Goal: Task Accomplishment & Management: Manage account settings

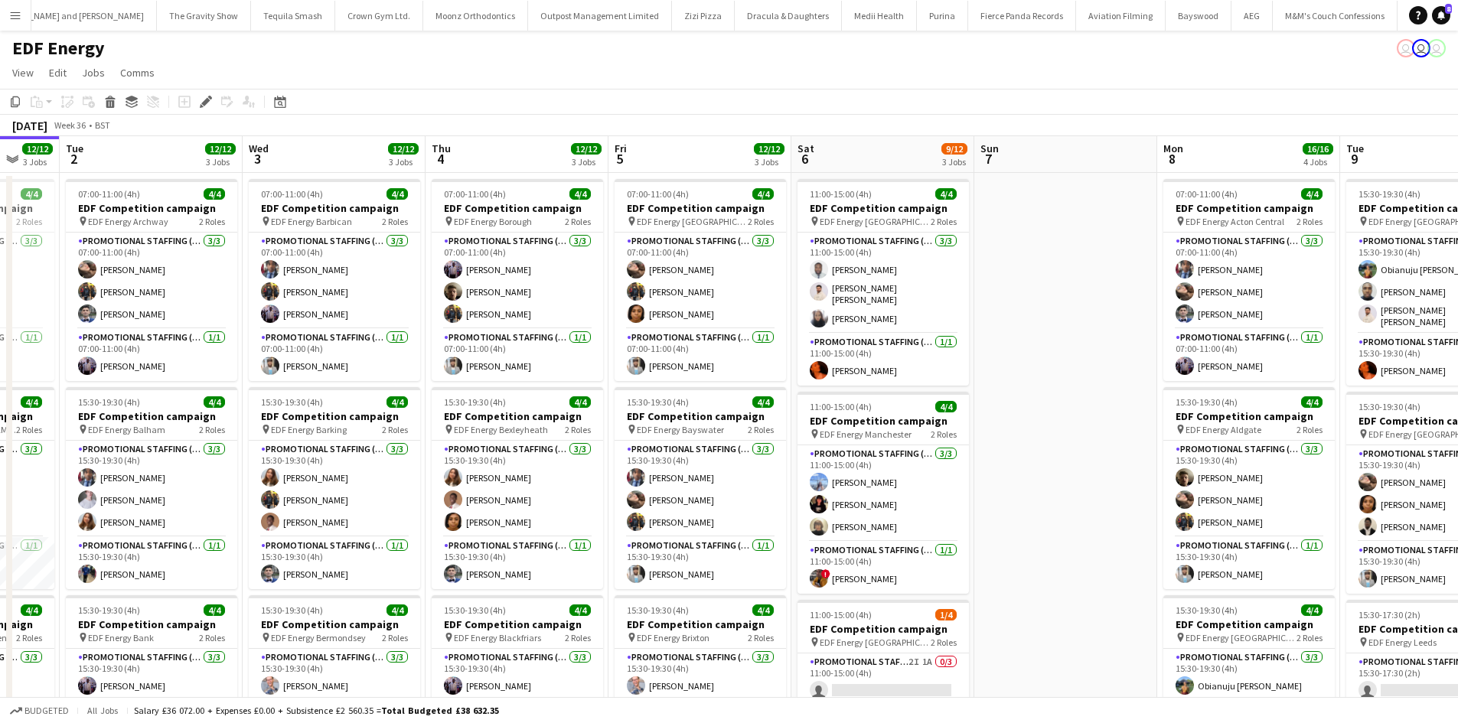
drag, startPoint x: 758, startPoint y: 486, endPoint x: 412, endPoint y: 467, distance: 346.4
click at [421, 470] on app-calendar-viewport "Sat 30 Sun 31 Mon 1 12/12 3 Jobs Tue 2 12/12 3 Jobs Wed 3 12/12 3 Jobs Thu 4 12…" at bounding box center [729, 615] width 1458 height 959
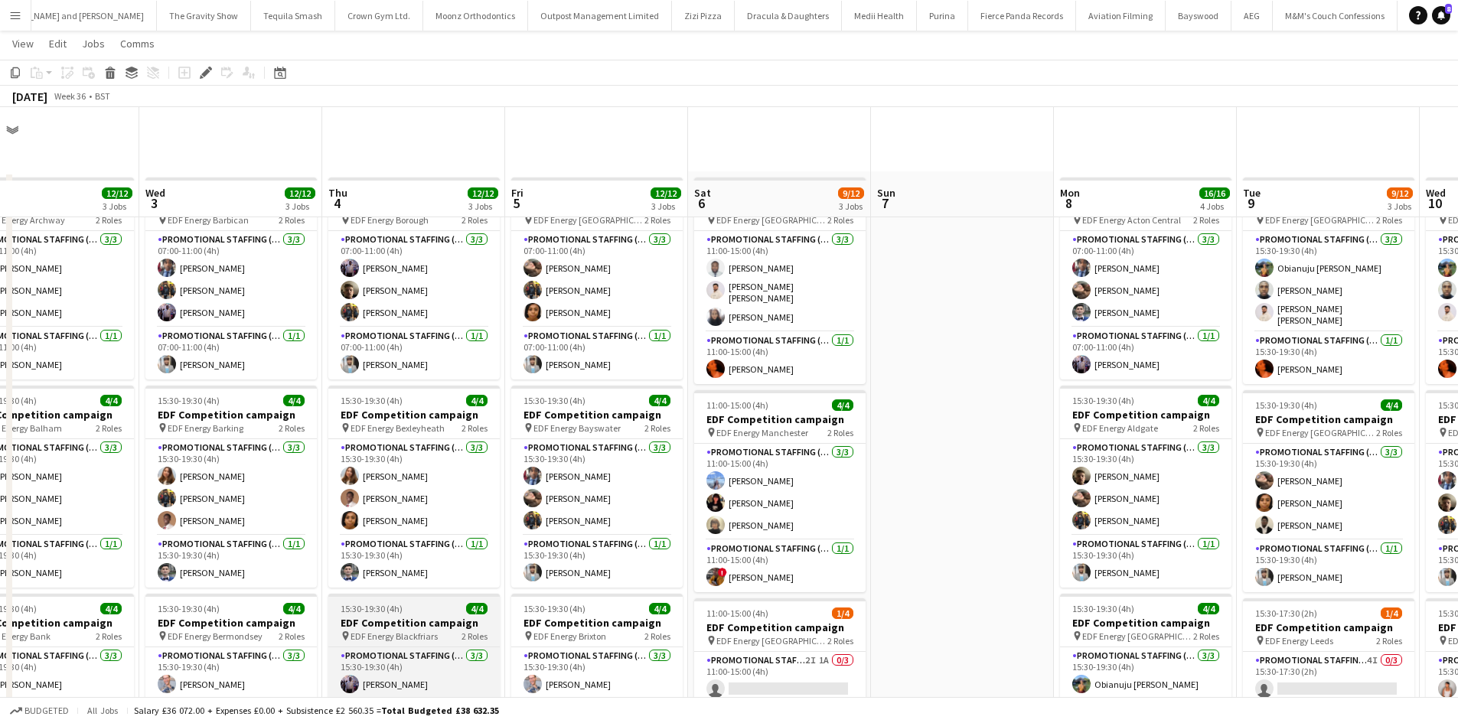
scroll to position [153, 0]
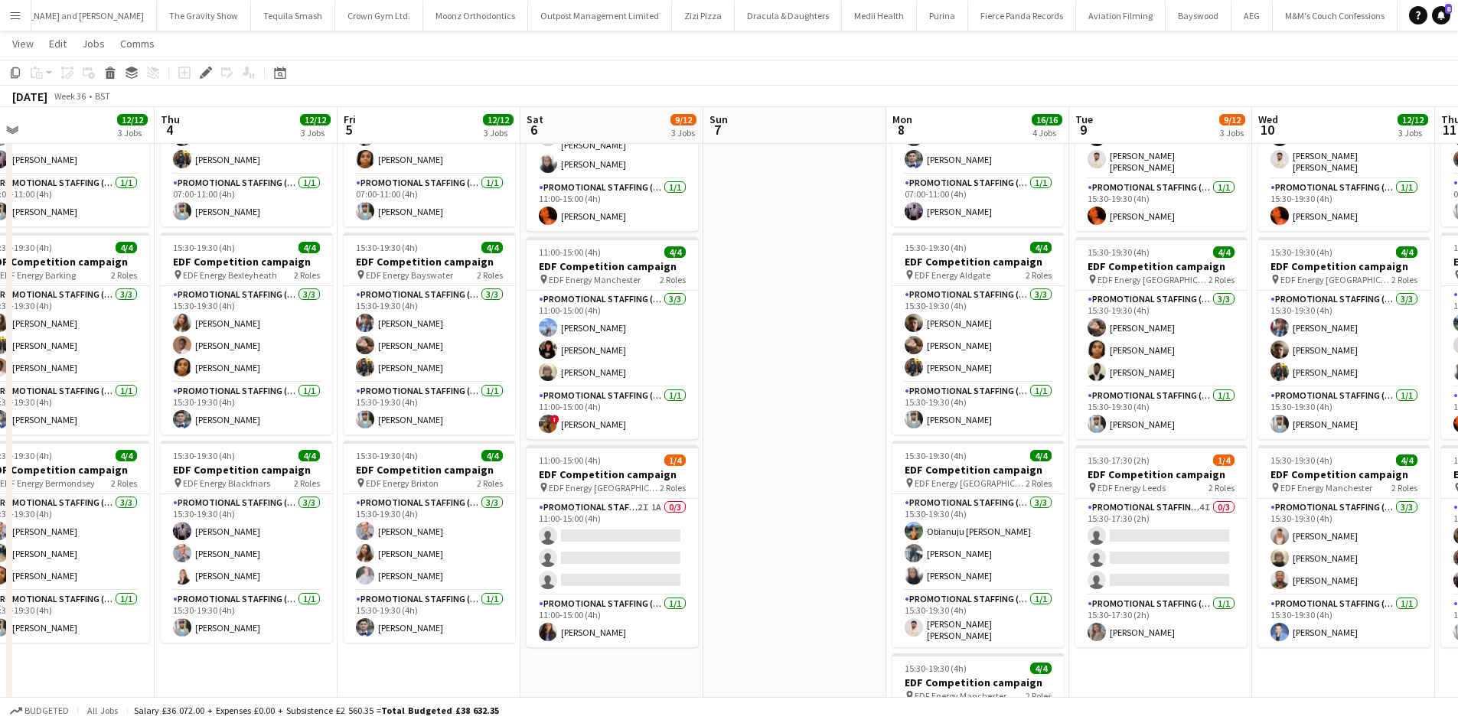
drag, startPoint x: 667, startPoint y: 661, endPoint x: 487, endPoint y: 665, distance: 179.8
click at [493, 664] on app-calendar-viewport "Sat 30 Sun 31 Mon 1 12/12 3 Jobs Tue 2 12/12 3 Jobs Wed 3 12/12 3 Jobs Thu 4 12…" at bounding box center [729, 424] width 1458 height 1034
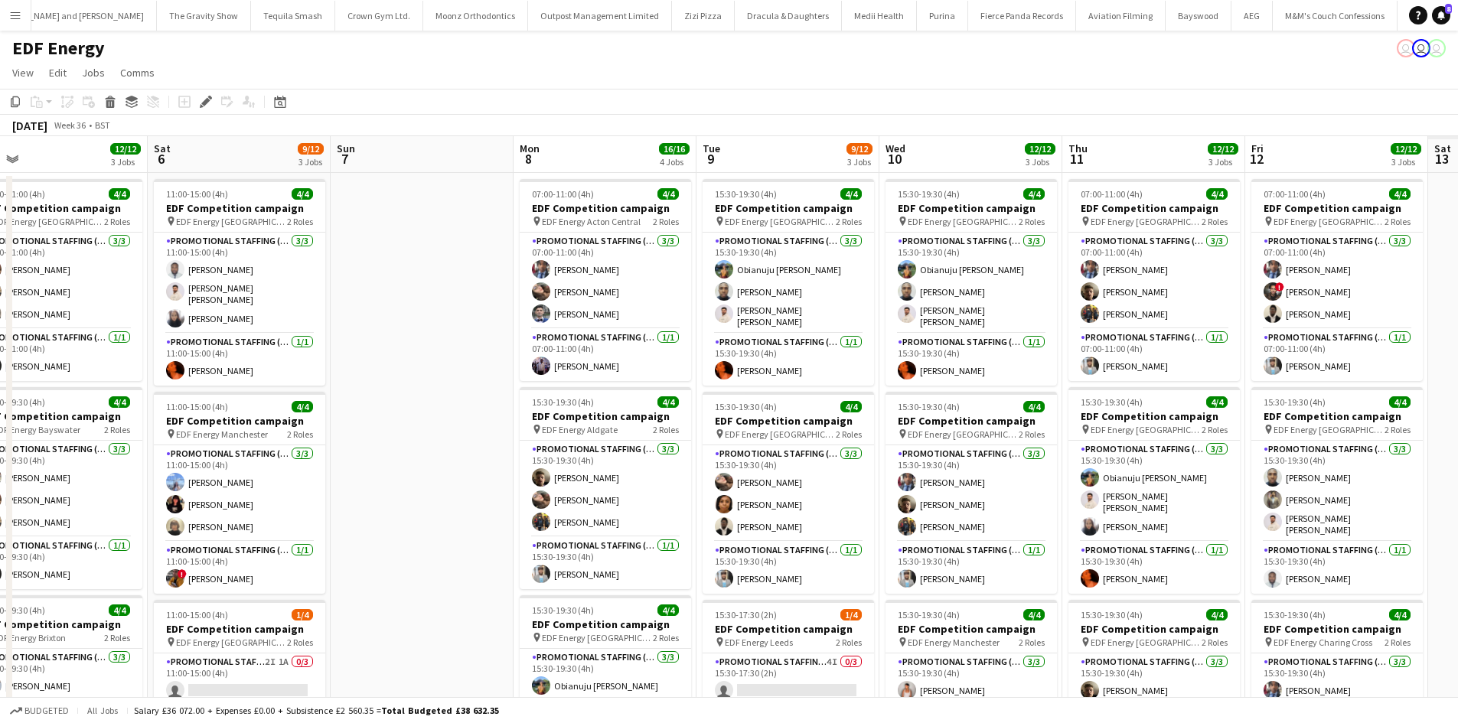
scroll to position [0, 464]
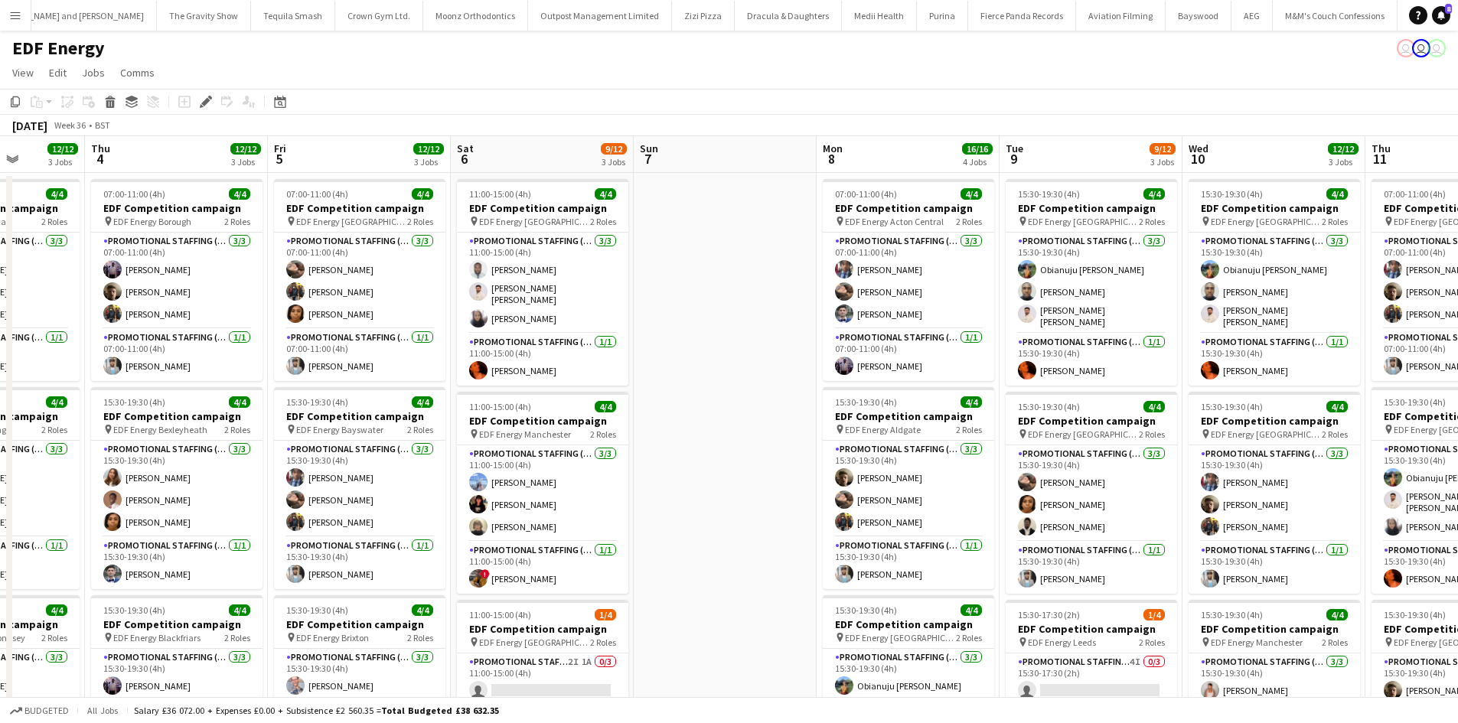
drag, startPoint x: 722, startPoint y: 605, endPoint x: 689, endPoint y: 609, distance: 32.4
click at [689, 609] on app-calendar-viewport "Mon 1 12/12 3 Jobs Tue 2 12/12 3 Jobs Wed 3 12/12 3 Jobs Thu 4 12/12 3 Jobs Fri…" at bounding box center [729, 615] width 1458 height 959
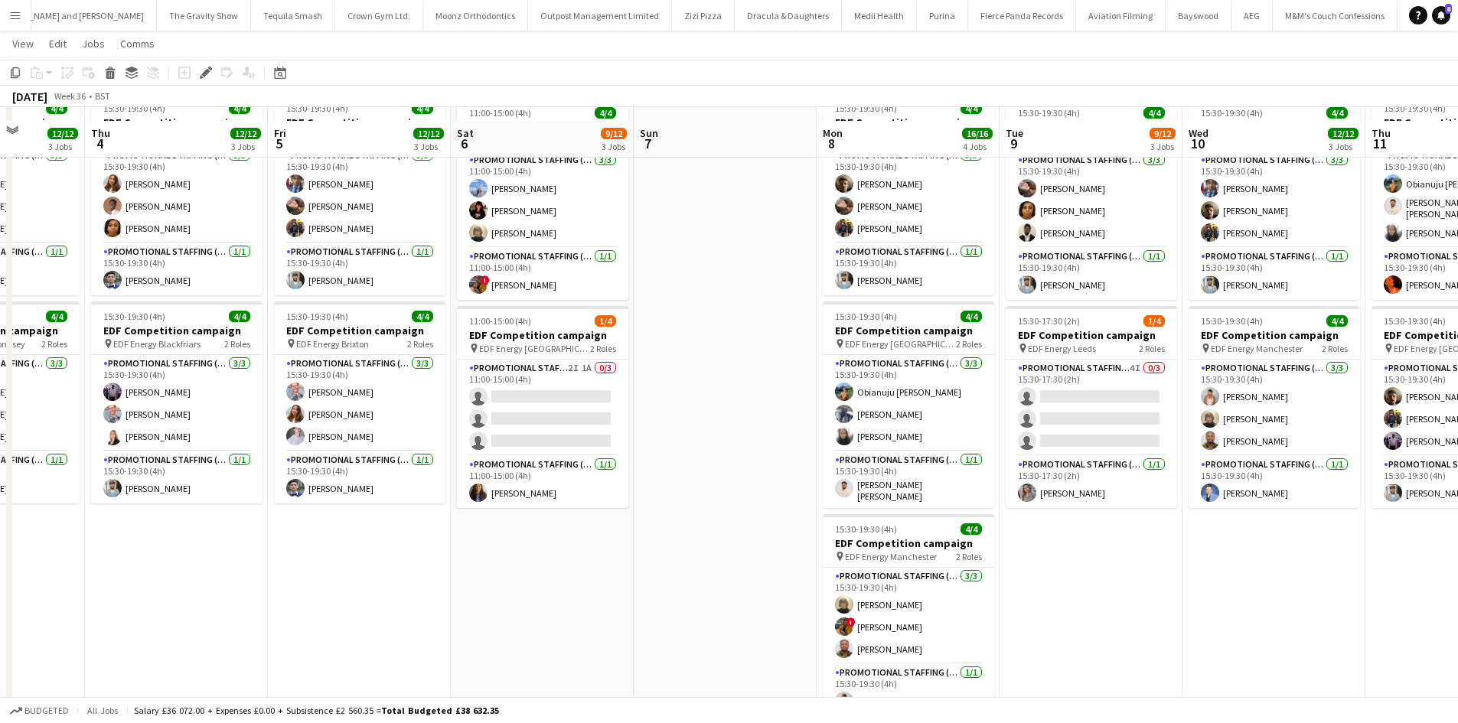
scroll to position [306, 0]
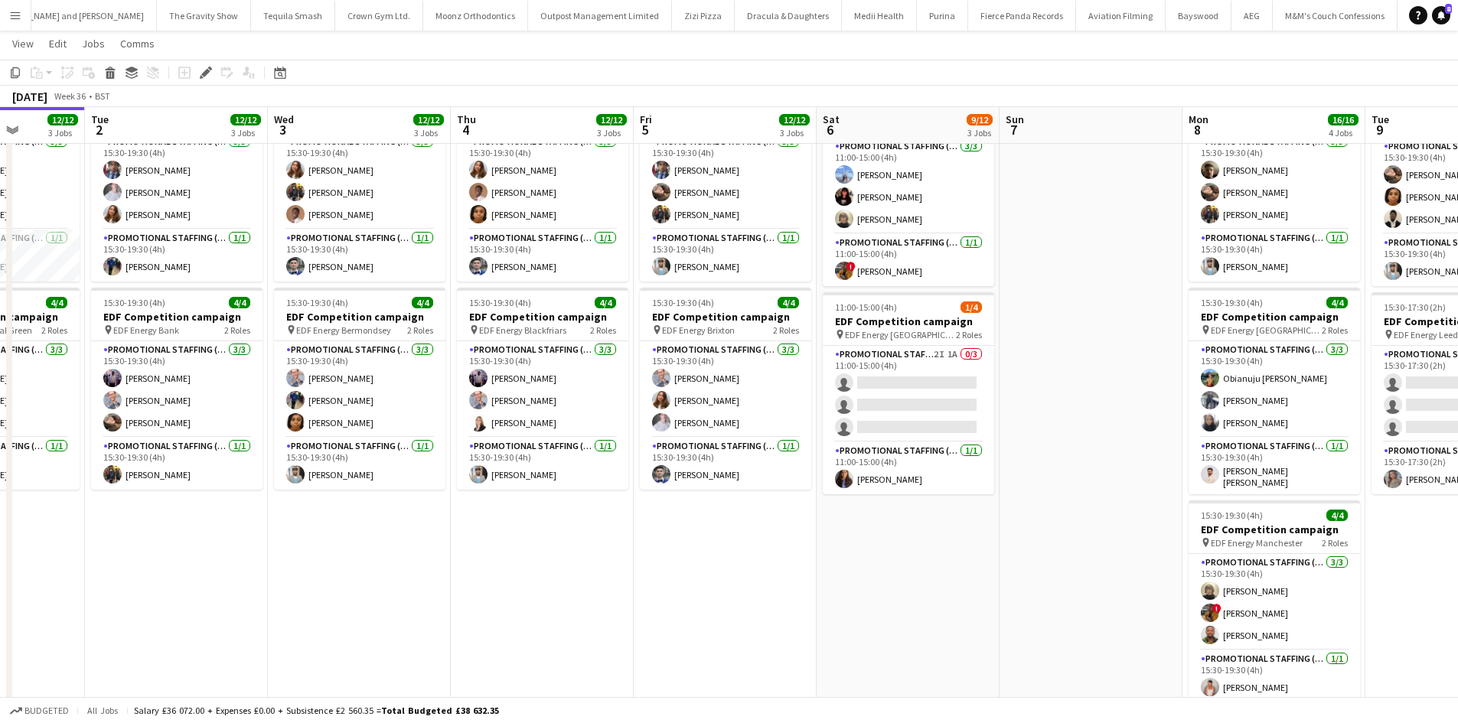
drag, startPoint x: 564, startPoint y: 563, endPoint x: 721, endPoint y: 567, distance: 156.9
click at [728, 568] on app-calendar-viewport "Sat 30 Sun 31 Mon 1 12/12 3 Jobs Tue 2 12/12 3 Jobs Wed 3 12/12 3 Jobs Thu 4 12…" at bounding box center [729, 271] width 1458 height 1034
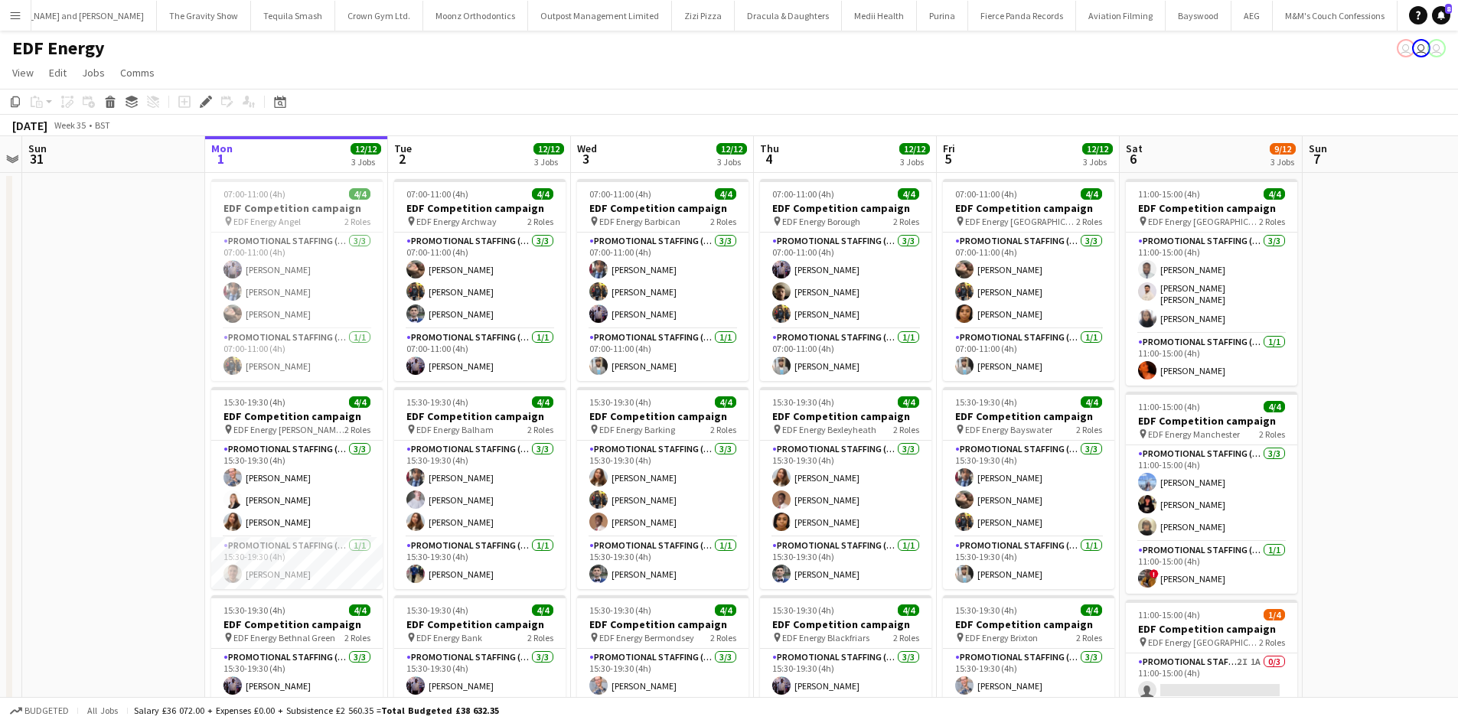
scroll to position [0, 337]
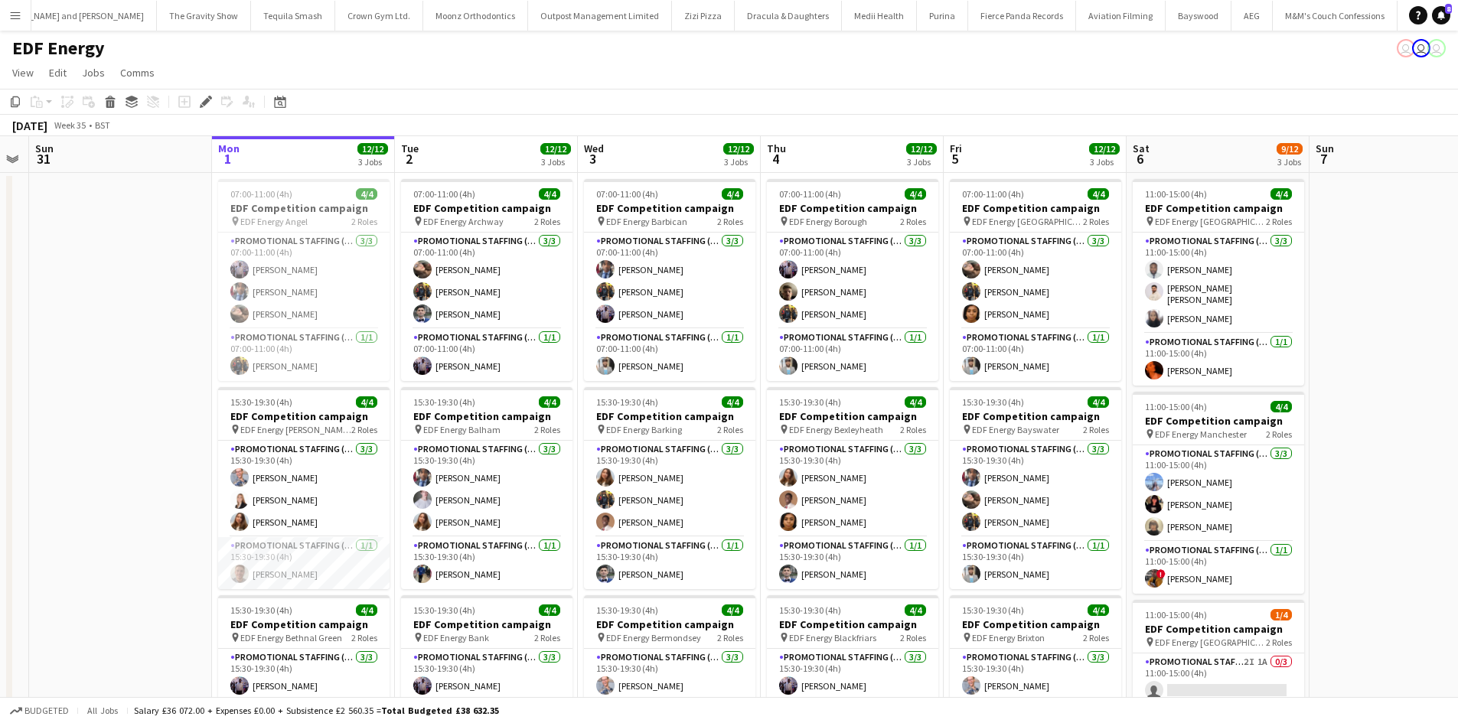
drag, startPoint x: 309, startPoint y: 373, endPoint x: 441, endPoint y: 377, distance: 132.4
click at [441, 377] on app-calendar-viewport "Fri 29 Sat 30 Sun 31 Mon 1 12/12 3 Jobs Tue 2 12/12 3 Jobs Wed 3 12/12 3 Jobs T…" at bounding box center [729, 615] width 1458 height 959
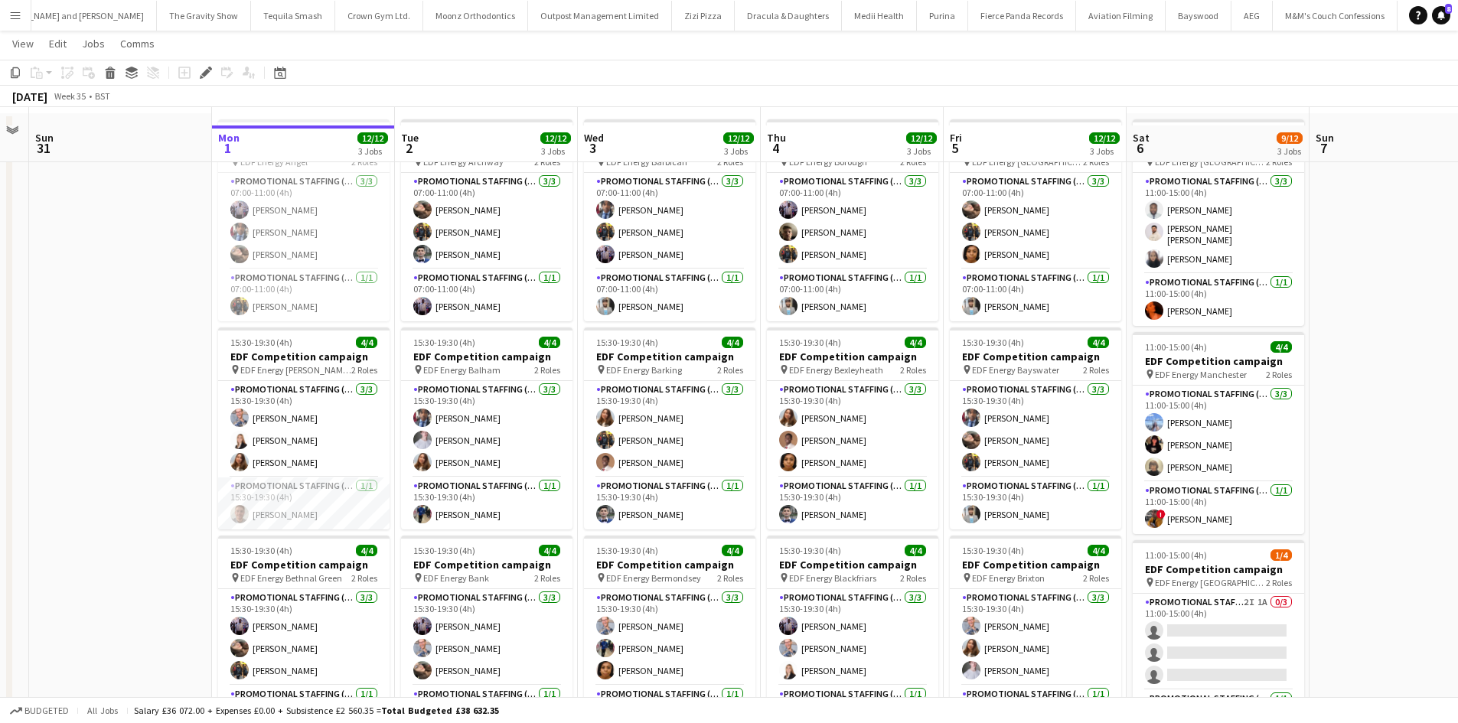
scroll to position [77, 0]
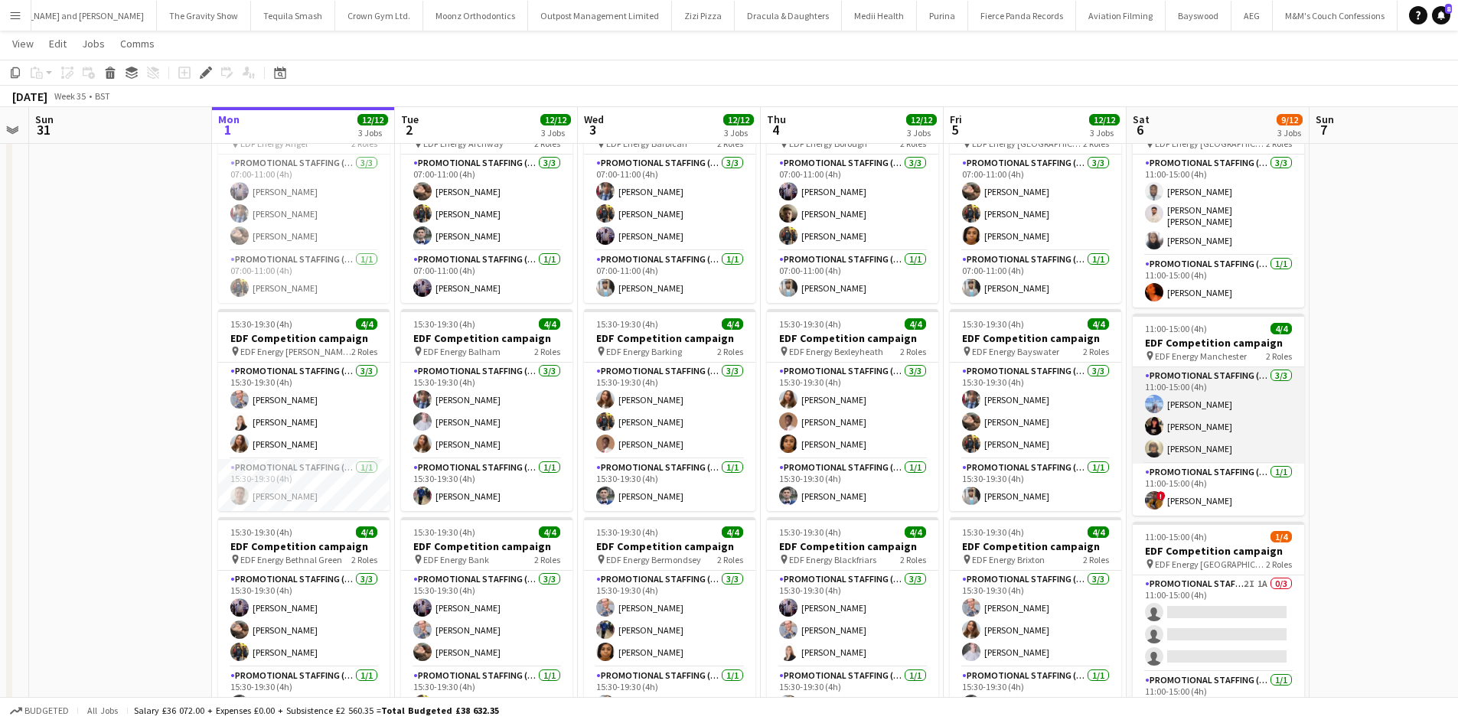
click at [1178, 419] on app-card-role "Promotional Staffing (Flyering Staff) 3/3 11:00-15:00 (4h) Anastasia Moore Phoe…" at bounding box center [1217, 415] width 171 height 96
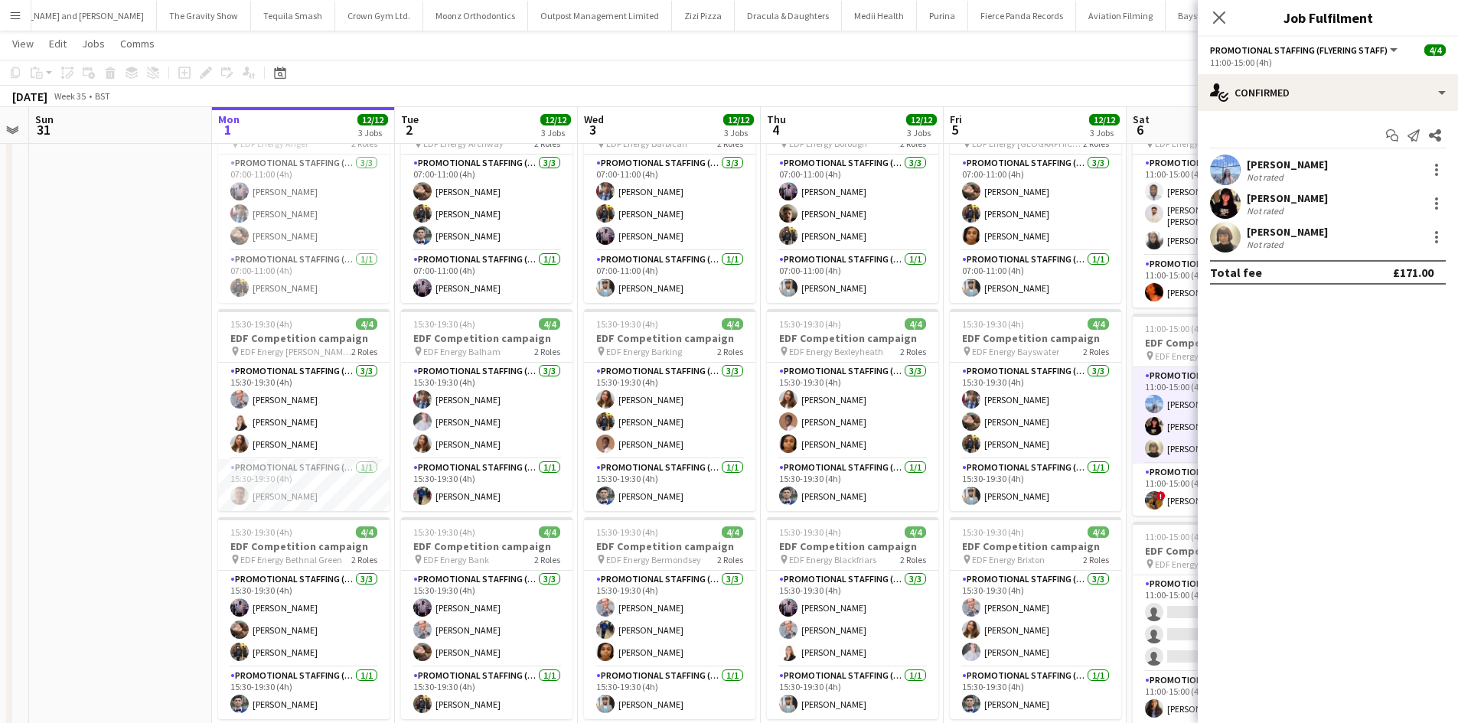
click at [1271, 205] on div "Not rated" at bounding box center [1266, 210] width 40 height 11
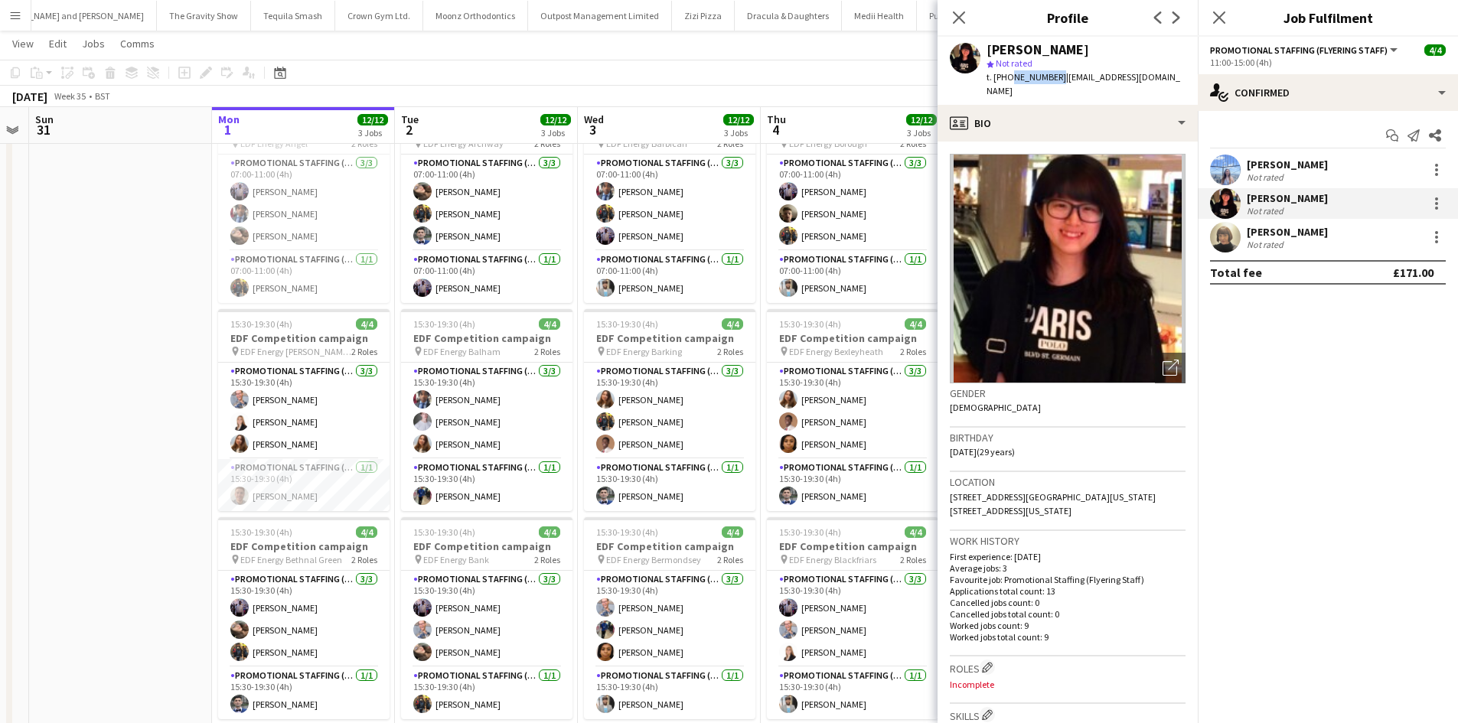
drag, startPoint x: 1007, startPoint y: 75, endPoint x: 1051, endPoint y: 83, distance: 45.0
click at [1051, 83] on span "t. +447857033603" at bounding box center [1026, 76] width 80 height 11
copy span "7857033603"
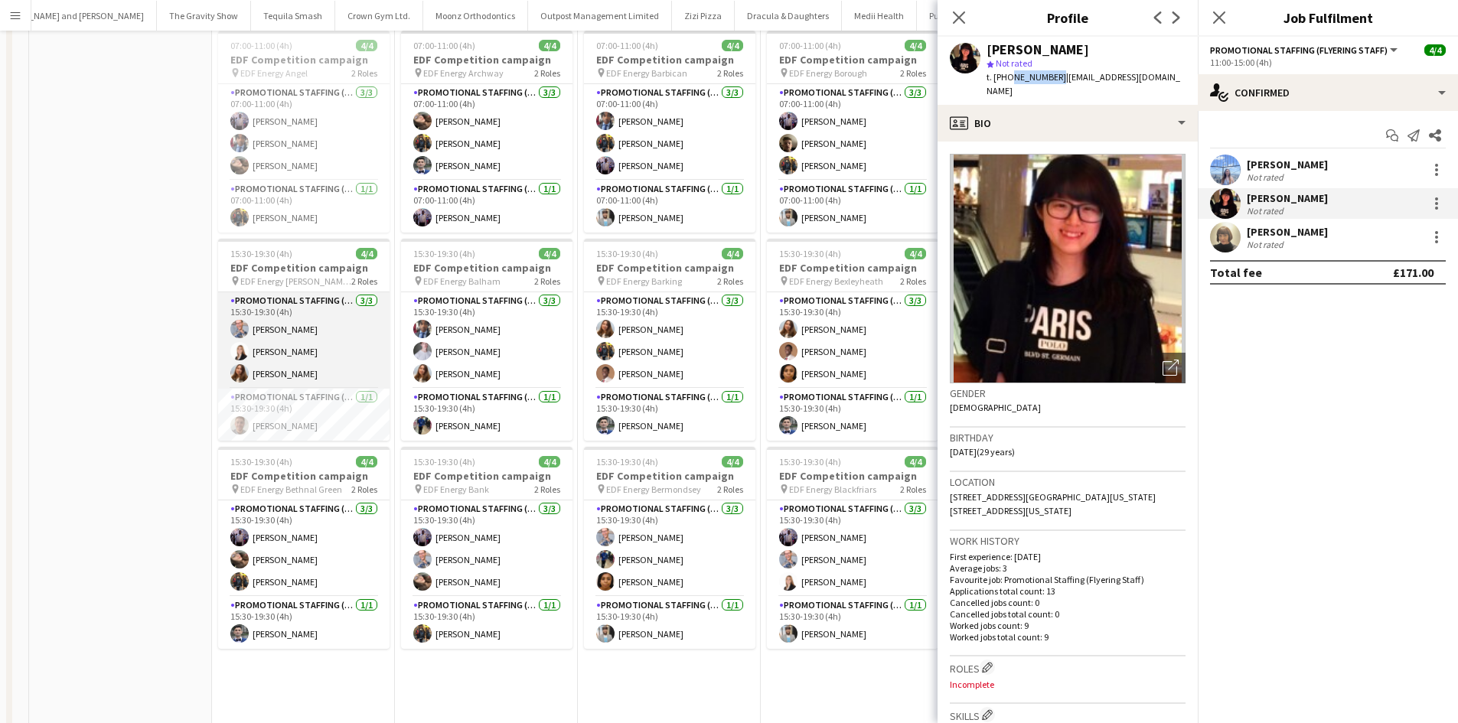
scroll to position [0, 0]
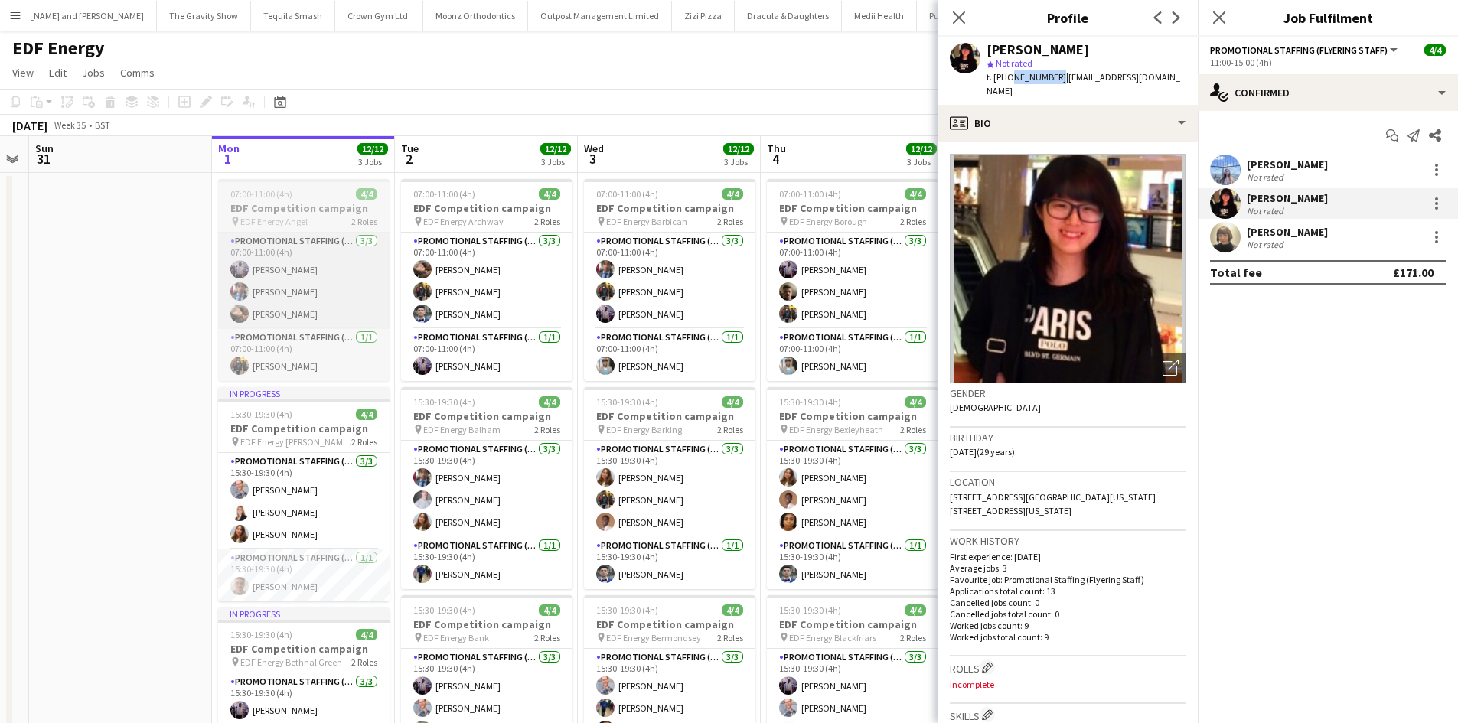
drag, startPoint x: 90, startPoint y: 324, endPoint x: 256, endPoint y: 259, distance: 178.8
click at [91, 321] on app-date-cell at bounding box center [120, 634] width 183 height 923
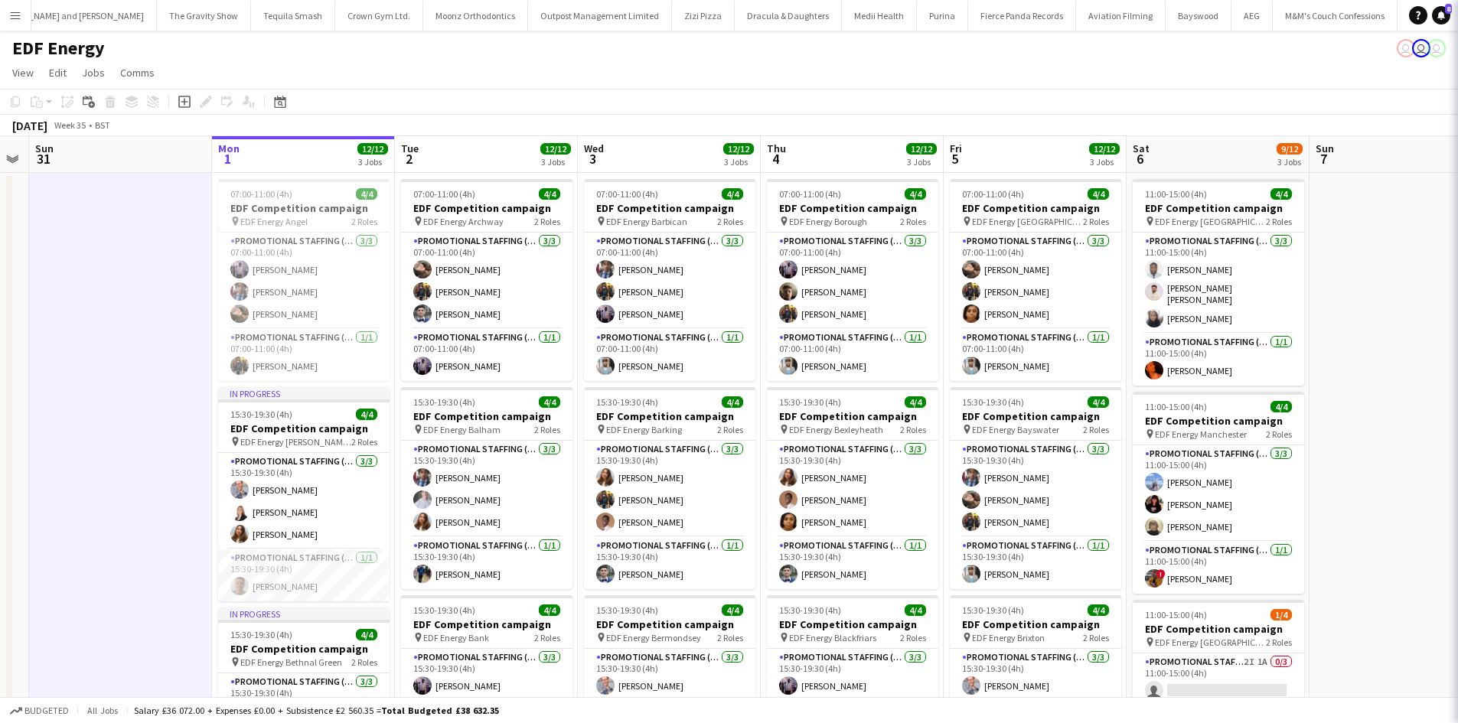
scroll to position [0, 334]
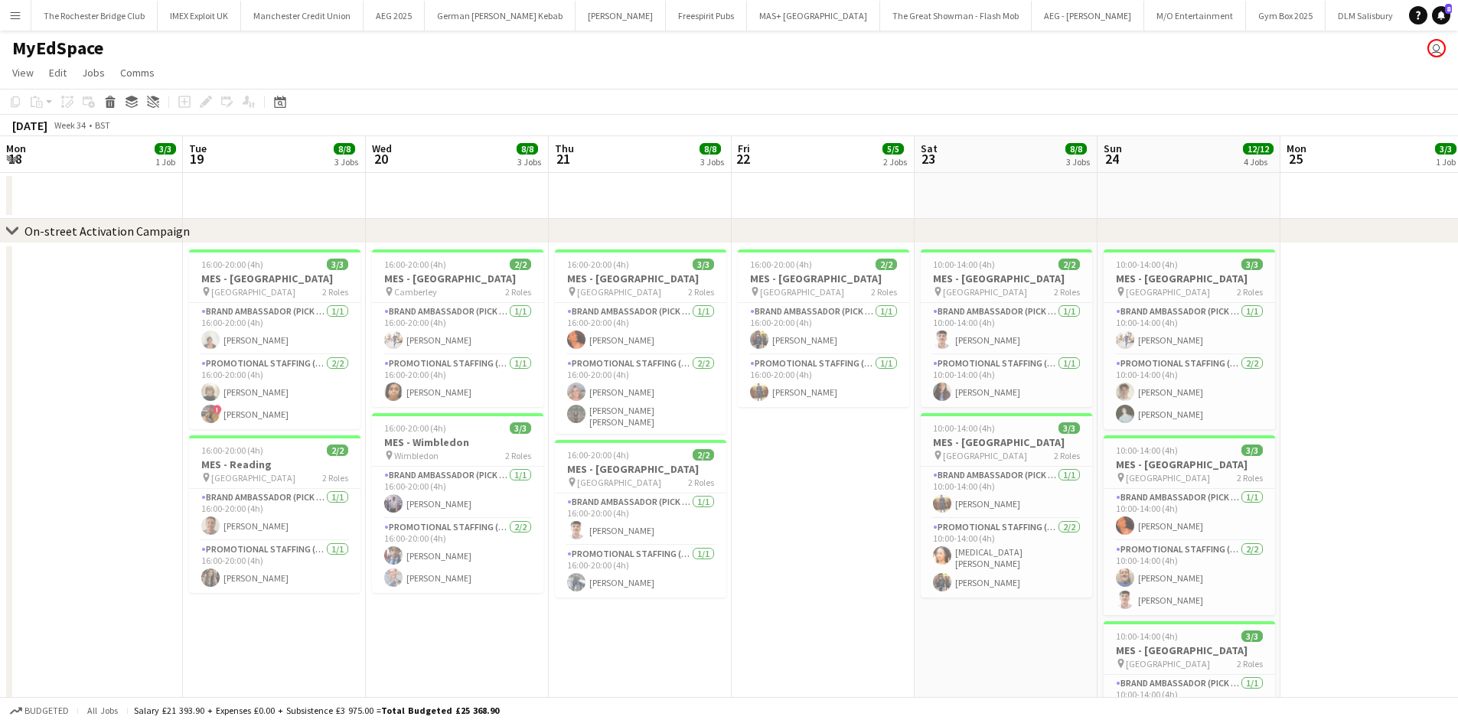
scroll to position [0, 384]
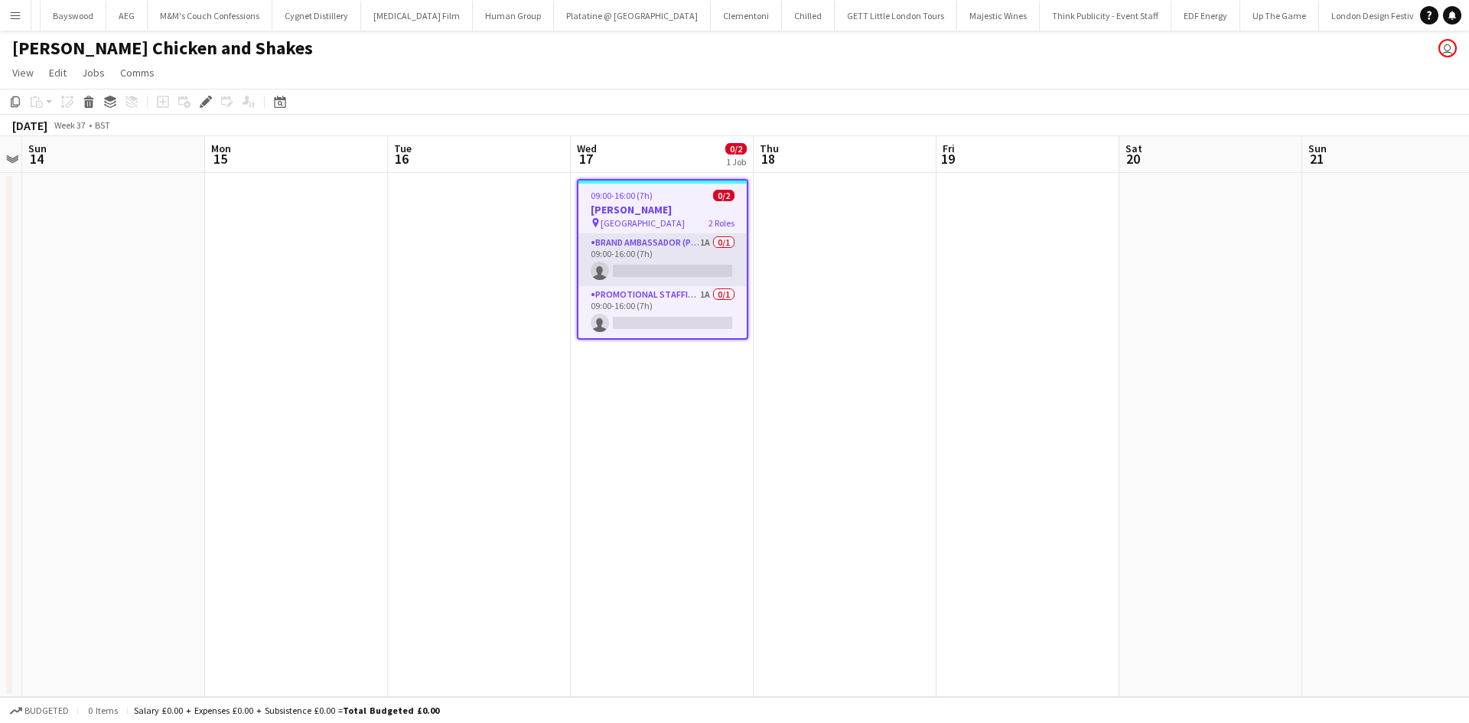
scroll to position [0, 9892]
click at [706, 241] on app-card-role "Brand Ambassador (Pick up) 1A 0/1 09:00-16:00 (7h) single-neutral-actions" at bounding box center [662, 260] width 168 height 52
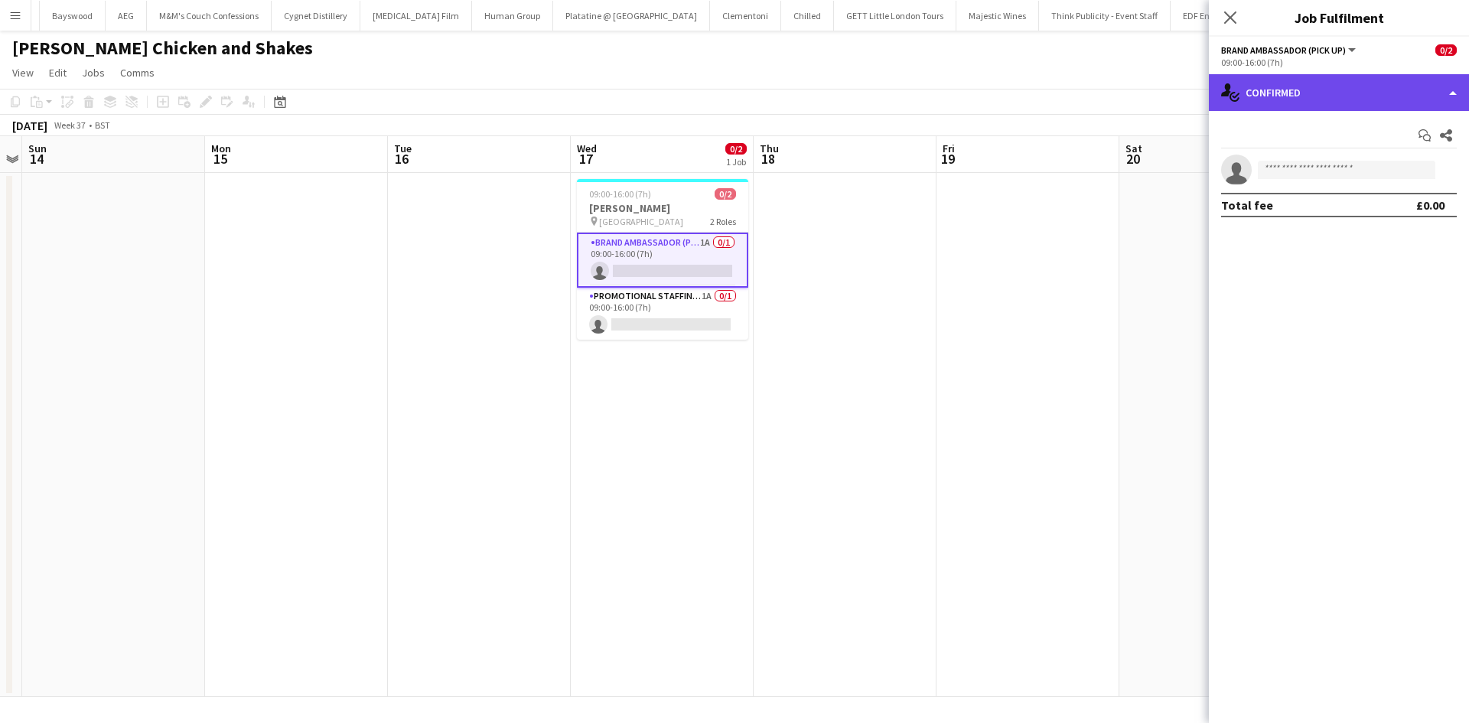
click at [1333, 86] on div "single-neutral-actions-check-2 Confirmed" at bounding box center [1339, 92] width 260 height 37
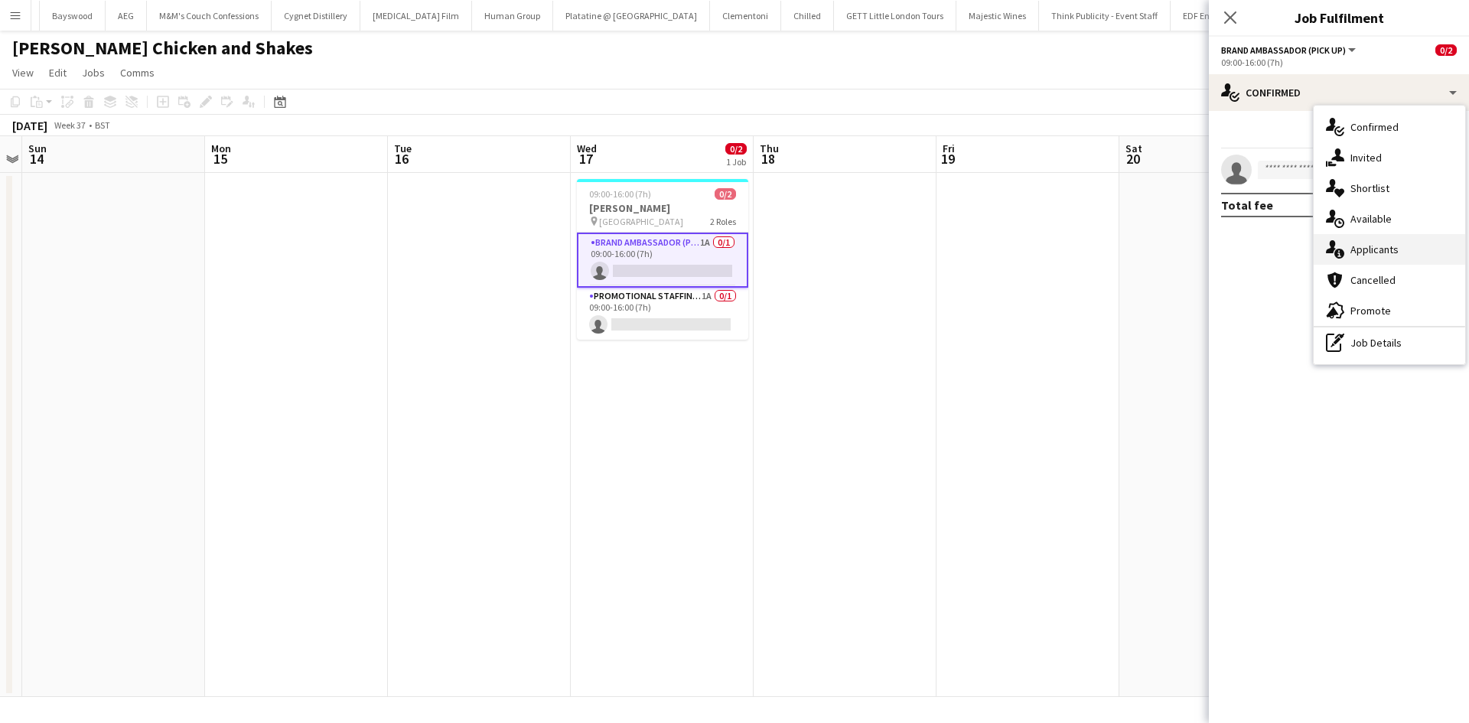
click at [1402, 258] on div "single-neutral-actions-information Applicants" at bounding box center [1389, 249] width 151 height 31
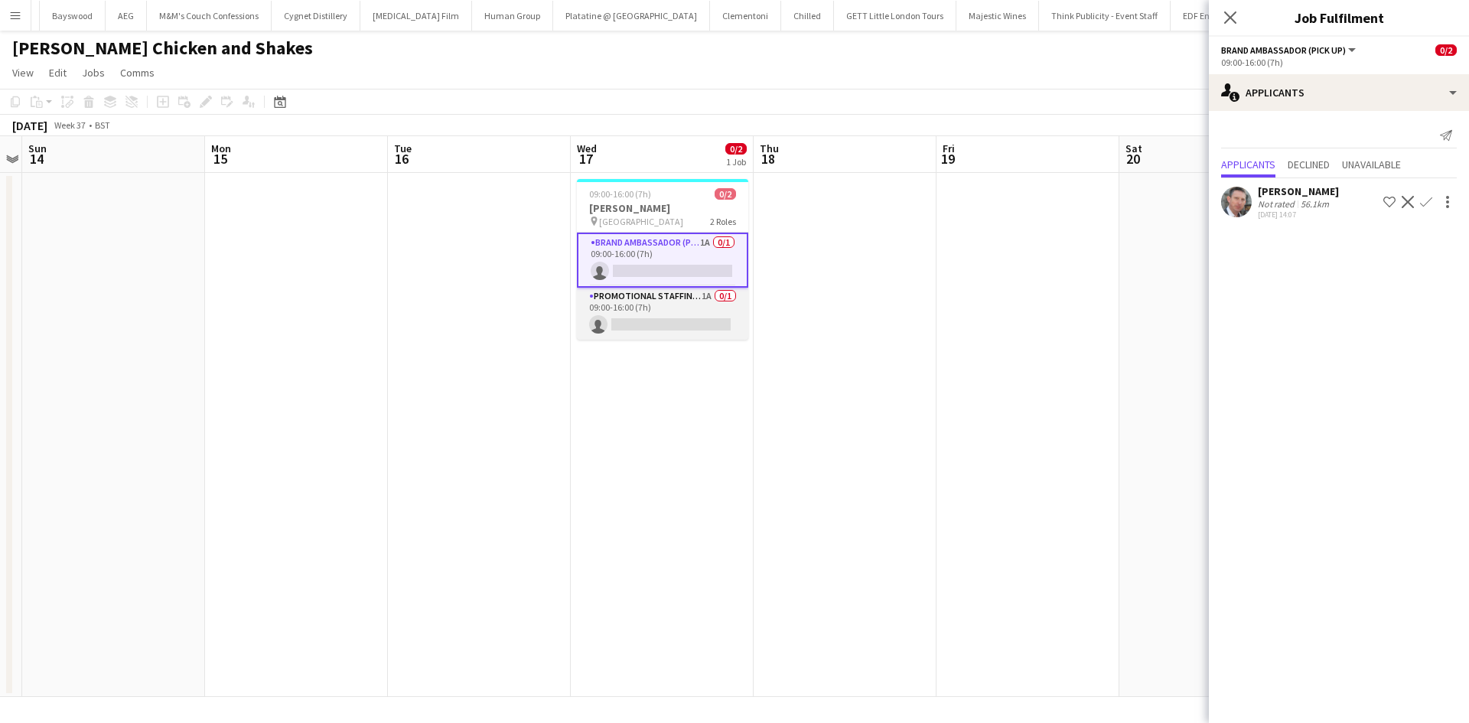
click at [700, 289] on app-card-role "Promotional Staffing (Brand Ambassadors) 1A 0/1 09:00-16:00 (7h) single-neutral…" at bounding box center [662, 314] width 171 height 52
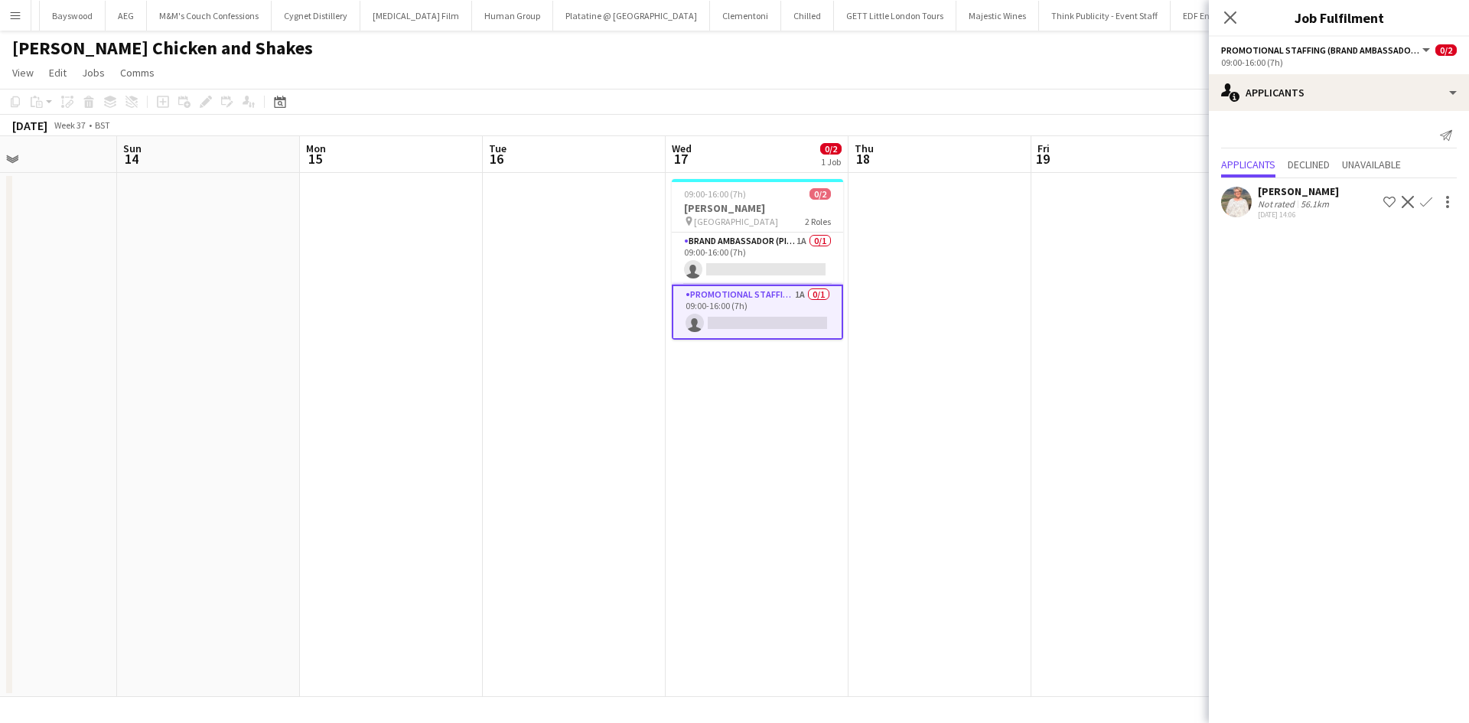
drag, startPoint x: 458, startPoint y: 446, endPoint x: 507, endPoint y: 445, distance: 49.0
click at [510, 446] on app-calendar-viewport "Thu 11 Fri 12 Sat 13 Sun 14 Mon 15 Tue 16 Wed 17 0/2 1 Job Thu 18 Fri 19 Sat 20…" at bounding box center [734, 416] width 1469 height 561
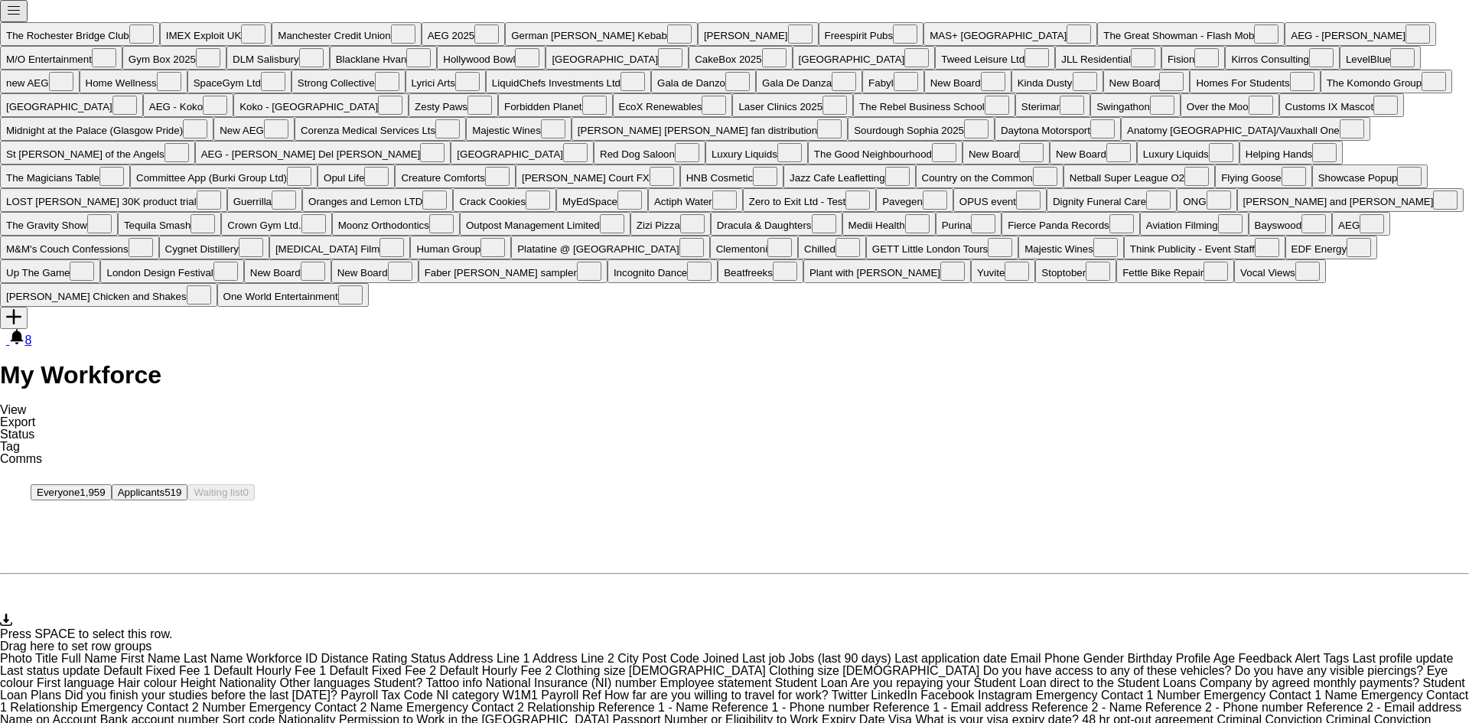
scroll to position [5, 0]
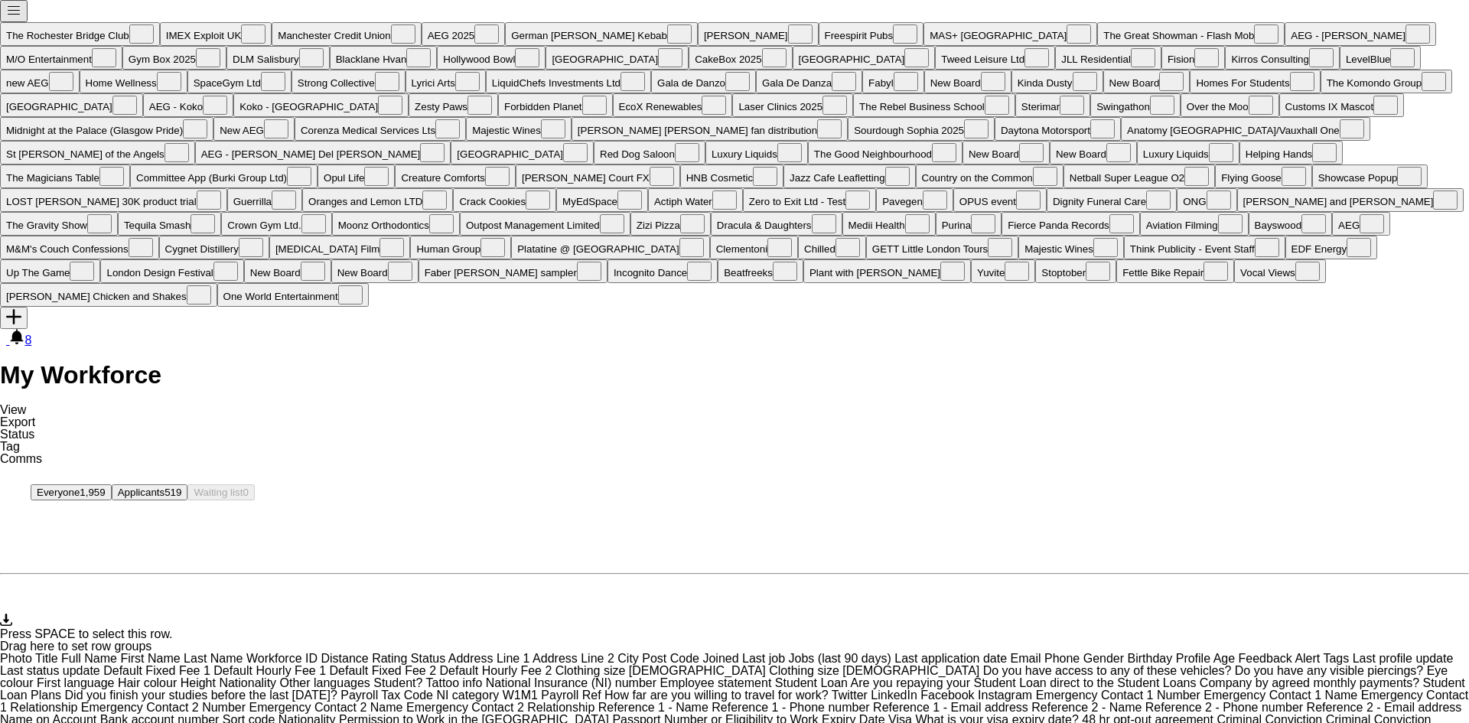
paste input "**********"
type input "**********"
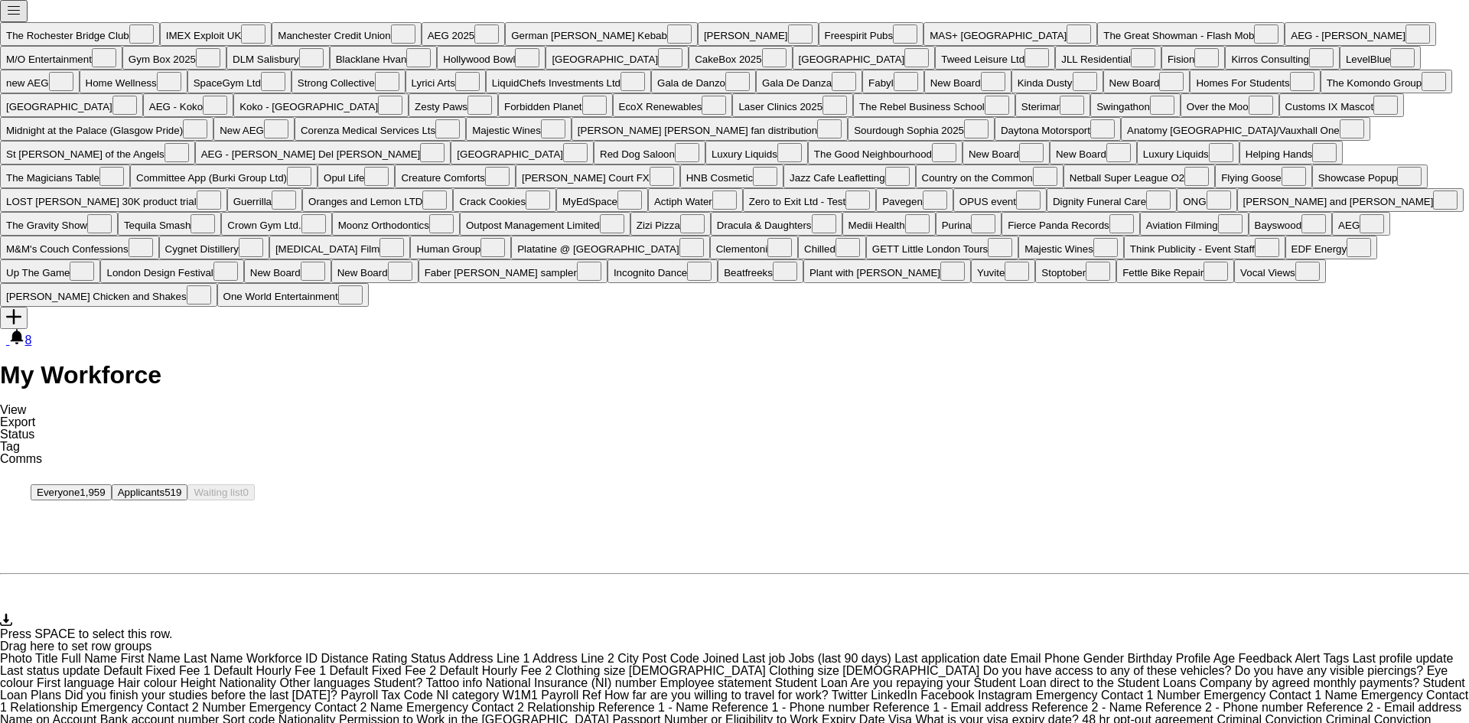
drag, startPoint x: 1439, startPoint y: 239, endPoint x: 1447, endPoint y: 241, distance: 8.0
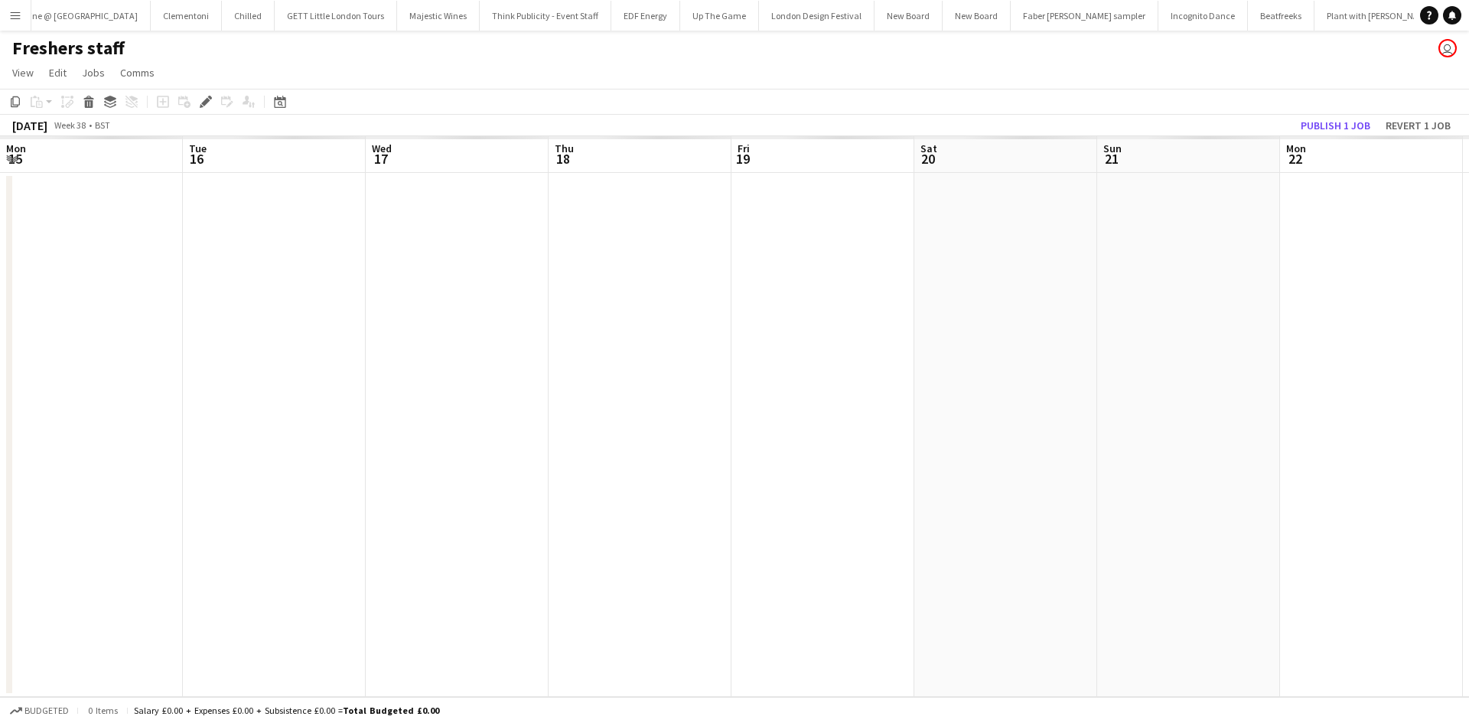
scroll to position [0, 526]
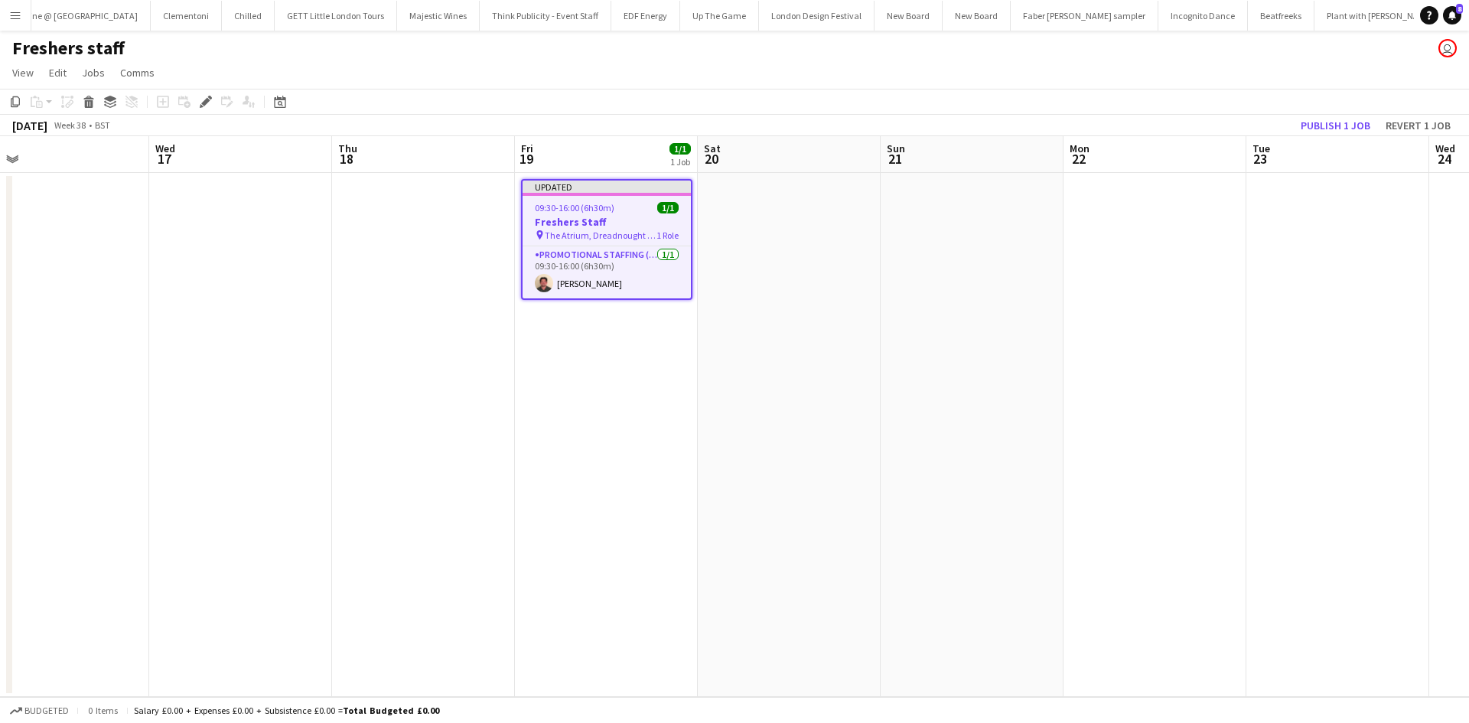
drag, startPoint x: 962, startPoint y: 365, endPoint x: 905, endPoint y: 364, distance: 56.6
click at [905, 364] on app-calendar-viewport "Sat 13 Sun 14 Mon 15 Tue 16 Wed 17 Thu 18 Fri 19 1/1 1 Job Sat 20 Sun 21 Mon 22…" at bounding box center [734, 416] width 1469 height 561
drag, startPoint x: 727, startPoint y: 490, endPoint x: 588, endPoint y: 469, distance: 140.0
click at [0, 381] on html "Menu Boards Boards Boards All jobs Status Workforce Workforce My Workforce Recr…" at bounding box center [734, 361] width 1469 height 723
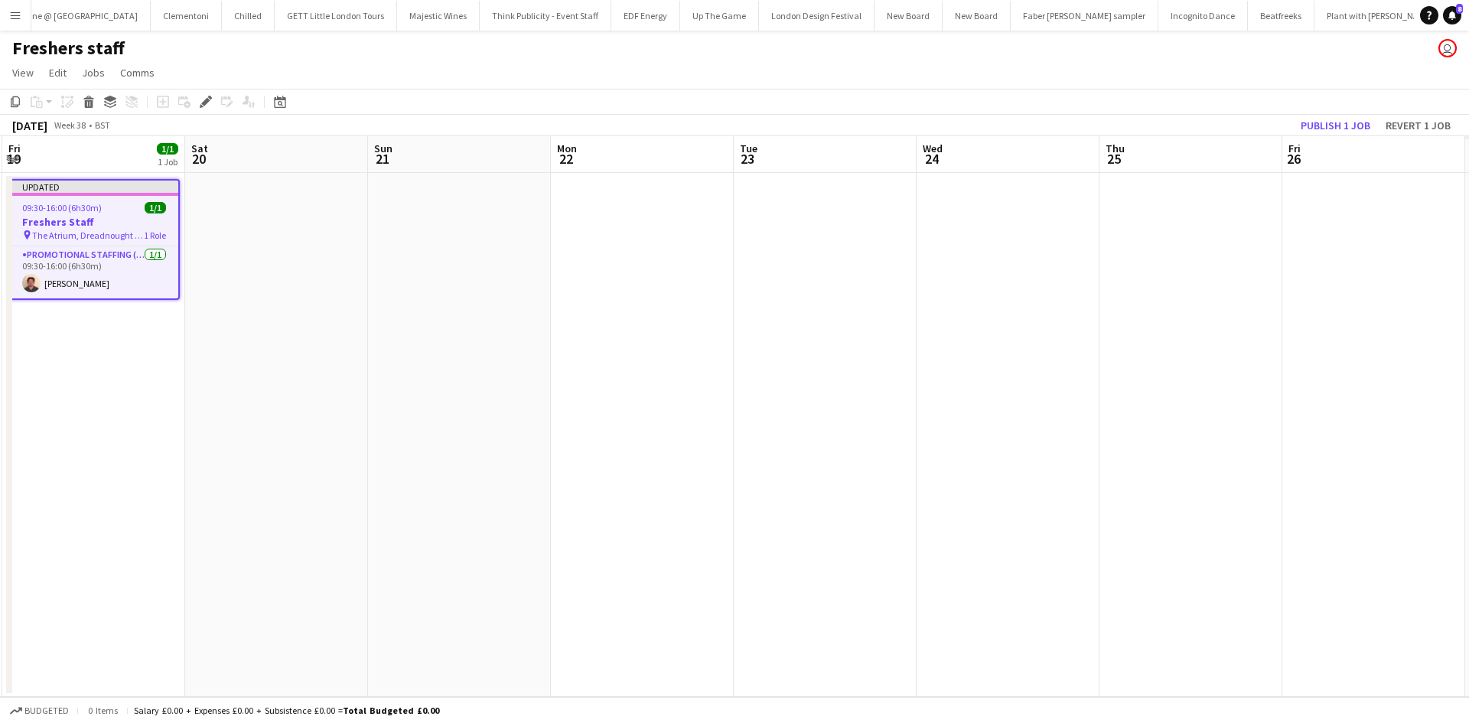
drag, startPoint x: 802, startPoint y: 389, endPoint x: 461, endPoint y: 343, distance: 344.3
click at [429, 333] on app-calendar-viewport "Tue 16 Wed 17 Thu 18 Fri 19 1/1 1 Job Sat 20 Sun 21 Mon 22 Tue 23 Wed 24 Thu 25…" at bounding box center [734, 416] width 1469 height 561
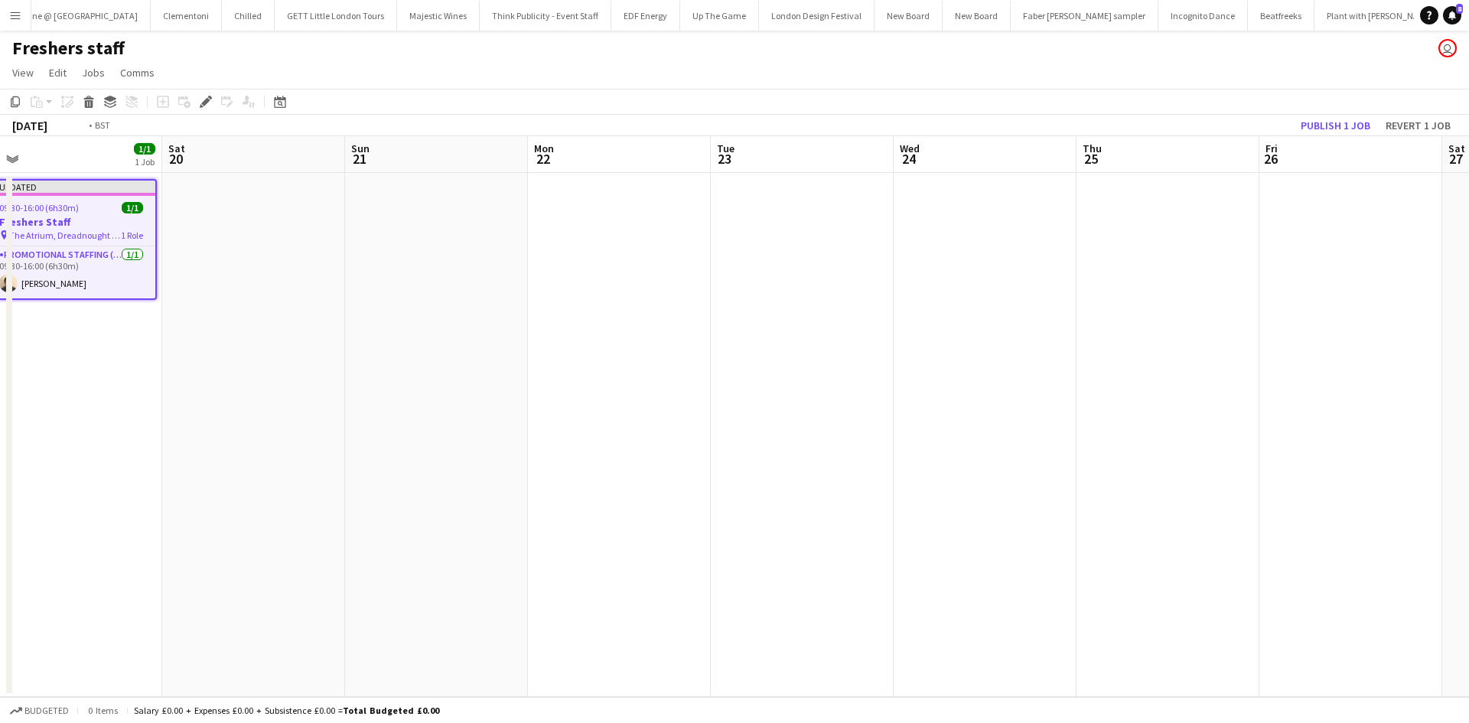
drag, startPoint x: 630, startPoint y: 341, endPoint x: 653, endPoint y: 370, distance: 37.0
click at [520, 345] on app-calendar-viewport "Tue 16 Wed 17 Thu 18 Fri 19 1/1 1 Job Sat 20 Sun 21 Mon 22 Tue 23 Wed 24 Thu 25…" at bounding box center [734, 416] width 1469 height 561
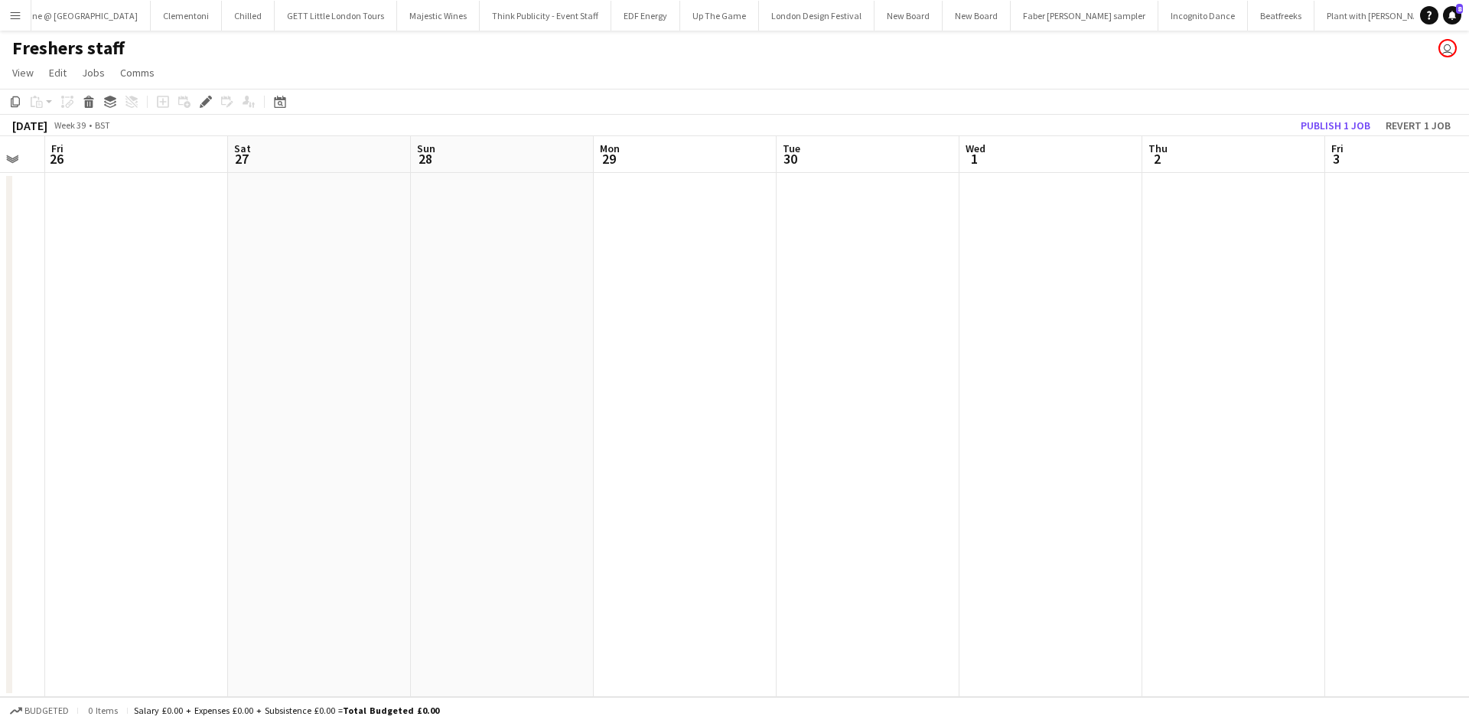
drag, startPoint x: 968, startPoint y: 394, endPoint x: 370, endPoint y: 362, distance: 598.4
click at [359, 356] on app-calendar-viewport "Tue 23 Wed 24 Thu 25 Fri 26 Sat 27 Sun 28 Mon 29 Tue 30 Wed 1 Thu 2 Fri 3 Sat 4…" at bounding box center [734, 416] width 1469 height 561
click at [411, 369] on app-calendar-viewport "Thu 25 Fri 26 Sat 27 Sun 28 Mon 29 Tue 30 Wed 1 Thu 2 Fri 3 Sat 4 Sun 5 Mon 6 T…" at bounding box center [734, 416] width 1469 height 561
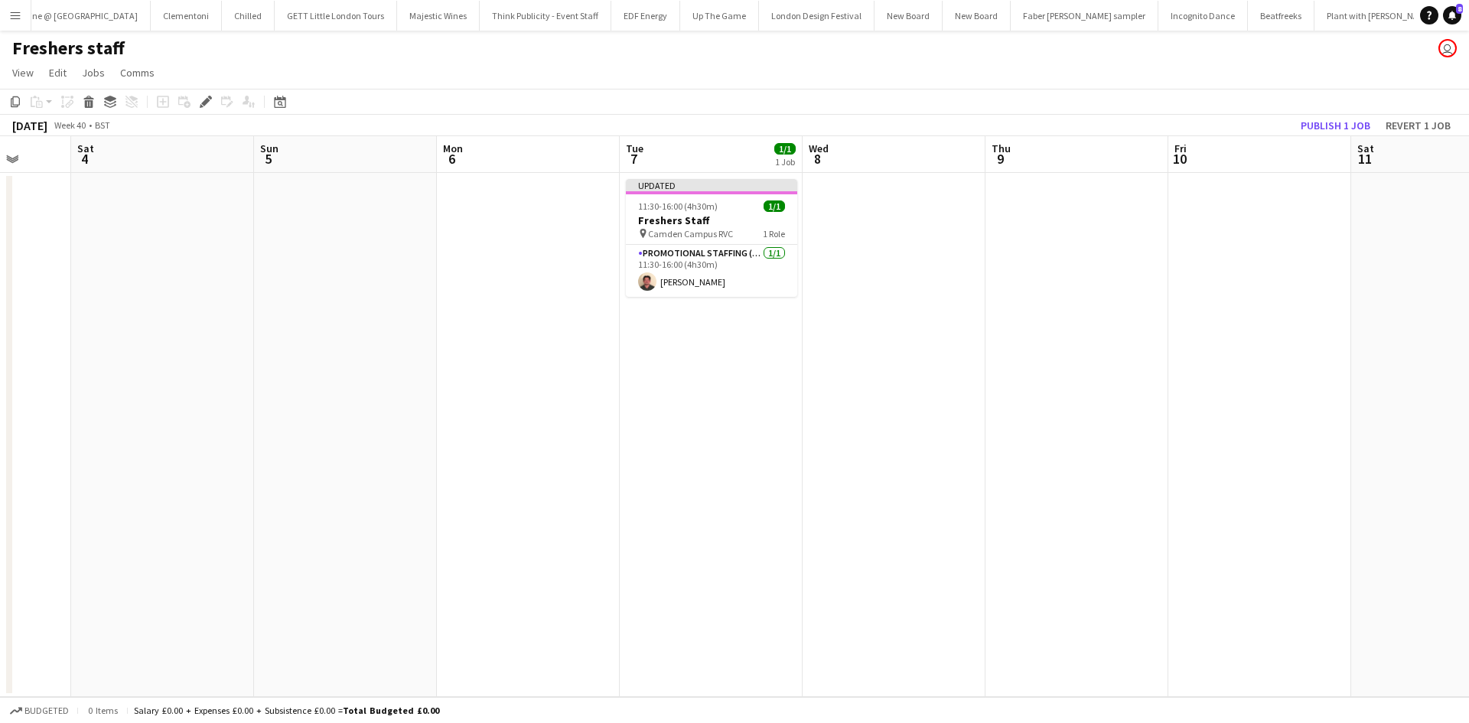
drag, startPoint x: 761, startPoint y: 384, endPoint x: 676, endPoint y: 373, distance: 85.6
click at [550, 359] on app-calendar-viewport "Tue 30 Wed 1 Thu 2 Fri 3 Sat 4 Sun 5 Mon 6 Tue 7 1/1 1 Job Wed 8 Thu 9 Fri 10 S…" at bounding box center [734, 416] width 1469 height 561
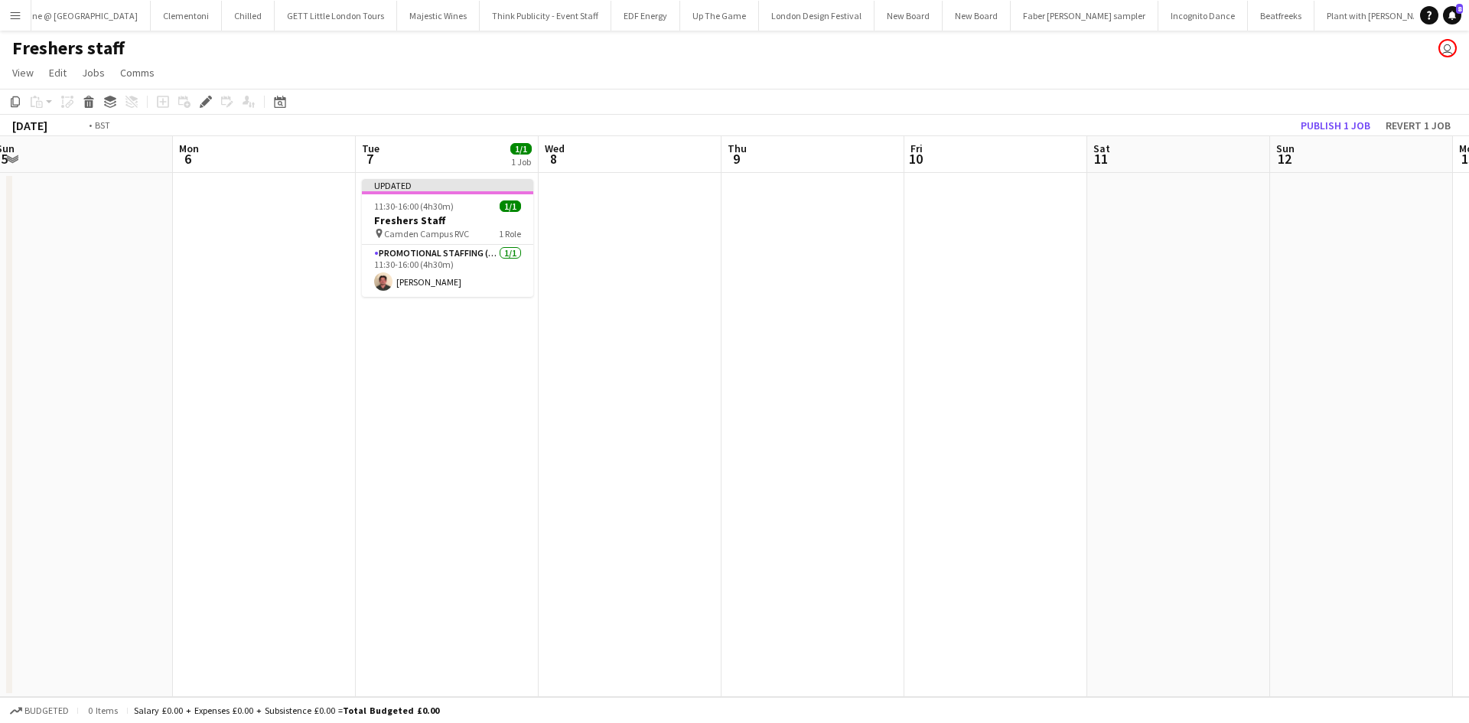
drag, startPoint x: 1059, startPoint y: 444, endPoint x: 357, endPoint y: 334, distance: 710.2
click at [355, 333] on app-calendar-viewport "Thu 2 Fri 3 Sat 4 Sun 5 Mon 6 Tue 7 1/1 1 Job Wed 8 Thu 9 Fri 10 Sat 11 Sun 12 …" at bounding box center [734, 416] width 1469 height 561
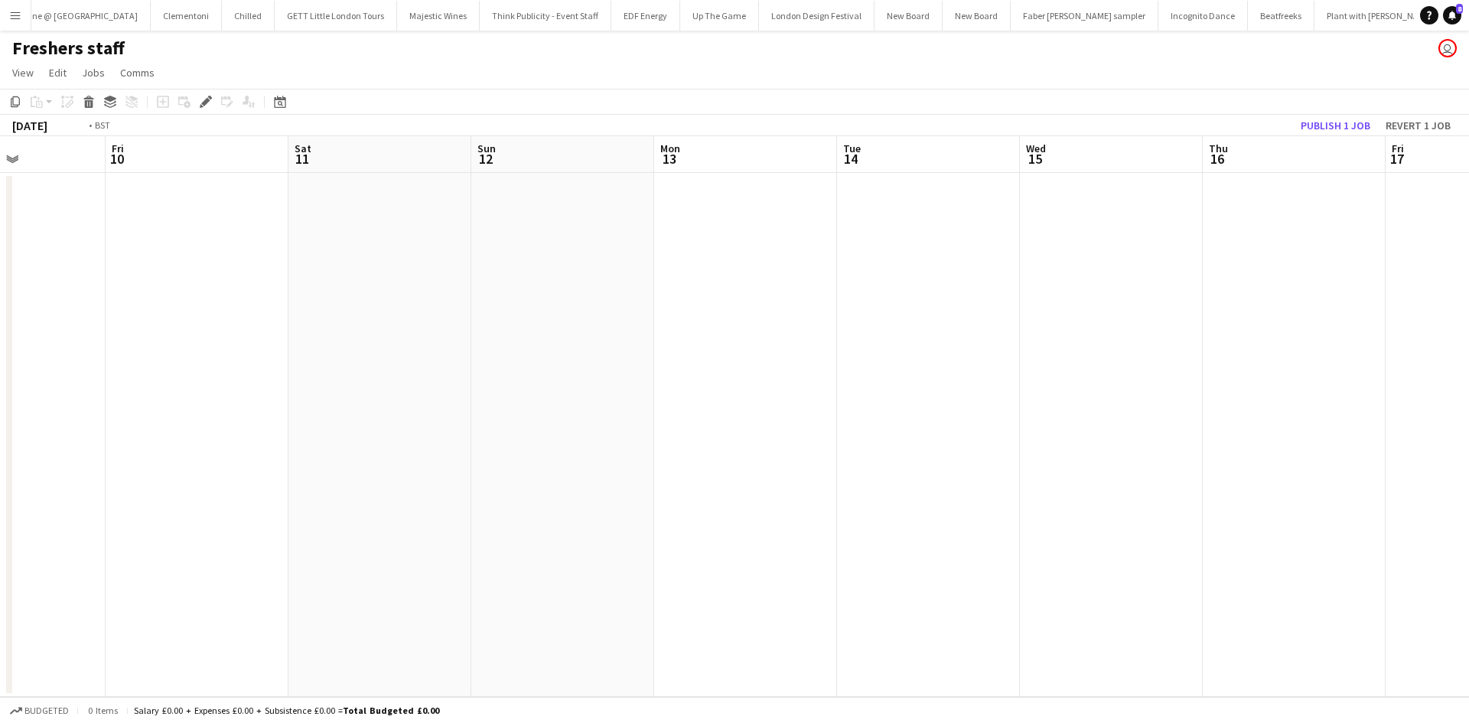
drag, startPoint x: 1037, startPoint y: 397, endPoint x: 412, endPoint y: 315, distance: 629.7
click at [411, 314] on app-calendar-viewport "Mon 6 Tue 7 1/1 1 Job Wed 8 Thu 9 Fri 10 Sat 11 Sun 12 Mon 13 Tue 14 Wed 15 Thu…" at bounding box center [734, 416] width 1469 height 561
drag, startPoint x: 340, startPoint y: 222, endPoint x: 1078, endPoint y: 345, distance: 748.6
click at [325, 222] on app-calendar-viewport "Mon 13 Tue 14 Wed 15 Thu 16 Fri 17 Sat 18 Sun 19 Mon 20 Tue 21 Wed 22 Thu 23 Fr…" at bounding box center [734, 416] width 1469 height 561
drag, startPoint x: 1123, startPoint y: 354, endPoint x: 753, endPoint y: 330, distance: 371.1
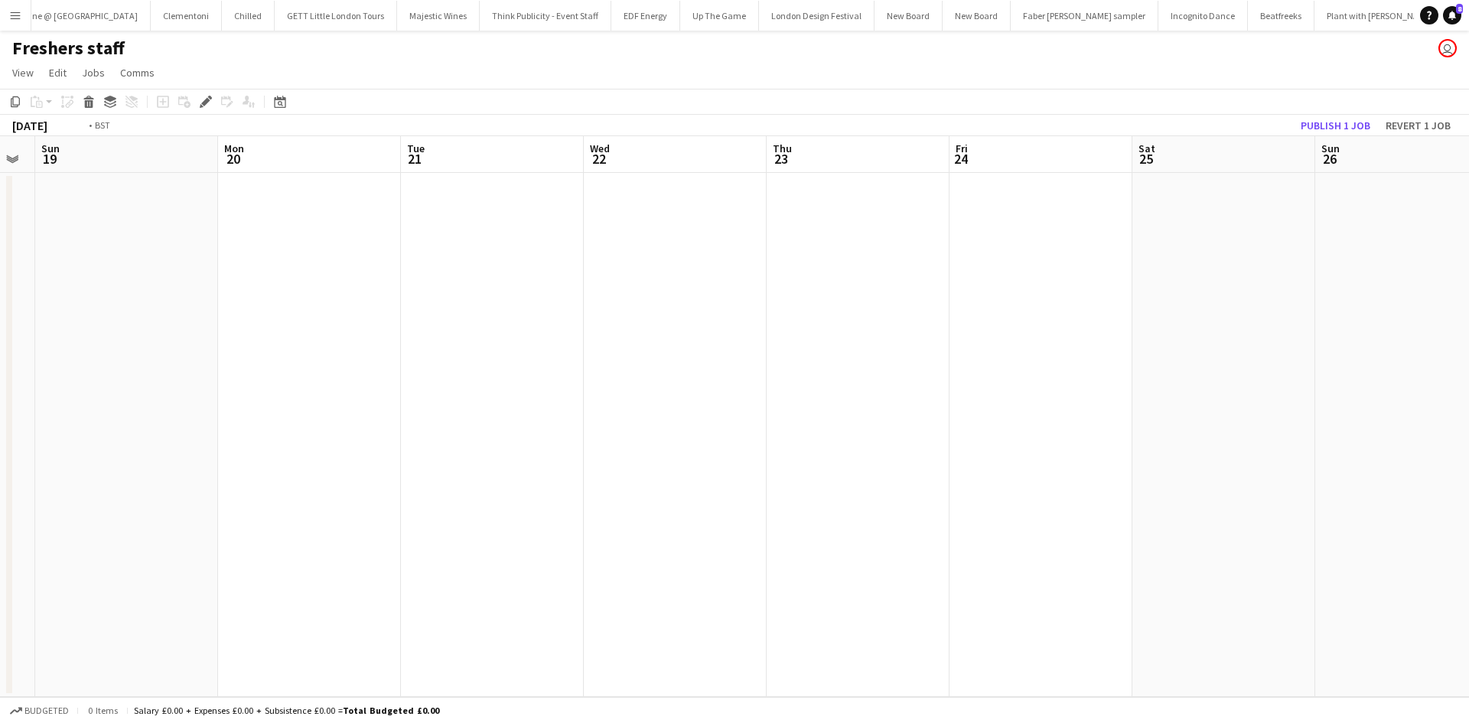
click at [440, 256] on app-calendar-viewport "Wed 15 Thu 16 Fri 17 Sat 18 Sun 19 Mon 20 Tue 21 Wed 22 Thu 23 Fri 24 Sat 25 Su…" at bounding box center [734, 416] width 1469 height 561
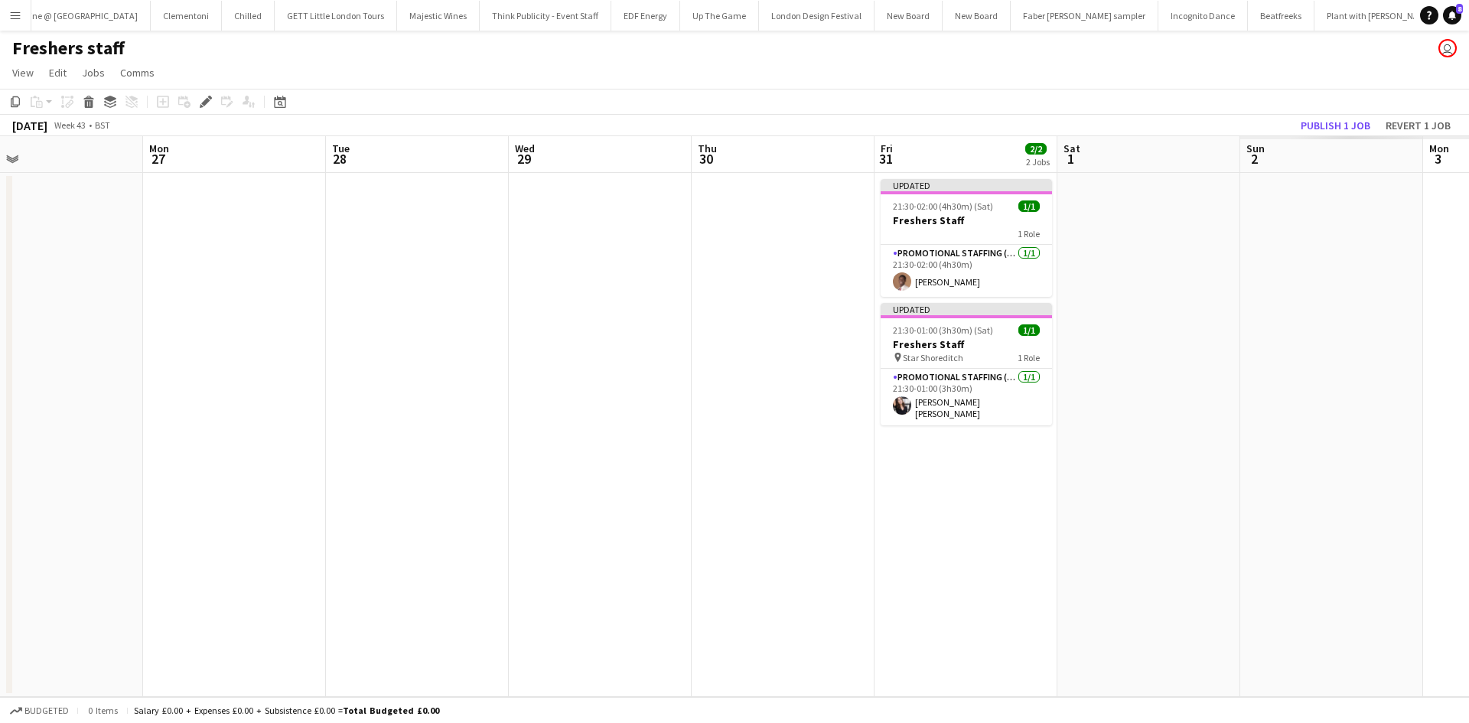
drag, startPoint x: 951, startPoint y: 341, endPoint x: 591, endPoint y: 305, distance: 361.5
click at [452, 274] on app-calendar-viewport "Wed 22 Thu 23 Fri 24 Sat 25 Sun 26 Mon 27 Tue 28 Wed 29 Thu 30 Fri 31 2/2 2 Job…" at bounding box center [734, 416] width 1469 height 561
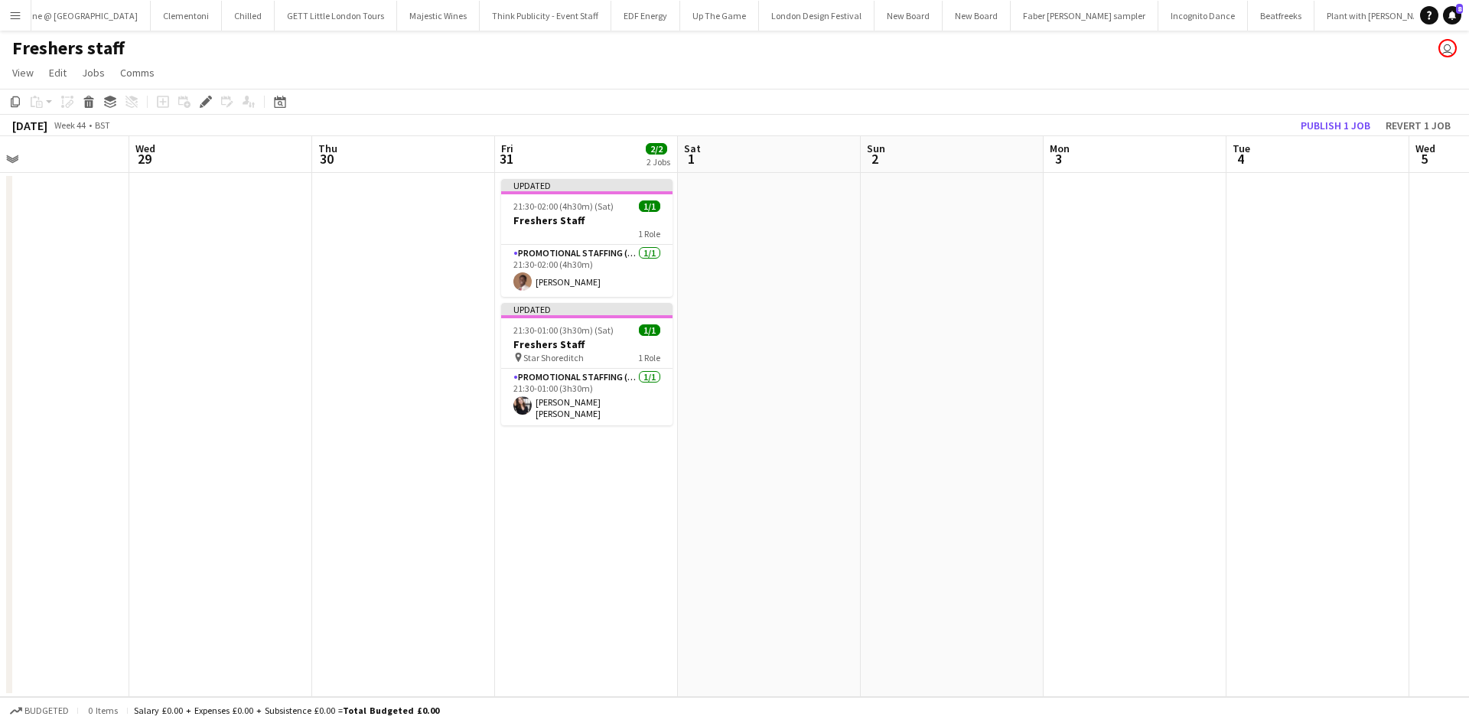
drag, startPoint x: 1122, startPoint y: 350, endPoint x: 612, endPoint y: 291, distance: 513.7
click at [612, 291] on app-calendar-viewport "Fri 24 Sat 25 Sun 26 Mon 27 Tue 28 Wed 29 Thu 30 Fri 31 2/2 2 Jobs Sat 1 Sun 2 …" at bounding box center [734, 416] width 1469 height 561
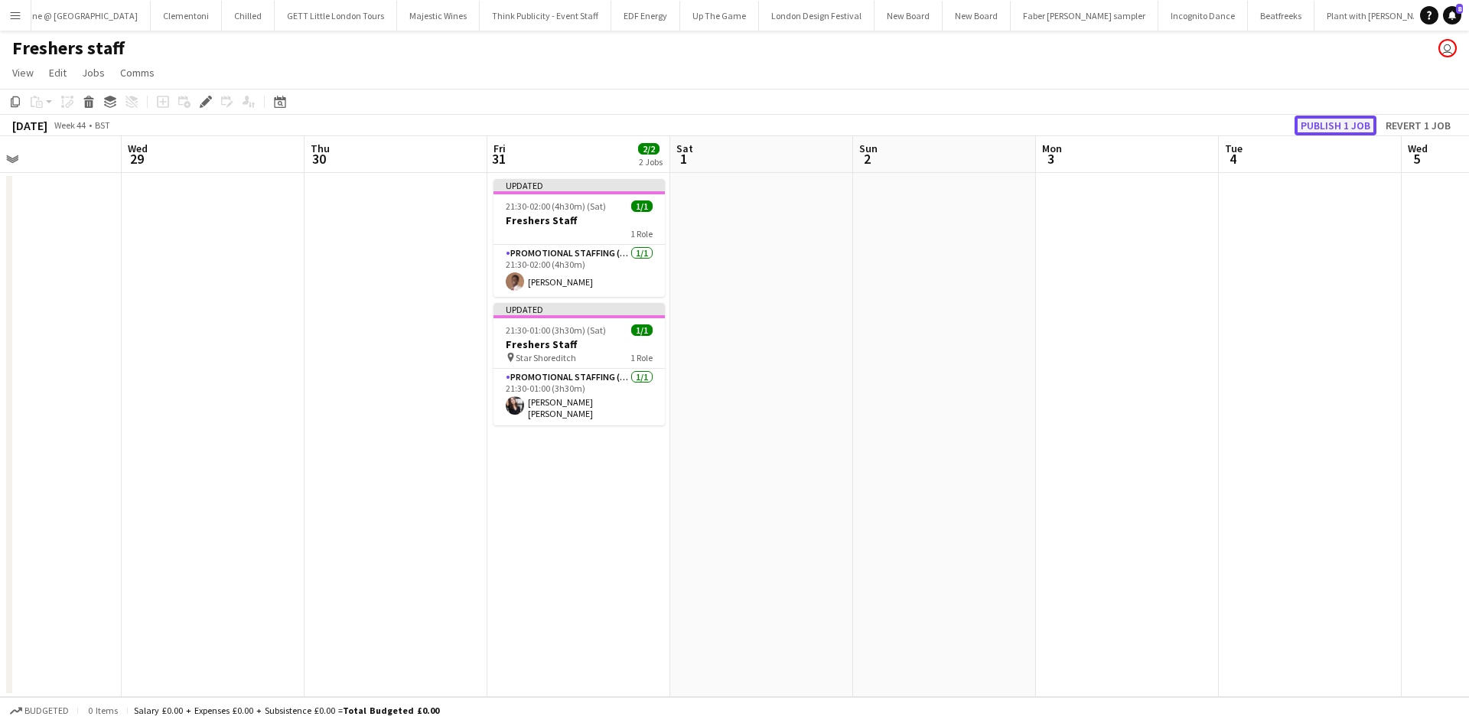
click at [1341, 125] on button "Publish 1 job" at bounding box center [1336, 126] width 82 height 20
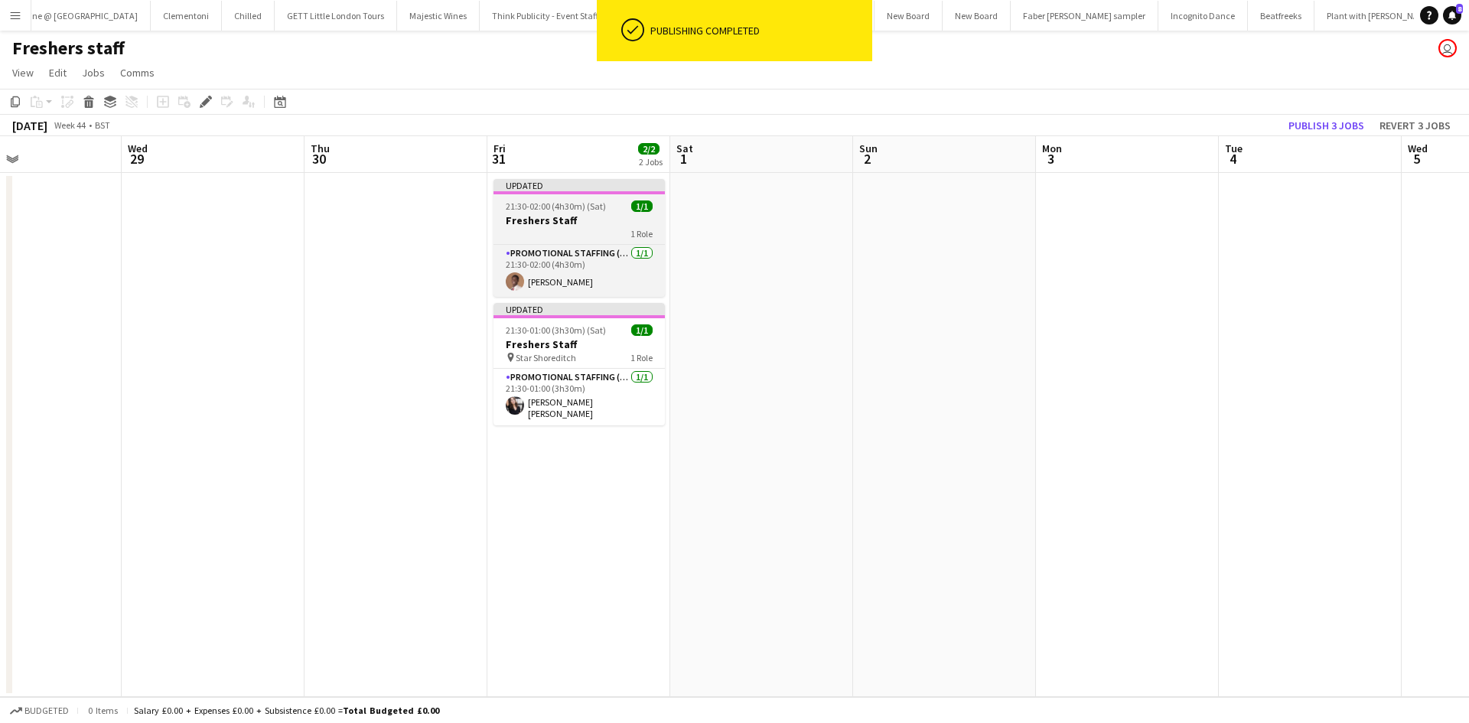
click at [582, 214] on h3 "Freshers Staff" at bounding box center [579, 220] width 171 height 14
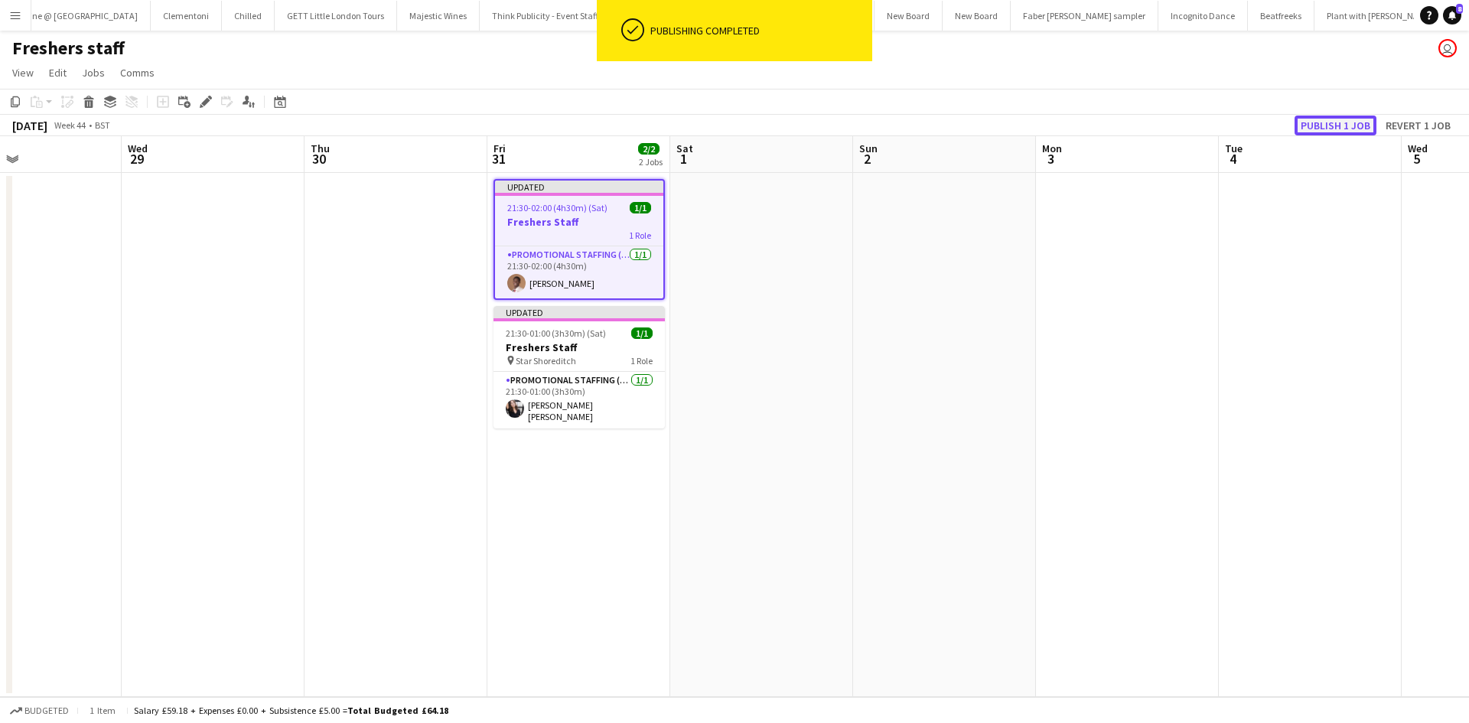
click at [1328, 129] on button "Publish 1 job" at bounding box center [1336, 126] width 82 height 20
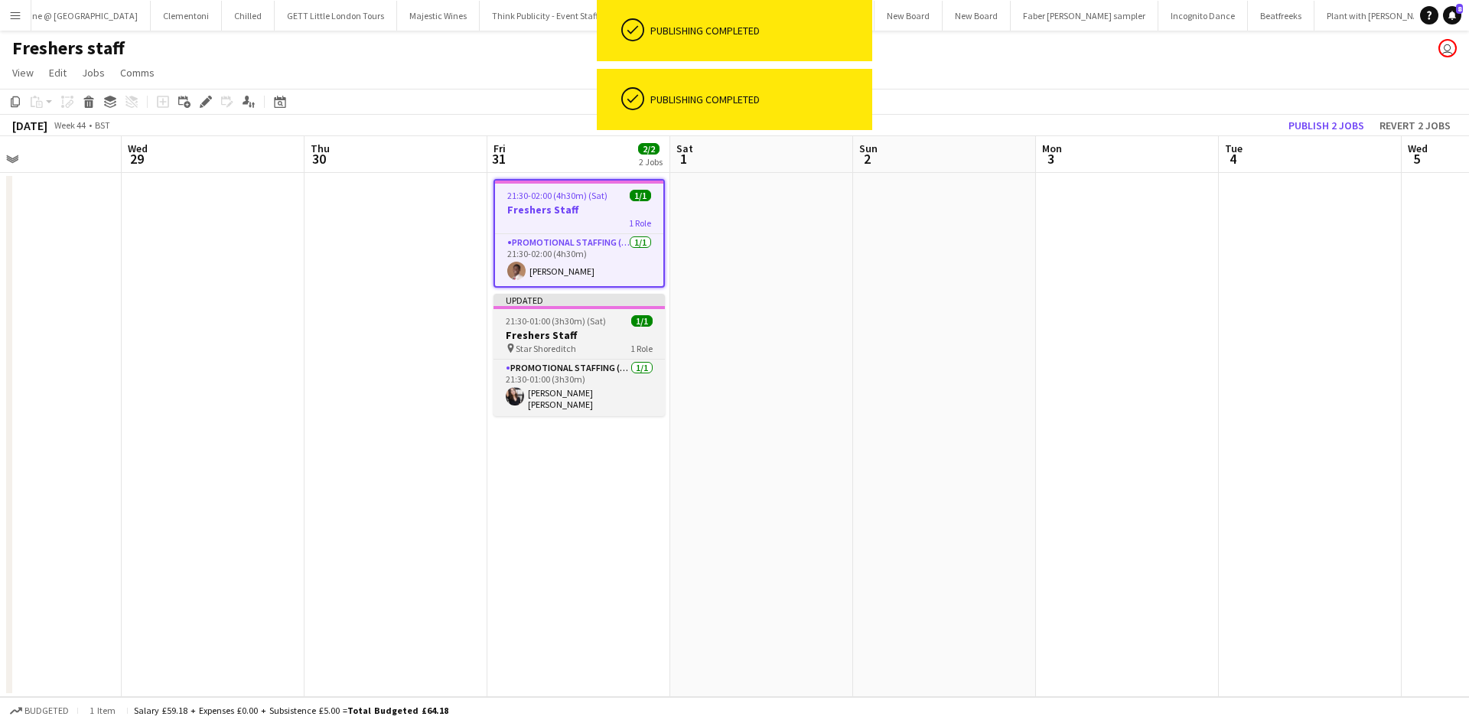
click at [595, 342] on div "pin Star Shoreditch 1 Role" at bounding box center [579, 348] width 171 height 12
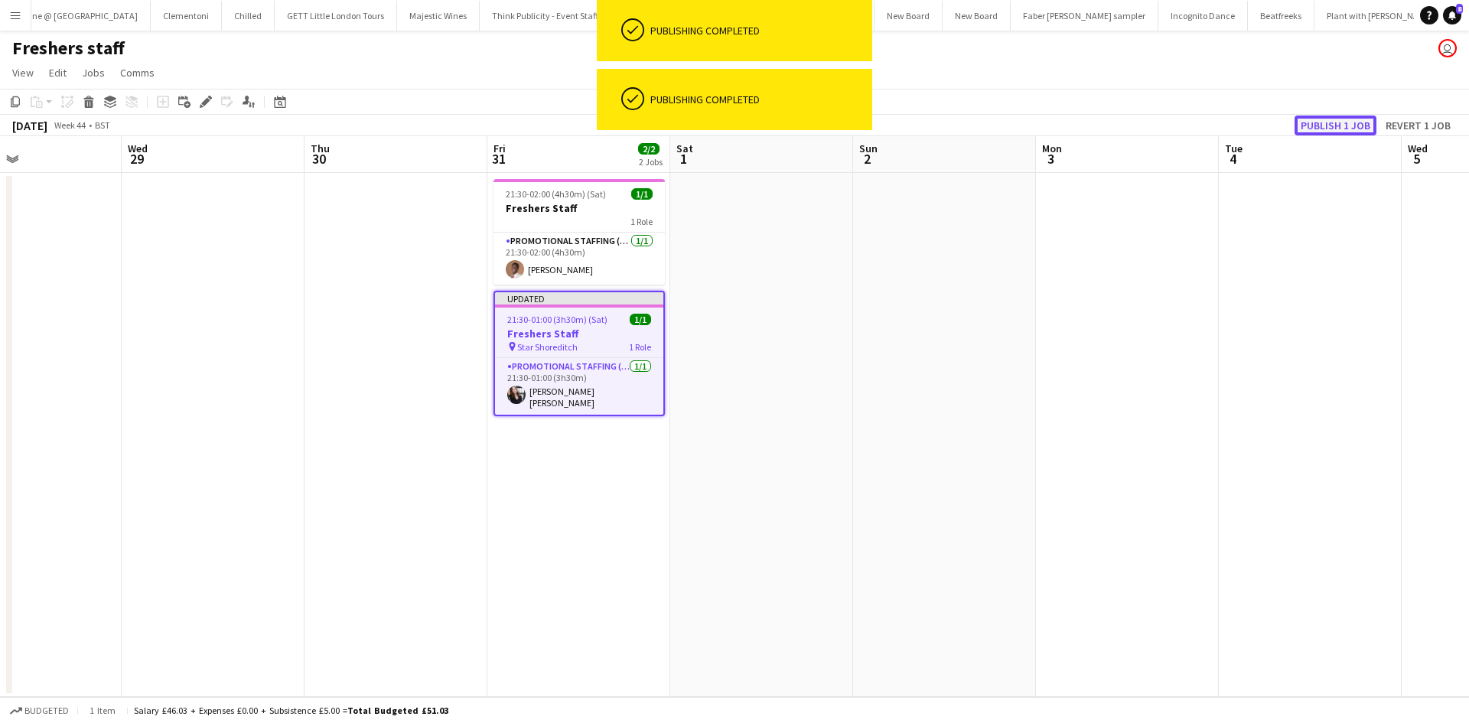
click at [1336, 123] on button "Publish 1 job" at bounding box center [1336, 126] width 82 height 20
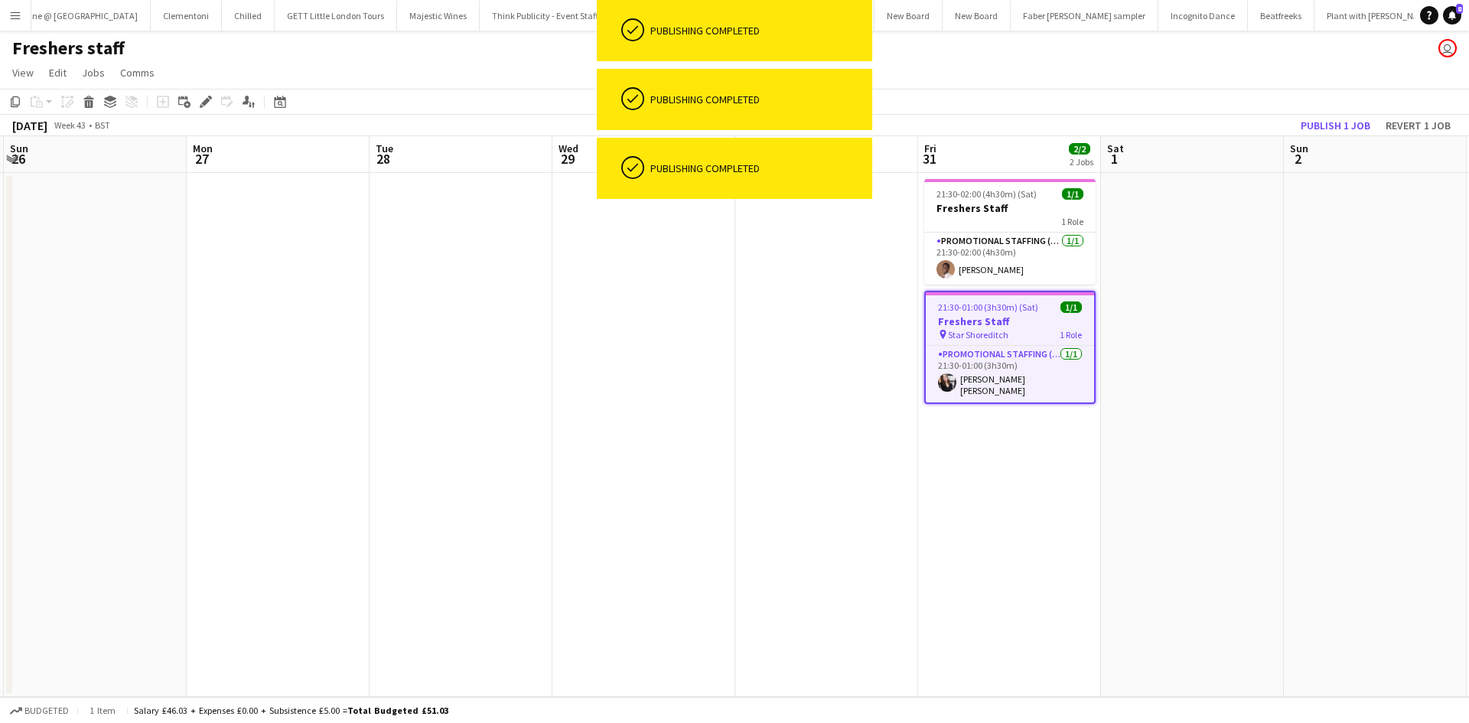
drag, startPoint x: 750, startPoint y: 500, endPoint x: 614, endPoint y: 483, distance: 137.2
click at [1121, 499] on app-calendar-viewport "Fri 24 Sat 25 Sun 26 Mon 27 Tue 28 Wed 29 Thu 30 Fri 31 2/2 2 Jobs Sat 1 Sun 2 …" at bounding box center [734, 416] width 1469 height 561
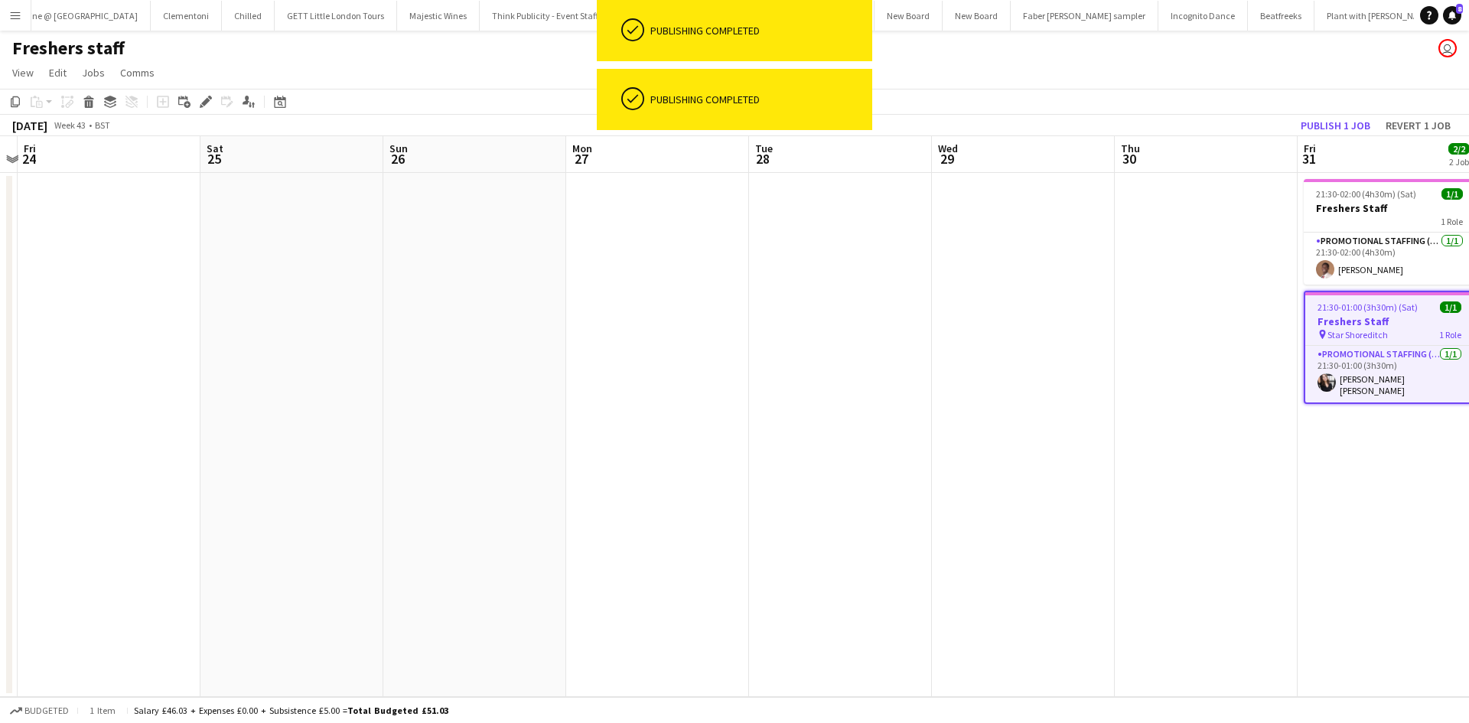
drag, startPoint x: 604, startPoint y: 488, endPoint x: 934, endPoint y: 488, distance: 330.5
click at [1021, 488] on app-calendar-viewport "Wed 22 Thu 23 Fri 24 Sat 25 Sun 26 Mon 27 Tue 28 Wed 29 Thu 30 Fri 31 2/2 2 Job…" at bounding box center [734, 416] width 1469 height 561
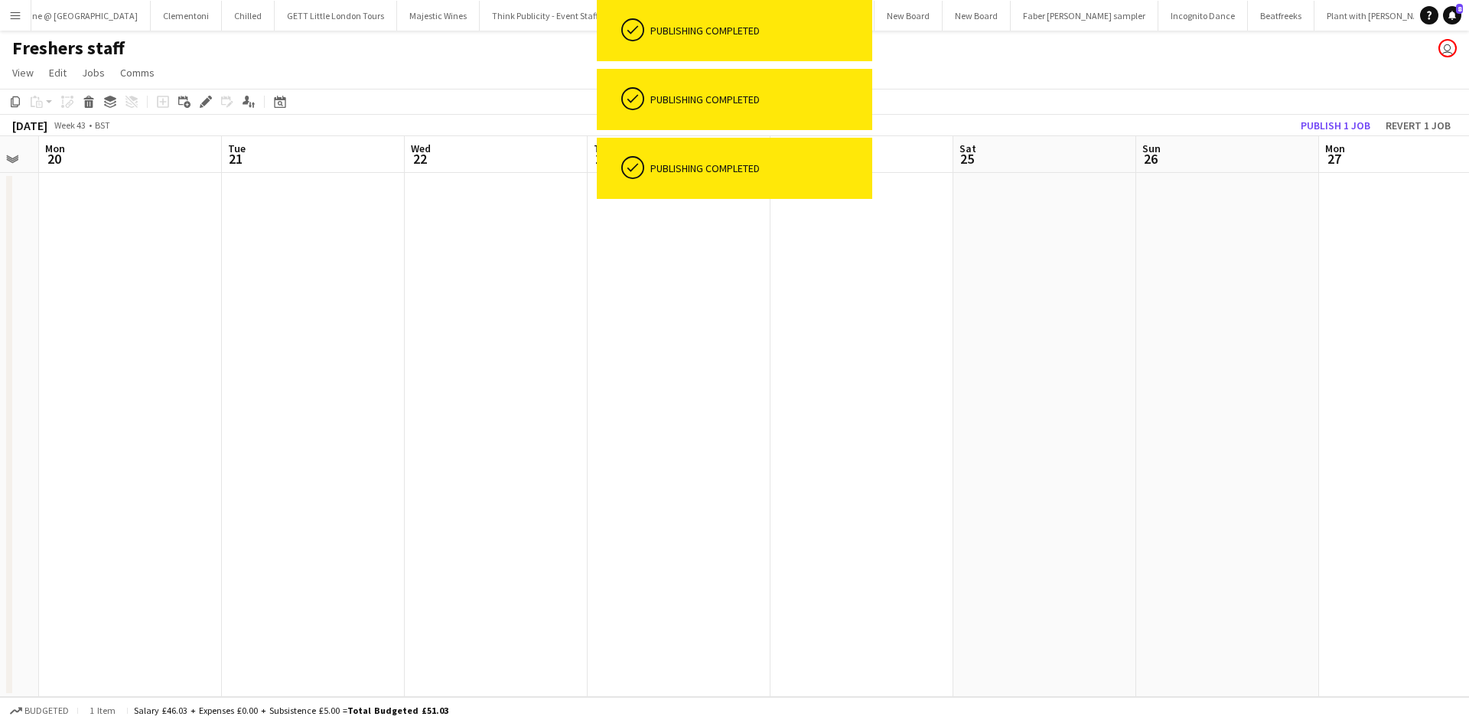
drag, startPoint x: 637, startPoint y: 488, endPoint x: 983, endPoint y: 488, distance: 345.8
click at [969, 488] on app-calendar-viewport "Sat 18 Sun 19 Mon 20 Tue 21 Wed 22 Thu 23 Fri 24 Sat 25 Sun 26 Mon 27 Tue 28 We…" at bounding box center [734, 416] width 1469 height 561
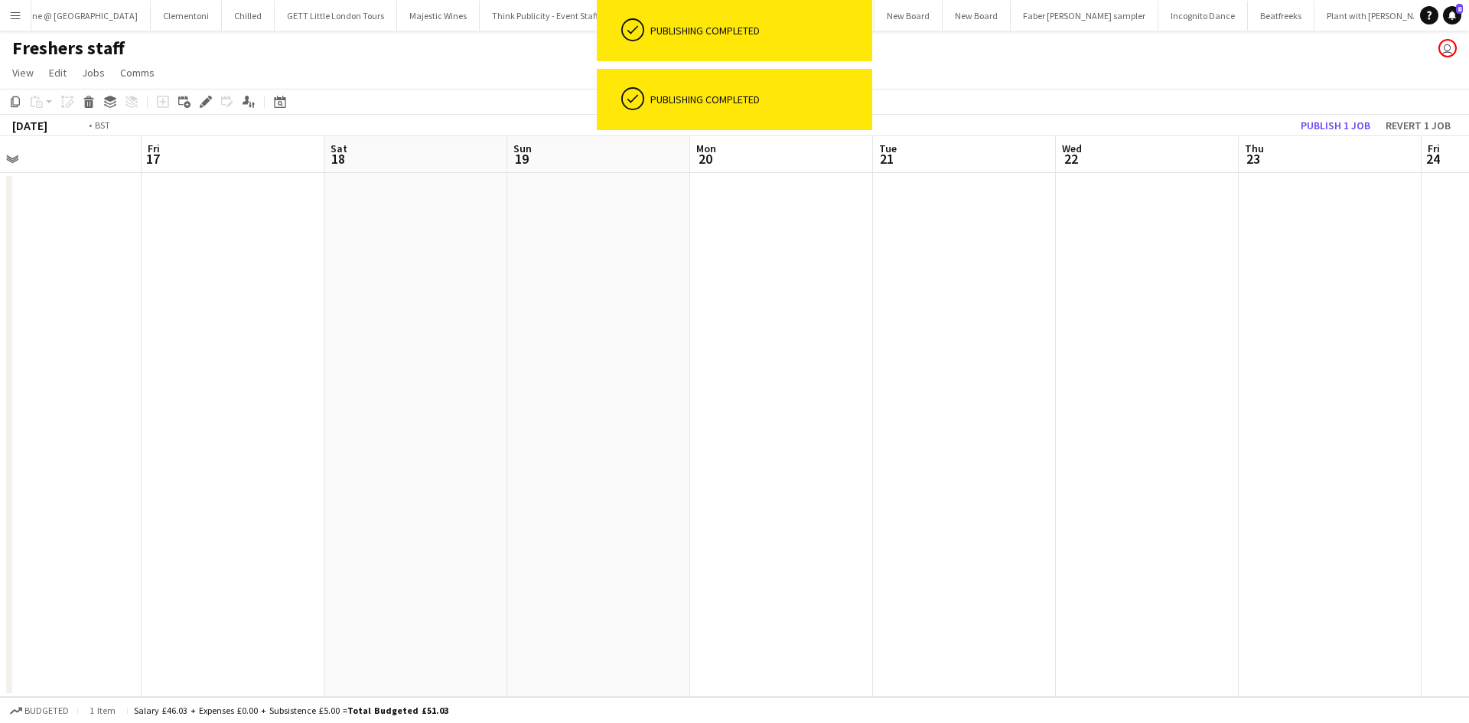
drag, startPoint x: 347, startPoint y: 489, endPoint x: 601, endPoint y: 488, distance: 254.0
click at [977, 489] on app-calendar-viewport "Tue 14 Wed 15 Thu 16 Fri 17 Sat 18 Sun 19 Mon 20 Tue 21 Wed 22 Thu 23 Fri 24 Sa…" at bounding box center [734, 416] width 1469 height 561
drag, startPoint x: 937, startPoint y: 488, endPoint x: 793, endPoint y: 477, distance: 143.5
click at [1012, 488] on app-calendar-viewport "Fri 10 Sat 11 Sun 12 Mon 13 Tue 14 Wed 15 Thu 16 Fri 17 Sat 18 Sun 19 Mon 20 Tu…" at bounding box center [734, 416] width 1469 height 561
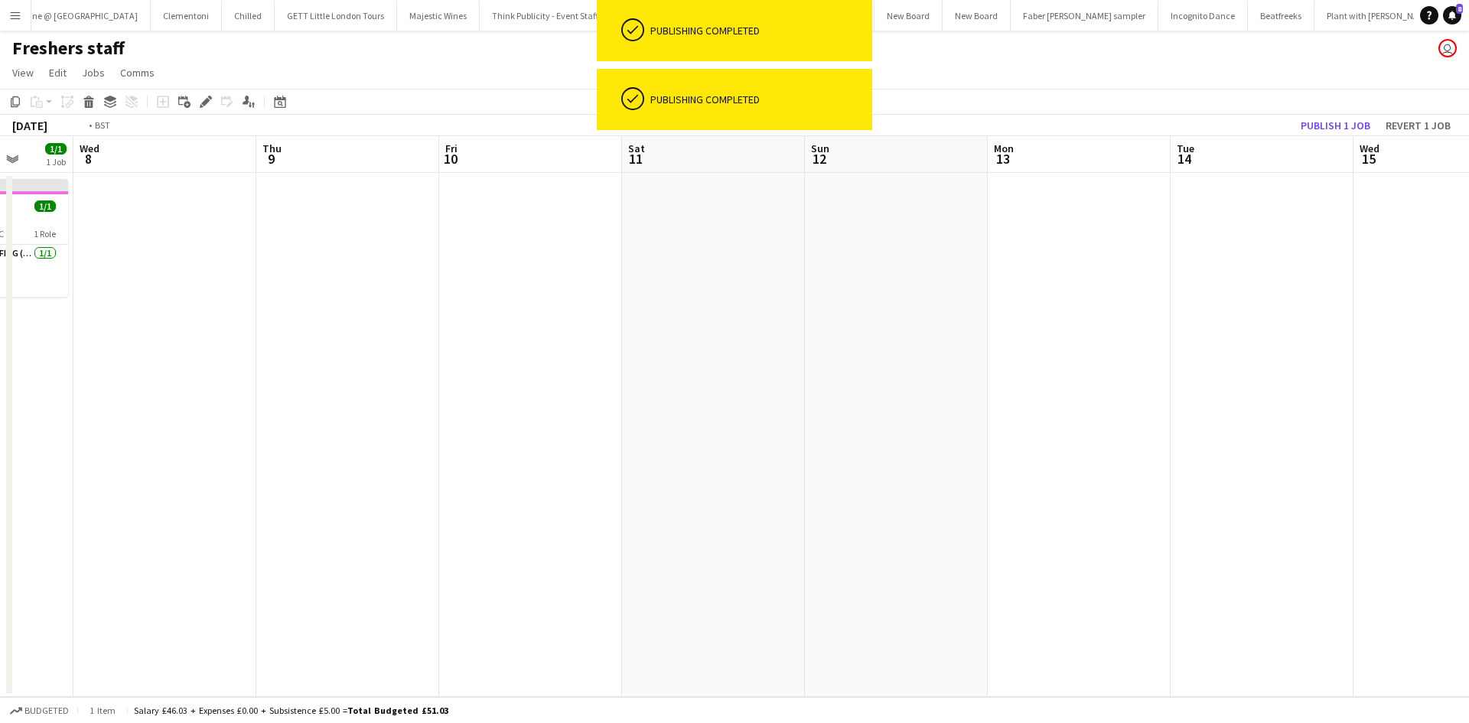
drag, startPoint x: 944, startPoint y: 482, endPoint x: 1064, endPoint y: 482, distance: 119.4
click at [1057, 482] on app-calendar-viewport "Mon 6 Tue 7 1/1 1 Job Wed 8 Thu 9 Fri 10 Sat 11 Sun 12 Mon 13 Tue 14 Wed 15 Thu…" at bounding box center [734, 416] width 1469 height 561
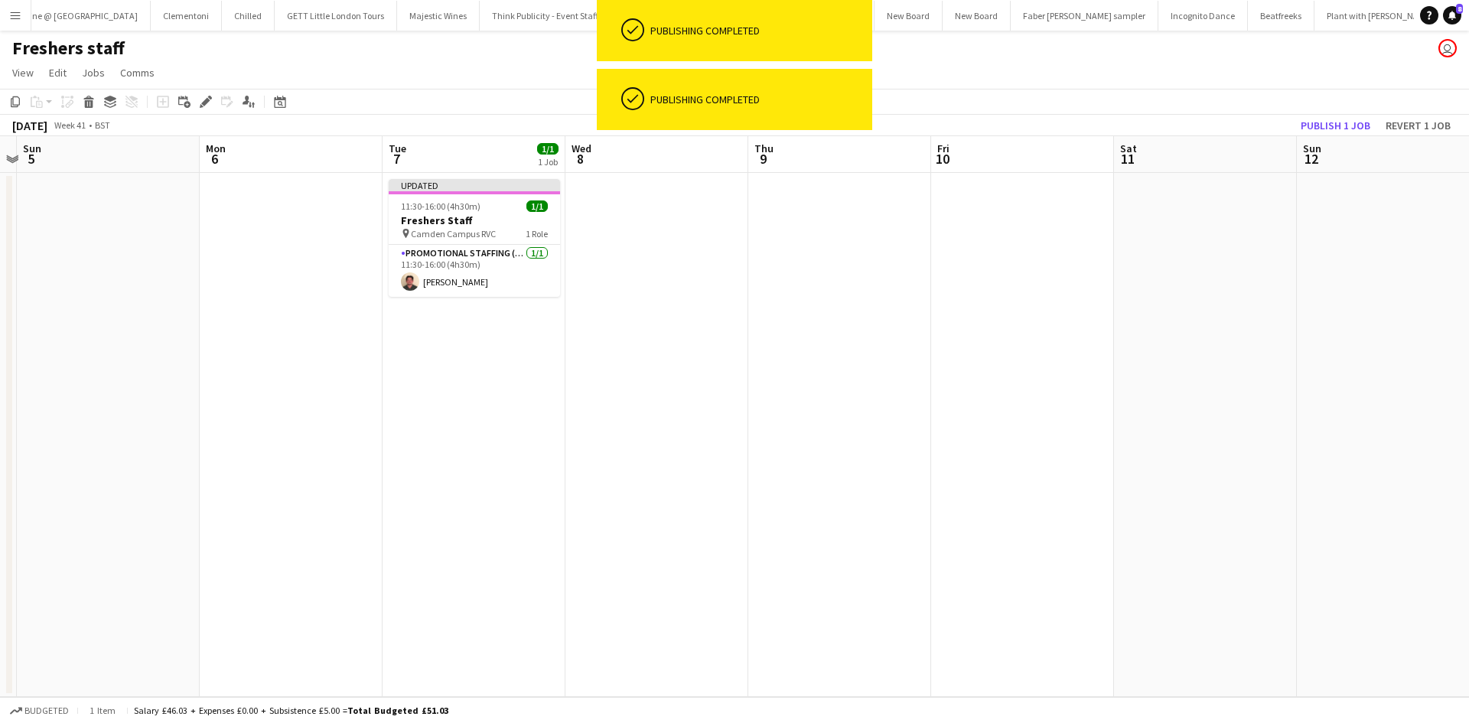
drag, startPoint x: 466, startPoint y: 480, endPoint x: 773, endPoint y: 480, distance: 306.8
click at [773, 480] on app-calendar-viewport "Fri 3 Sat 4 Sun 5 Mon 6 Tue 7 1/1 1 Job Wed 8 Thu 9 Fri 10 Sat 11 Sun 12 Mon 13…" at bounding box center [734, 416] width 1469 height 561
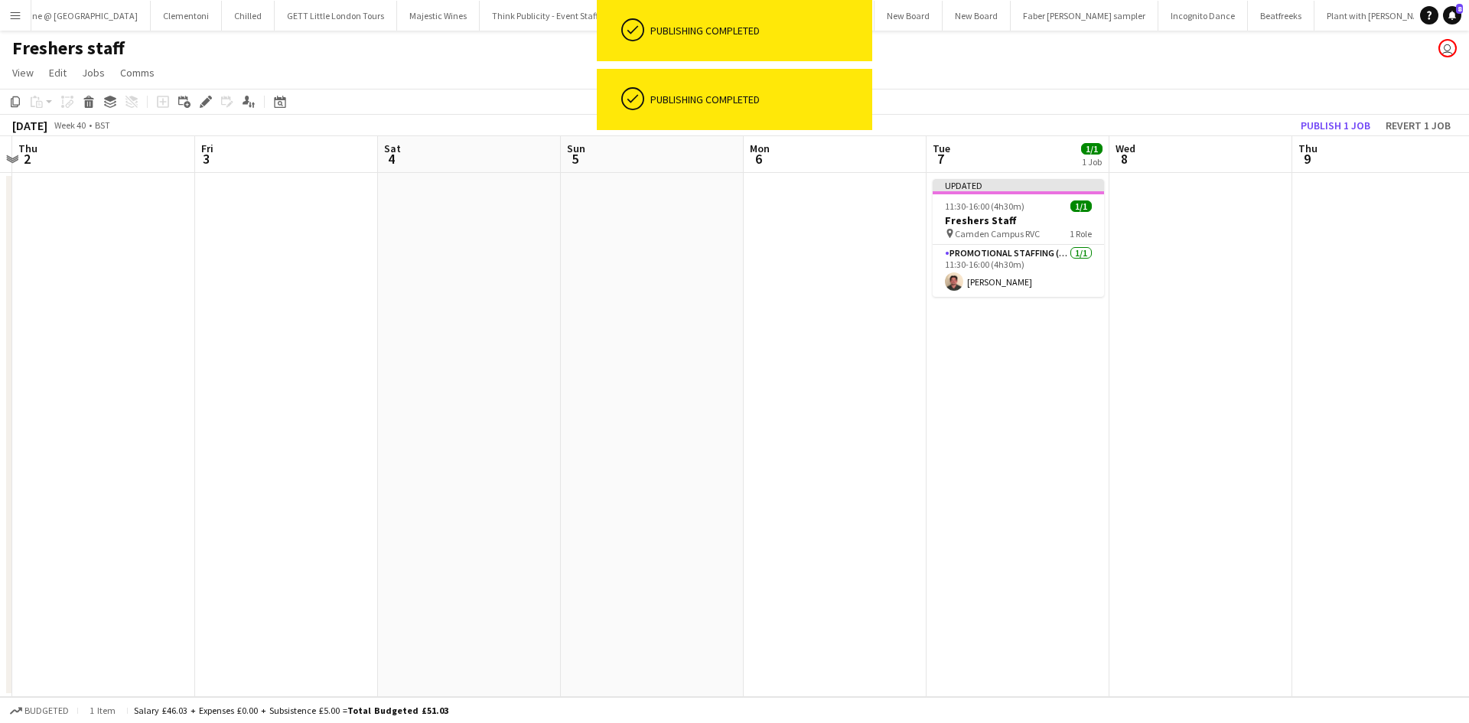
drag, startPoint x: 685, startPoint y: 494, endPoint x: 1103, endPoint y: 490, distance: 417.8
click at [1139, 490] on app-calendar-viewport "Tue 30 Wed 1 Thu 2 Fri 3 Sat 4 Sun 5 Mon 6 Tue 7 1/1 1 Job Wed 8 Thu 9 Fri 10 S…" at bounding box center [734, 416] width 1469 height 561
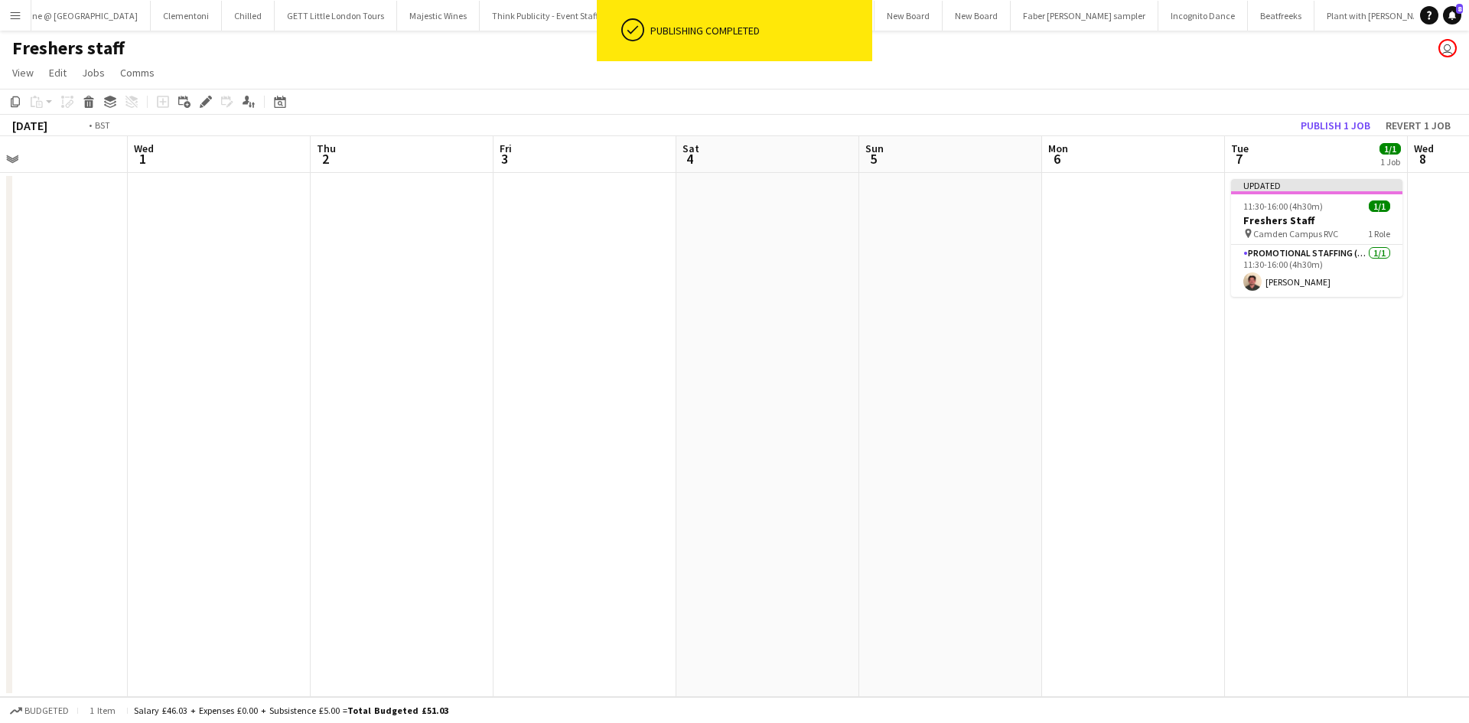
drag, startPoint x: 545, startPoint y: 490, endPoint x: 992, endPoint y: 490, distance: 447.6
click at [992, 490] on app-calendar-viewport "Sun 28 Mon 29 Tue 30 Wed 1 Thu 2 Fri 3 Sat 4 Sun 5 Mon 6 Tue 7 1/1 1 Job Wed 8 …" at bounding box center [734, 416] width 1469 height 561
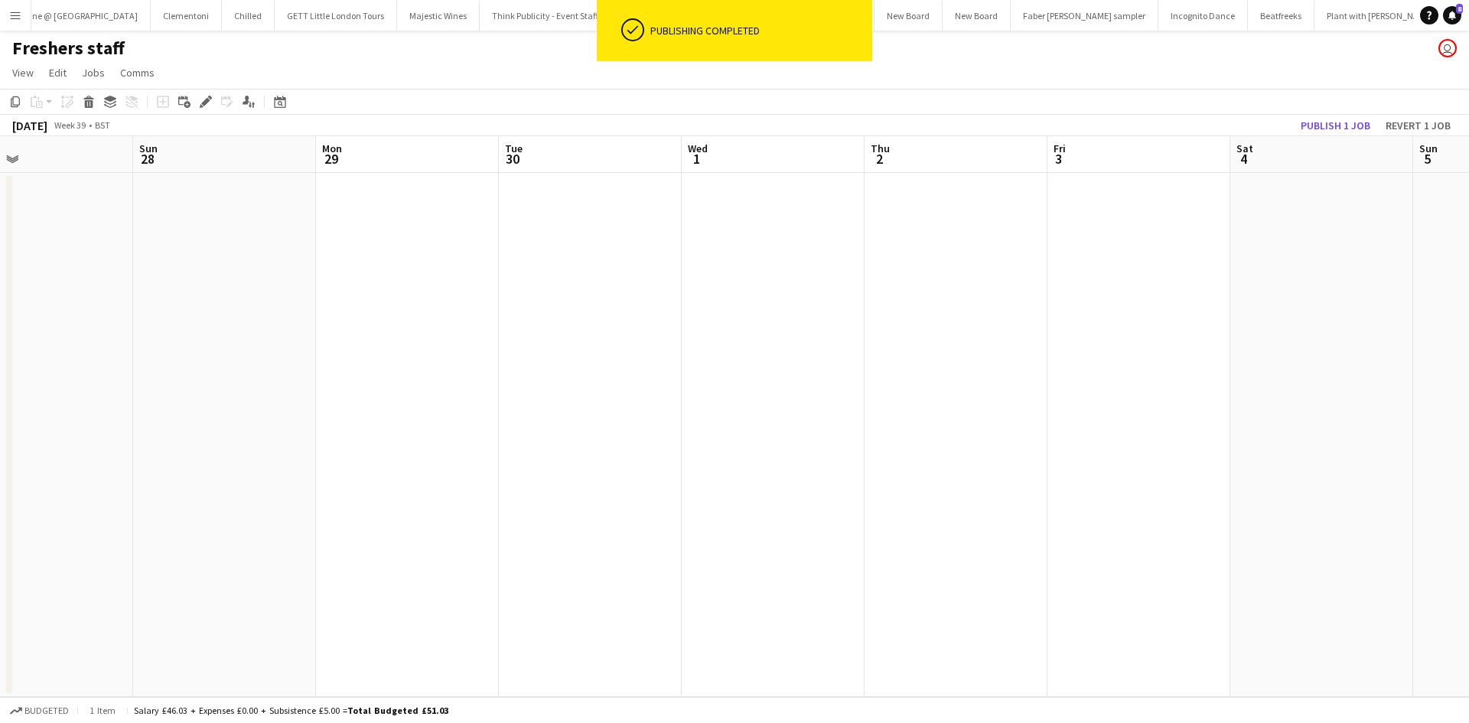
drag, startPoint x: 712, startPoint y: 497, endPoint x: 1127, endPoint y: 495, distance: 414.7
click at [1129, 495] on app-calendar-viewport "Thu 25 Fri 26 Sat 27 Sun 28 Mon 29 Tue 30 Wed 1 Thu 2 Fri 3 Sat 4 Sun 5 Mon 6 T…" at bounding box center [734, 416] width 1469 height 561
drag, startPoint x: 547, startPoint y: 499, endPoint x: 638, endPoint y: 499, distance: 91.1
click at [1195, 499] on app-calendar-viewport "Sat 20 Sun 21 Mon 22 Tue 23 Wed 24 Thu 25 Fri 26 Sat 27 Sun 28 Mon 29 Tue 30 We…" at bounding box center [734, 416] width 1469 height 561
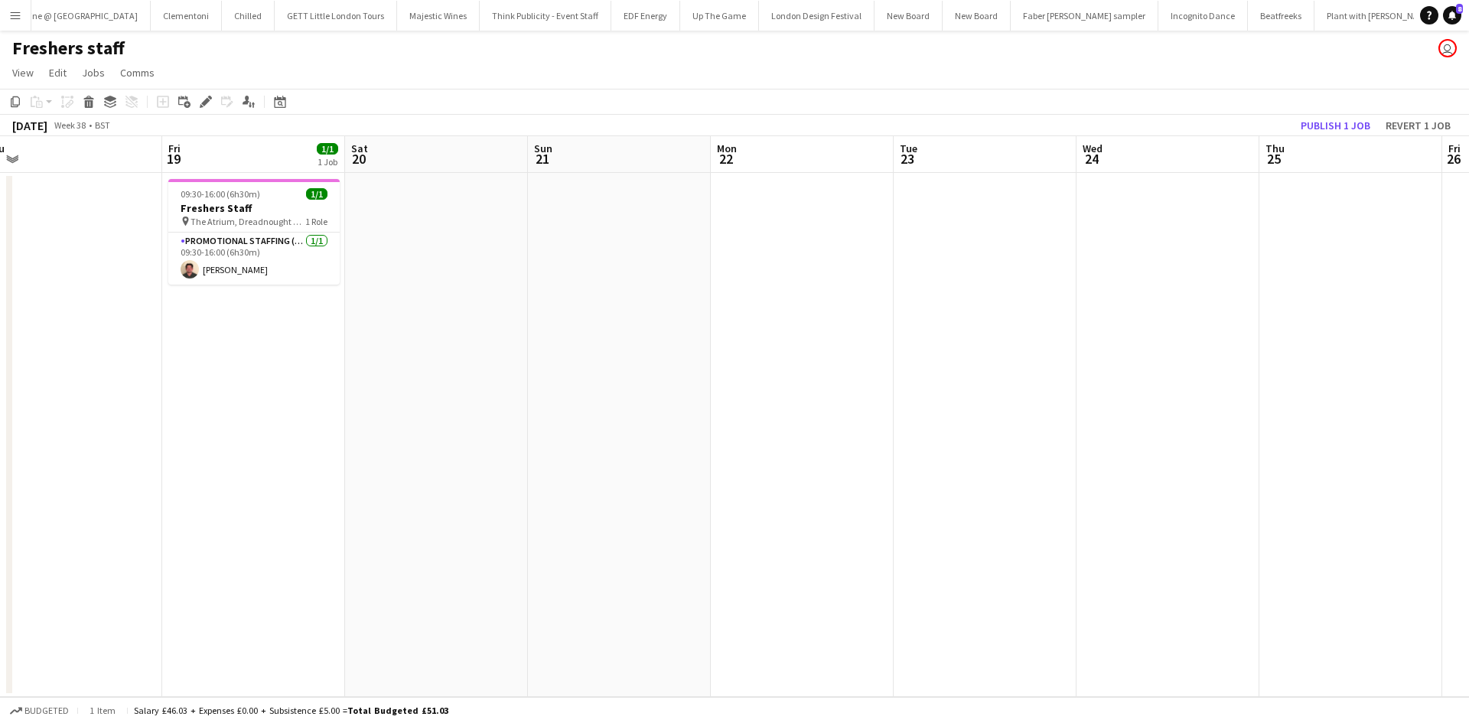
drag, startPoint x: 1005, startPoint y: 499, endPoint x: 1215, endPoint y: 500, distance: 209.7
click at [1217, 500] on app-calendar-viewport "Tue 16 Wed 17 Thu 18 Fri 19 1/1 1 Job Sat 20 Sun 21 Mon 22 Tue 23 Wed 24 Thu 25…" at bounding box center [734, 416] width 1469 height 561
drag, startPoint x: 1031, startPoint y: 396, endPoint x: 1038, endPoint y: 438, distance: 41.9
click at [275, 316] on app-calendar-viewport "Tue 16 Wed 17 Thu 18 Fri 19 1/1 1 Job Sat 20 Sun 21 Mon 22 Tue 23 Wed 24 Thu 25…" at bounding box center [734, 416] width 1469 height 561
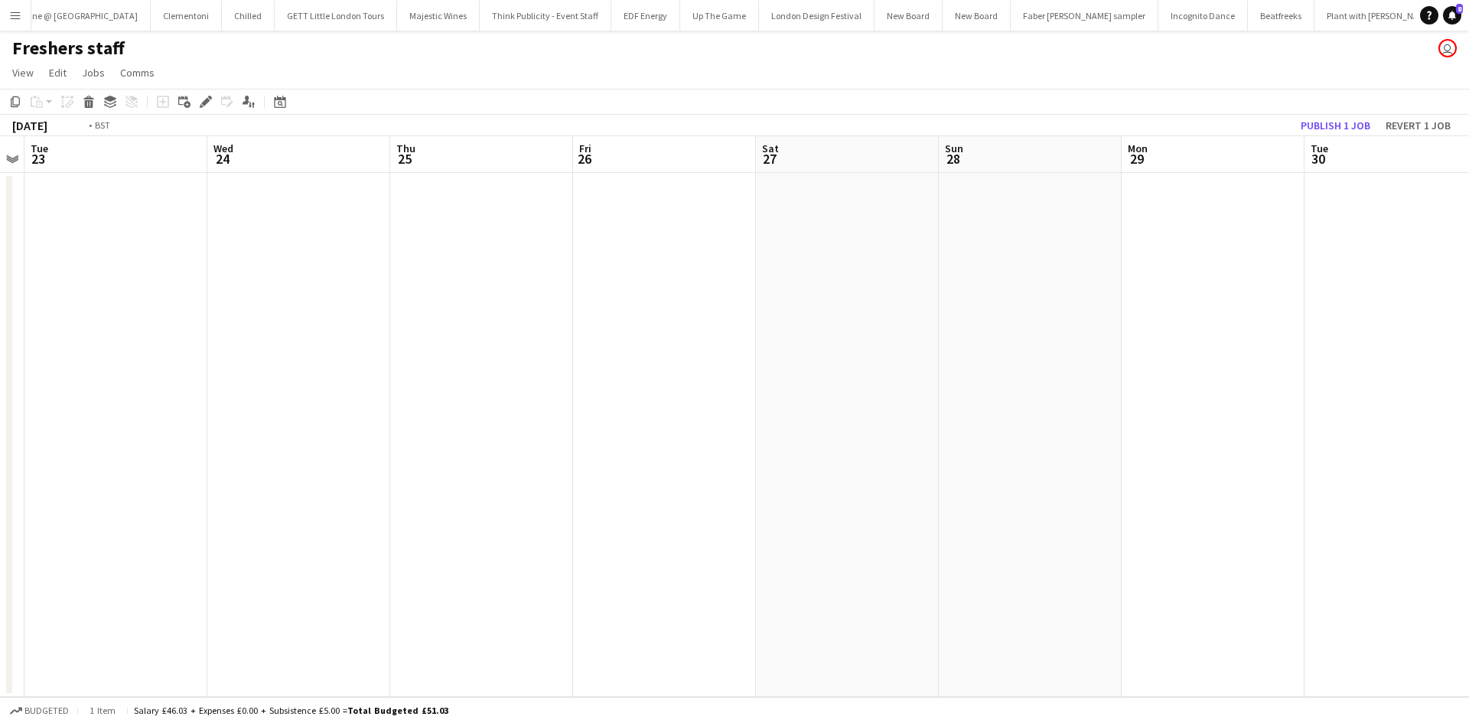
drag, startPoint x: 483, startPoint y: 355, endPoint x: 533, endPoint y: 369, distance: 51.6
click at [456, 353] on app-calendar-viewport "Fri 19 1/1 1 Job Sat 20 Sun 21 Mon 22 Tue 23 Wed 24 Thu 25 Fri 26 Sat 27 Sun 28…" at bounding box center [734, 416] width 1469 height 561
drag, startPoint x: 708, startPoint y: 411, endPoint x: 613, endPoint y: 396, distance: 96.0
click at [372, 367] on app-calendar-viewport "Thu 25 Fri 26 Sat 27 Sun 28 Mon 29 Tue 30 Wed 1 Thu 2 Fri 3 Sat 4 Sun 5 Mon 6 T…" at bounding box center [734, 416] width 1469 height 561
drag, startPoint x: 878, startPoint y: 425, endPoint x: 811, endPoint y: 419, distance: 66.8
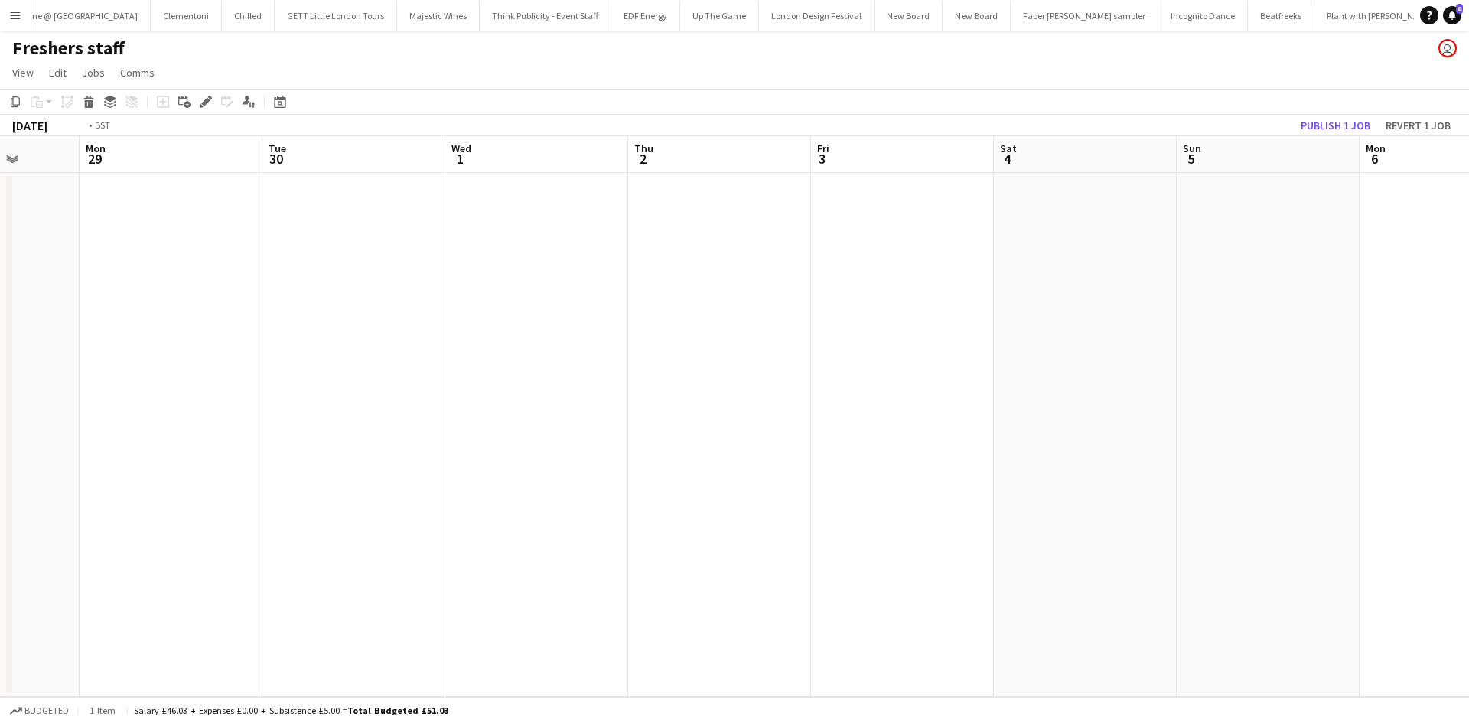
click at [435, 374] on app-calendar-viewport "Thu 25 Fri 26 Sat 27 Sun 28 Mon 29 Tue 30 Wed 1 Thu 2 Fri 3 Sat 4 Sun 5 Mon 6 T…" at bounding box center [734, 416] width 1469 height 561
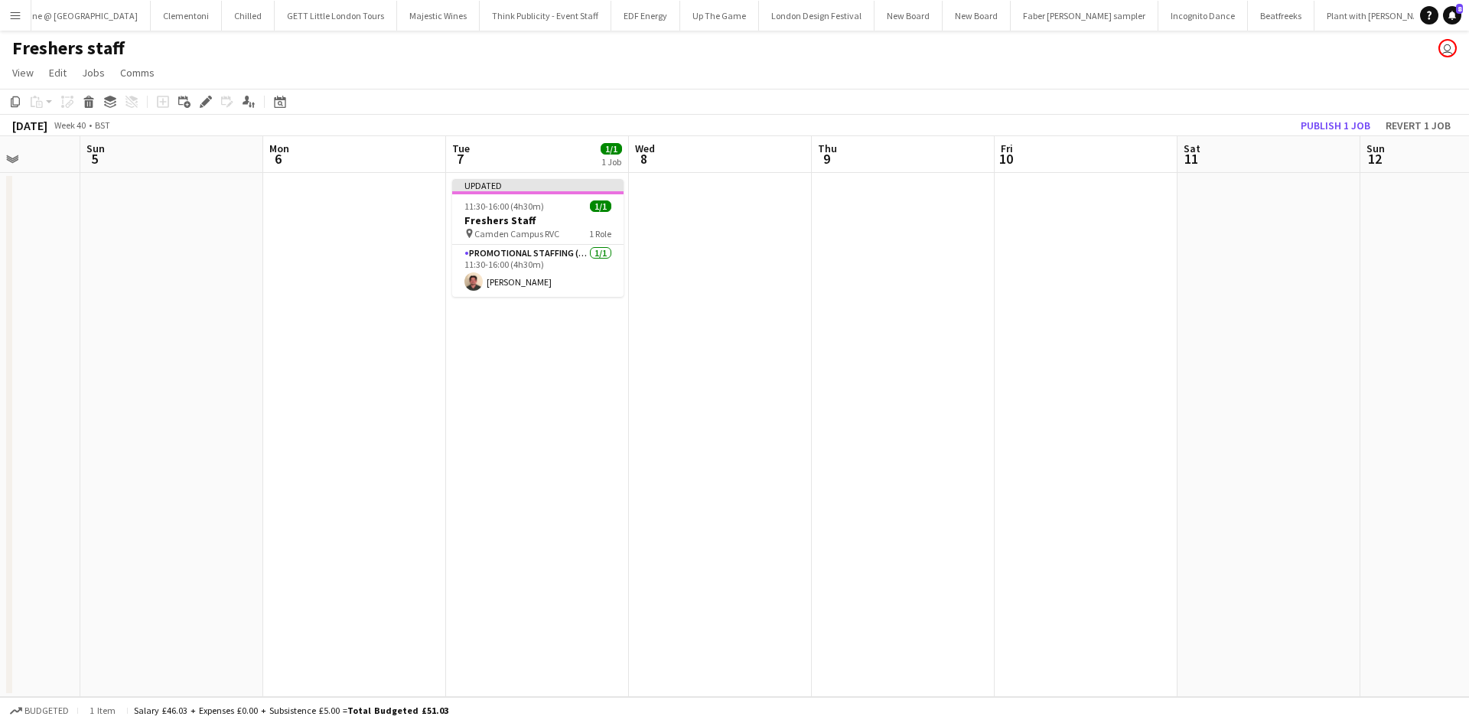
drag, startPoint x: 939, startPoint y: 410, endPoint x: 685, endPoint y: 385, distance: 255.3
click at [685, 385] on app-calendar-viewport "Thu 2 Fri 3 Sat 4 Sun 5 Mon 6 Tue 7 1/1 1 Job Wed 8 Thu 9 Fri 10 Sat 11 Sun 12 …" at bounding box center [734, 416] width 1469 height 561
drag, startPoint x: 928, startPoint y: 455, endPoint x: 443, endPoint y: 409, distance: 487.3
click at [461, 412] on app-calendar-viewport "Thu 2 Fri 3 Sat 4 Sun 5 Mon 6 Tue 7 1/1 1 Job Wed 8 Thu 9 Fri 10 Sat 11 Sun 12 …" at bounding box center [734, 416] width 1469 height 561
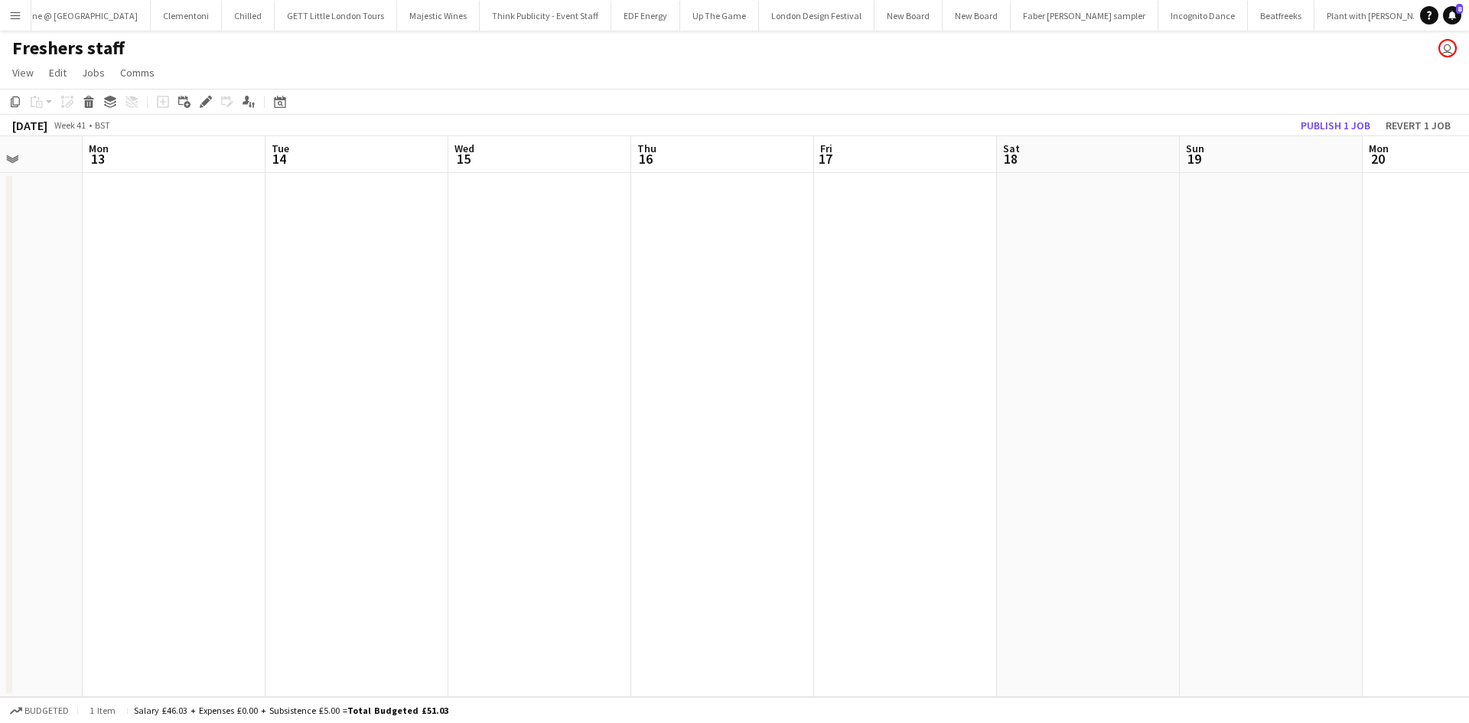
drag, startPoint x: 1341, startPoint y: 473, endPoint x: 575, endPoint y: 473, distance: 766.7
click at [575, 473] on app-calendar-viewport "Thu 9 Fri 10 Sat 11 Sun 12 Mon 13 Tue 14 Wed 15 Thu 16 Fri 17 Sat 18 Sun 19 Mon…" at bounding box center [734, 416] width 1469 height 561
drag, startPoint x: 1197, startPoint y: 474, endPoint x: 868, endPoint y: 434, distance: 330.7
click at [381, 427] on app-calendar-viewport "Thu 9 Fri 10 Sat 11 Sun 12 Mon 13 Tue 14 Wed 15 Thu 16 Fri 17 Sat 18 Sun 19 Mon…" at bounding box center [734, 416] width 1469 height 561
drag, startPoint x: 702, startPoint y: 410, endPoint x: 1002, endPoint y: 412, distance: 299.9
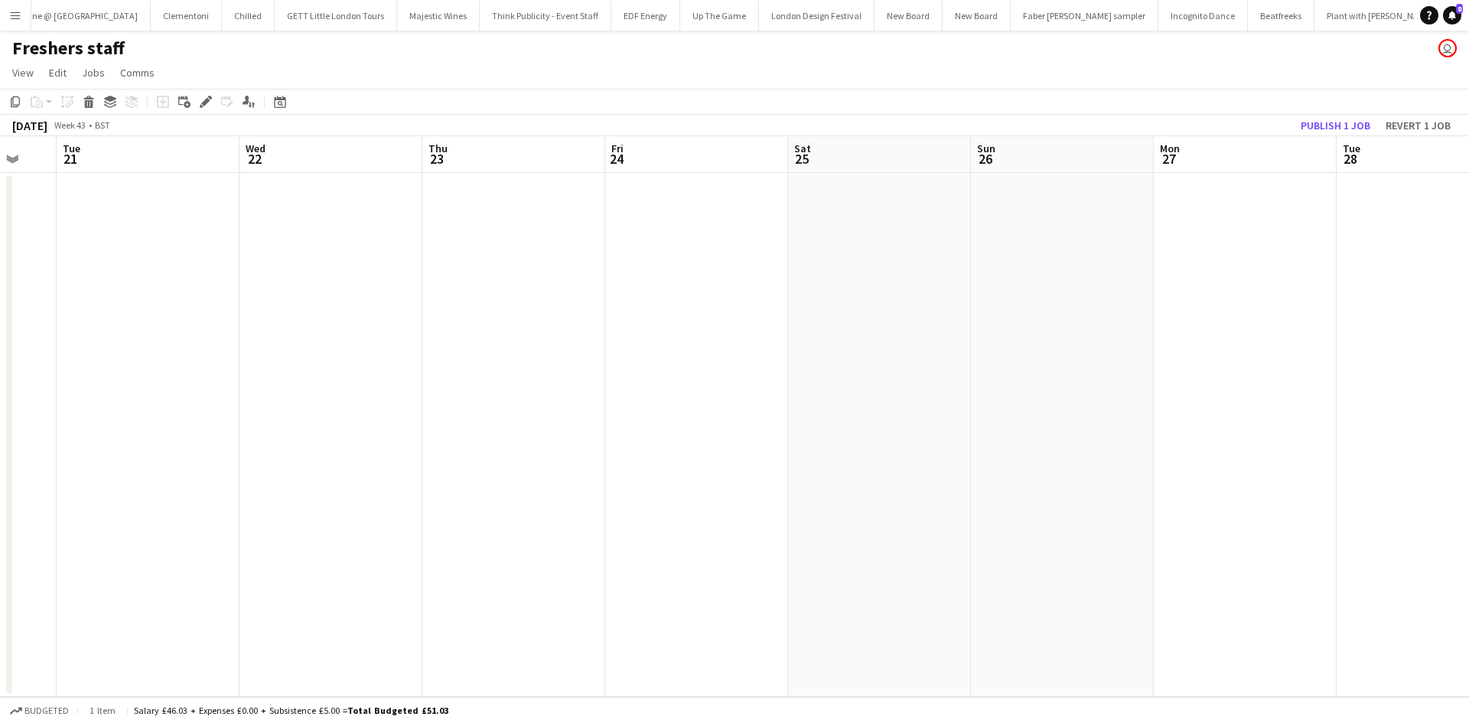
click at [535, 409] on app-calendar-viewport "Sat 18 Sun 19 Mon 20 Tue 21 Wed 22 Thu 23 Fri 24 Sat 25 Sun 26 Mon 27 Tue 28 We…" at bounding box center [734, 416] width 1469 height 561
drag, startPoint x: 1272, startPoint y: 417, endPoint x: 1020, endPoint y: 468, distance: 256.7
click at [644, 419] on app-calendar-viewport "Sat 18 Sun 19 Mon 20 Tue 21 Wed 22 Thu 23 Fri 24 Sat 25 Sun 26 Mon 27 Tue 28 We…" at bounding box center [734, 416] width 1469 height 561
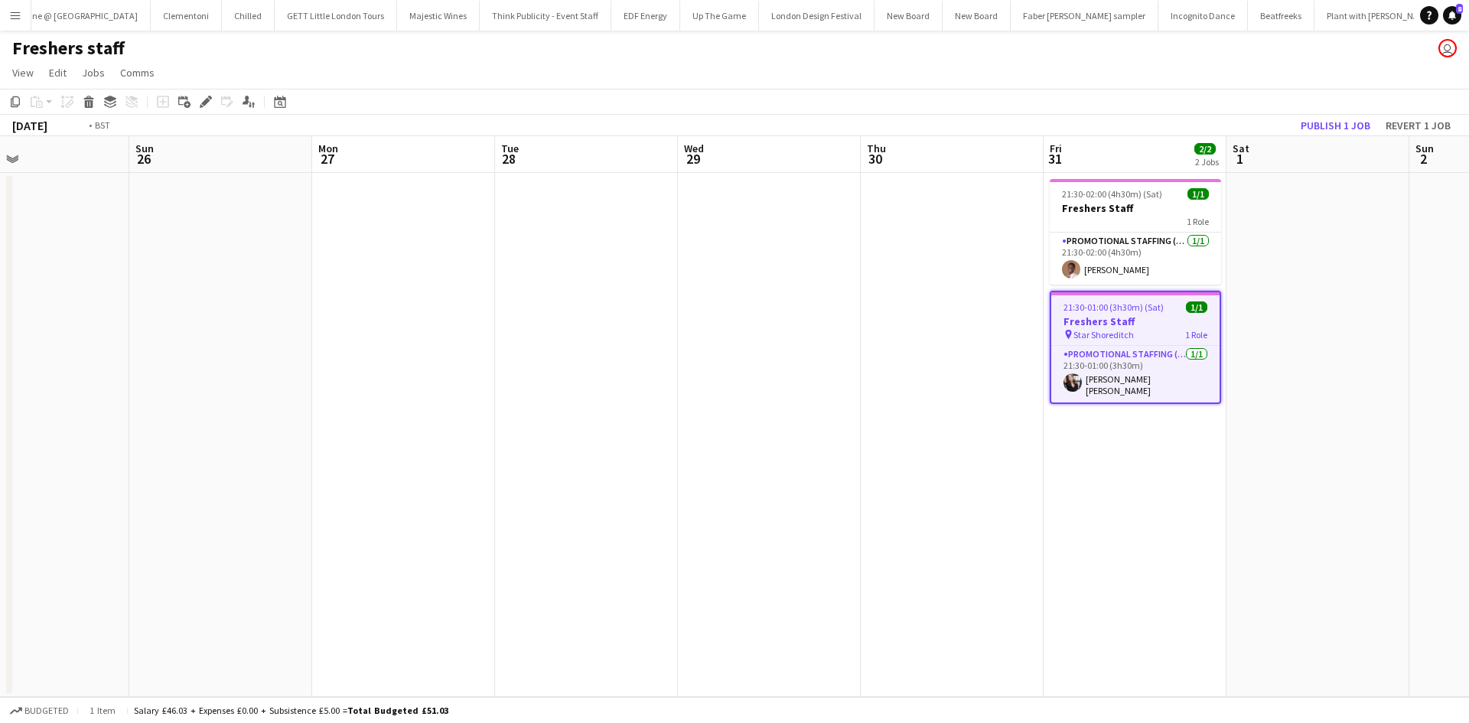
drag, startPoint x: 1070, startPoint y: 472, endPoint x: 665, endPoint y: 475, distance: 405.5
click at [666, 474] on app-calendar-viewport "Wed 22 Thu 23 Fri 24 Sat 25 Sun 26 Mon 27 Tue 28 Wed 29 Thu 30 Fri 31 2/2 2 Job…" at bounding box center [734, 416] width 1469 height 561
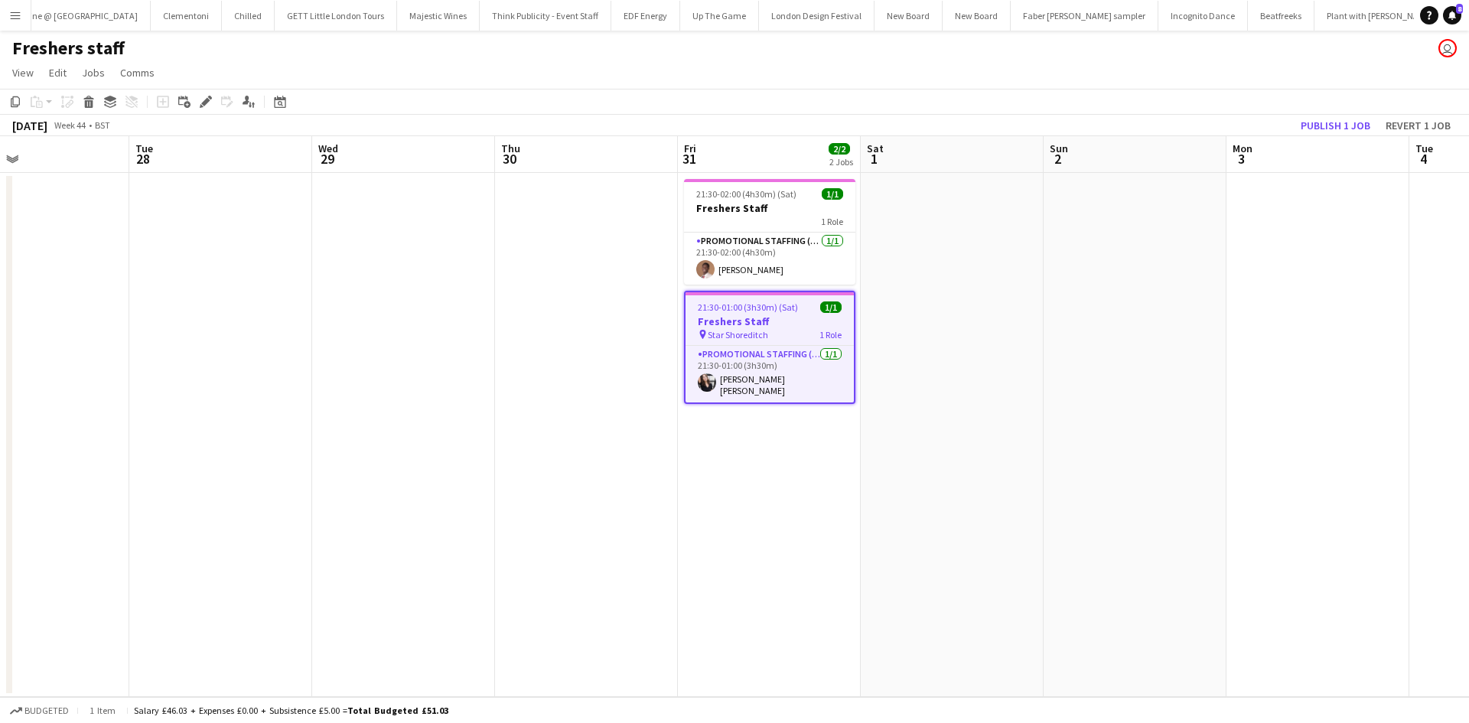
scroll to position [0, 642]
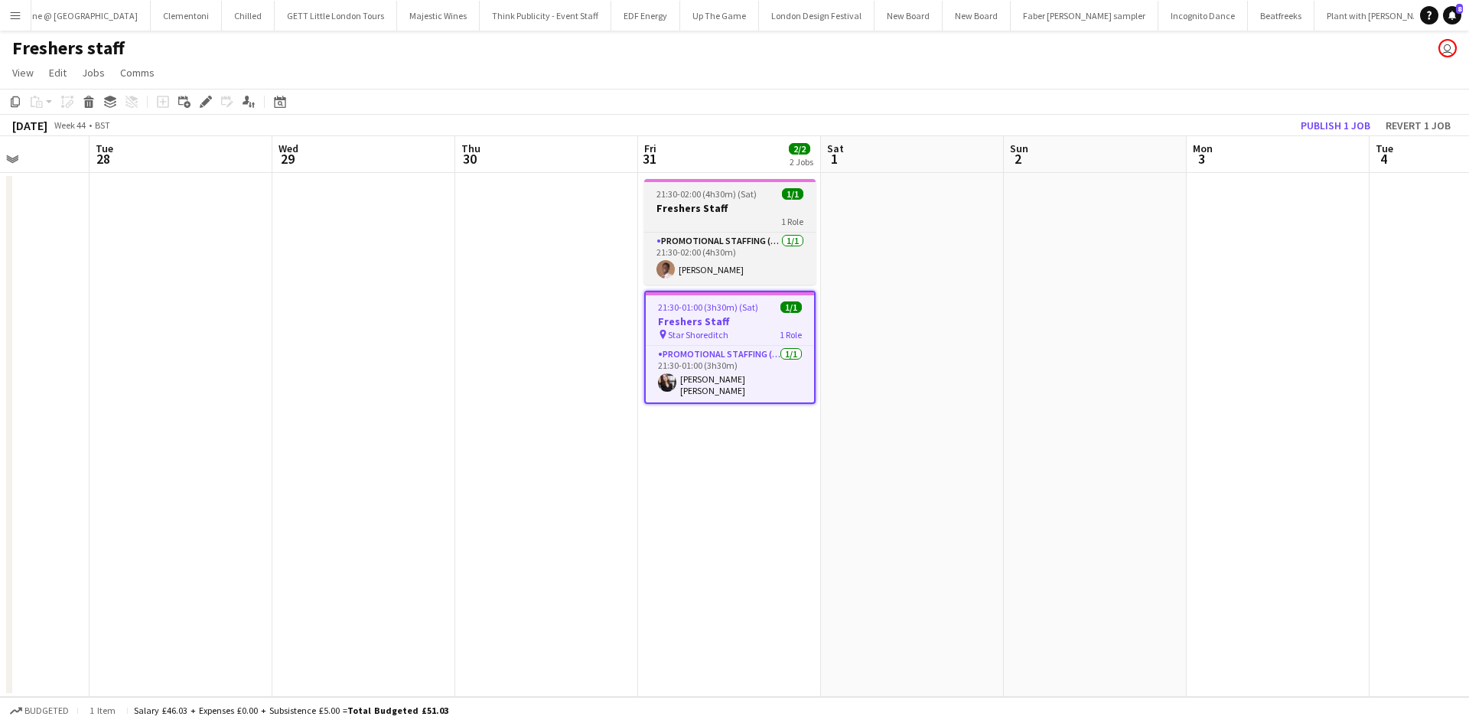
click at [747, 183] on app-job-card "21:30-02:00 (4h30m) (Sat) 1/1 Freshers Staff 1 Role Promotional Staffing (Brand…" at bounding box center [729, 232] width 171 height 106
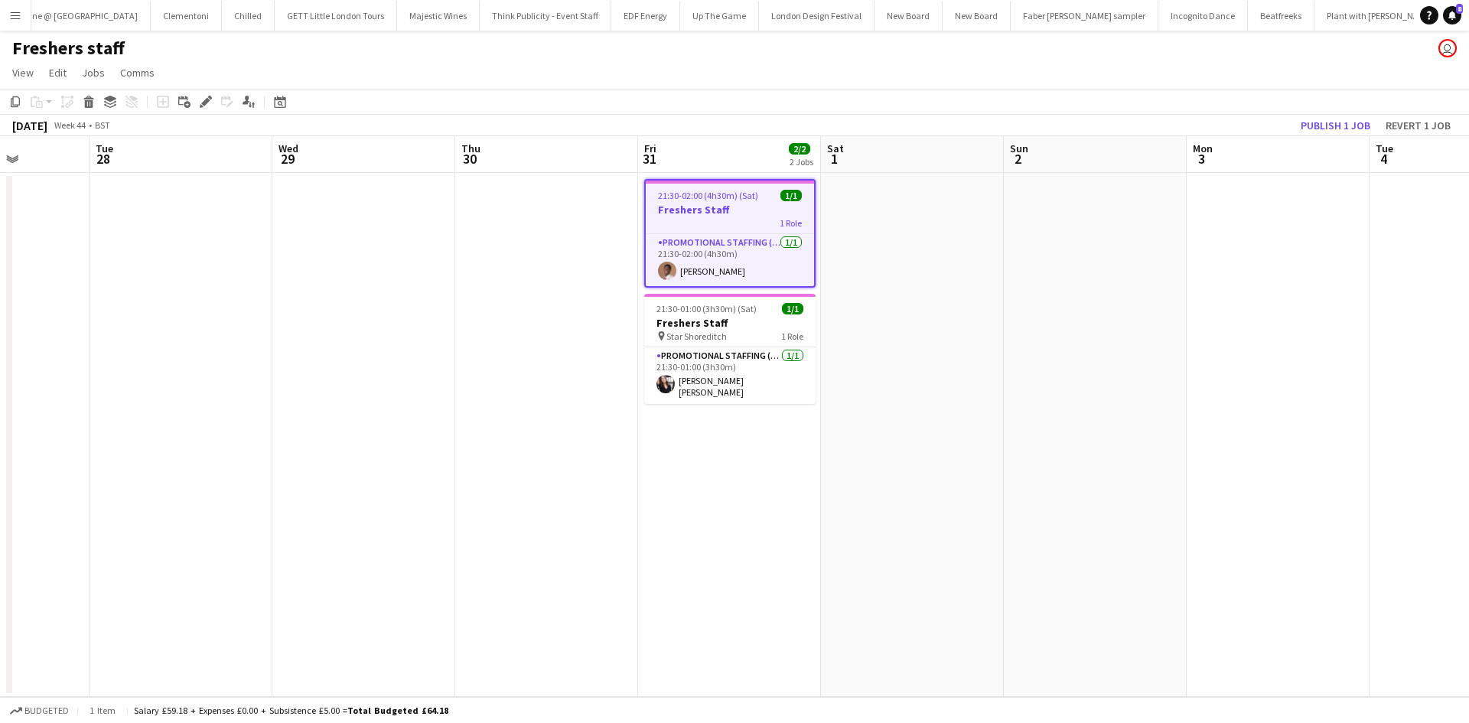
scroll to position [0, 643]
click at [202, 99] on icon "Edit" at bounding box center [206, 102] width 12 height 12
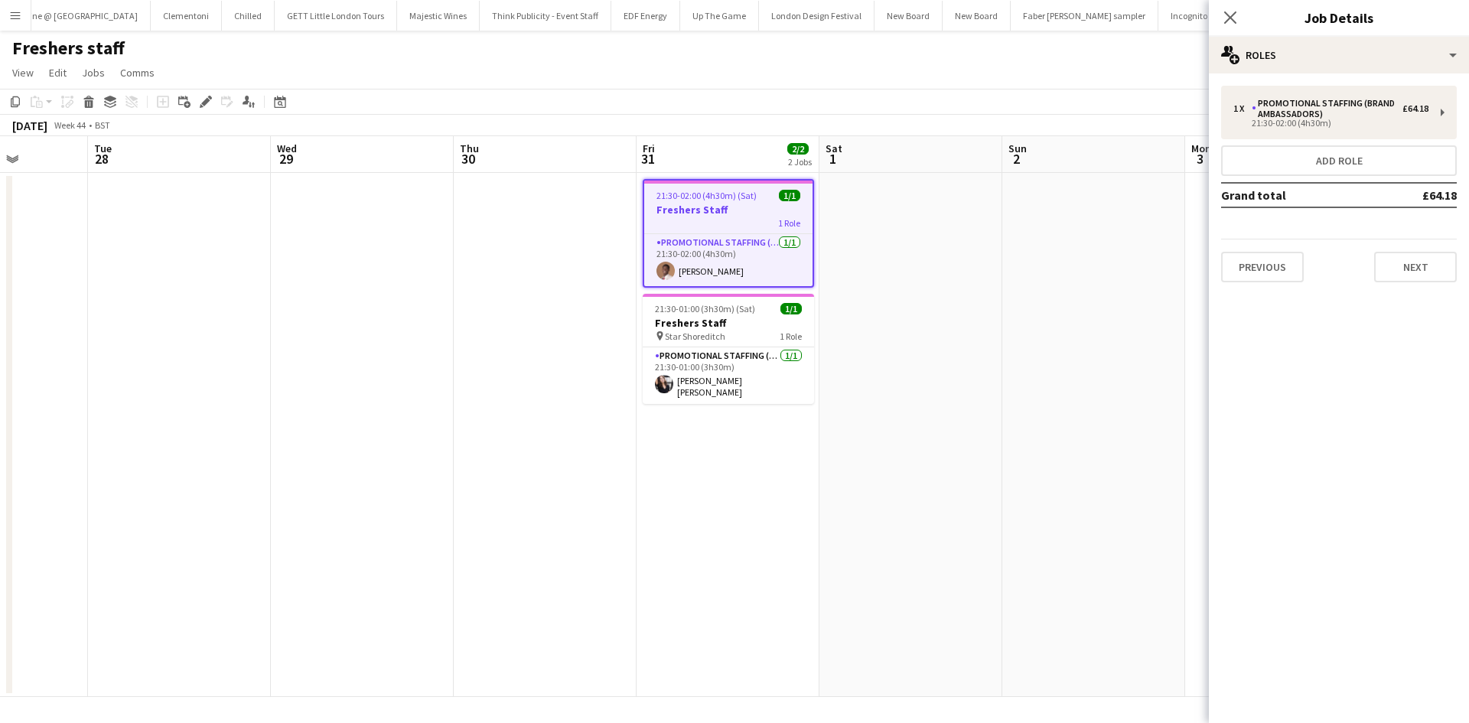
click at [1376, 36] on div "Close pop-in Job Details" at bounding box center [1339, 18] width 260 height 37
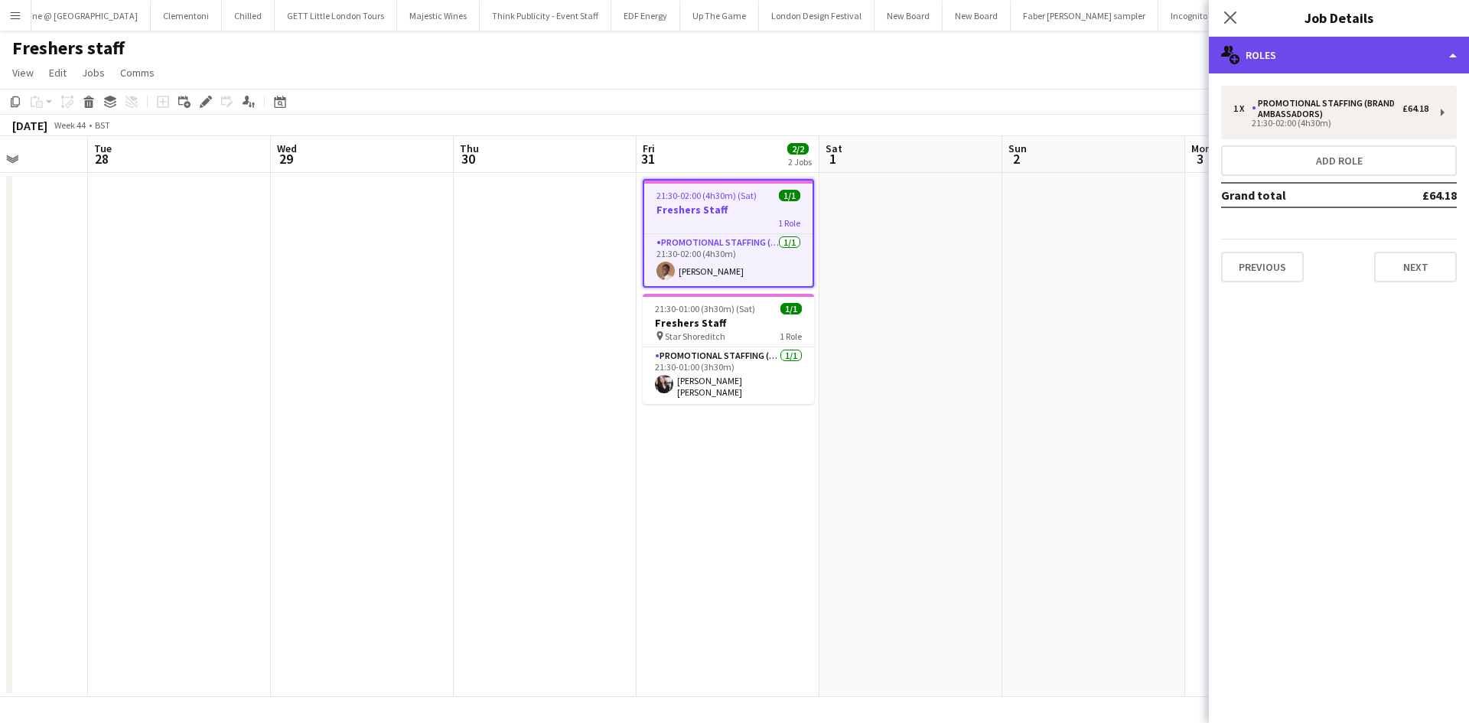
click at [1377, 52] on div "multiple-users-add Roles" at bounding box center [1339, 55] width 260 height 37
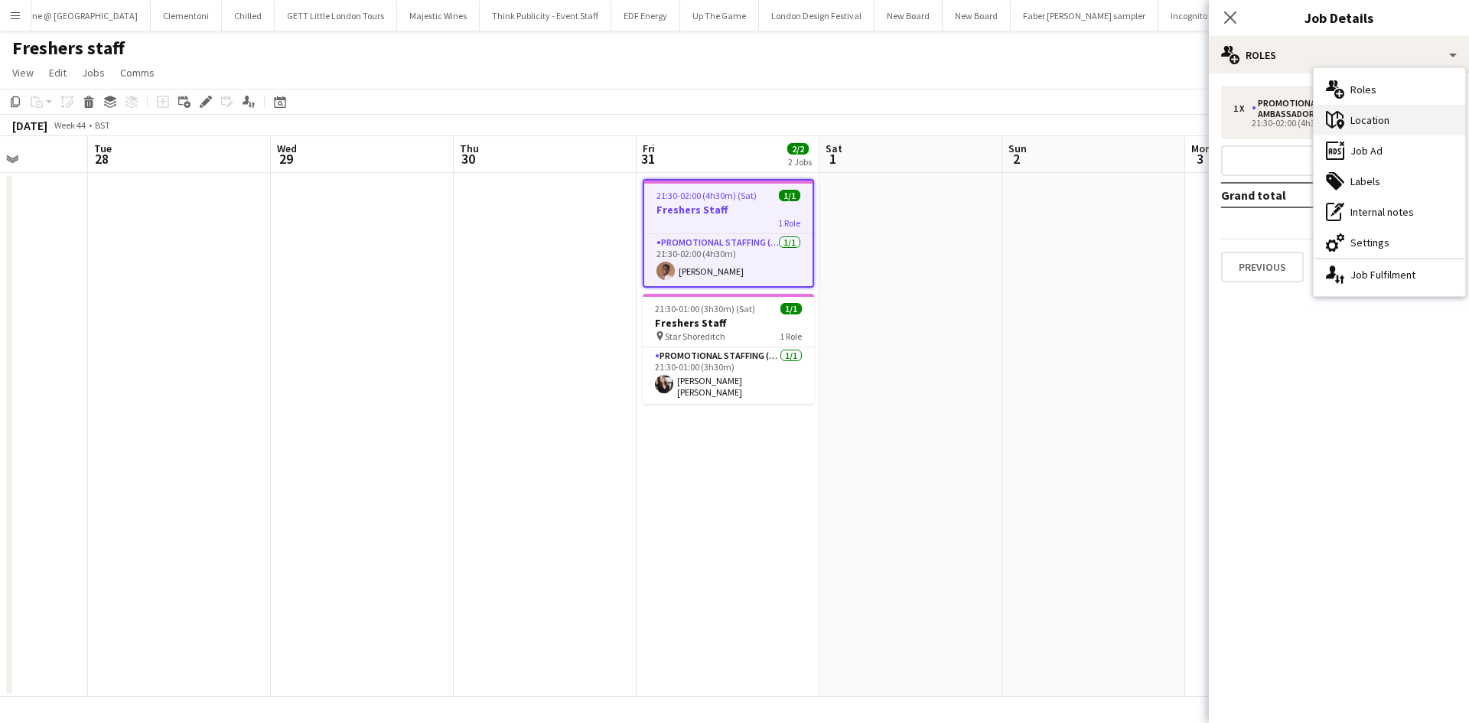
click at [1391, 125] on div "maps-pin-1 Location" at bounding box center [1389, 120] width 151 height 31
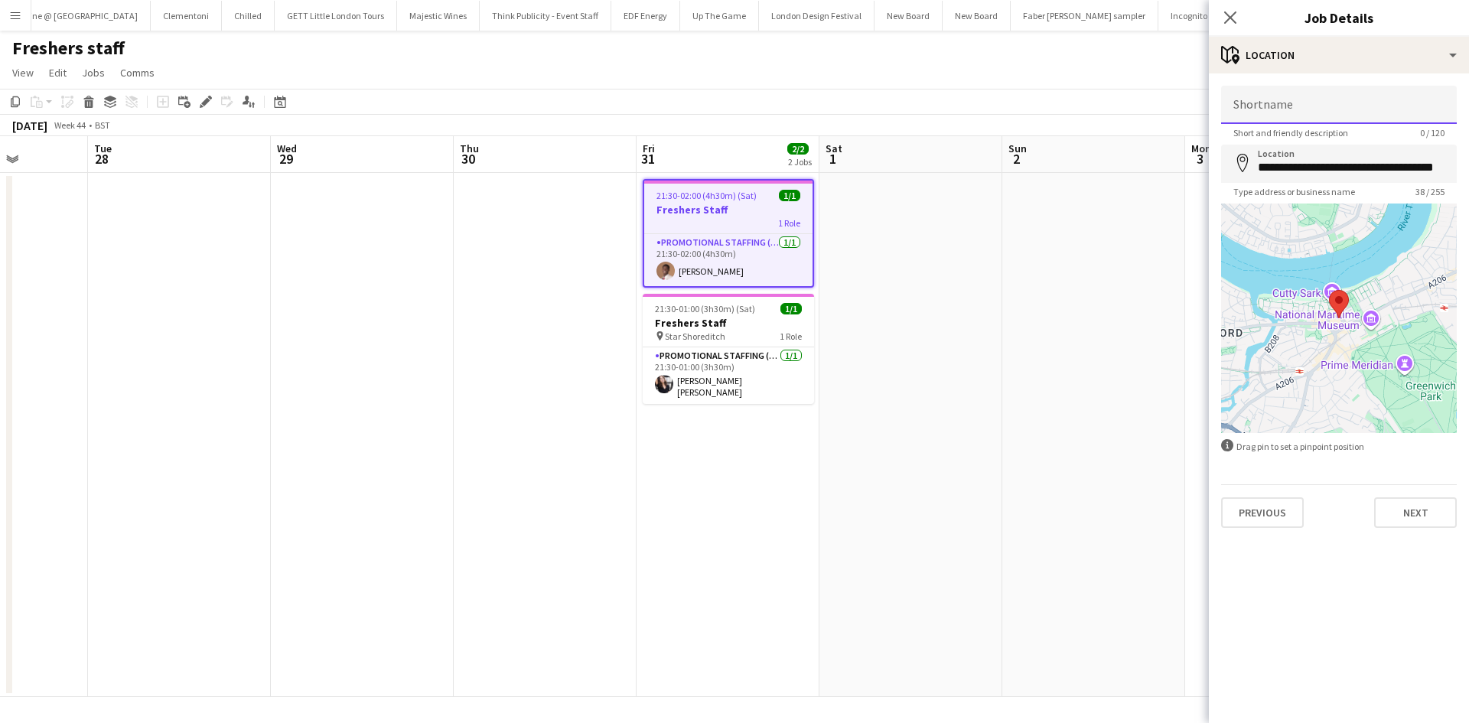
click at [1303, 111] on input "Shortname" at bounding box center [1339, 105] width 236 height 38
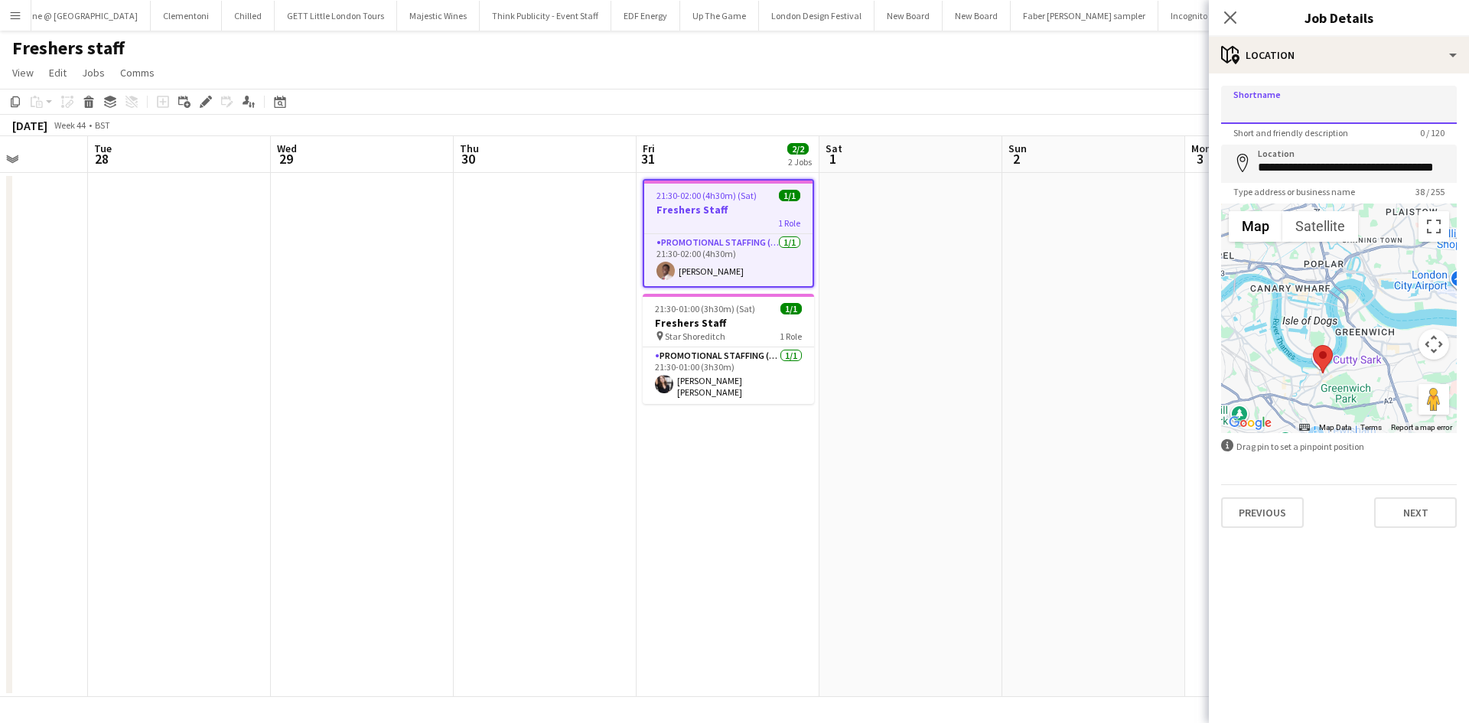
click at [1255, 112] on input "Shortname" at bounding box center [1339, 105] width 236 height 38
type input "*********"
click at [1395, 514] on button "Next" at bounding box center [1415, 512] width 83 height 31
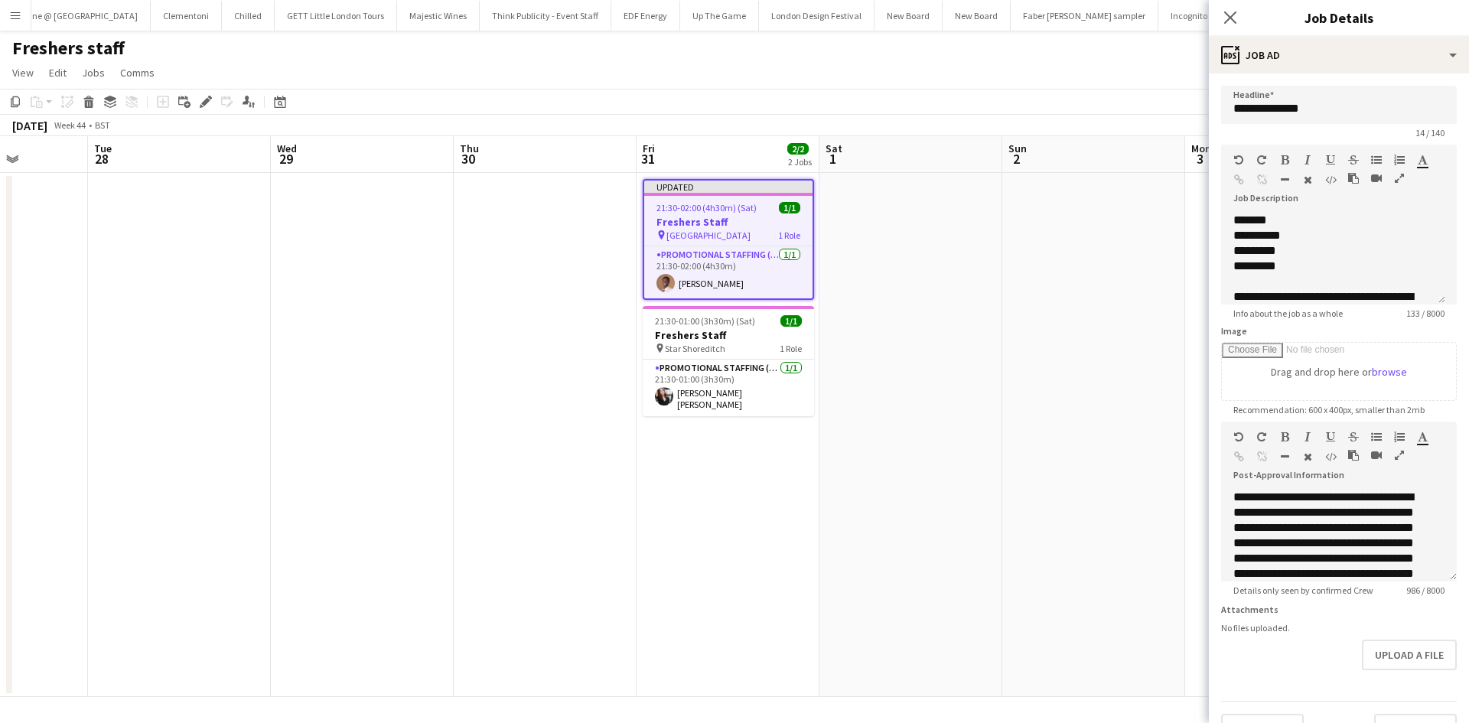
click at [1111, 402] on app-date-cell at bounding box center [1093, 435] width 183 height 524
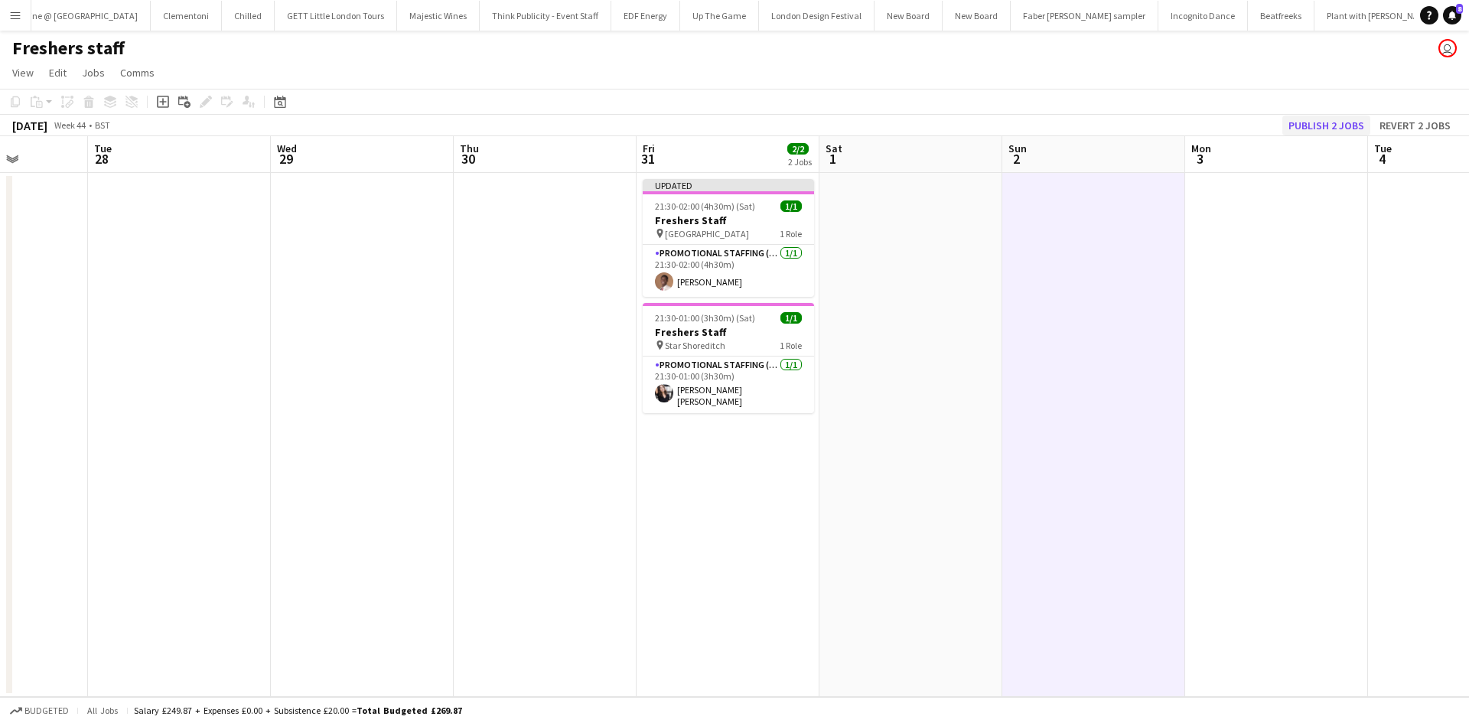
drag, startPoint x: 1324, startPoint y: 137, endPoint x: 1326, endPoint y: 126, distance: 11.0
click at [1324, 129] on app-calendar "Copy Paste Paste Ctrl+V Paste with crew Ctrl+Shift+V Paste linked Job Delete Gr…" at bounding box center [734, 393] width 1469 height 608
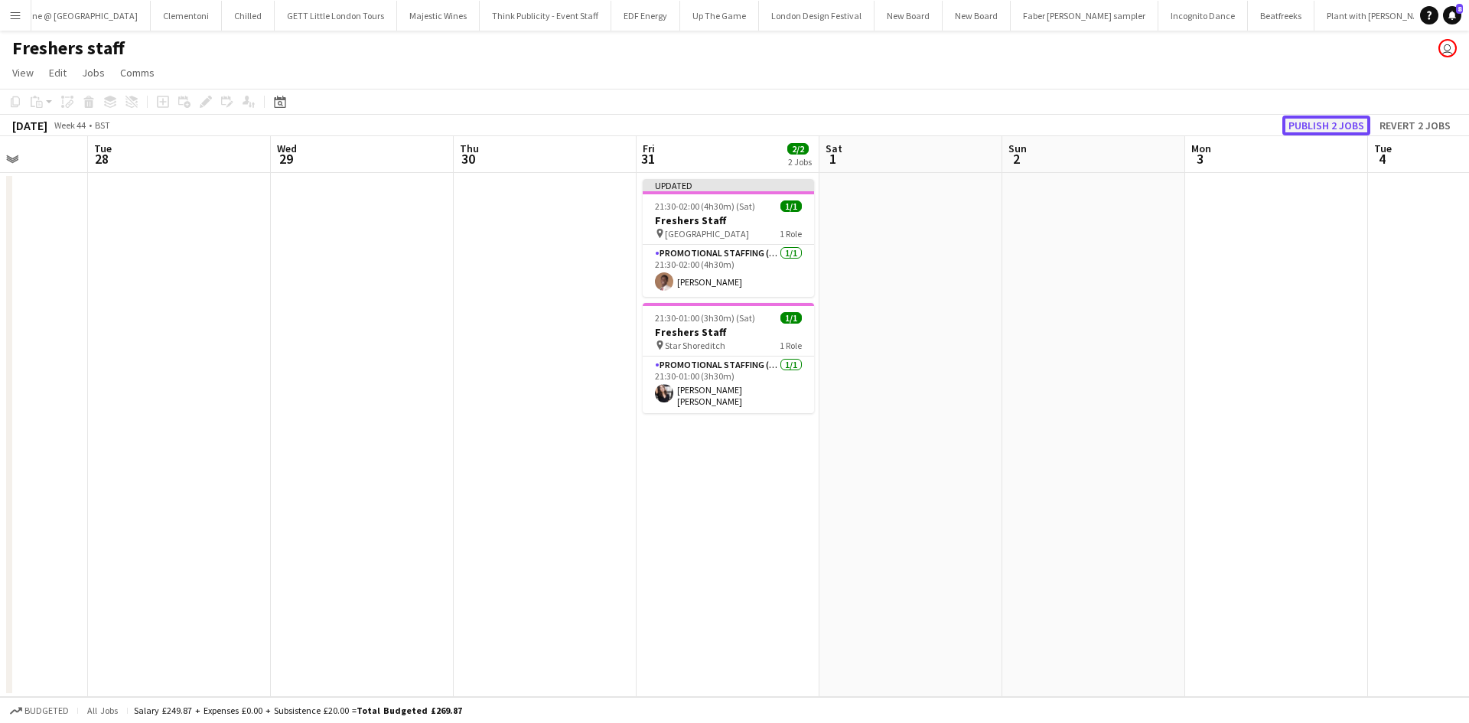
click at [1335, 117] on button "Publish 2 jobs" at bounding box center [1326, 126] width 88 height 20
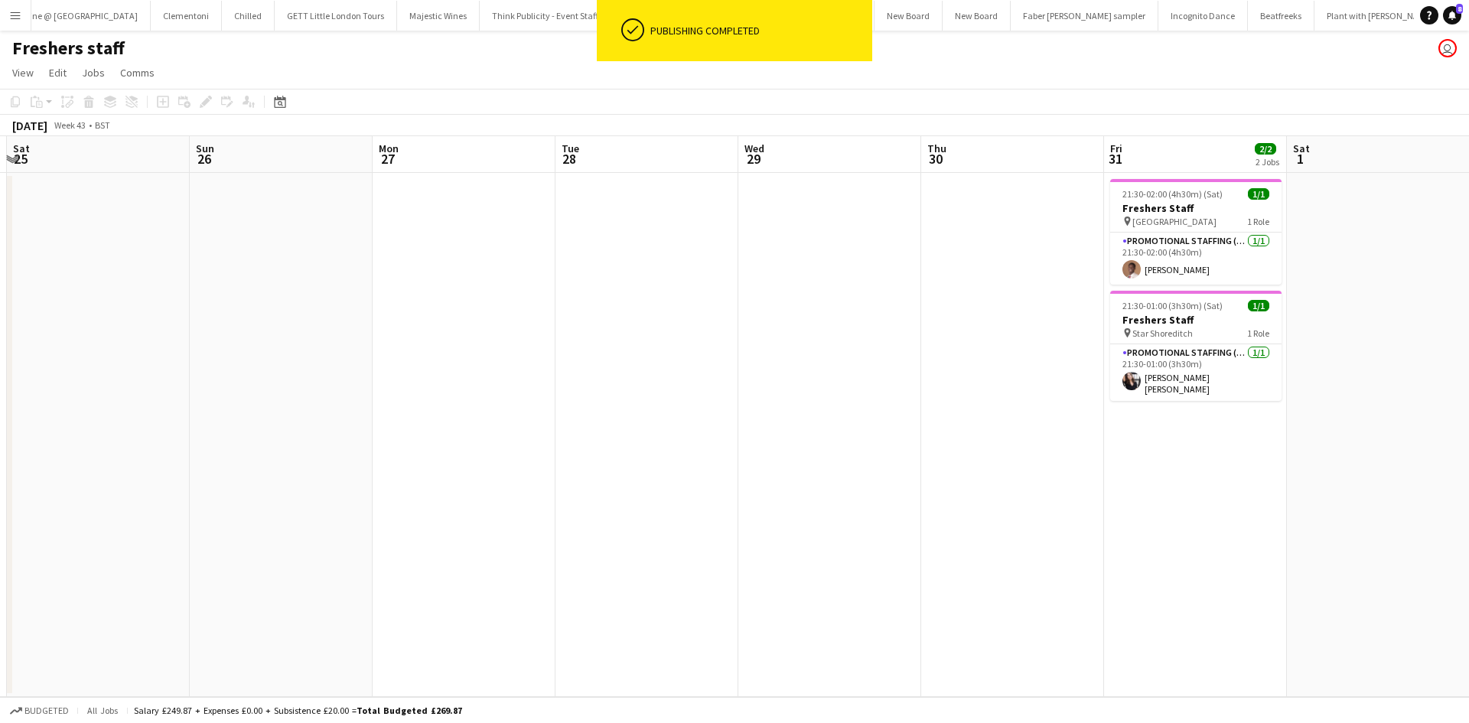
drag, startPoint x: 348, startPoint y: 445, endPoint x: 825, endPoint y: 432, distance: 476.9
click at [832, 433] on app-calendar-viewport "Thu 23 Fri 24 Sat 25 Sun 26 Mon 27 Tue 28 Wed 29 Thu 30 Fri 31 2/2 2 Jobs Sat 1…" at bounding box center [734, 416] width 1469 height 561
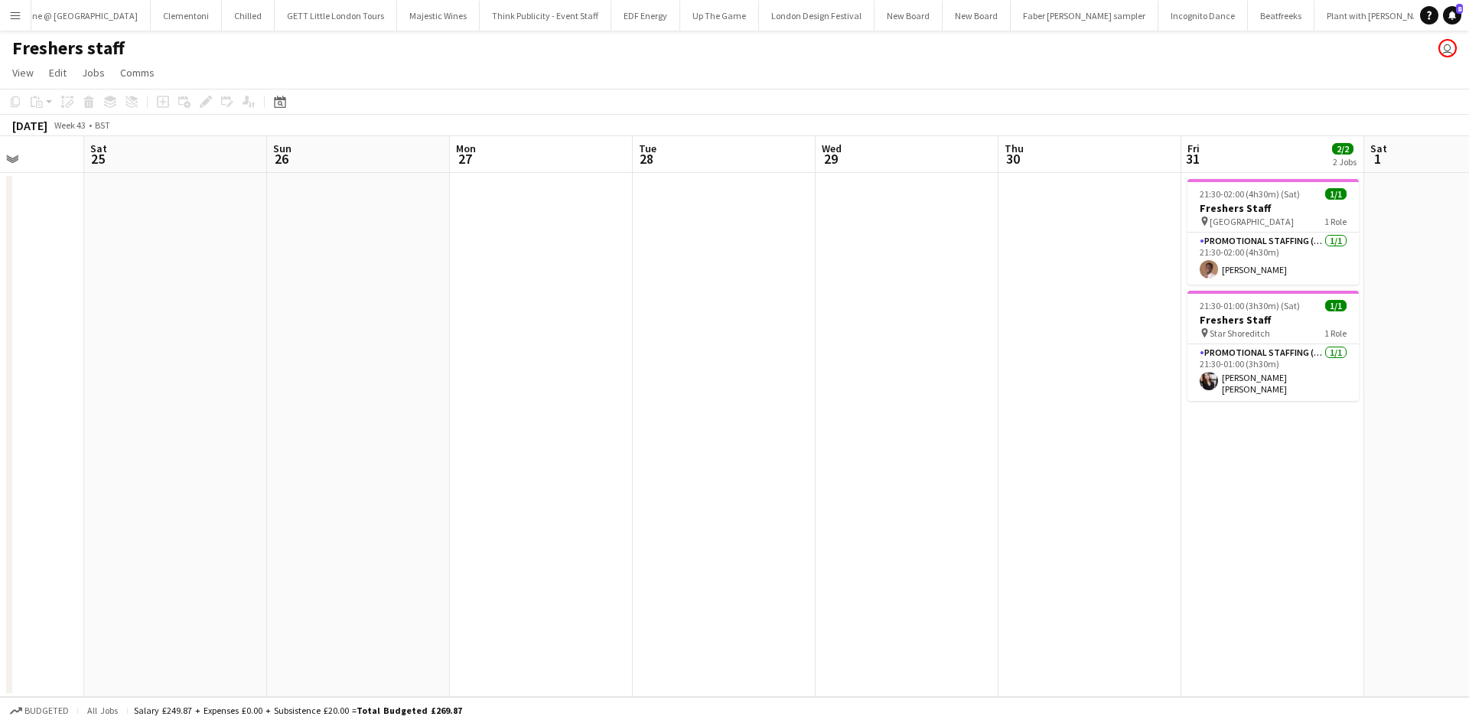
click at [745, 344] on app-calendar-viewport "Wed 22 Thu 23 Fri 24 Sat 25 Sun 26 Mon 27 Tue 28 Wed 29 Thu 30 Fri 31 2/2 2 Job…" at bounding box center [734, 416] width 1469 height 561
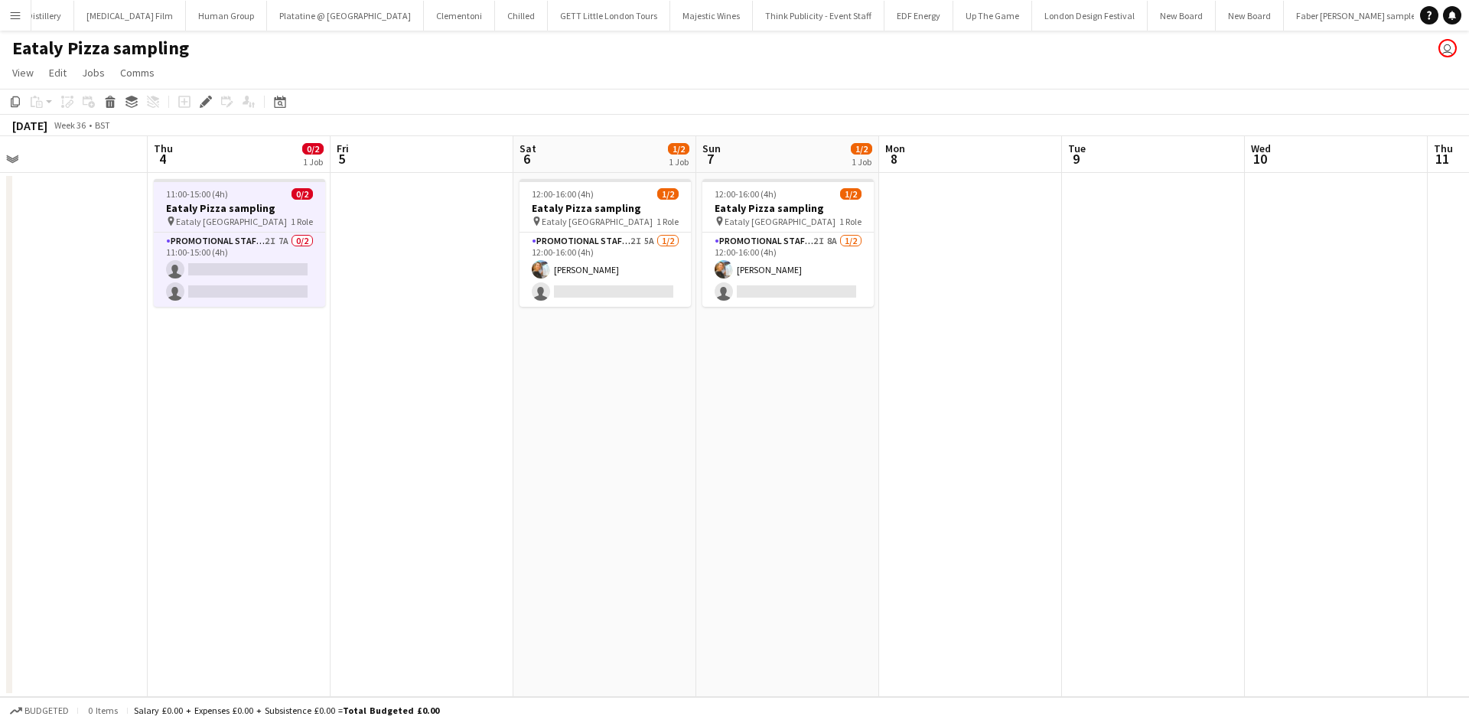
scroll to position [0, 572]
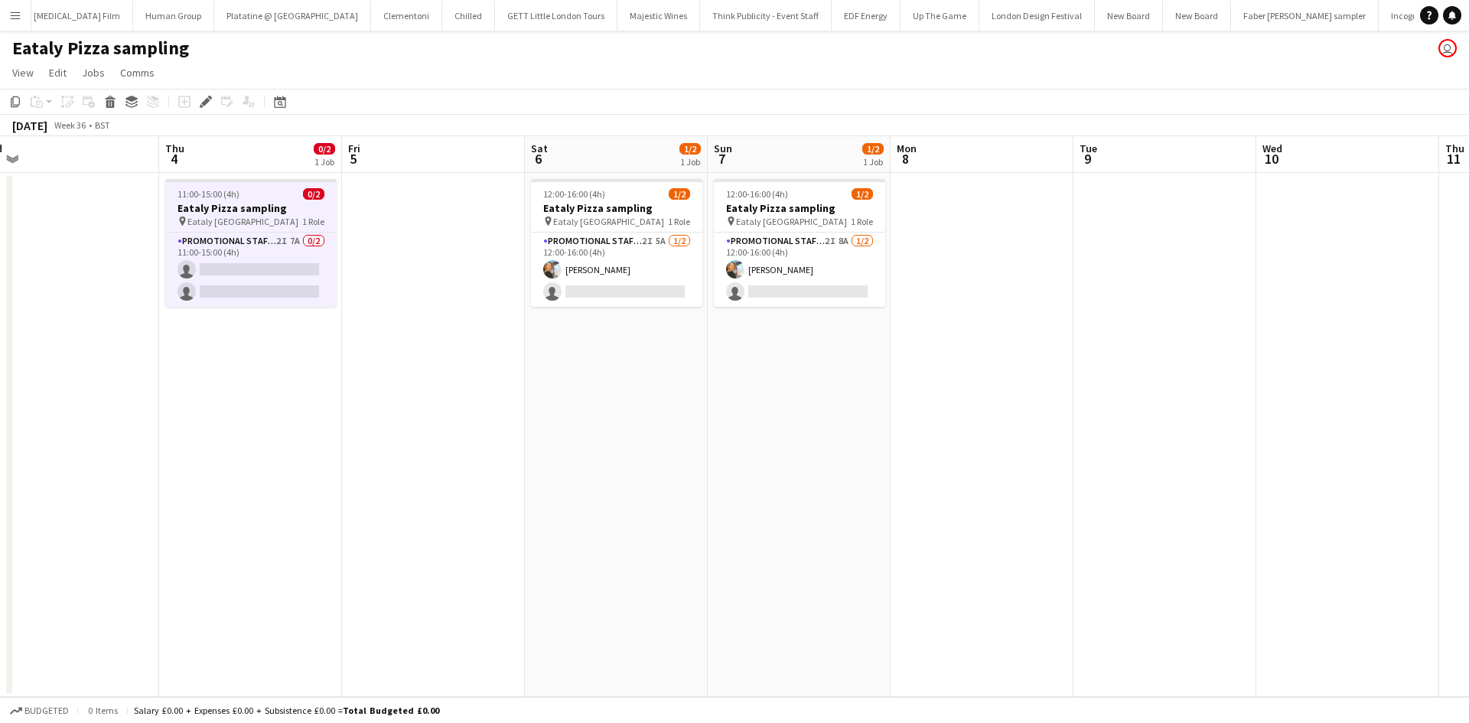
drag, startPoint x: 692, startPoint y: 333, endPoint x: 342, endPoint y: 266, distance: 356.8
click at [342, 266] on app-calendar-viewport "Sun 31 Mon 1 Tue 2 Wed 3 Thu 4 0/2 1 Job Fri 5 Sat 6 1/2 1 Job Sun 7 1/2 1 Job …" at bounding box center [734, 416] width 1469 height 561
click at [298, 239] on app-card-role "Promotional Staffing (Sampling Staff) 2I 7A 0/2 11:00-15:00 (4h) single-neutral…" at bounding box center [250, 270] width 171 height 74
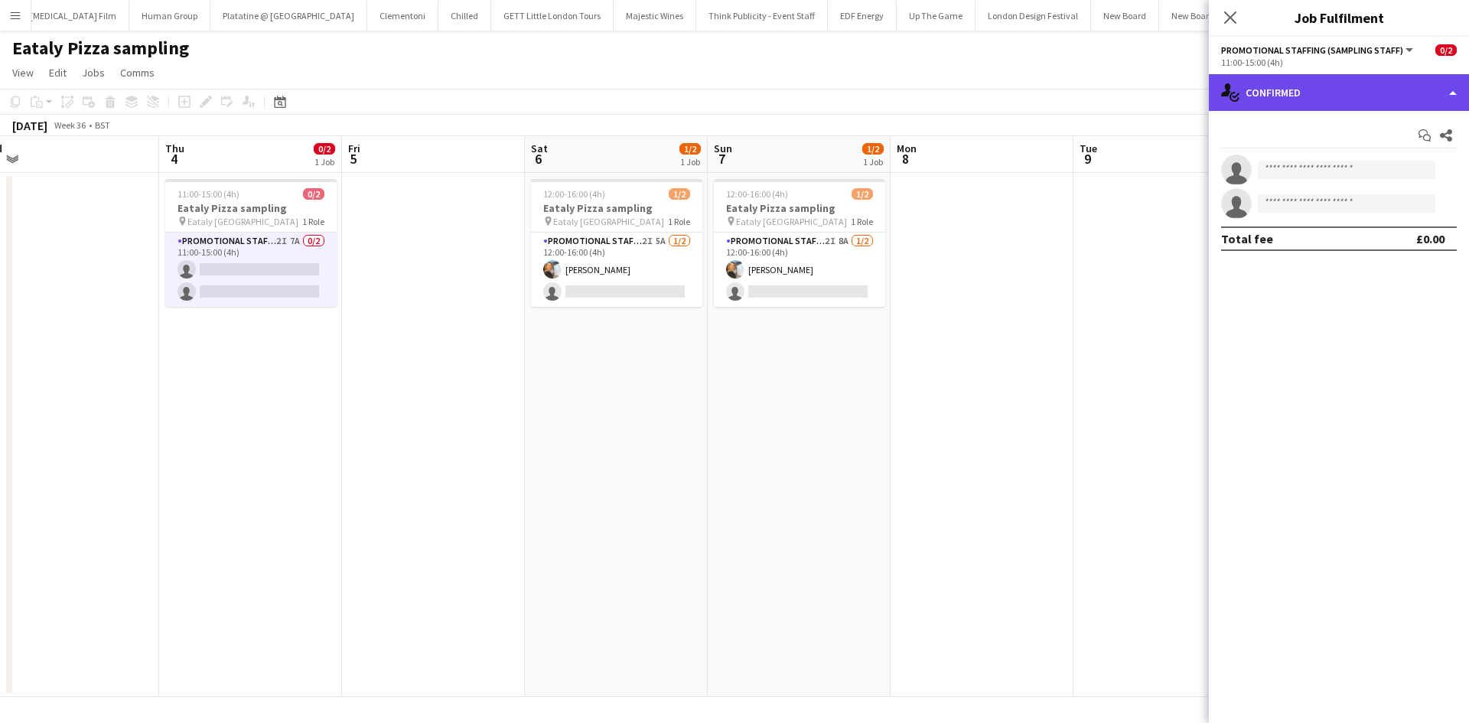
click at [1266, 84] on div "single-neutral-actions-check-2 Confirmed" at bounding box center [1339, 92] width 260 height 37
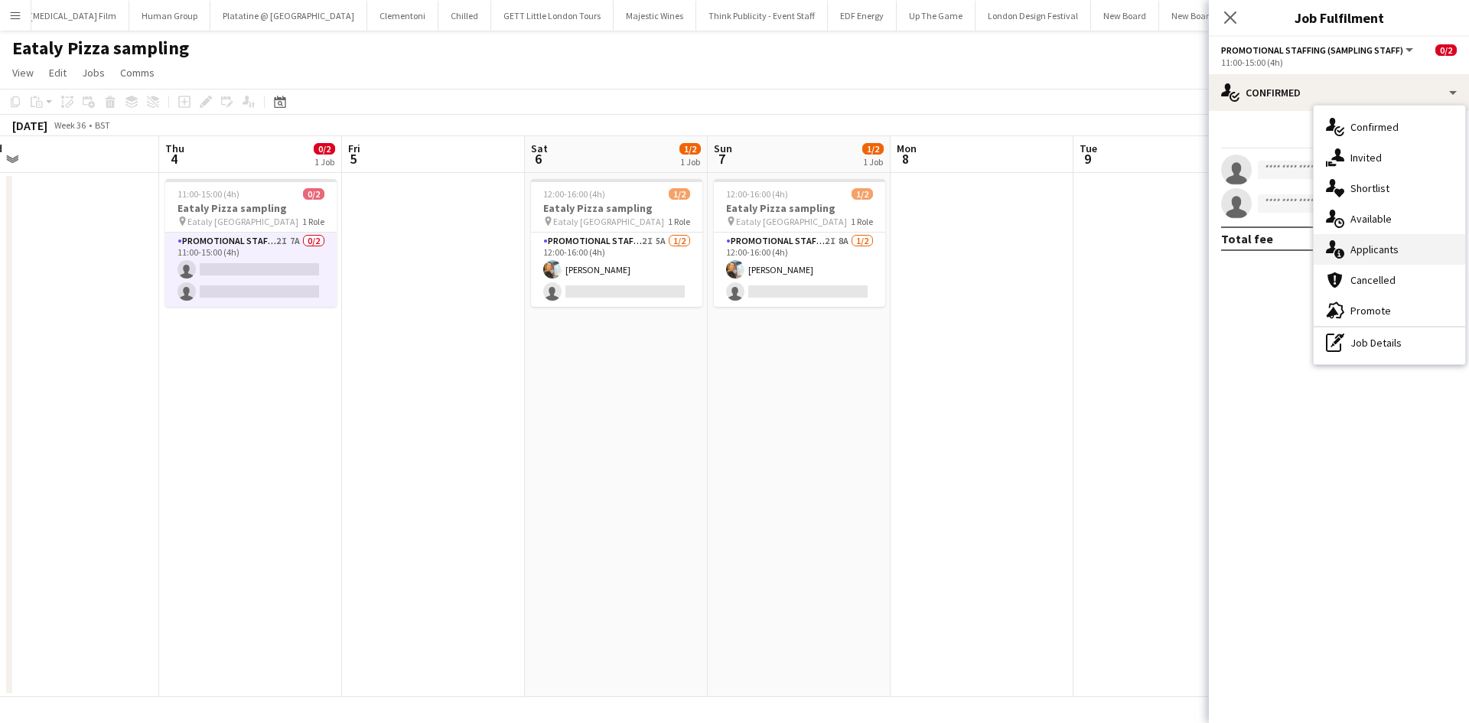
click at [1366, 252] on div "single-neutral-actions-information Applicants" at bounding box center [1389, 249] width 151 height 31
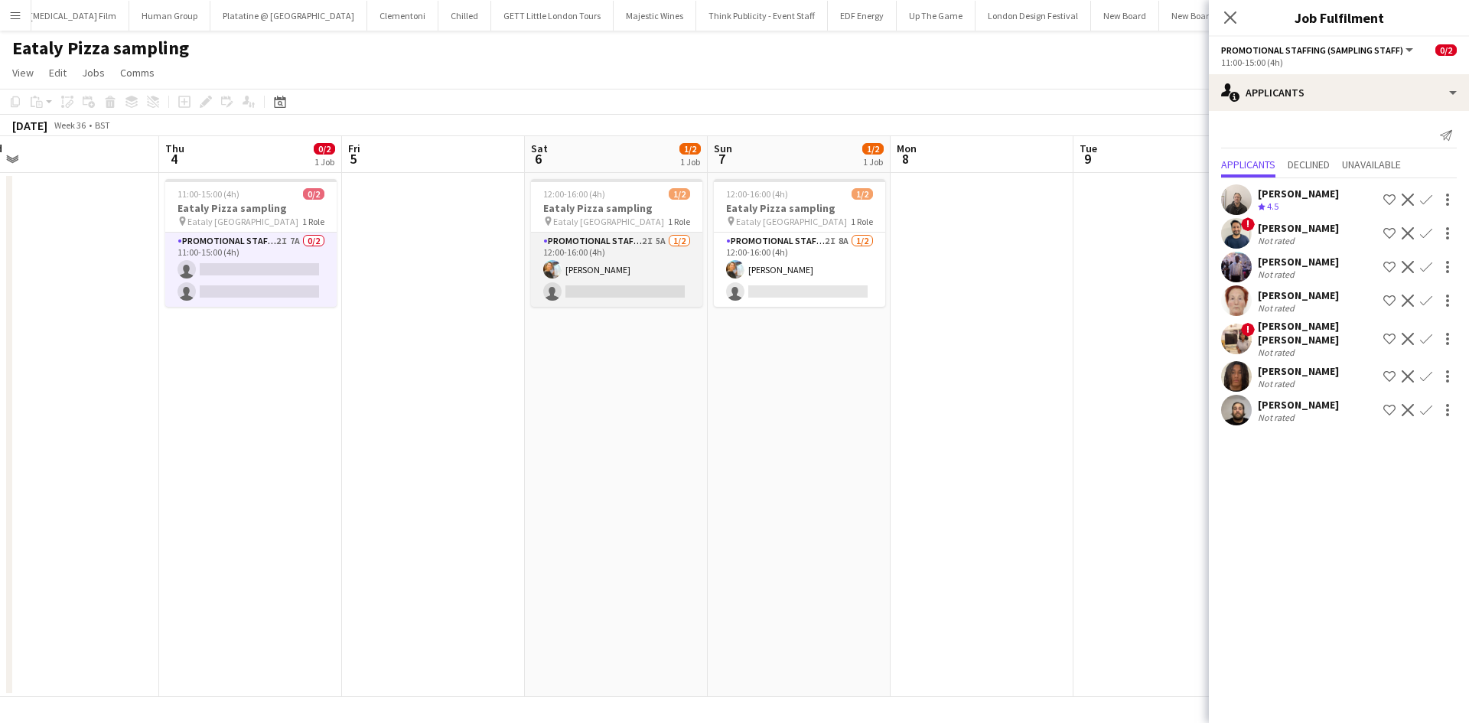
click at [660, 235] on app-card-role "Promotional Staffing (Sampling Staff) 2I 5A [DATE] 12:00-16:00 (4h) [PERSON_NAM…" at bounding box center [616, 270] width 171 height 74
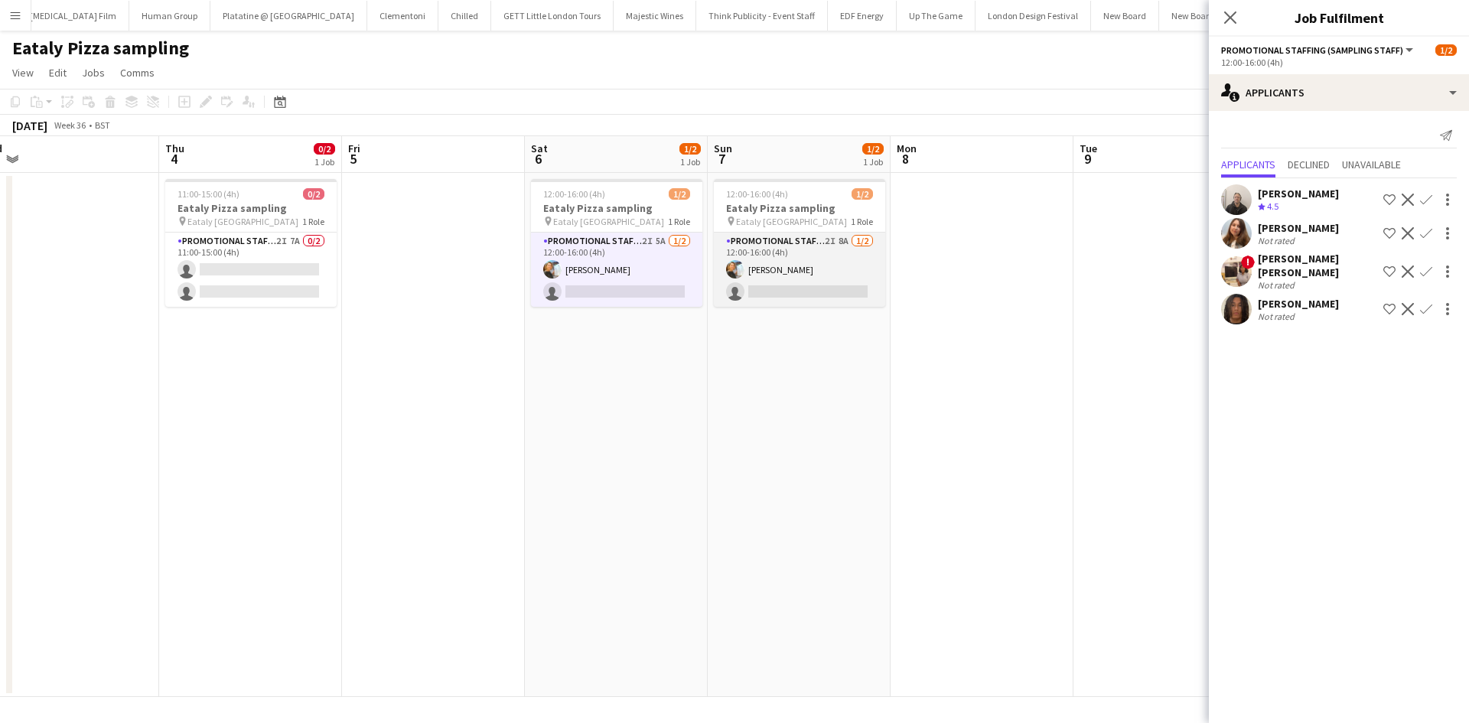
click at [846, 243] on app-card-role "Promotional Staffing (Sampling Staff) 2I 8A [DATE] 12:00-16:00 (4h) [PERSON_NAM…" at bounding box center [799, 270] width 171 height 74
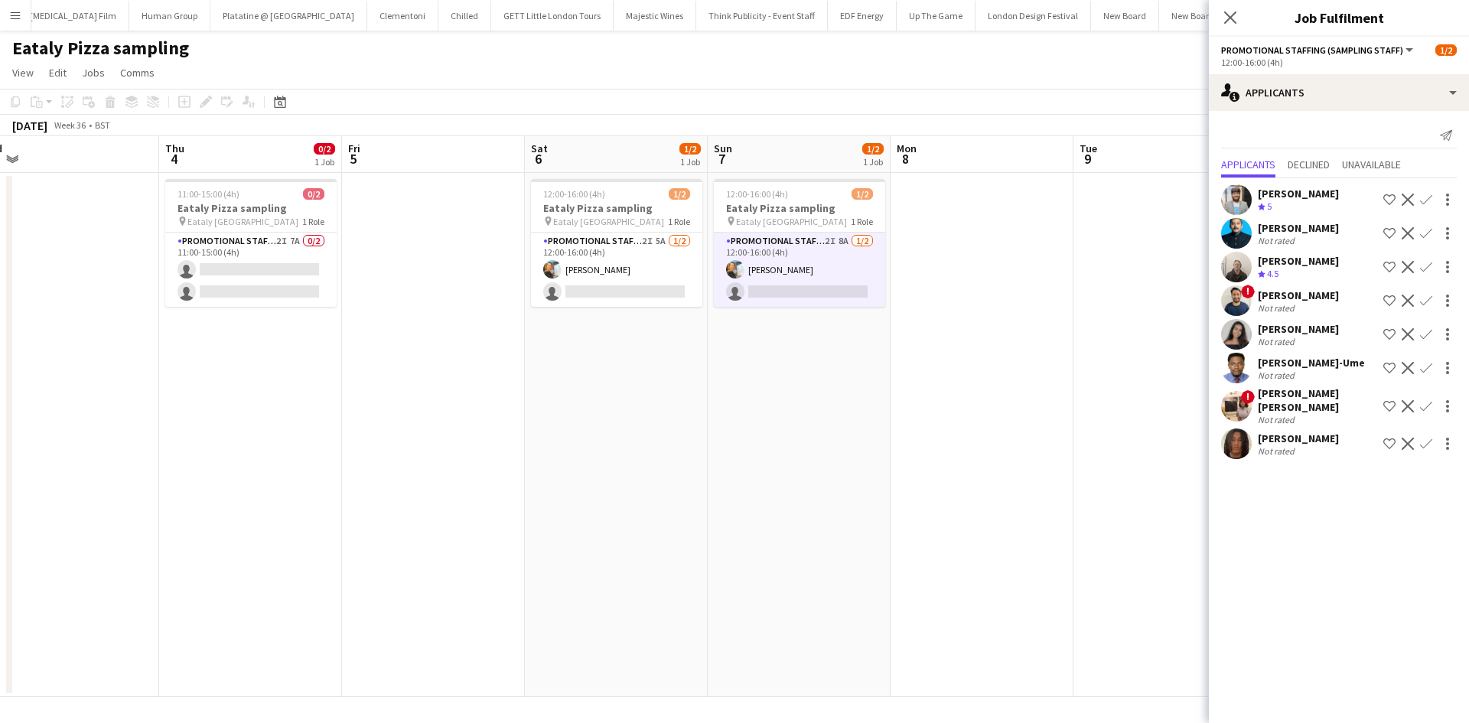
click at [1289, 327] on div "[PERSON_NAME]" at bounding box center [1298, 329] width 81 height 14
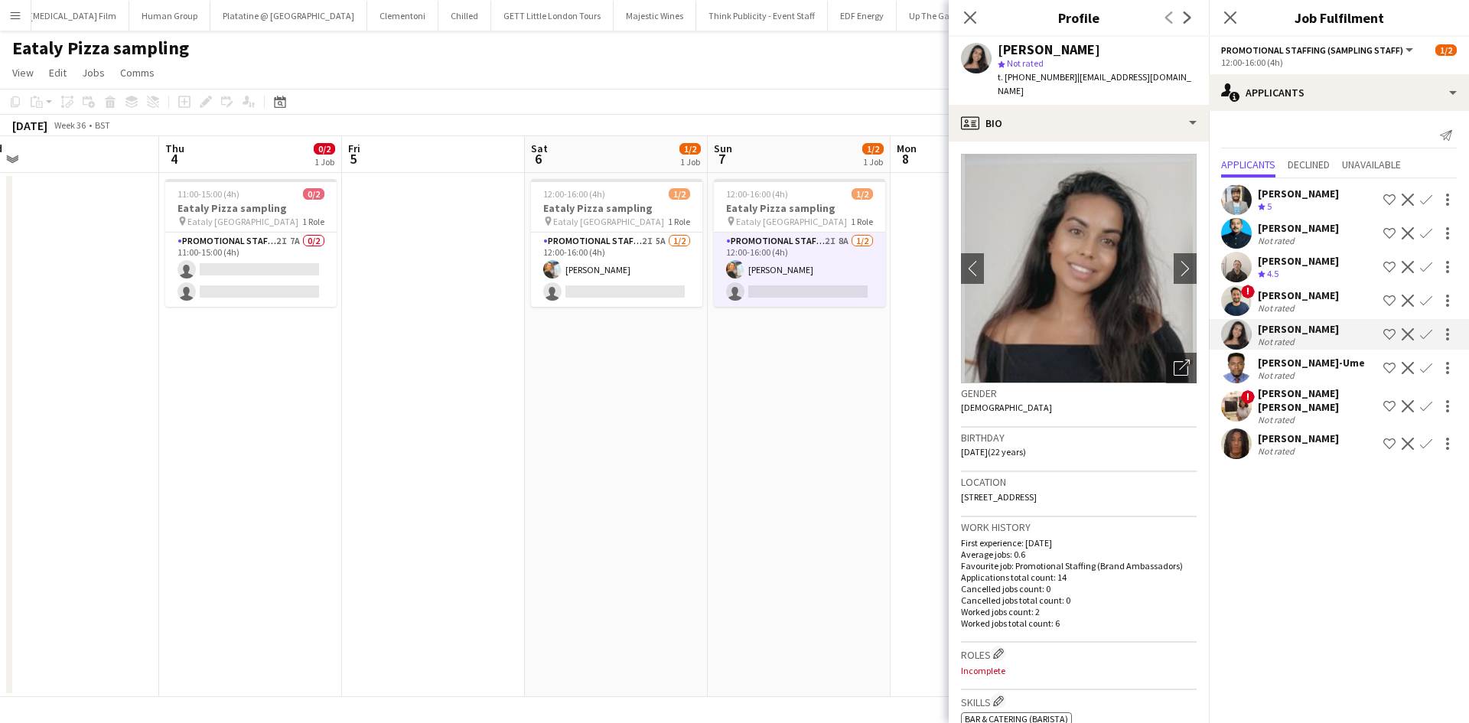
click at [494, 514] on app-date-cell at bounding box center [433, 435] width 183 height 524
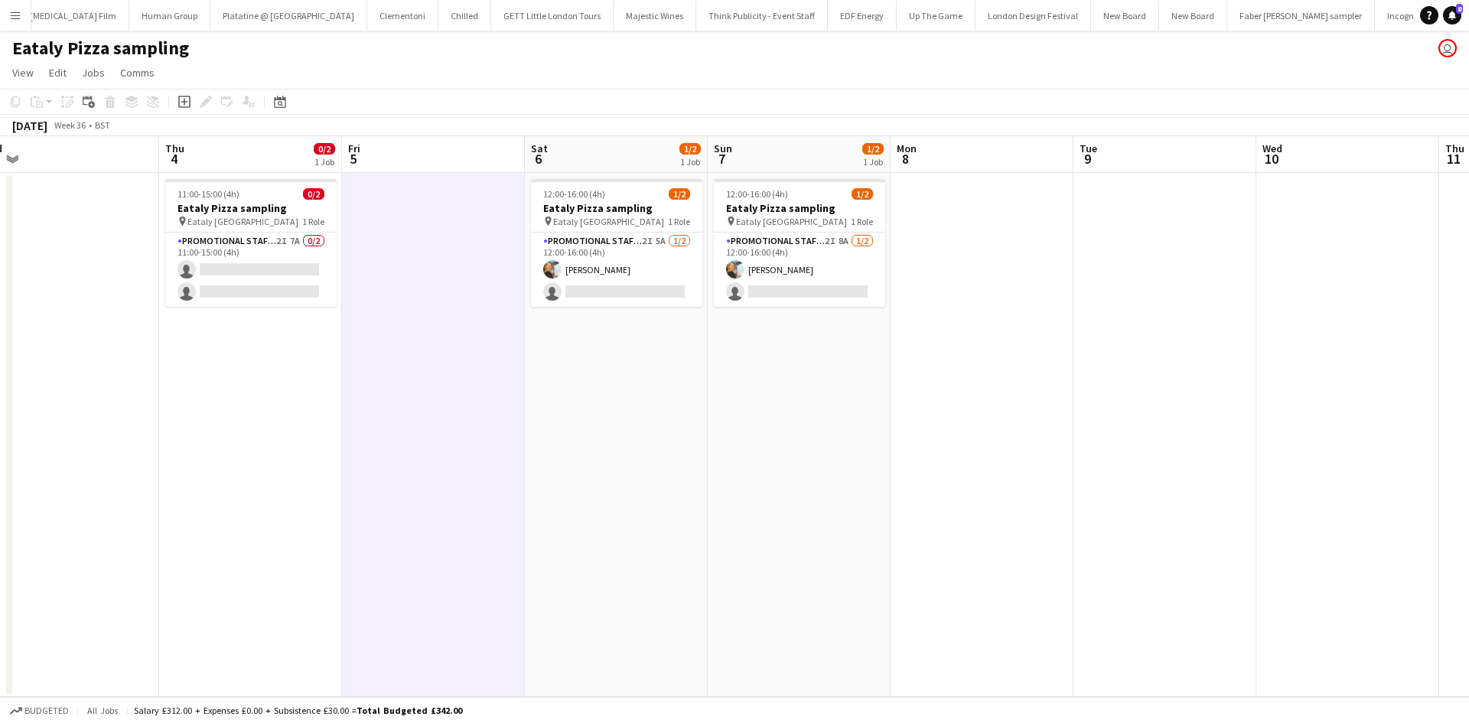
click at [11, 695] on app-board "Eataly Pizza sampling user View Day view expanded Day view collapsed Month view…" at bounding box center [734, 377] width 1469 height 692
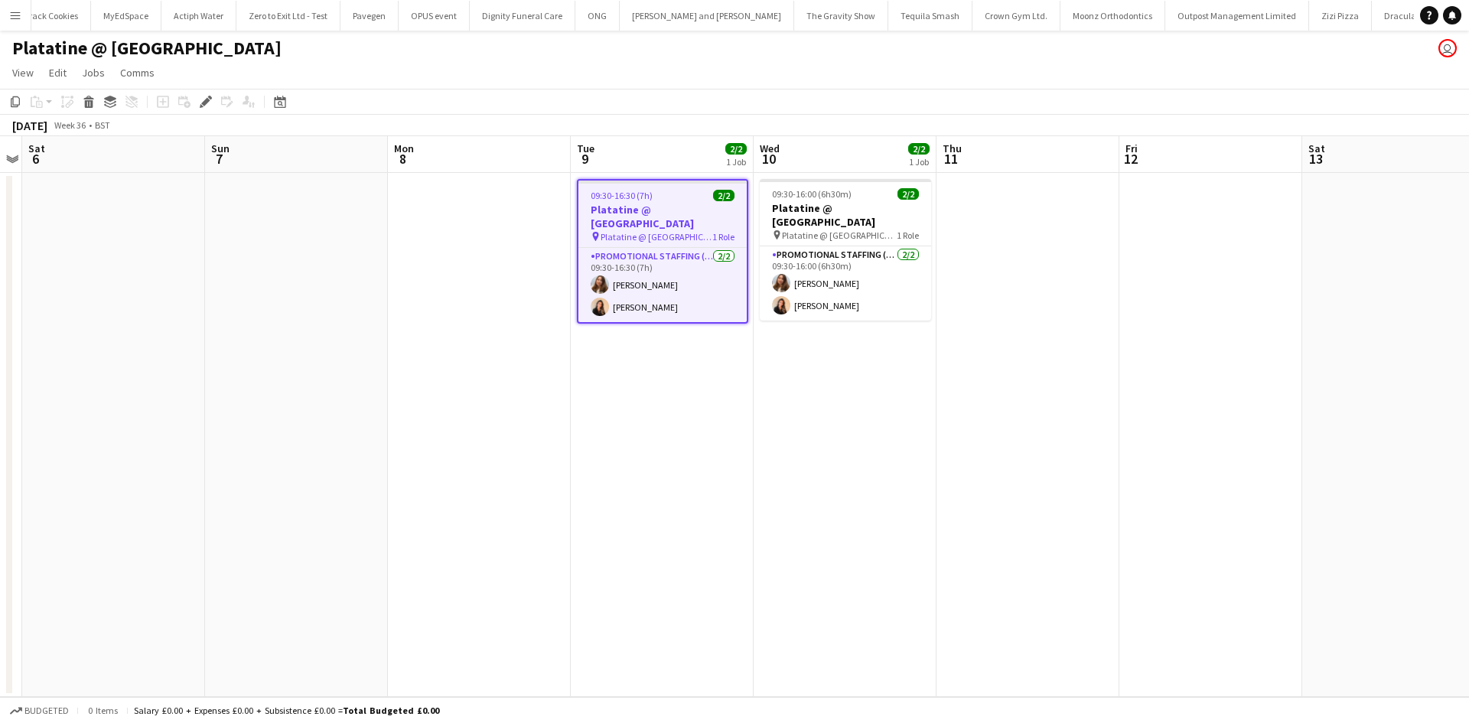
scroll to position [0, 8189]
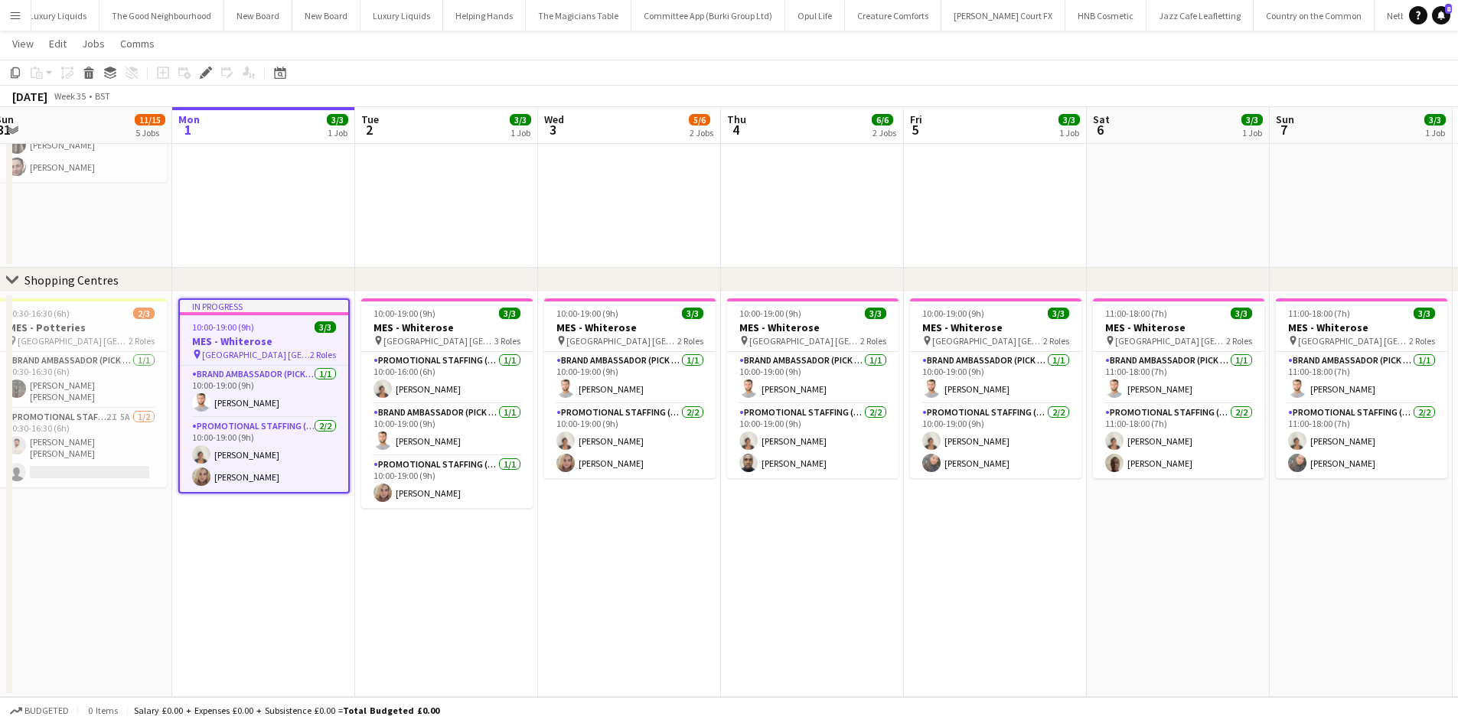
scroll to position [0, 568]
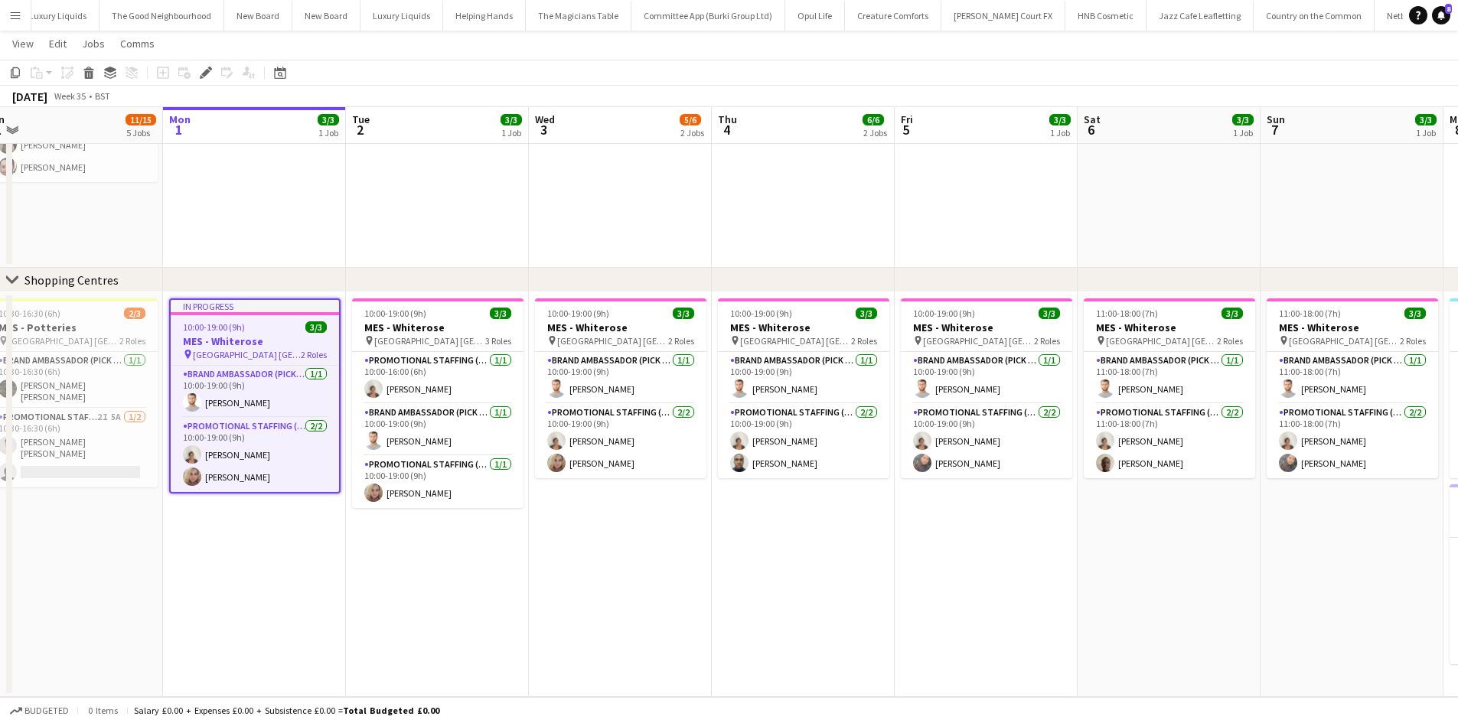
drag, startPoint x: 803, startPoint y: 544, endPoint x: 391, endPoint y: 566, distance: 413.0
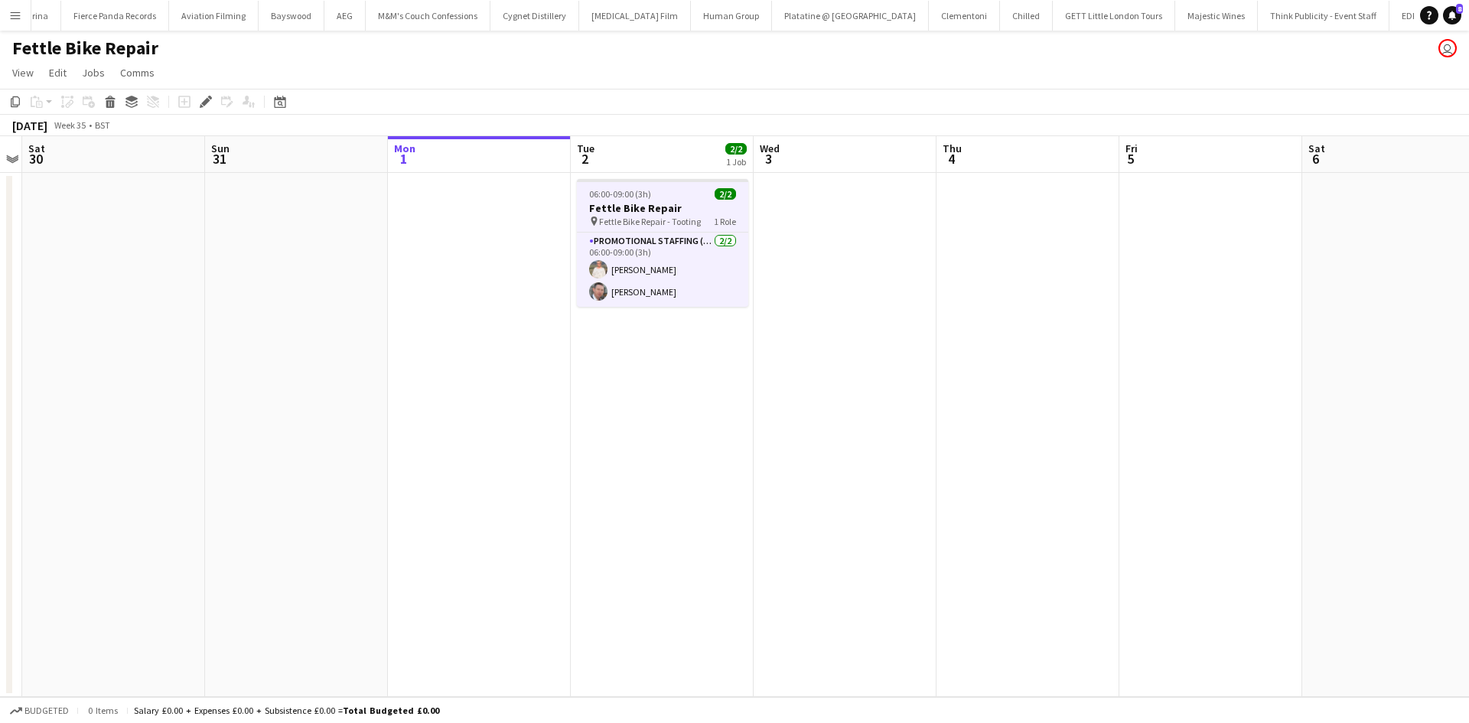
scroll to position [0, 9674]
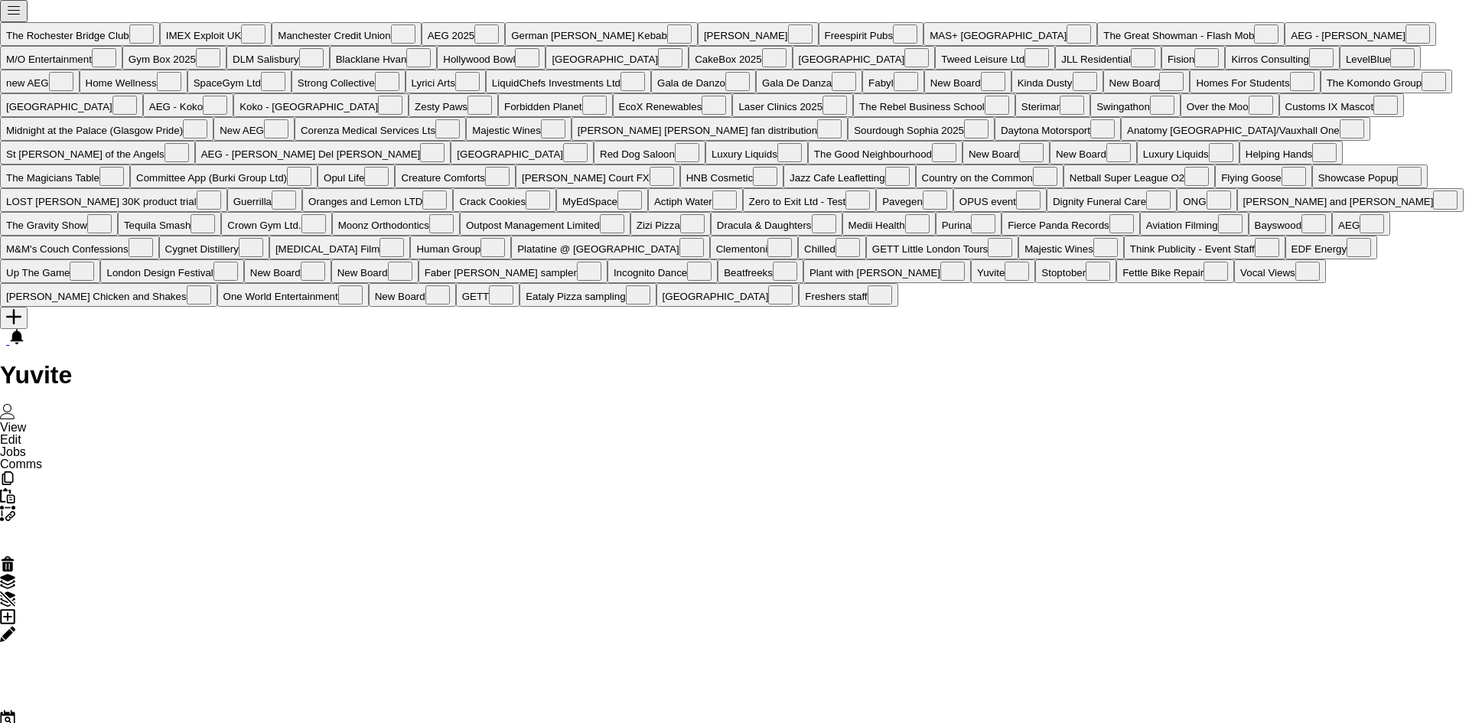
scroll to position [0, 780]
drag, startPoint x: 826, startPoint y: 440, endPoint x: 567, endPoint y: 443, distance: 259.4
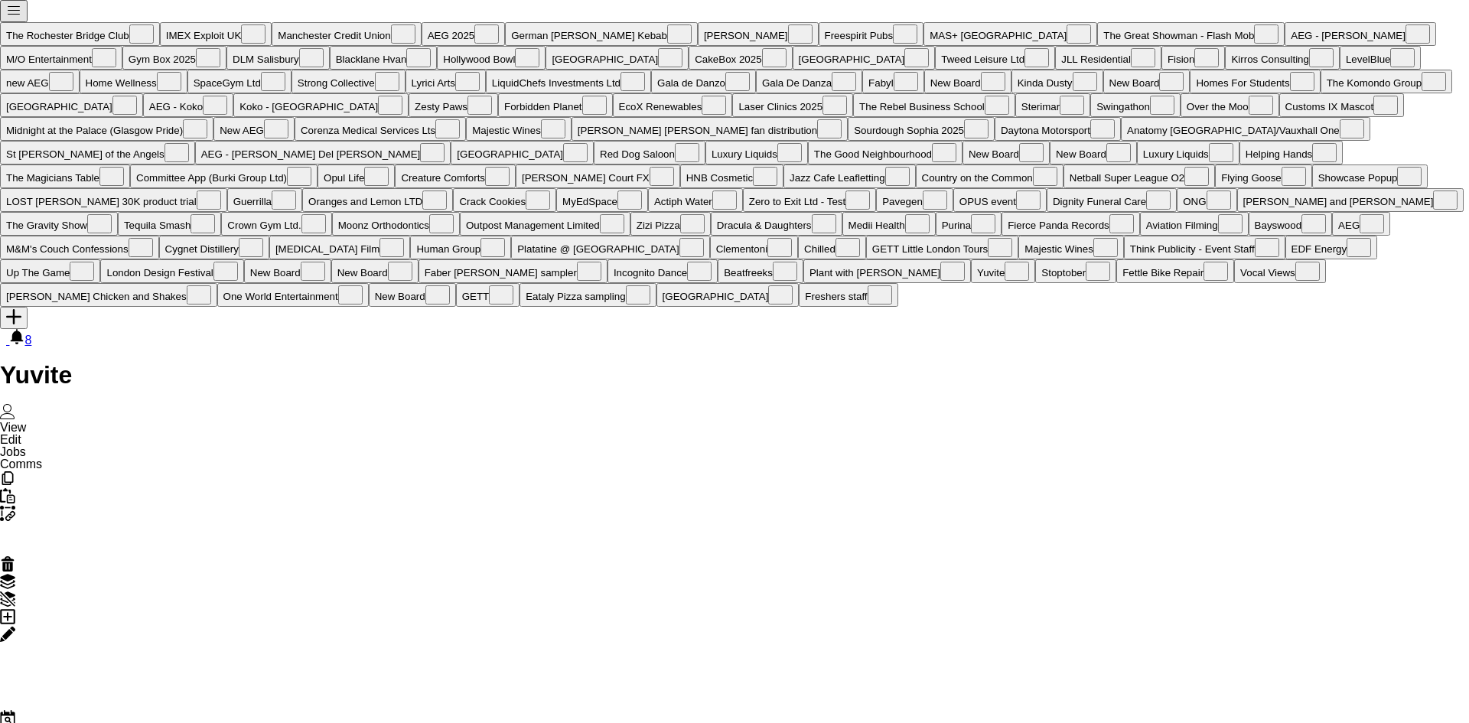
drag, startPoint x: 418, startPoint y: 213, endPoint x: 373, endPoint y: 194, distance: 49.0
drag, startPoint x: 203, startPoint y: 100, endPoint x: 481, endPoint y: 181, distance: 289.3
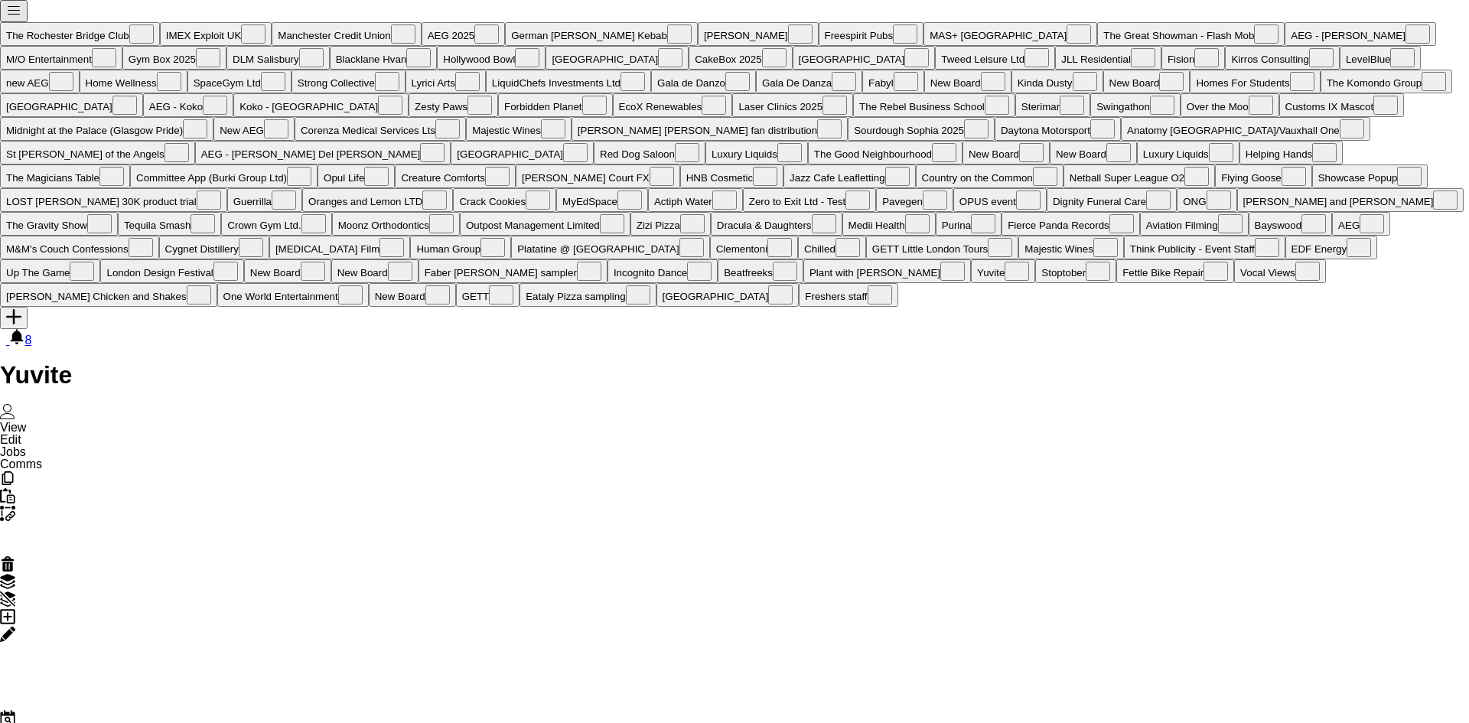
click at [15, 627] on icon "Edit" at bounding box center [7, 634] width 15 height 15
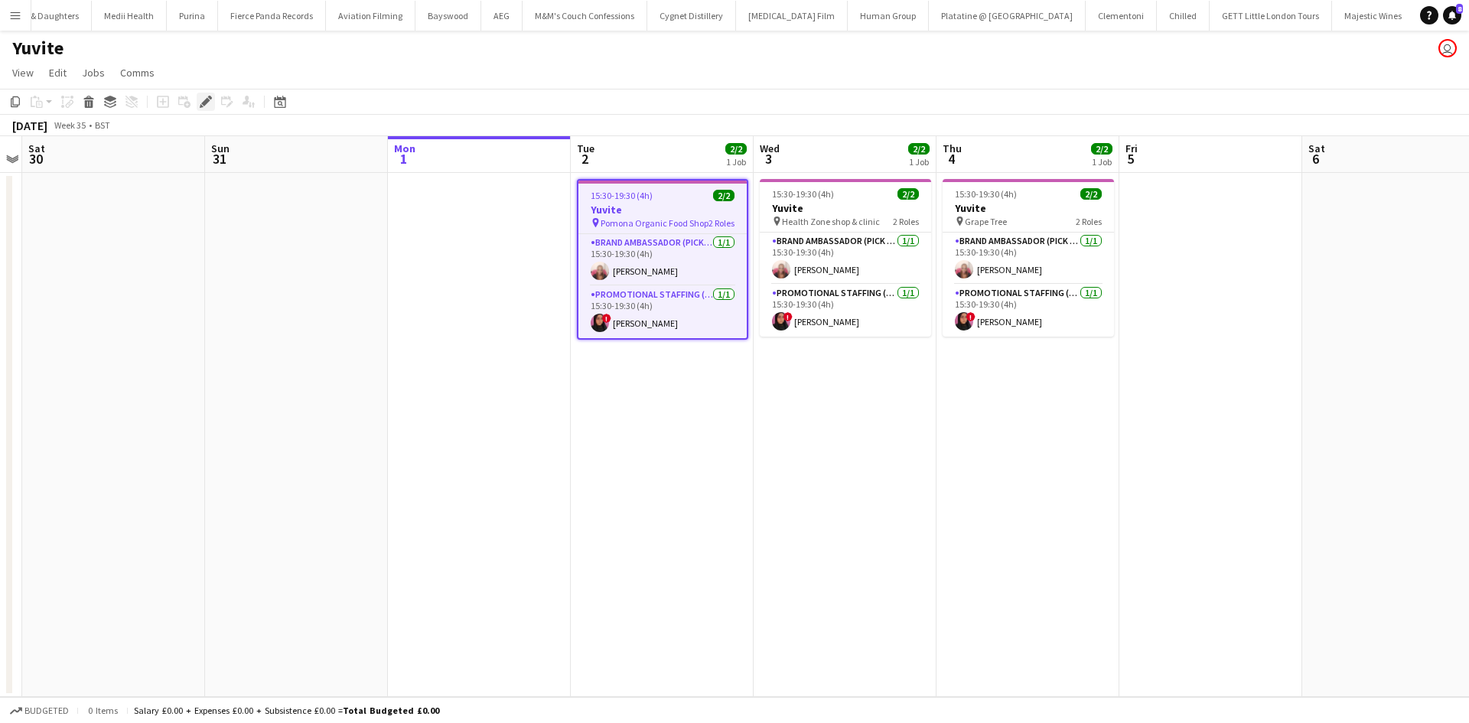
scroll to position [0, 9518]
click at [202, 102] on icon "Edit" at bounding box center [206, 102] width 12 height 12
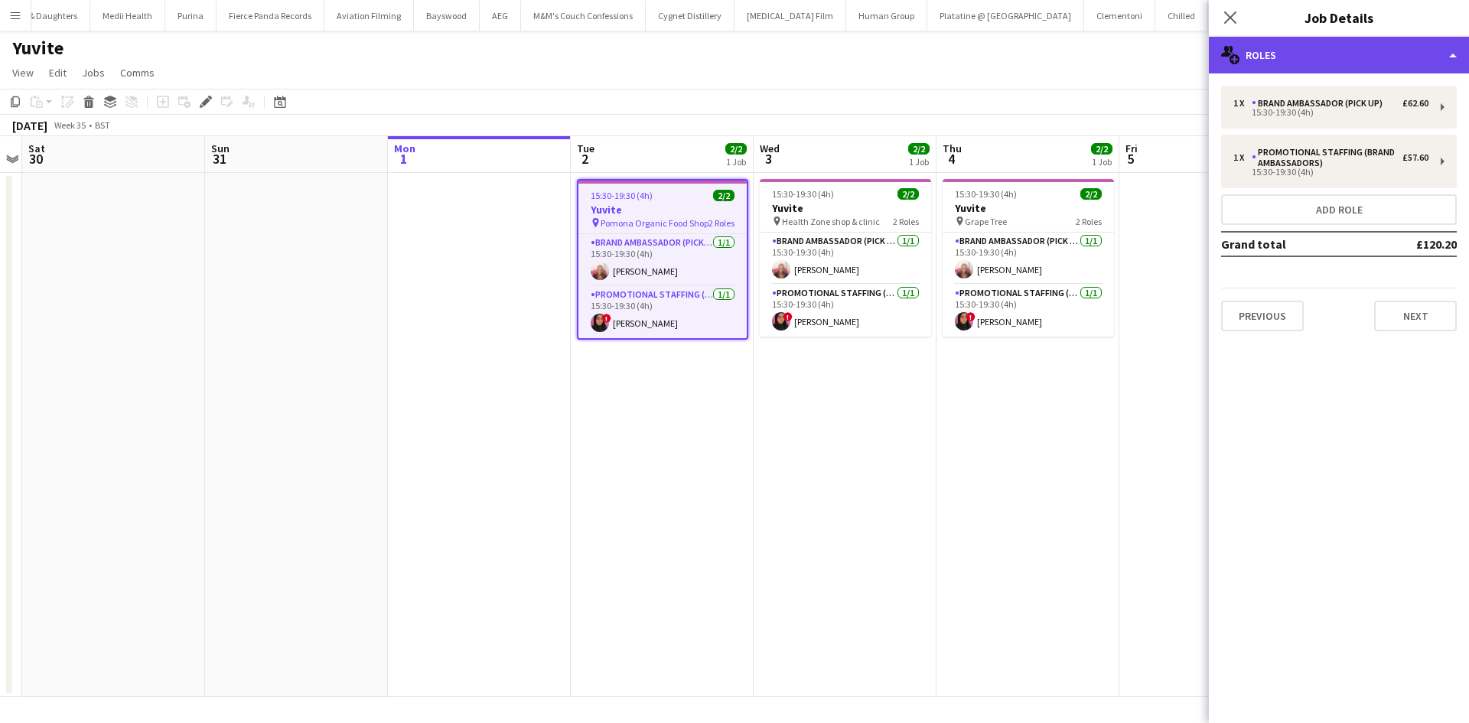
drag, startPoint x: 1396, startPoint y: 60, endPoint x: 1396, endPoint y: 69, distance: 8.4
click at [1396, 62] on div "multiple-users-add Roles" at bounding box center [1339, 55] width 260 height 37
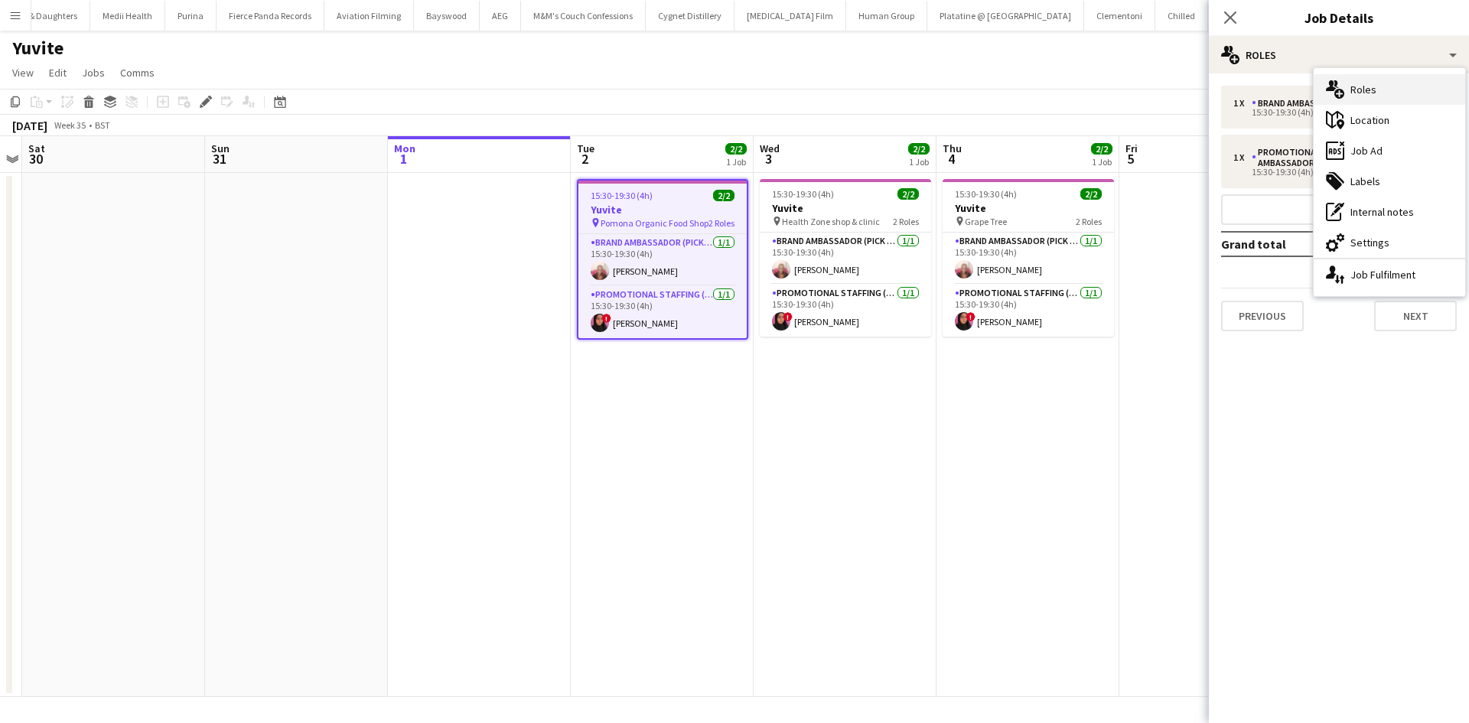
click at [1386, 90] on div "multiple-users-add Roles" at bounding box center [1389, 89] width 151 height 31
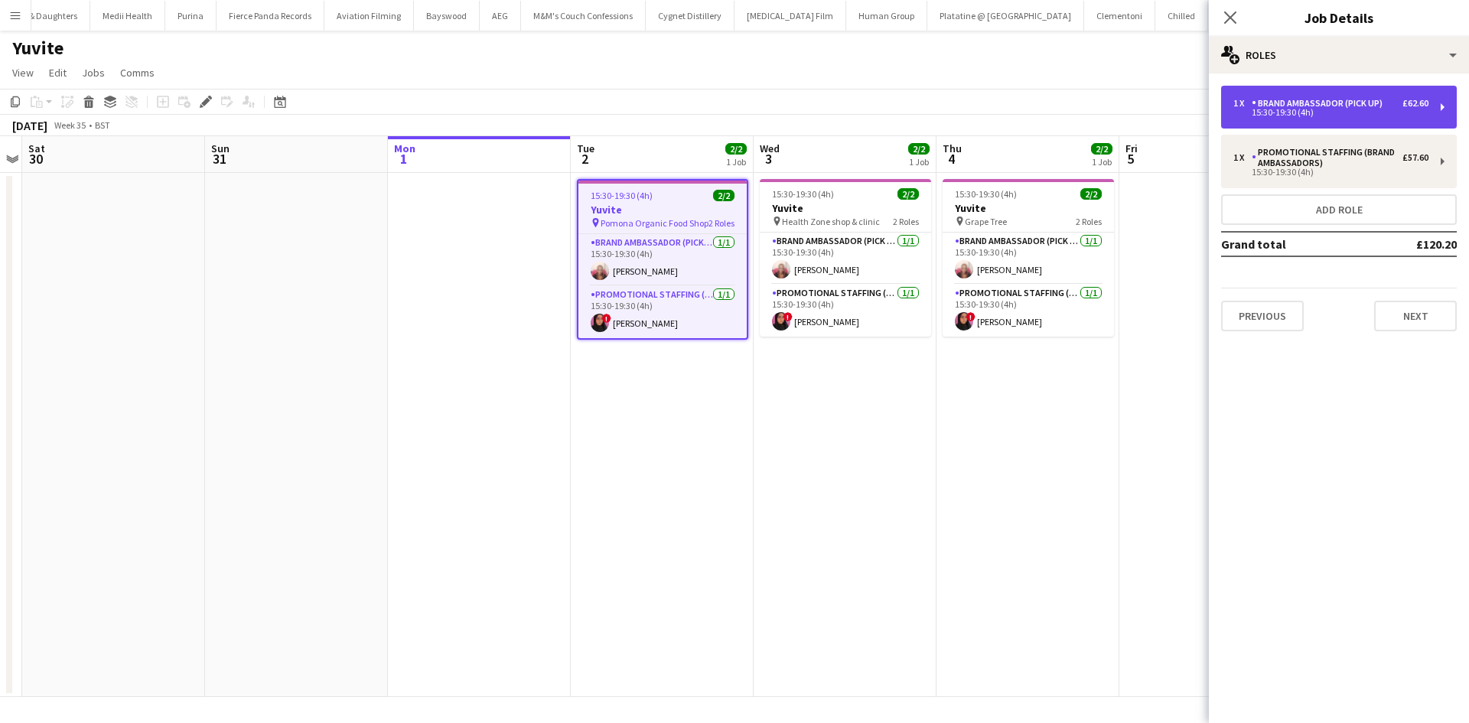
click at [1311, 110] on div "15:30-19:30 (4h)" at bounding box center [1330, 113] width 195 height 8
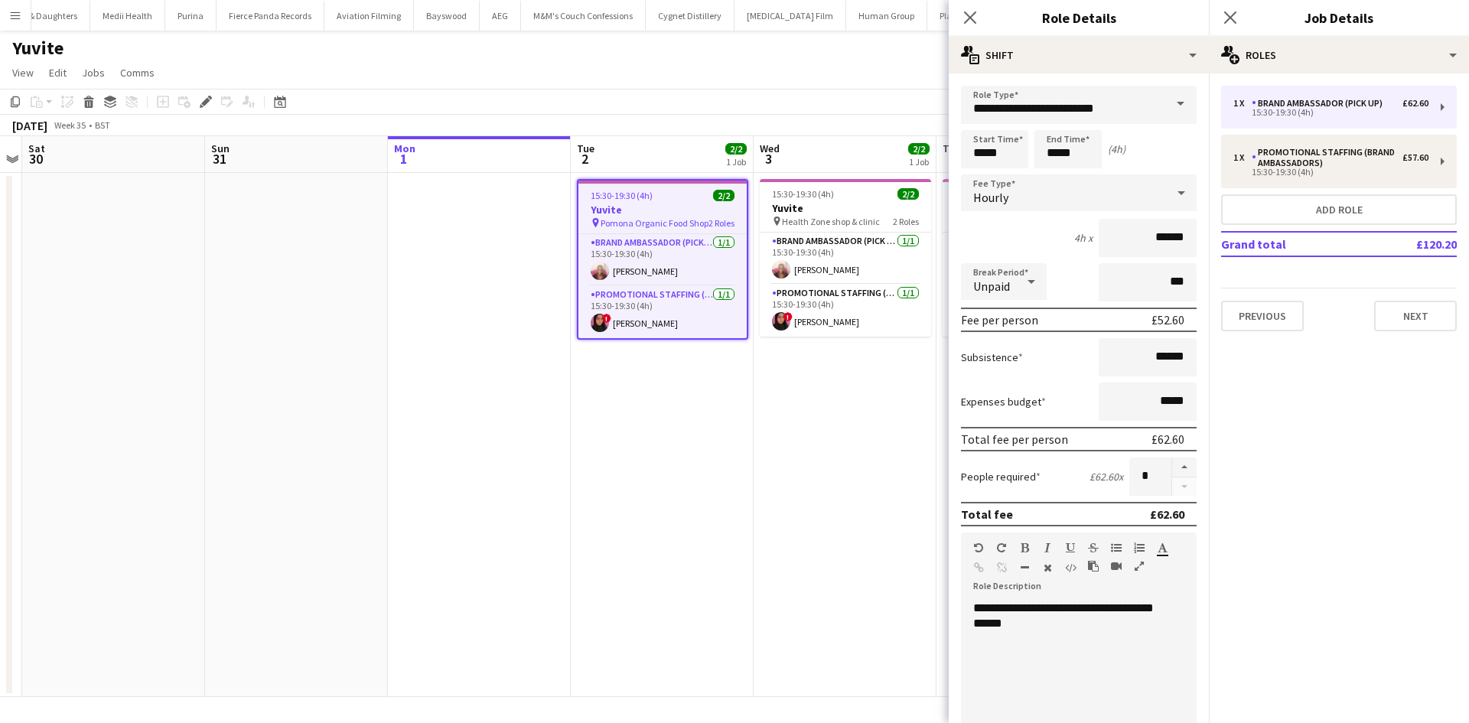
drag, startPoint x: 642, startPoint y: 272, endPoint x: 1278, endPoint y: 295, distance: 636.2
click at [640, 272] on app-card-role "Brand Ambassador (Pick up) 1/1 15:30-19:30 (4h) Emily Moore" at bounding box center [662, 260] width 168 height 52
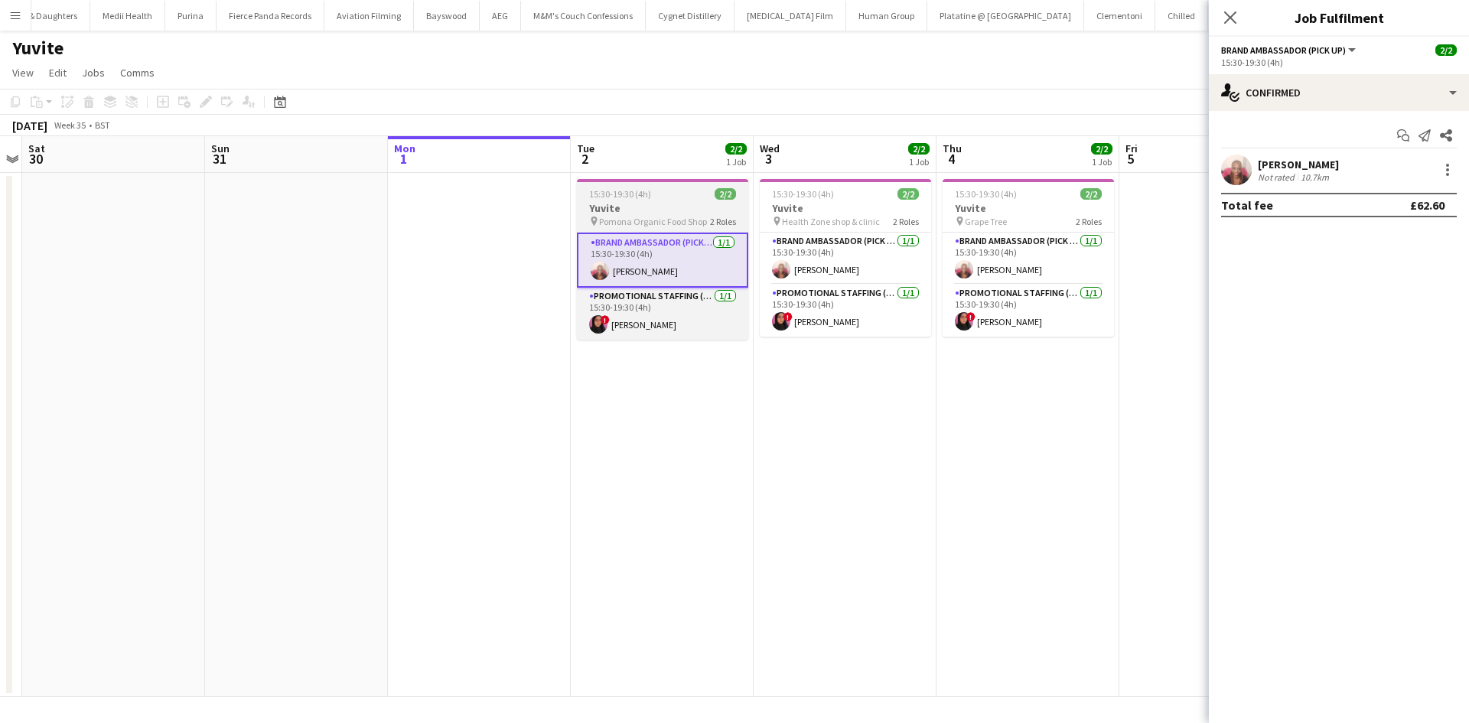
scroll to position [0, 528]
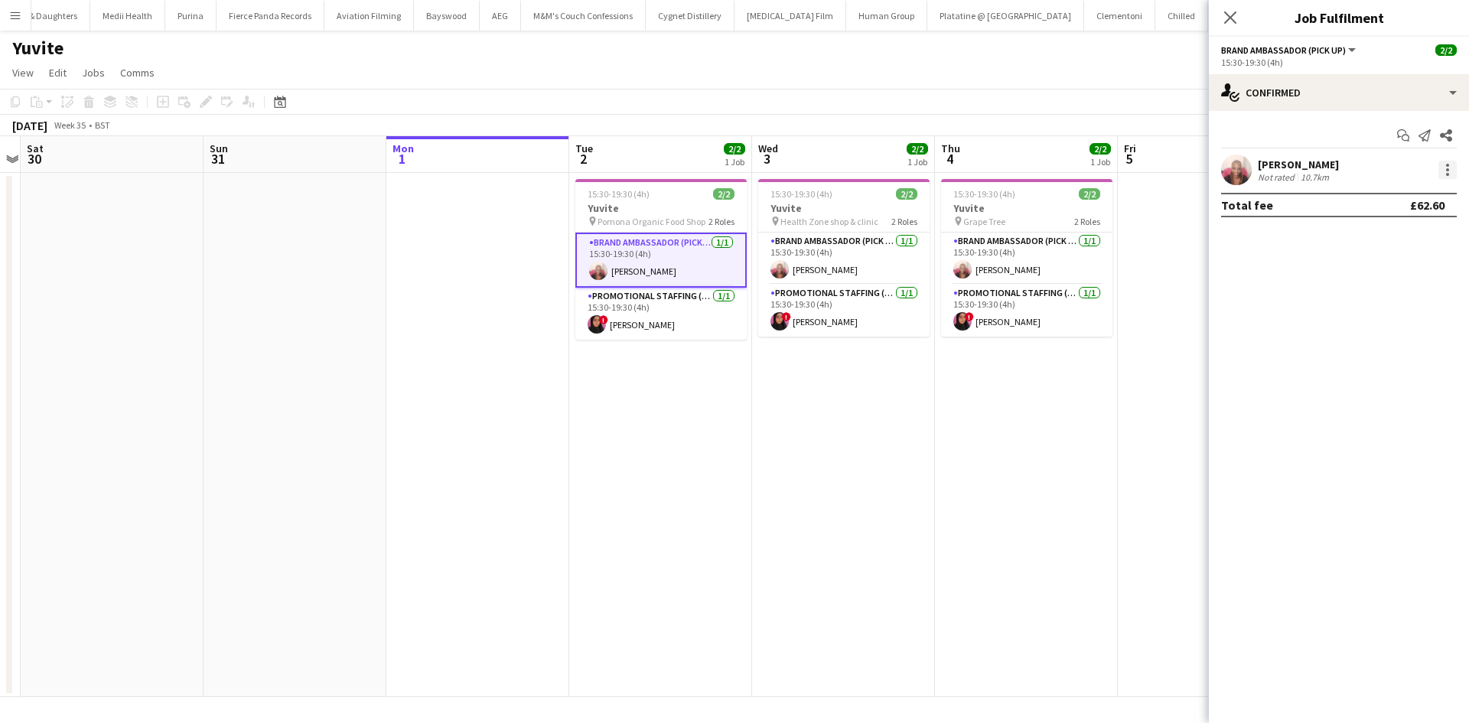
click at [1444, 164] on div at bounding box center [1447, 170] width 18 height 18
click at [1267, 173] on div at bounding box center [734, 361] width 1469 height 723
click at [1241, 168] on app-user-avatar at bounding box center [1236, 170] width 31 height 31
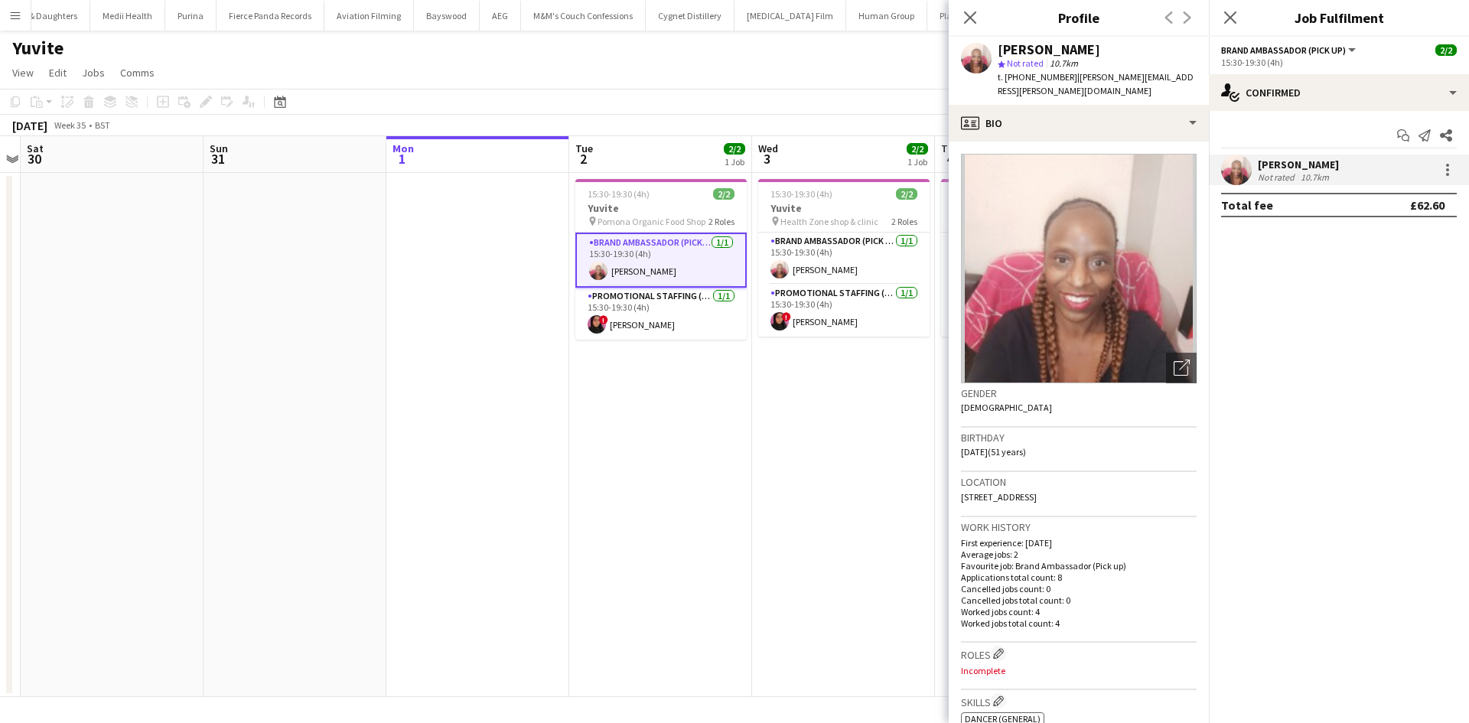
click at [621, 383] on app-date-cell "15:30-19:30 (4h) 2/2 Yuvite pin Pomona Organic Food Shop 2 Roles Brand Ambassad…" at bounding box center [660, 435] width 183 height 524
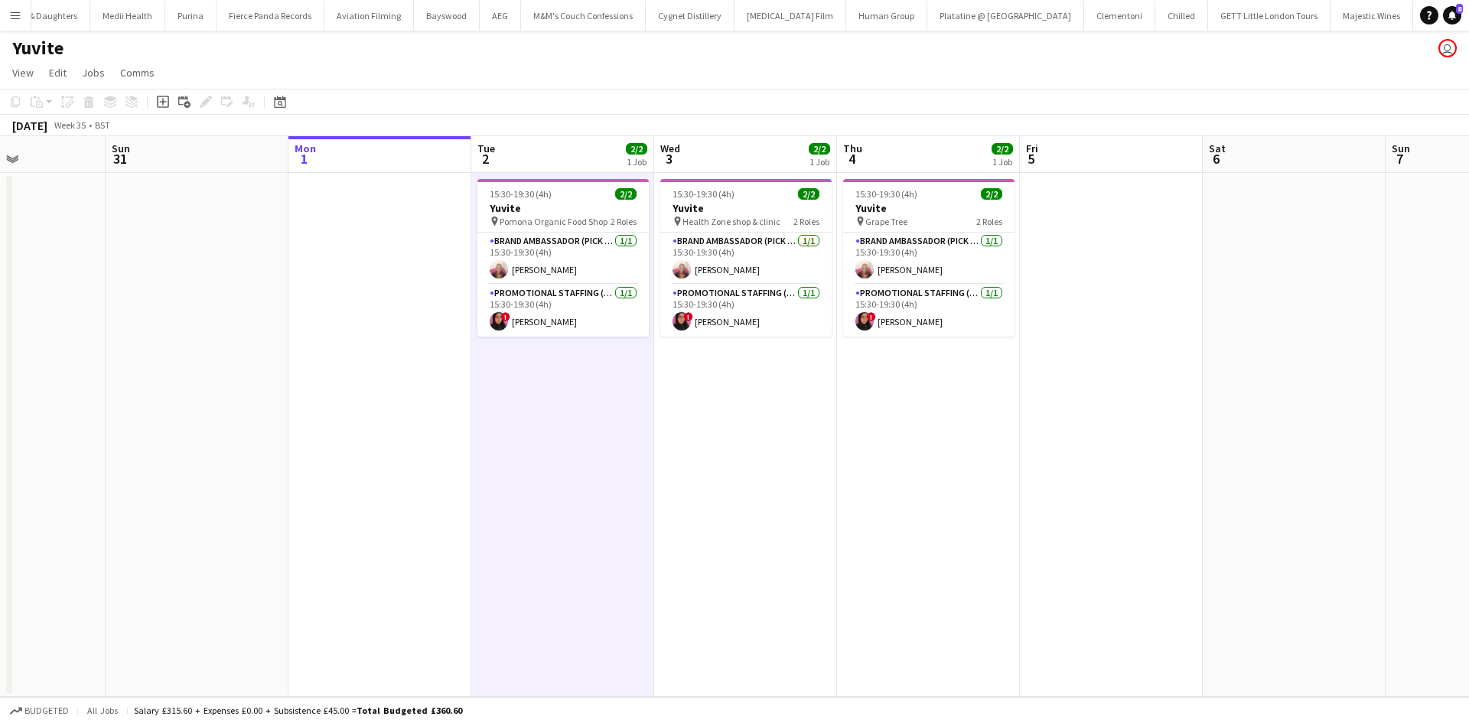
drag, startPoint x: 685, startPoint y: 419, endPoint x: 633, endPoint y: 422, distance: 52.1
click at [633, 422] on app-calendar-viewport "Wed 27 Thu 28 Fri 29 Sat 30 Sun 31 Mon 1 Tue 2 2/2 1 Job Wed 3 2/2 1 Job Thu 4 …" at bounding box center [734, 416] width 1469 height 561
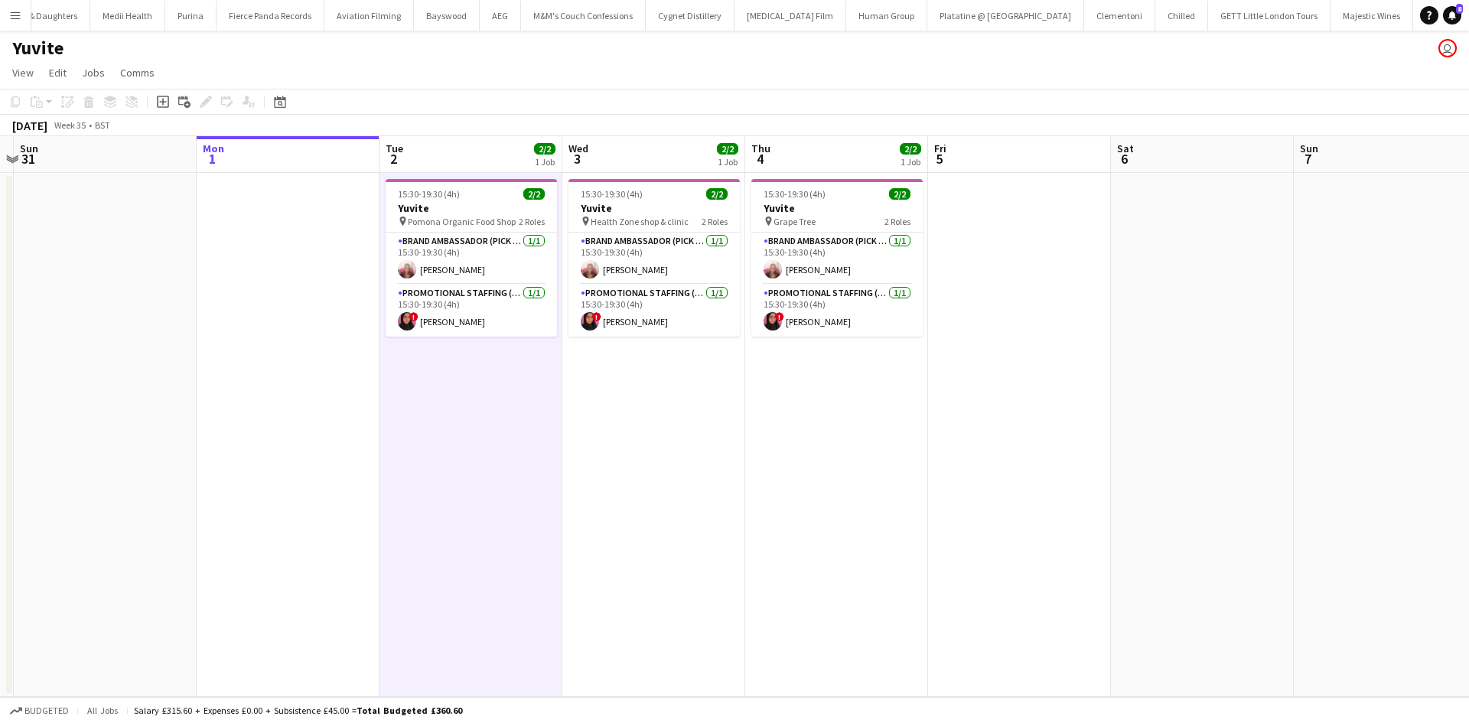
scroll to position [0, 783]
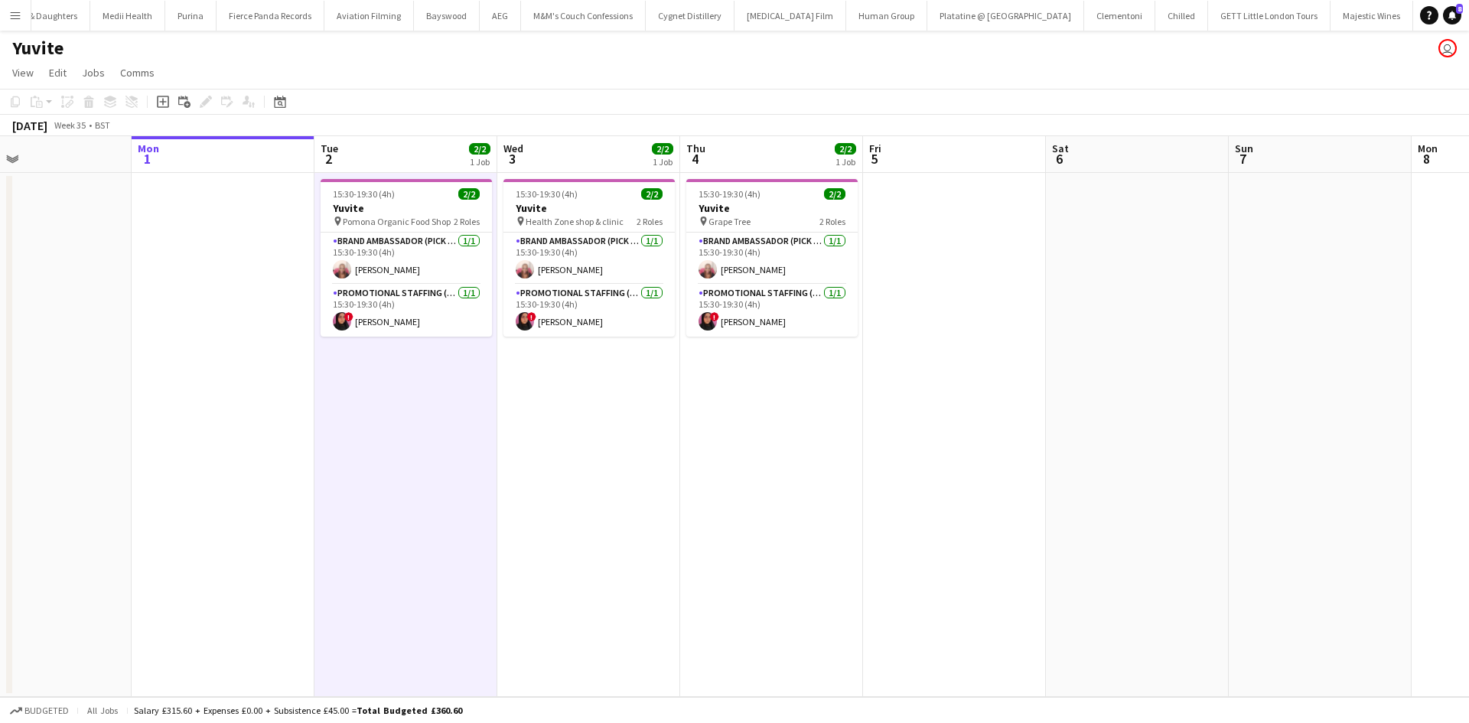
drag, startPoint x: 669, startPoint y: 430, endPoint x: 518, endPoint y: 438, distance: 151.7
click at [518, 438] on app-calendar-viewport "Wed 27 Thu 28 Fri 29 Sat 30 Sun 31 Mon 1 Tue 2 2/2 1 Job Wed 3 2/2 1 Job Thu 4 …" at bounding box center [734, 416] width 1469 height 561
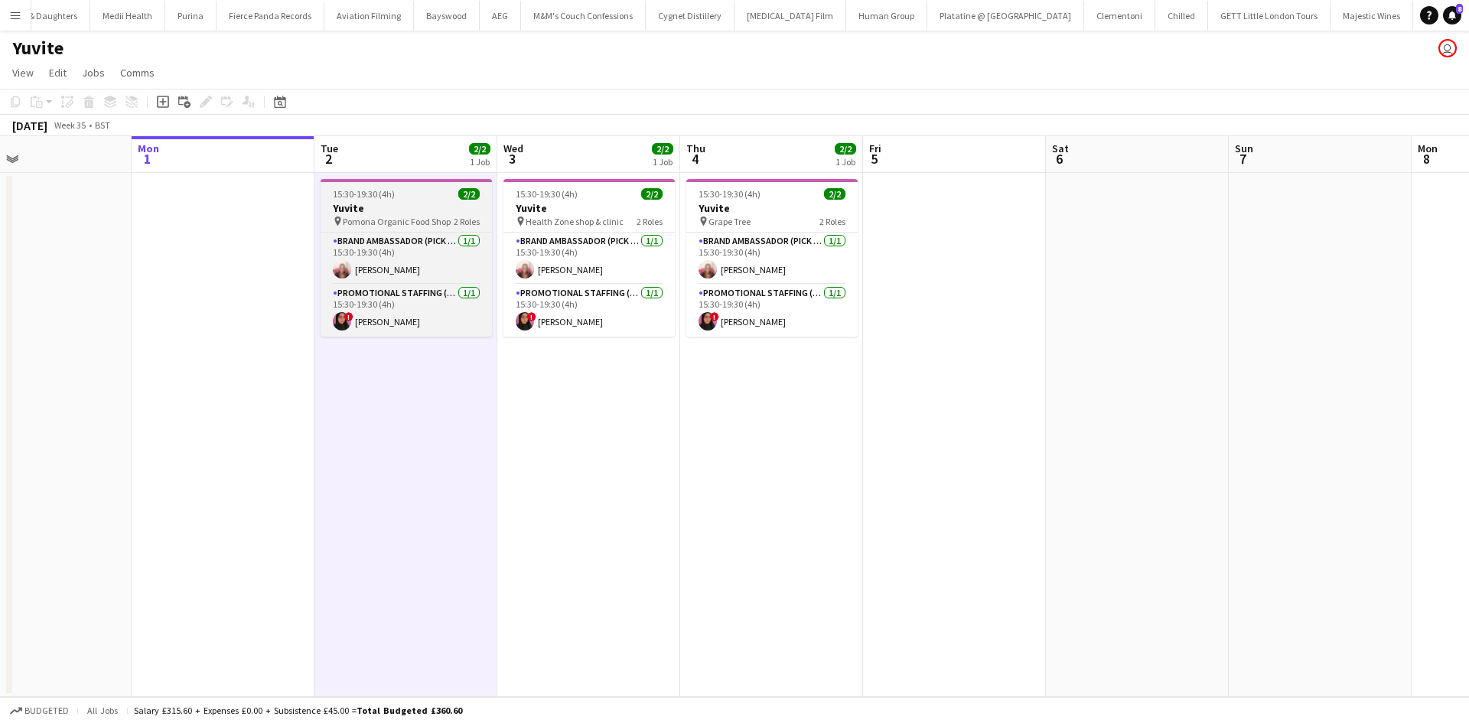
click at [419, 193] on div "15:30-19:30 (4h) 2/2" at bounding box center [406, 193] width 171 height 11
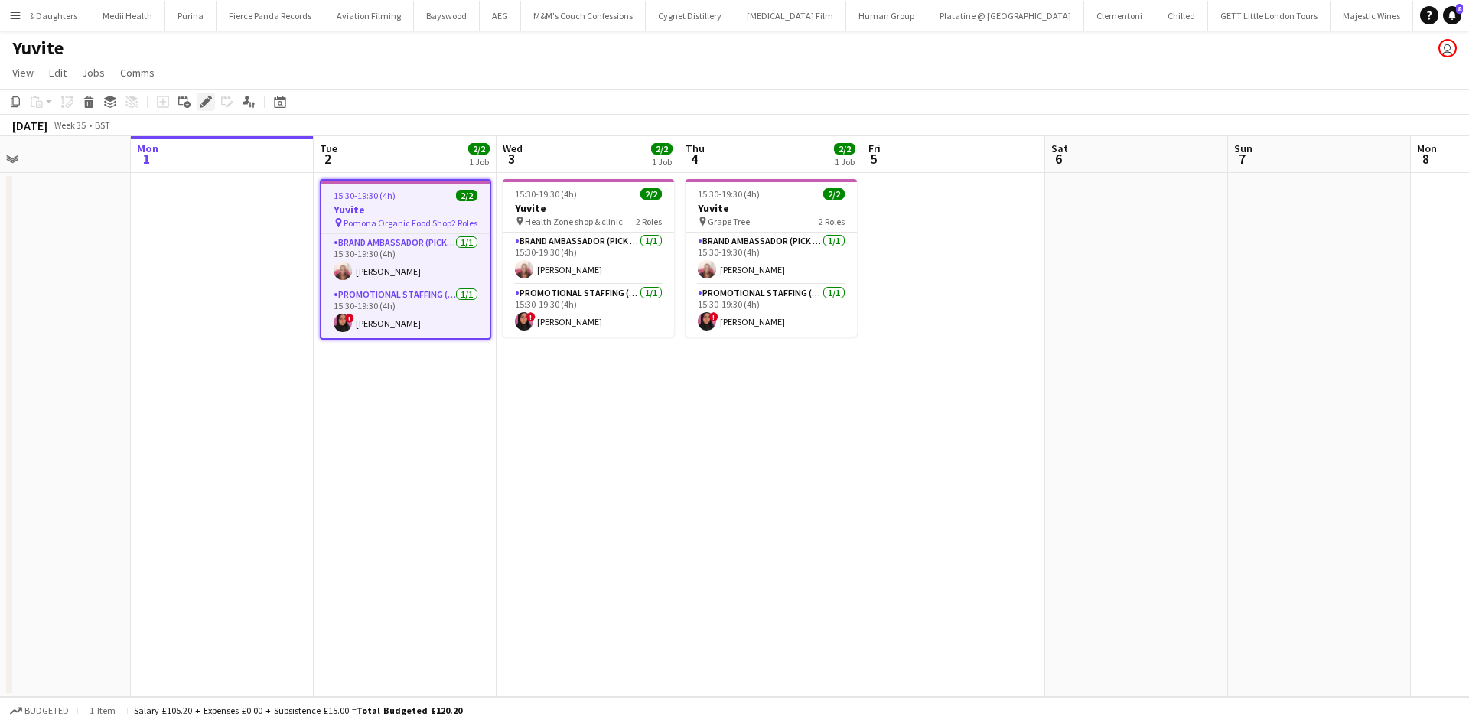
click at [203, 102] on icon "Edit" at bounding box center [206, 102] width 12 height 12
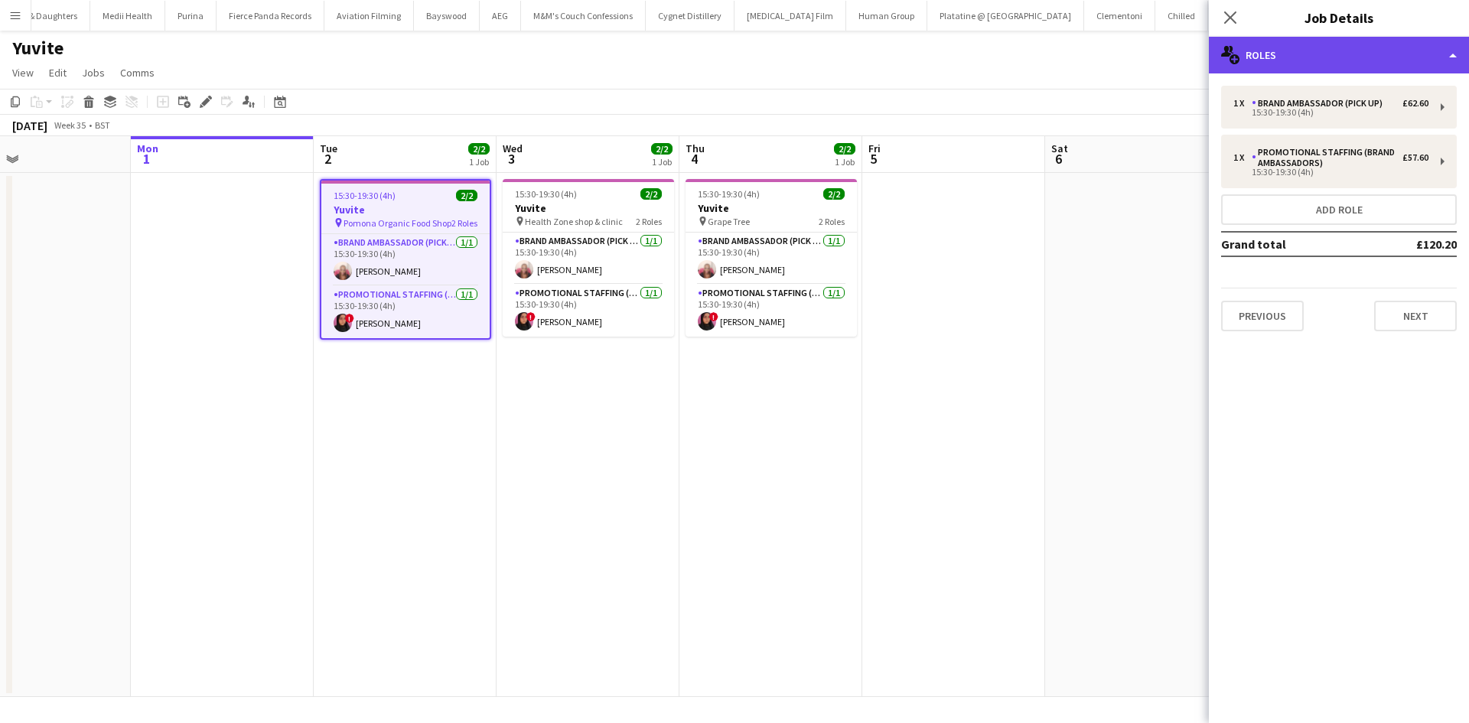
click at [1318, 60] on div "multiple-users-add Roles" at bounding box center [1339, 55] width 260 height 37
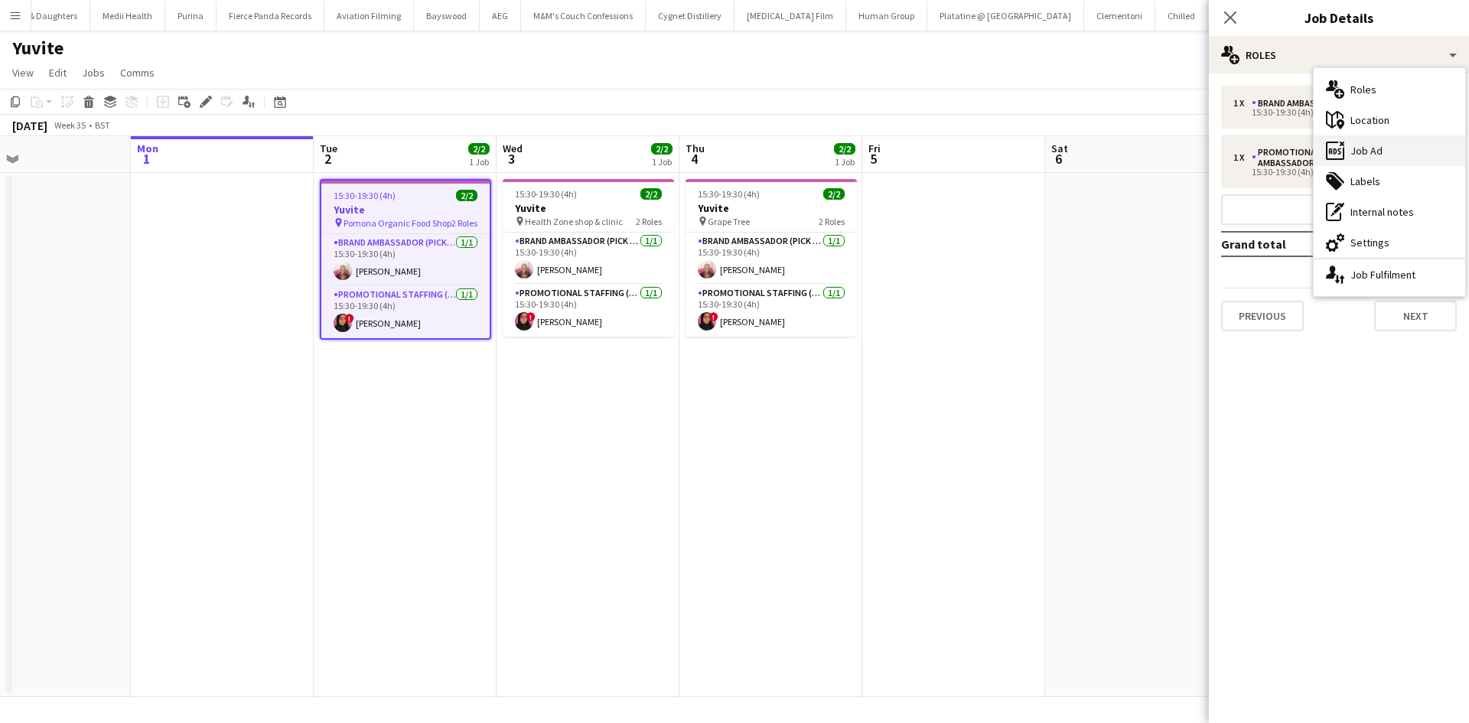
click at [1385, 151] on div "ads-window Job Ad" at bounding box center [1389, 150] width 151 height 31
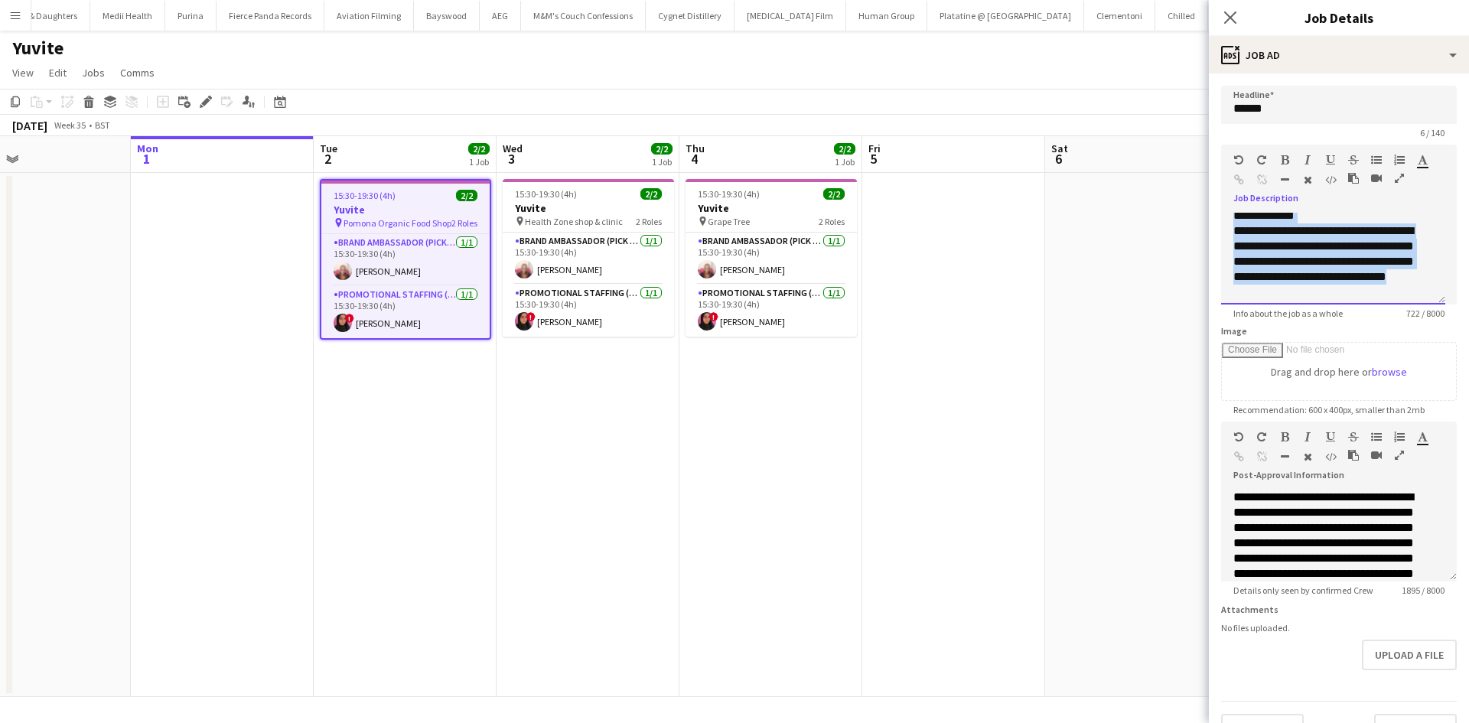
scroll to position [314, 0]
drag, startPoint x: 1285, startPoint y: 266, endPoint x: 1344, endPoint y: 271, distance: 59.2
click at [1344, 271] on div "**********" at bounding box center [1333, 259] width 224 height 92
copy div "**********"
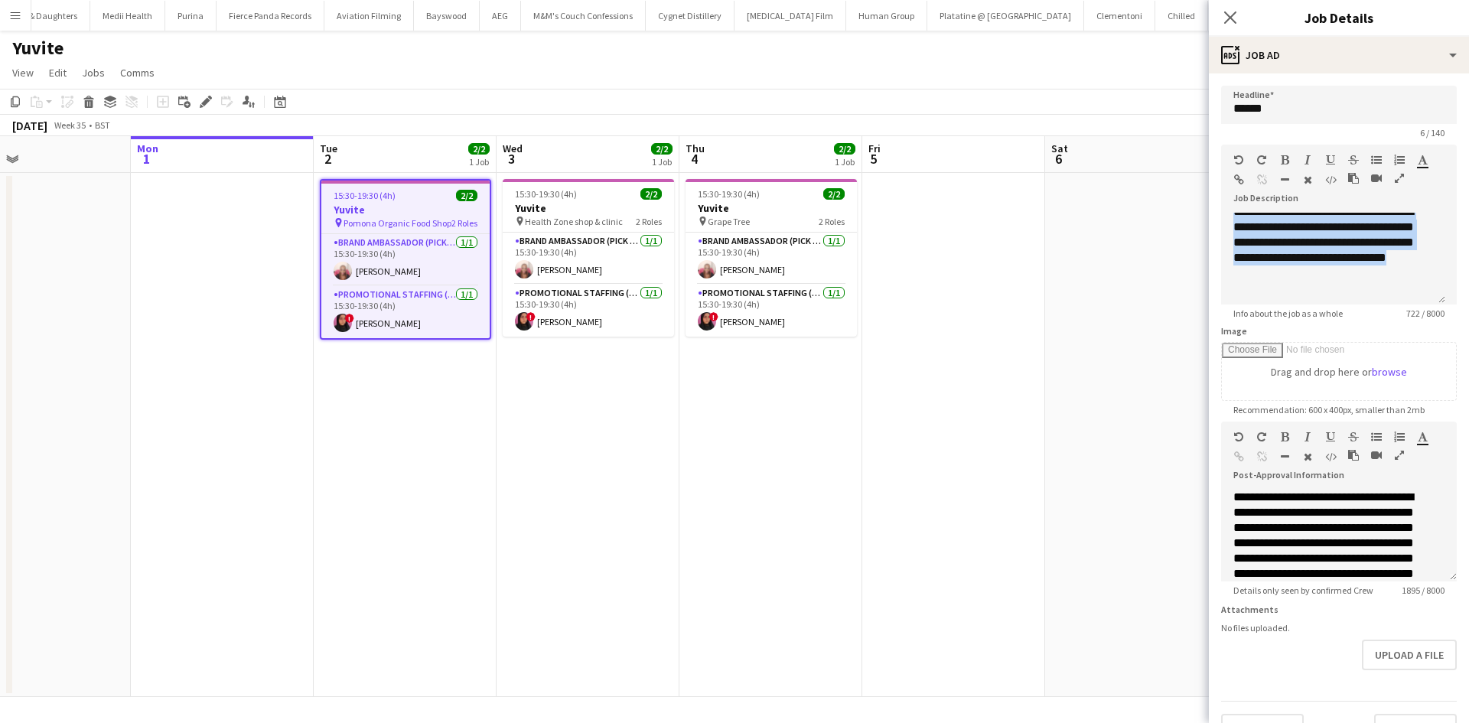
drag, startPoint x: 1064, startPoint y: 386, endPoint x: 1093, endPoint y: 393, distance: 29.7
click at [1064, 386] on app-date-cell at bounding box center [1136, 435] width 183 height 524
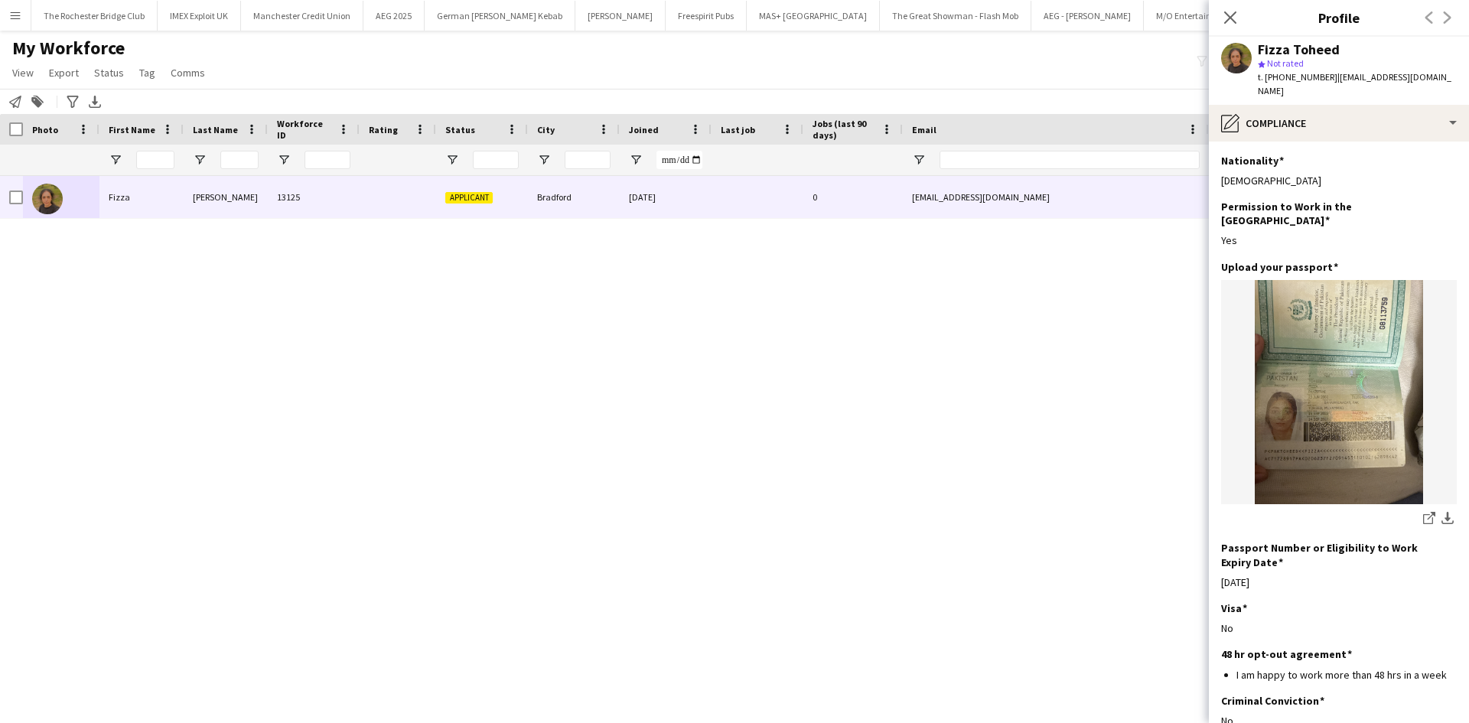
drag, startPoint x: 832, startPoint y: 290, endPoint x: 753, endPoint y: 271, distance: 81.1
click at [831, 290] on div "Fizza Toheed 13125 Applicant Bradford 29-08-2025 0 fizzatoheed2003@gmail.com +4…" at bounding box center [711, 430] width 1423 height 509
click at [595, 161] on input "City Filter Input" at bounding box center [588, 160] width 46 height 18
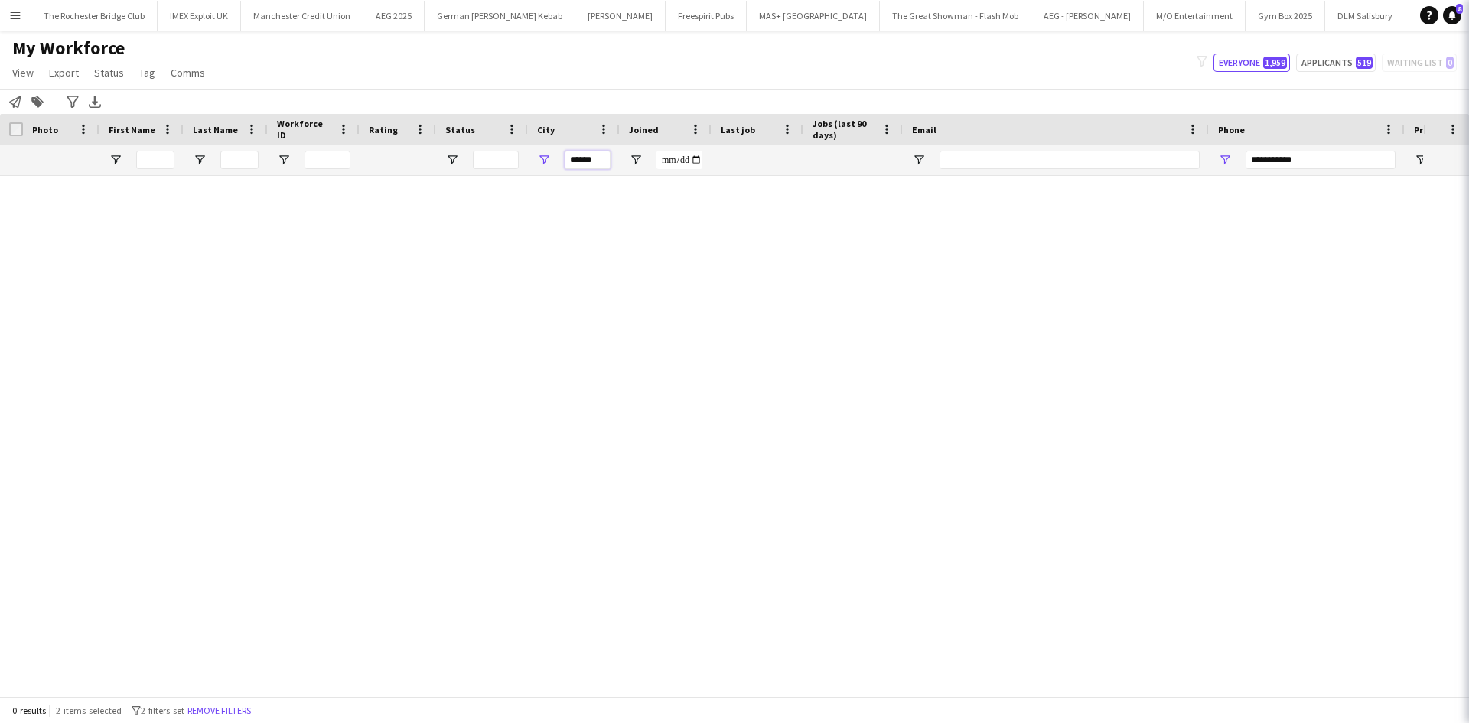
click at [601, 157] on input "******" at bounding box center [588, 160] width 46 height 18
type input "******"
click at [604, 148] on div "******" at bounding box center [588, 160] width 46 height 31
click at [1269, 158] on input "**********" at bounding box center [1321, 160] width 150 height 18
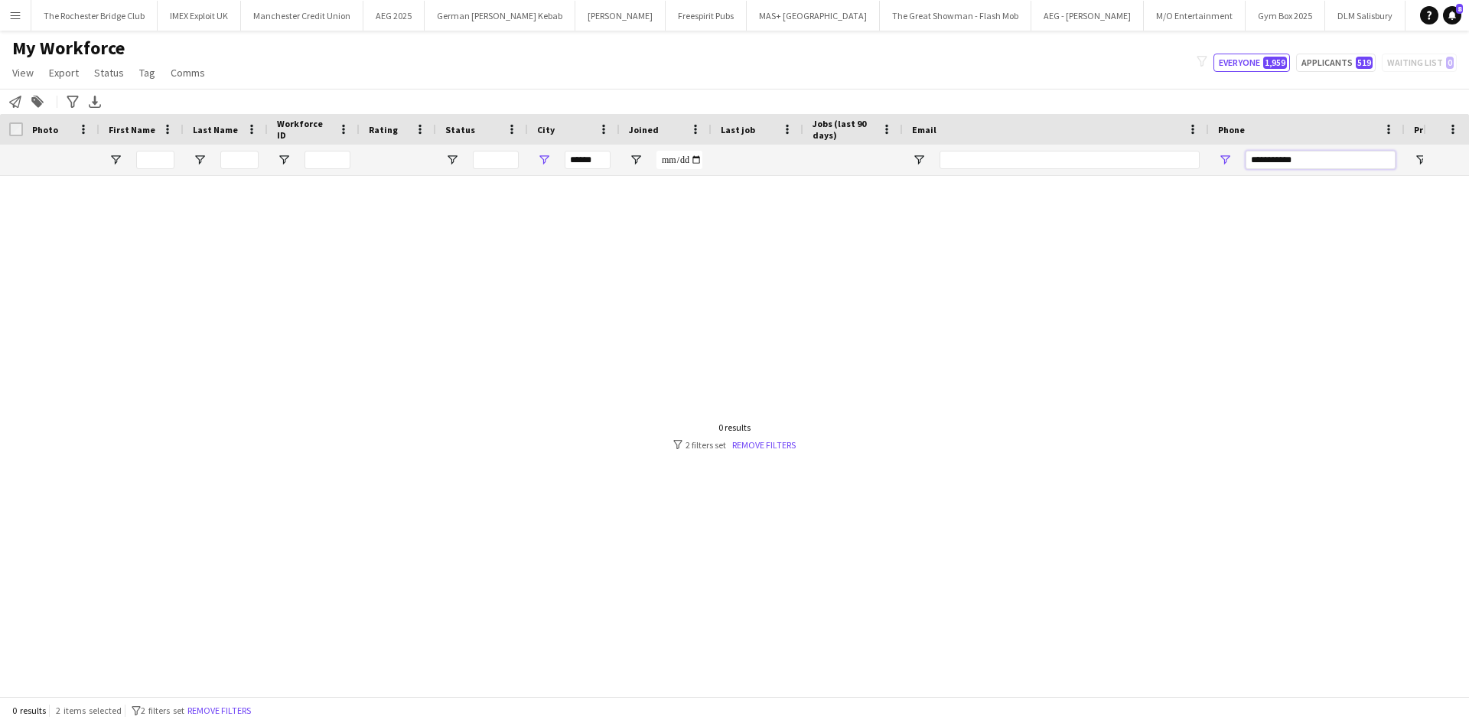
click at [1269, 158] on input "**********" at bounding box center [1321, 160] width 150 height 18
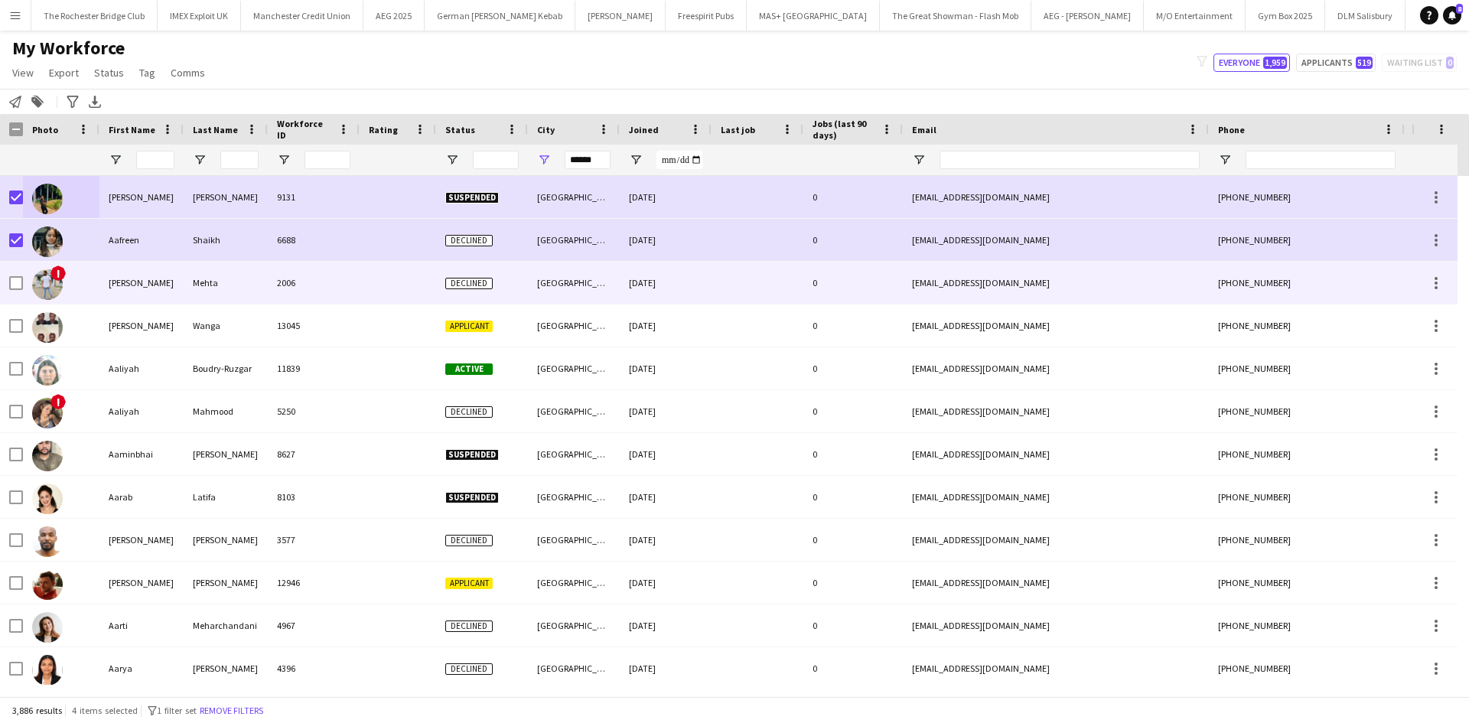
click at [22, 288] on div "! Aakash Mehta 2006 Declined London 31-10-2021 0 aakashmehta23j@gmail.com +4474…" at bounding box center [829, 283] width 1659 height 43
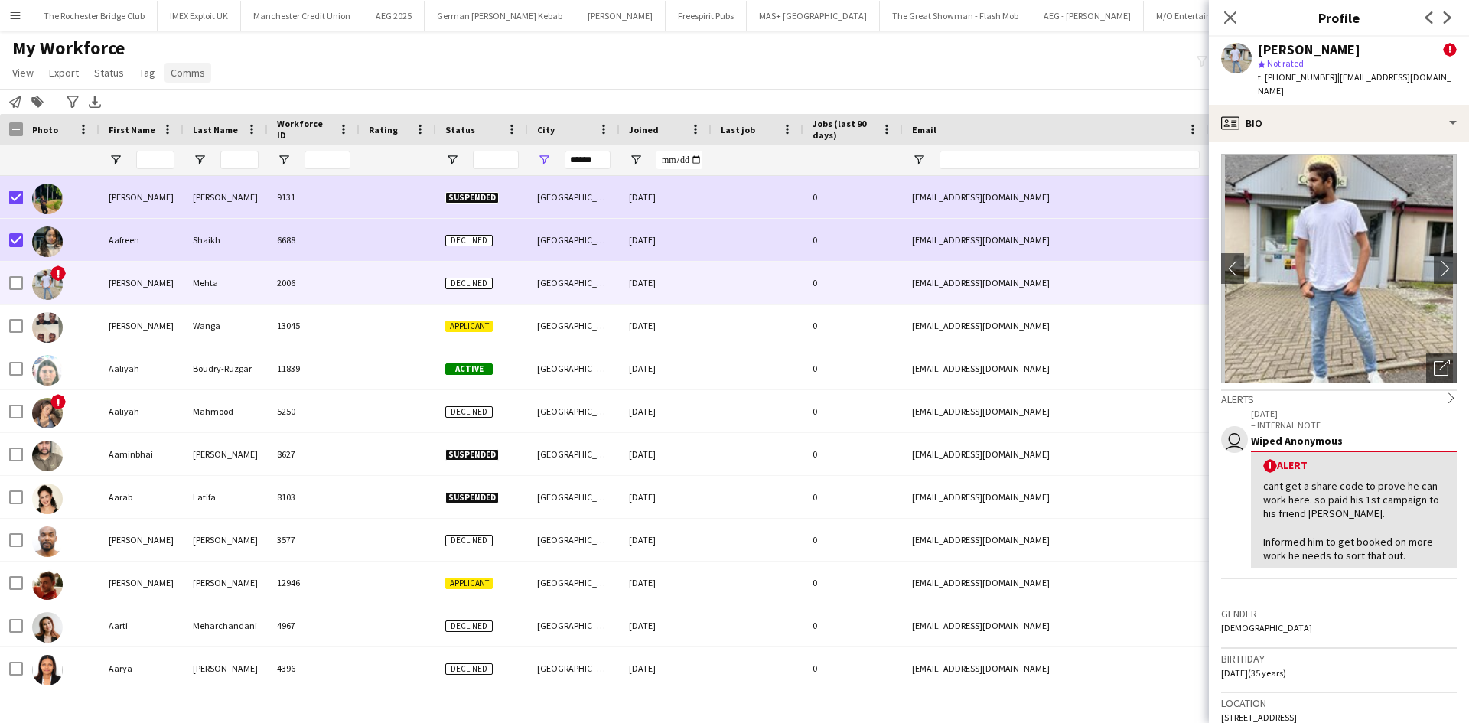
click at [197, 80] on link "Comms" at bounding box center [188, 73] width 47 height 20
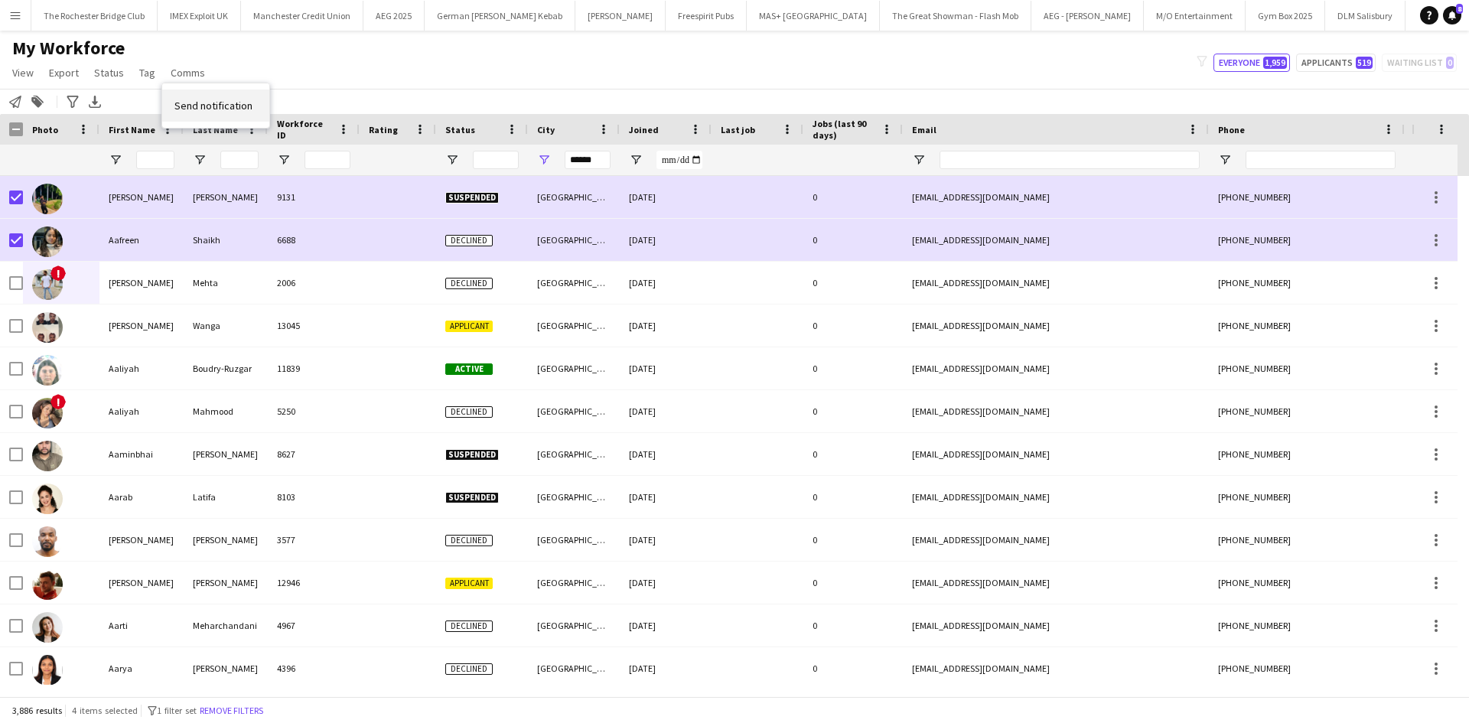
click at [210, 105] on span "Send notification" at bounding box center [213, 106] width 78 height 14
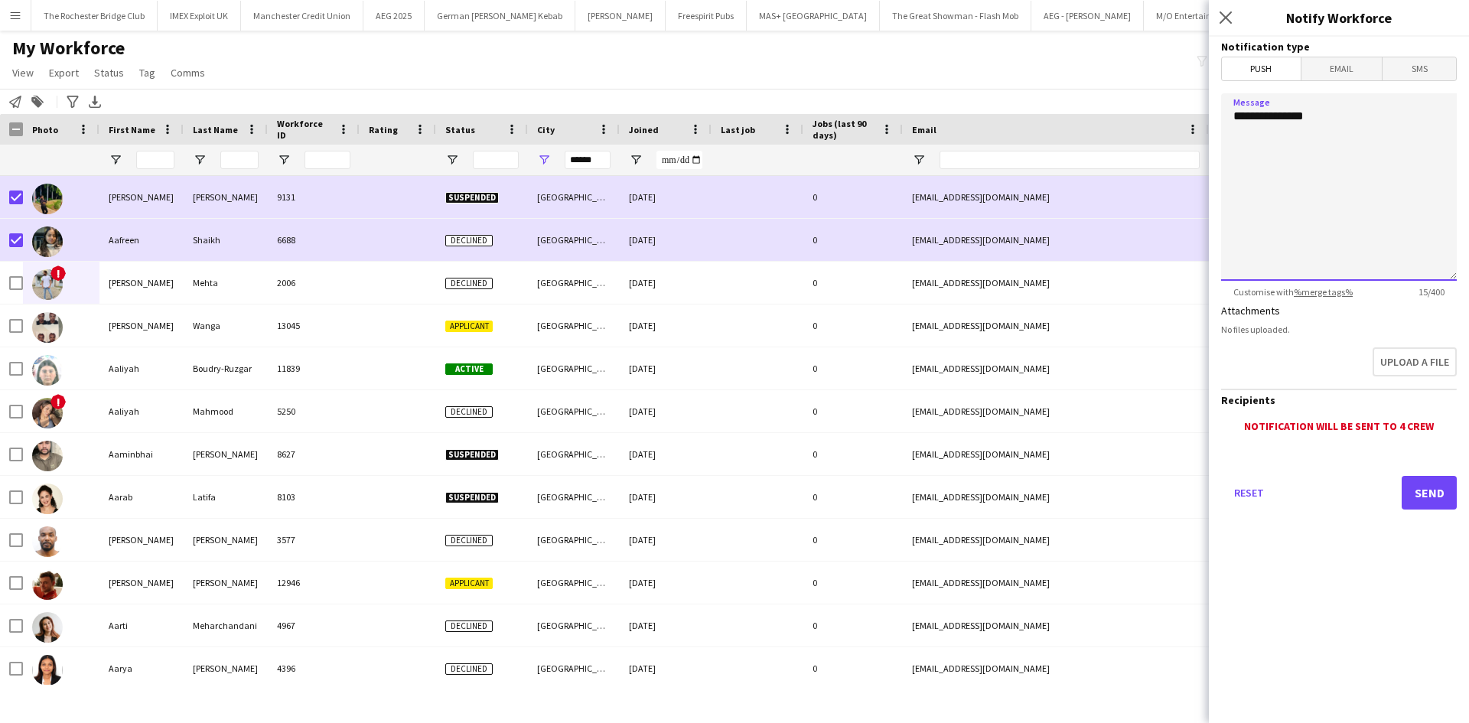
drag, startPoint x: 1363, startPoint y: 122, endPoint x: 1194, endPoint y: 122, distance: 169.1
click at [1194, 122] on body "Menu Boards Boards Boards All jobs Status Workforce Workforce My Workforce Recr…" at bounding box center [734, 361] width 1469 height 723
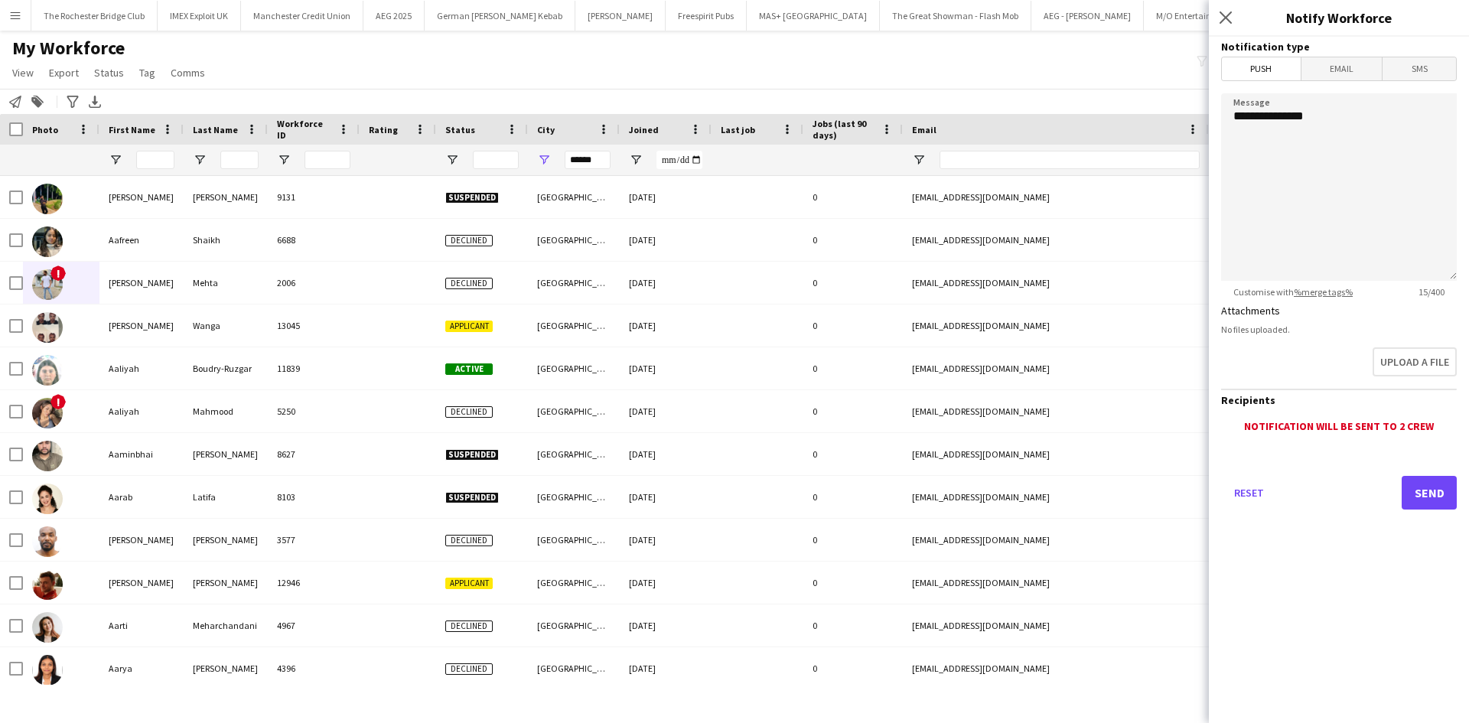
click at [289, 42] on div "My Workforce View Views Default view New view Update view Delete view Edit name…" at bounding box center [734, 63] width 1469 height 52
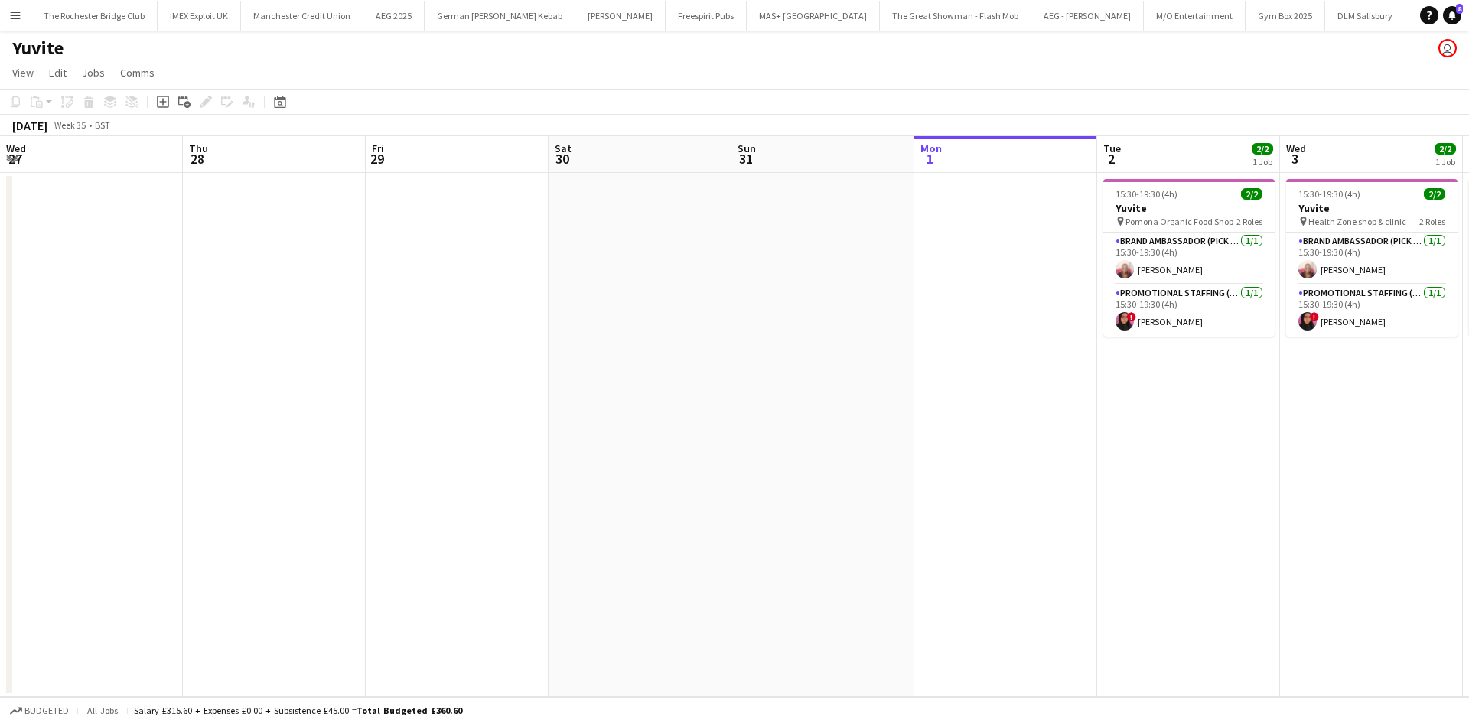
scroll to position [0, 784]
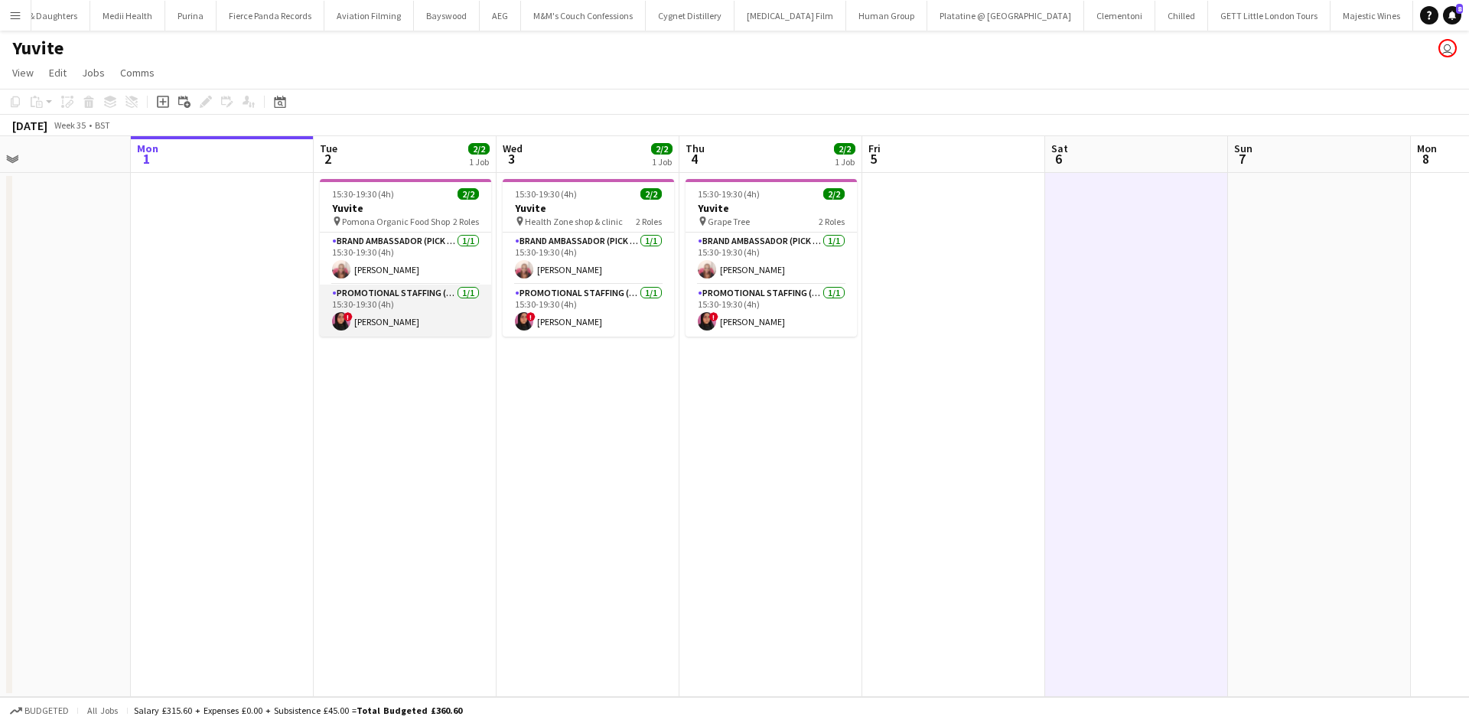
click at [347, 321] on app-user-avatar at bounding box center [341, 321] width 18 height 18
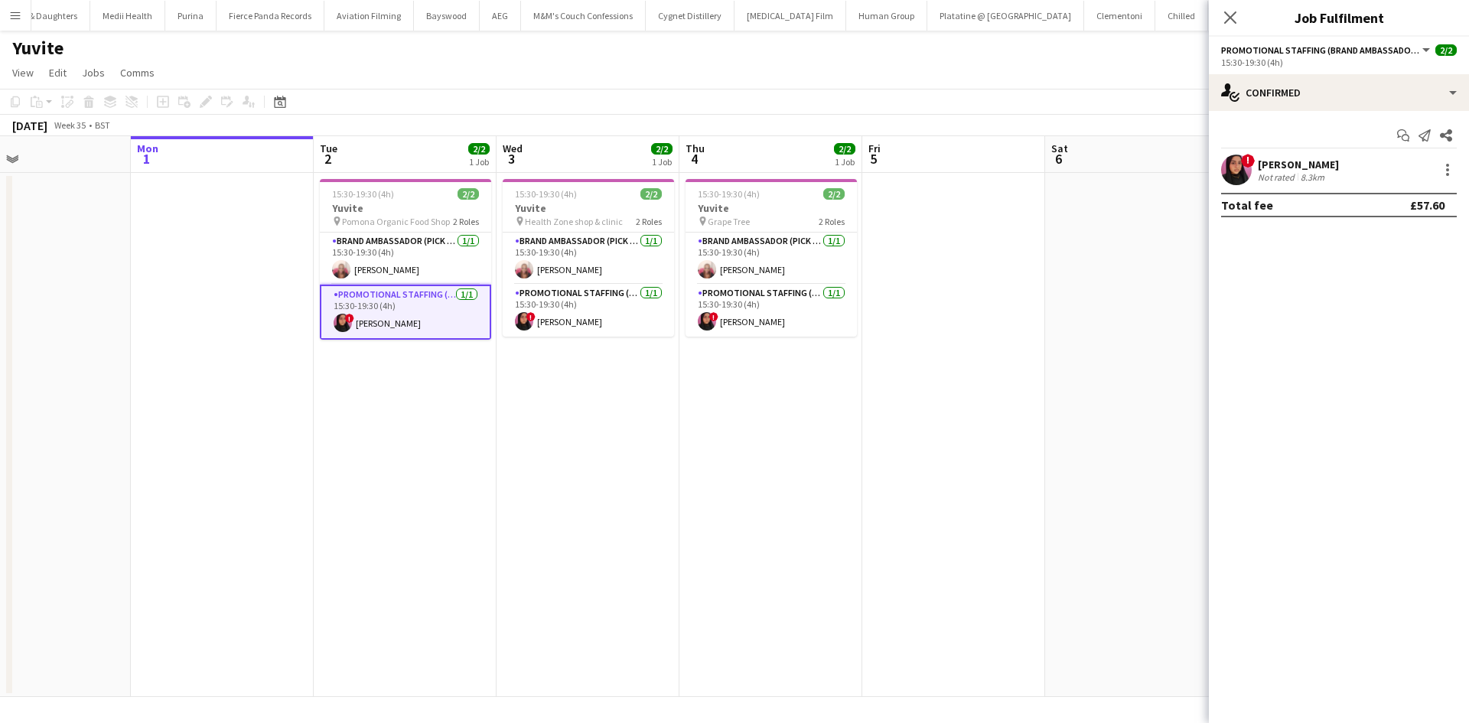
click at [1251, 171] on app-user-avatar at bounding box center [1236, 170] width 31 height 31
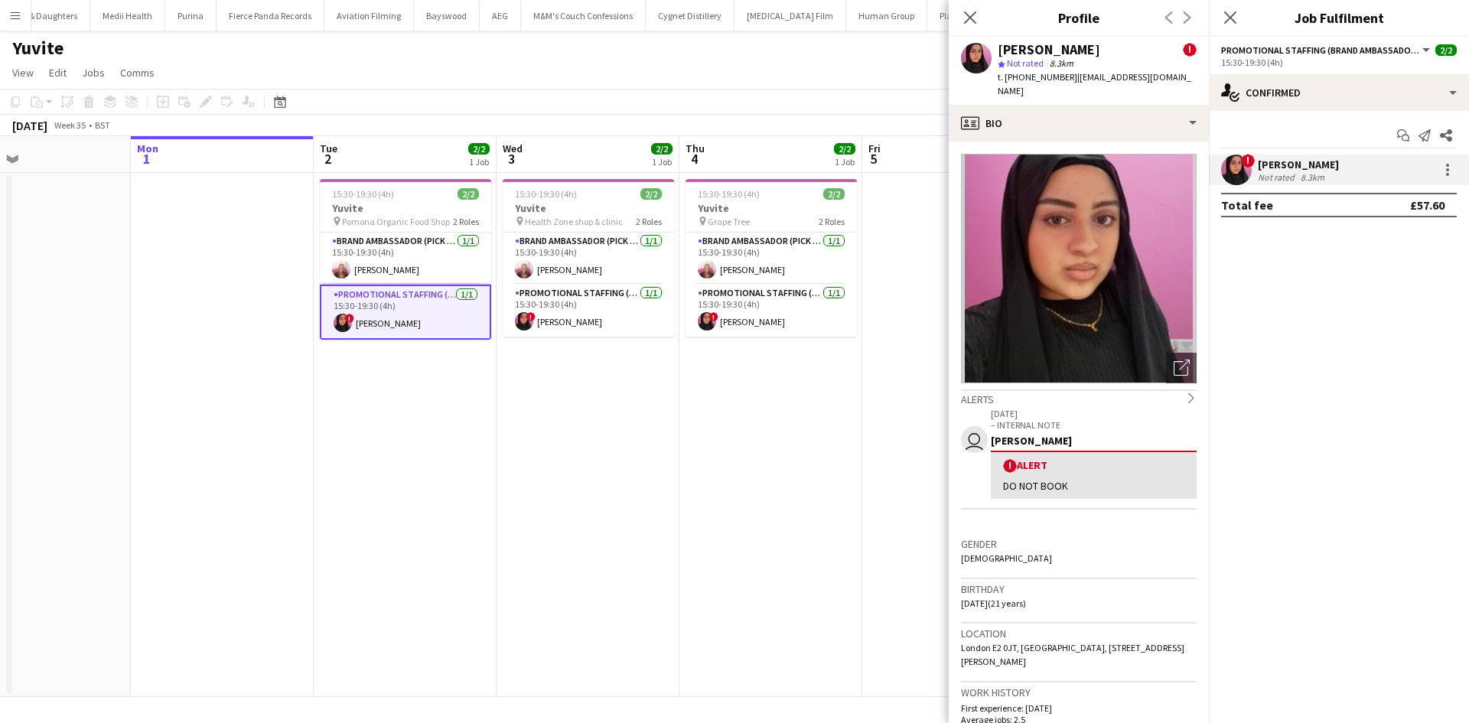
click at [731, 451] on app-date-cell "15:30-19:30 (4h) 2/2 Yuvite pin Grape Tree 2 Roles Brand Ambassador (Pick up) […" at bounding box center [770, 435] width 183 height 524
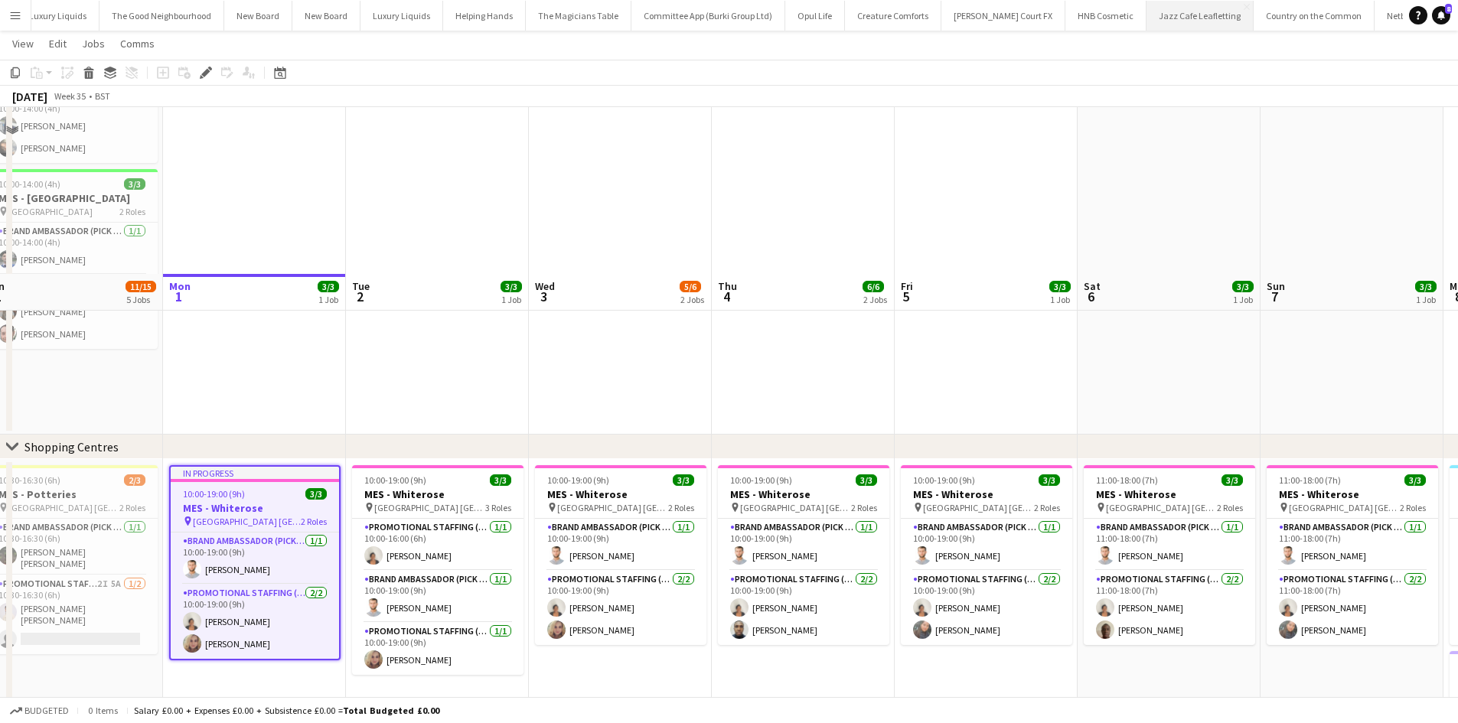
scroll to position [502, 0]
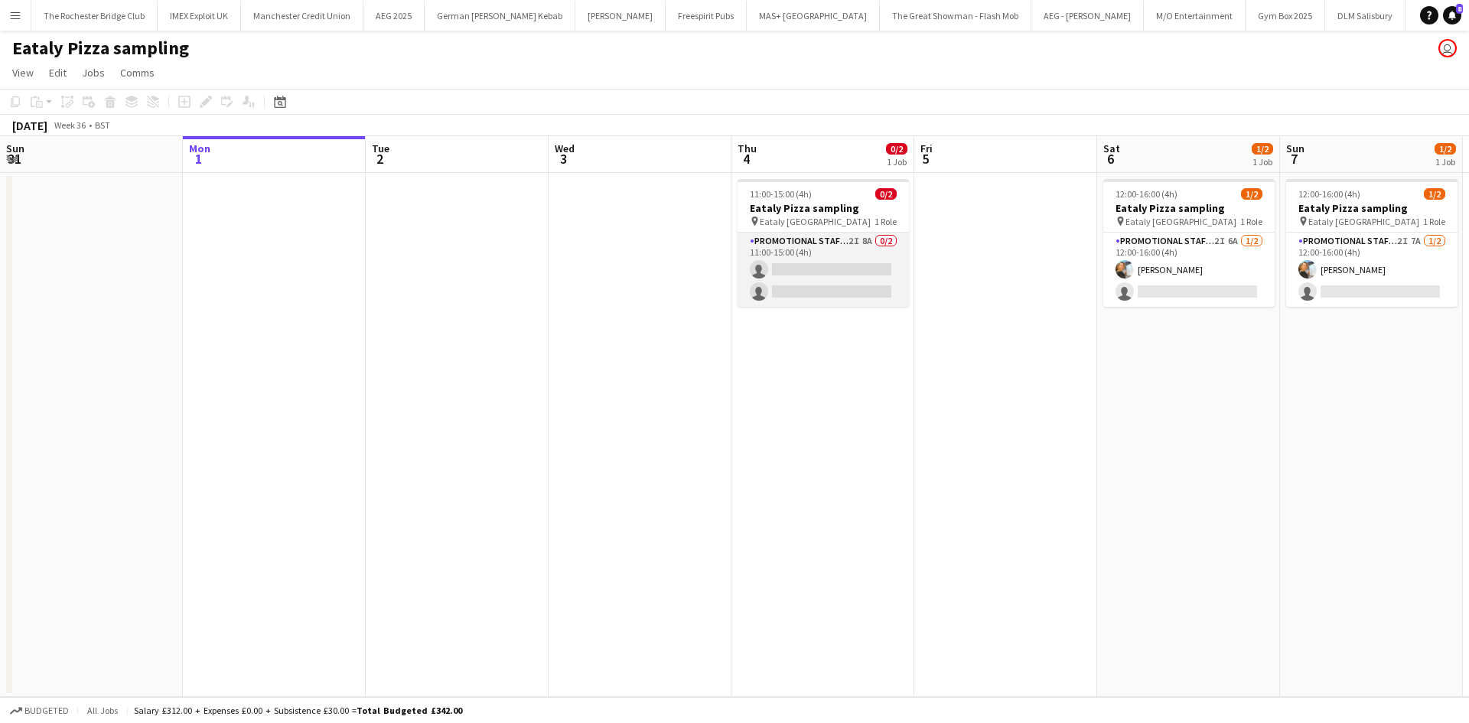
scroll to position [0, 572]
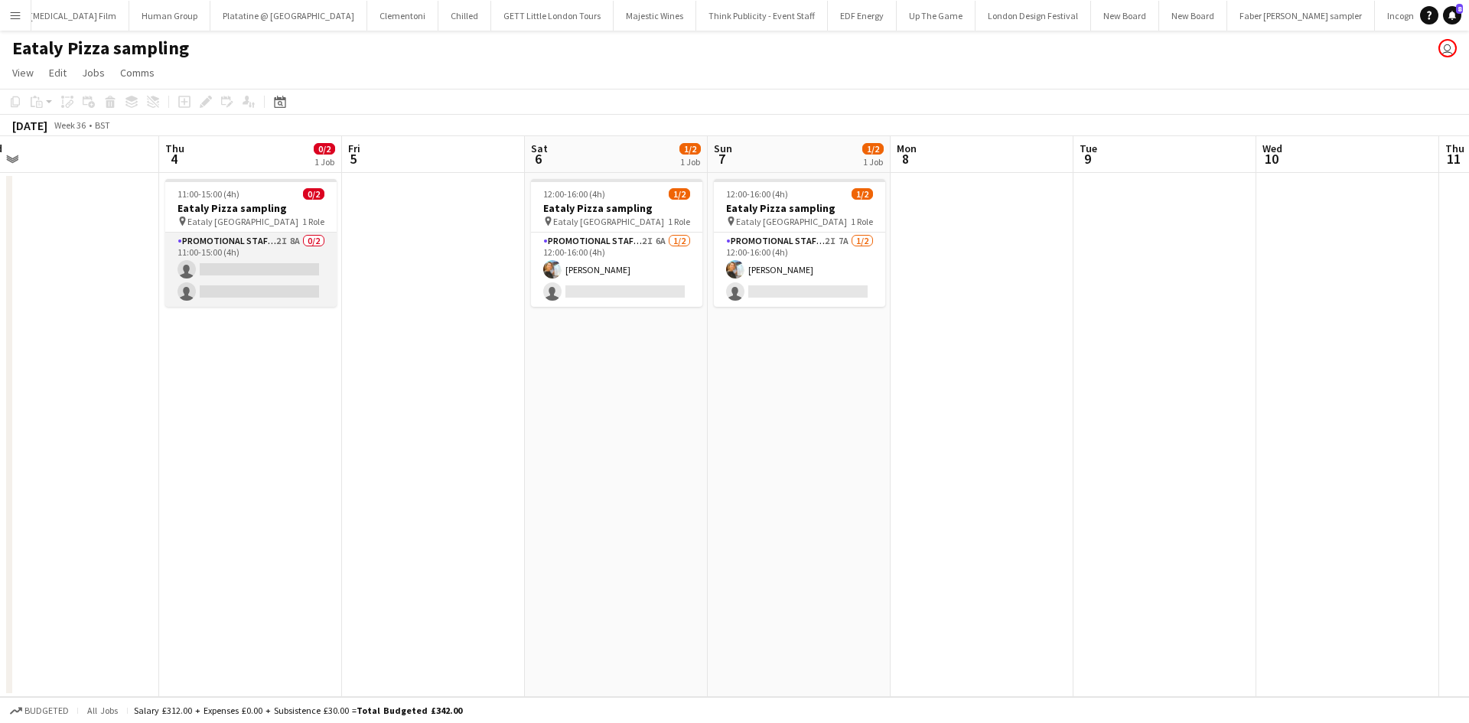
click at [293, 243] on app-card-role "Promotional Staffing (Sampling Staff) 2I 8A 0/2 11:00-15:00 (4h) single-neutral…" at bounding box center [250, 270] width 171 height 74
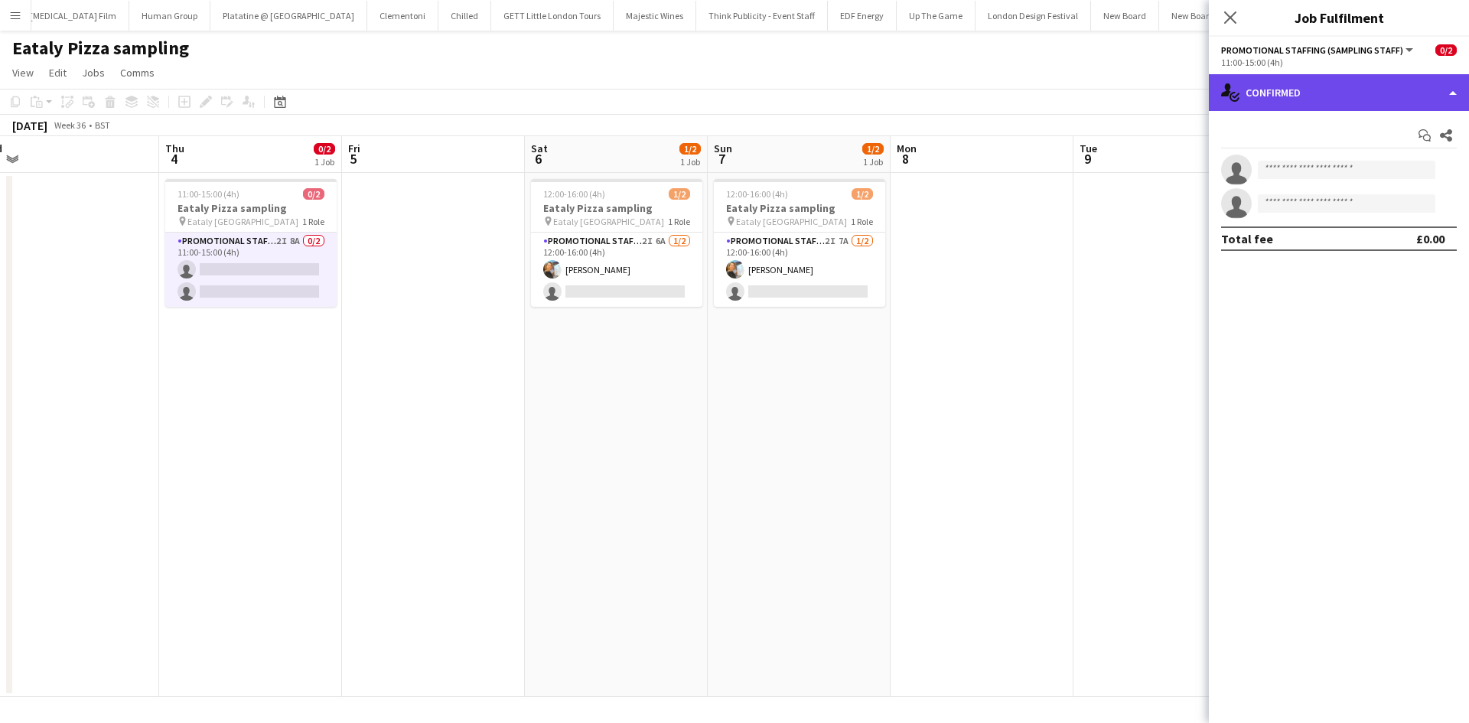
click at [1432, 93] on div "single-neutral-actions-check-2 Confirmed" at bounding box center [1339, 92] width 260 height 37
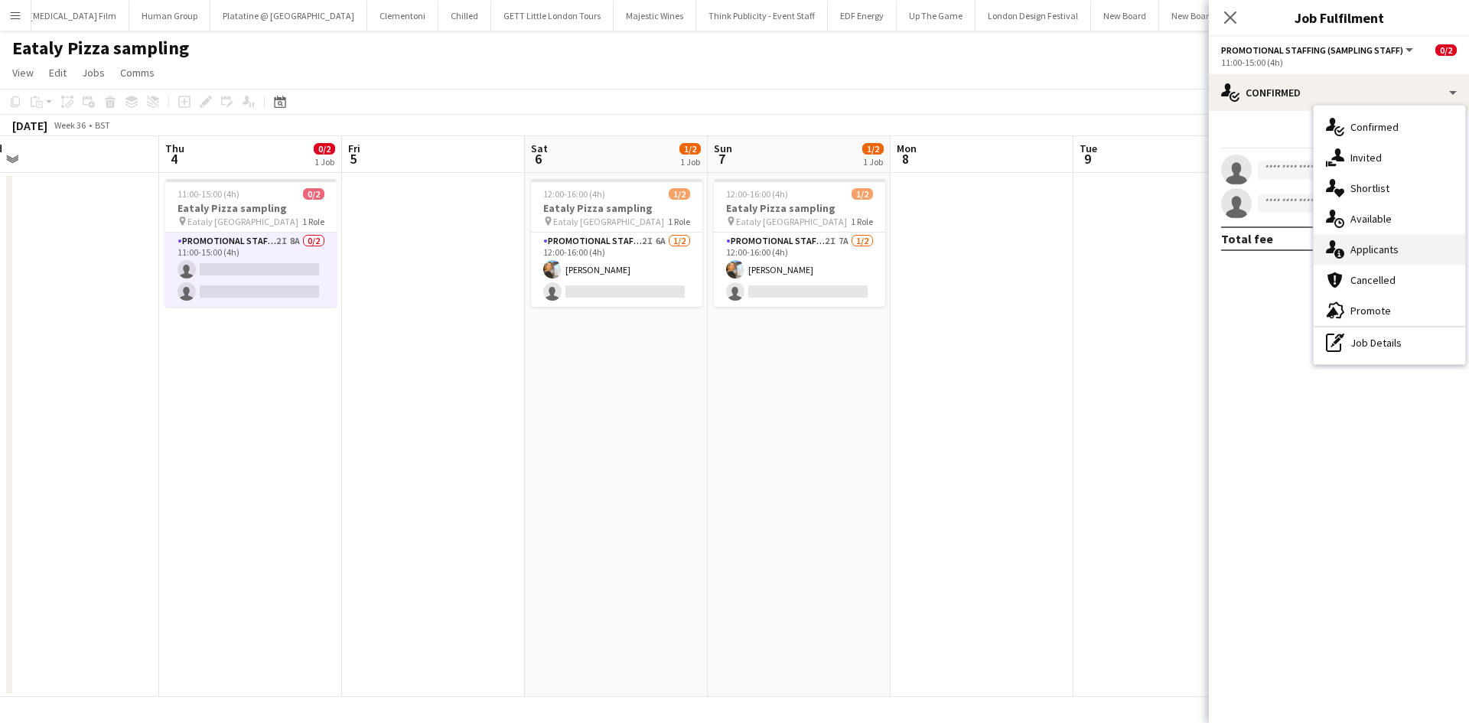
click at [1409, 250] on div "single-neutral-actions-information Applicants" at bounding box center [1389, 249] width 151 height 31
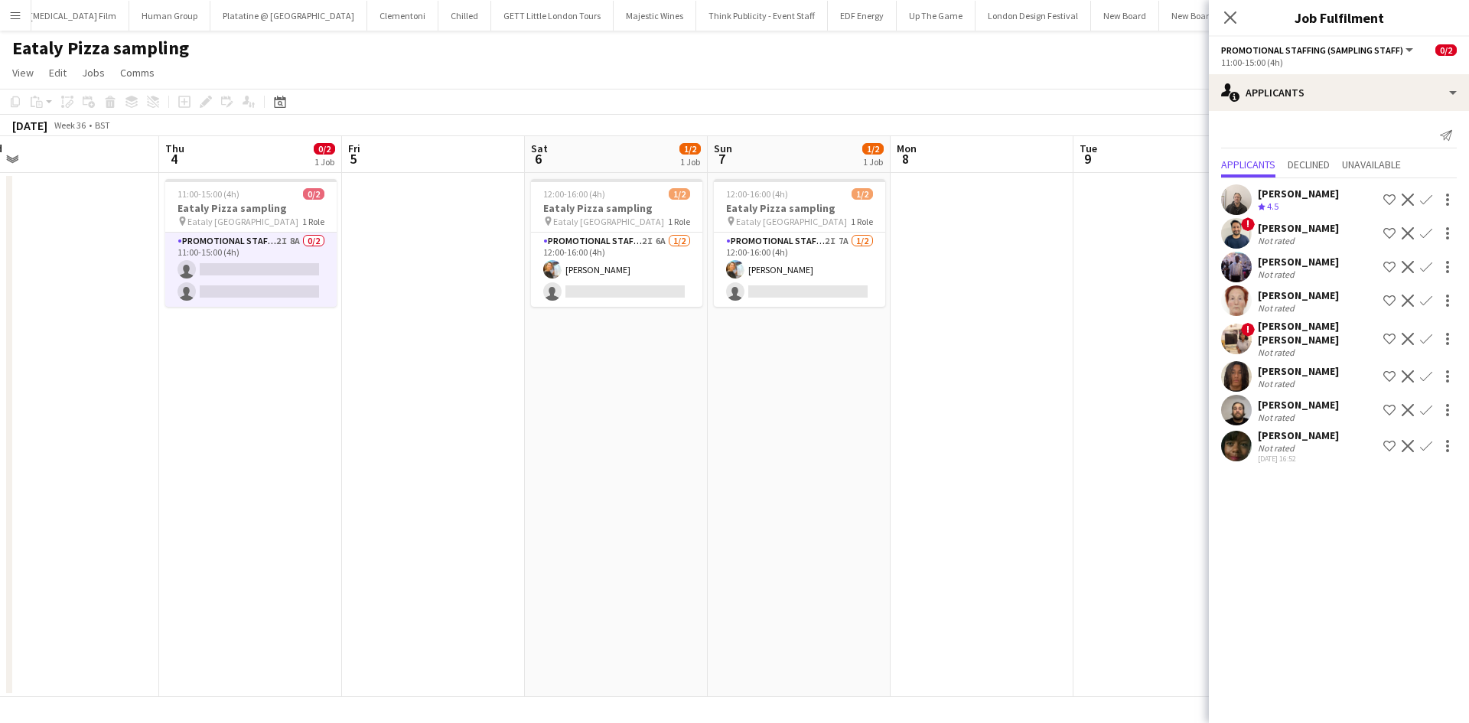
click at [1308, 442] on div "Not rated" at bounding box center [1298, 447] width 81 height 11
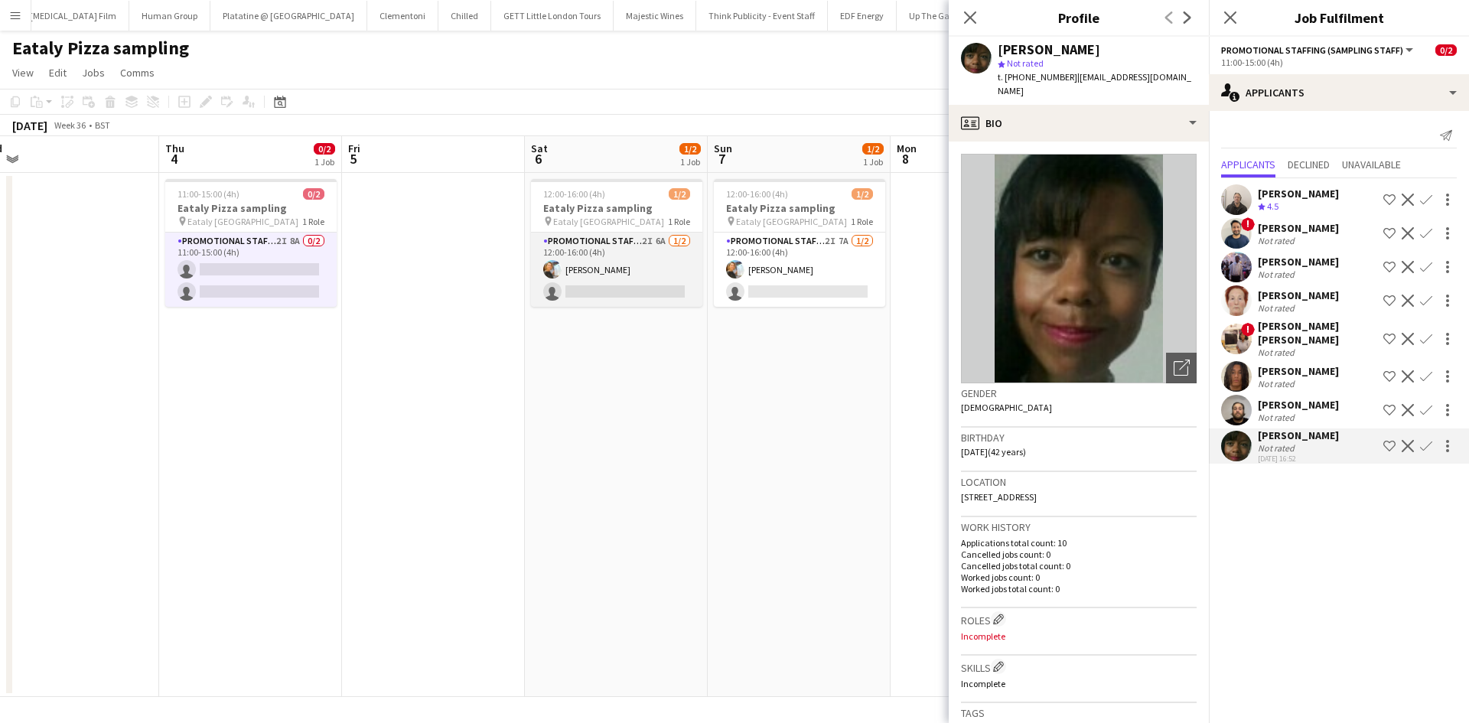
click at [661, 245] on app-card-role "Promotional Staffing (Sampling Staff) 2I 6A 1/2 12:00-16:00 (4h) Natalia Trofim…" at bounding box center [616, 270] width 171 height 74
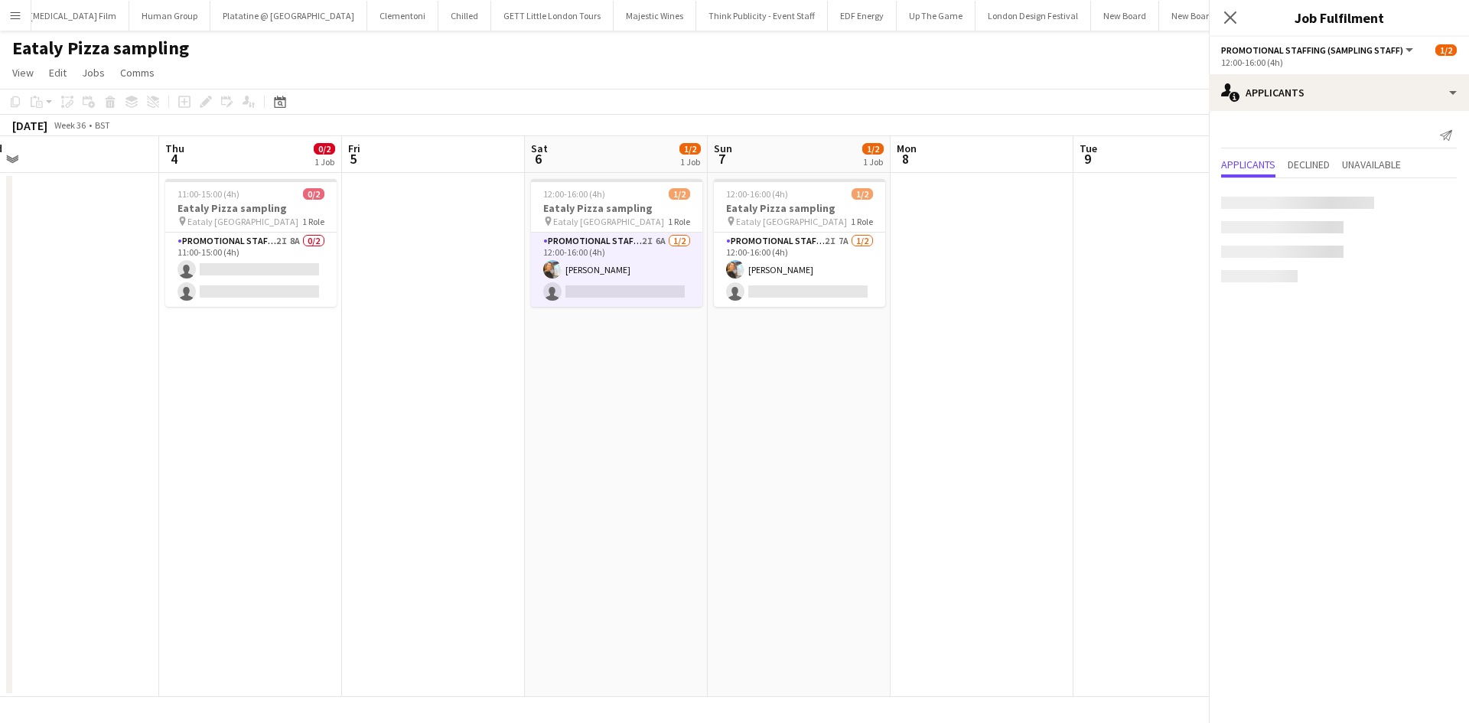
scroll to position [0, 571]
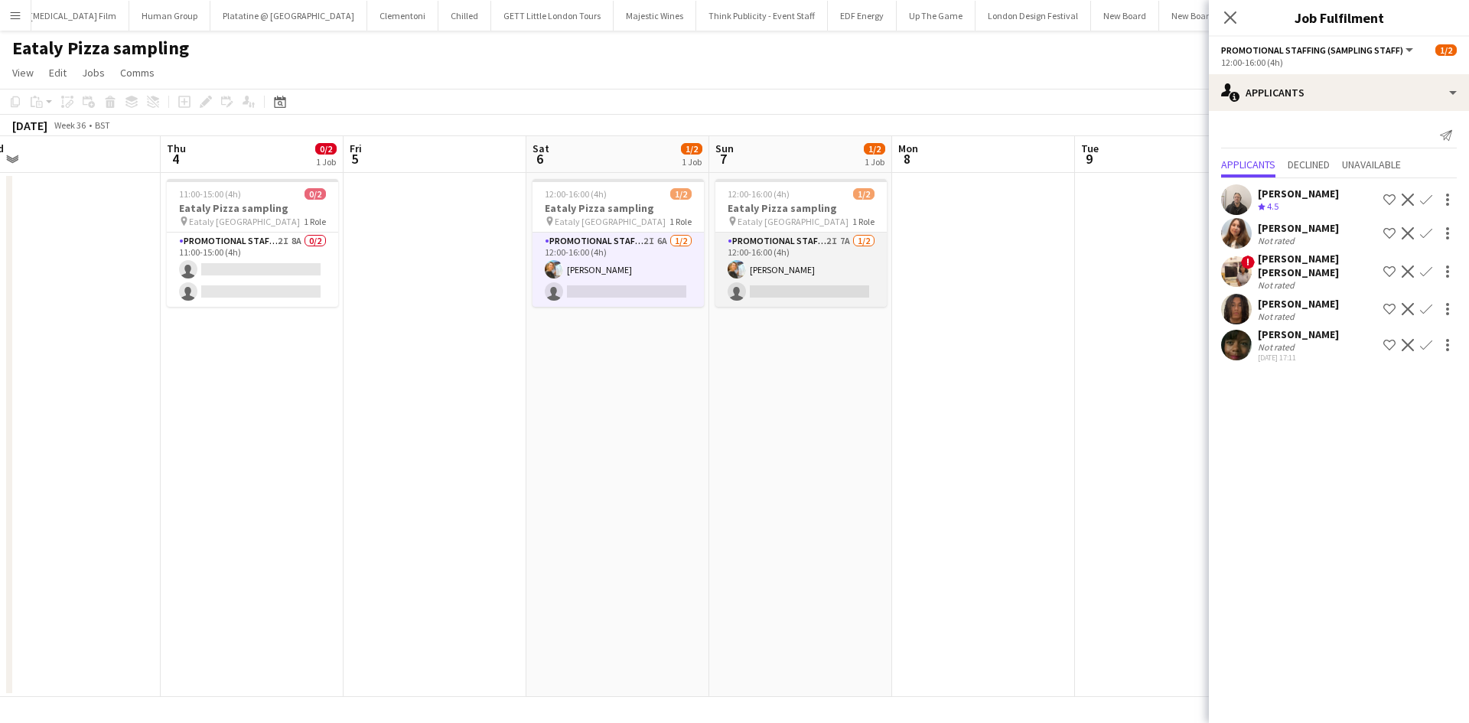
click at [839, 242] on app-card-role "Promotional Staffing (Sampling Staff) 2I 7A 1/2 12:00-16:00 (4h) Natalia Trofim…" at bounding box center [800, 270] width 171 height 74
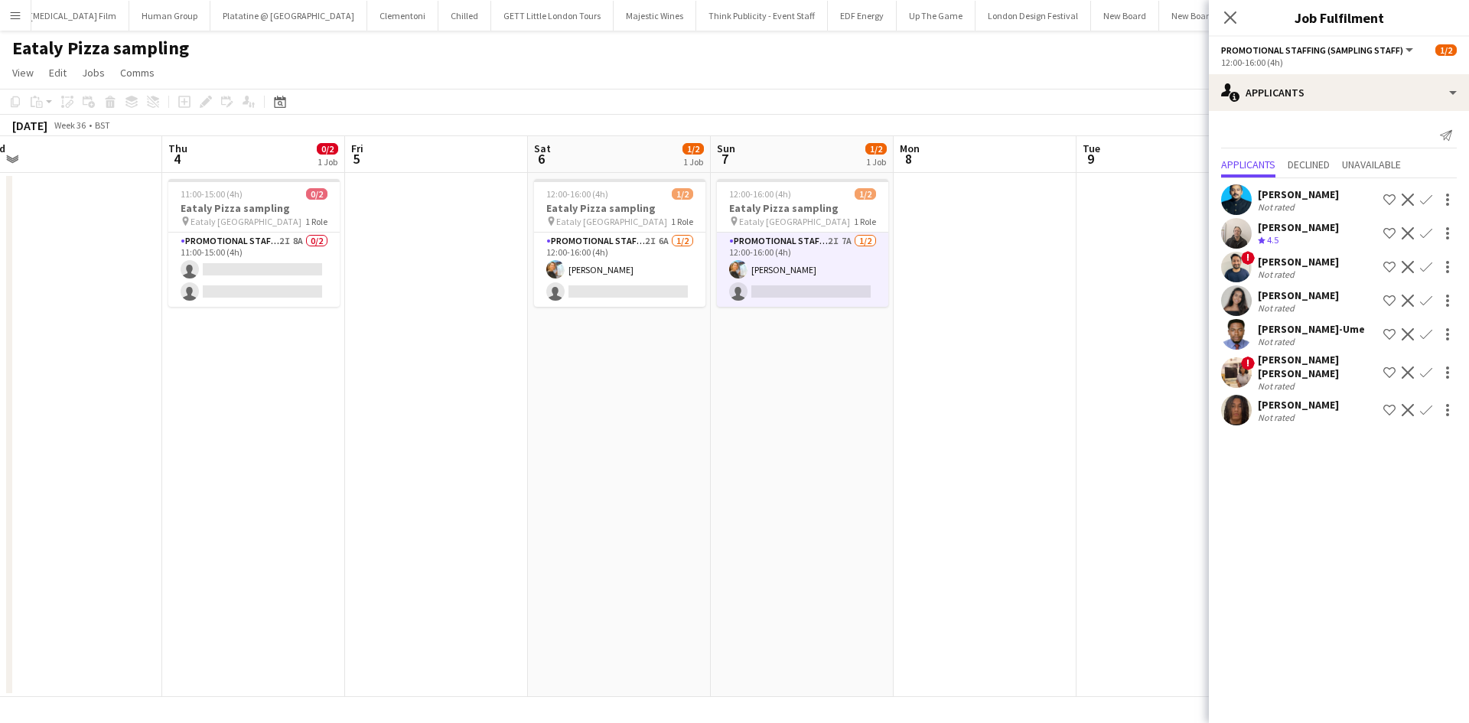
click at [727, 452] on app-date-cell "12:00-16:00 (4h) 1/2 Eataly Pizza sampling pin Eataly Liverpool Street 1 Role P…" at bounding box center [802, 435] width 183 height 524
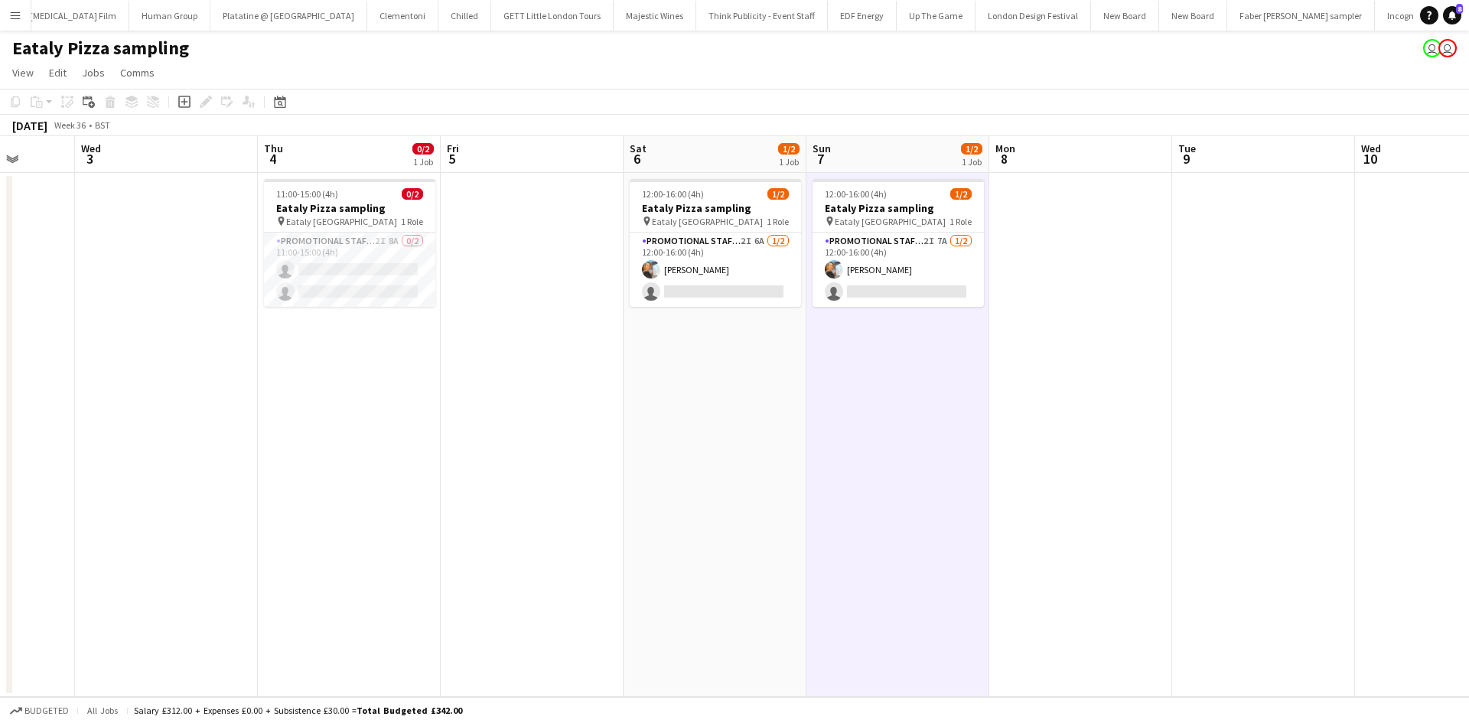
drag, startPoint x: 464, startPoint y: 458, endPoint x: 558, endPoint y: 439, distance: 96.0
click at [558, 439] on app-calendar-viewport "Sun 31 Mon 1 Tue 2 Wed 3 Thu 4 0/2 1 Job Fri 5 Sat 6 1/2 1 Job Sun 7 1/2 1 Job …" at bounding box center [734, 416] width 1469 height 561
click at [390, 238] on app-card-role "Promotional Staffing (Sampling Staff) 2I 8A 0/2 11:00-15:00 (4h) single-neutral…" at bounding box center [347, 270] width 171 height 74
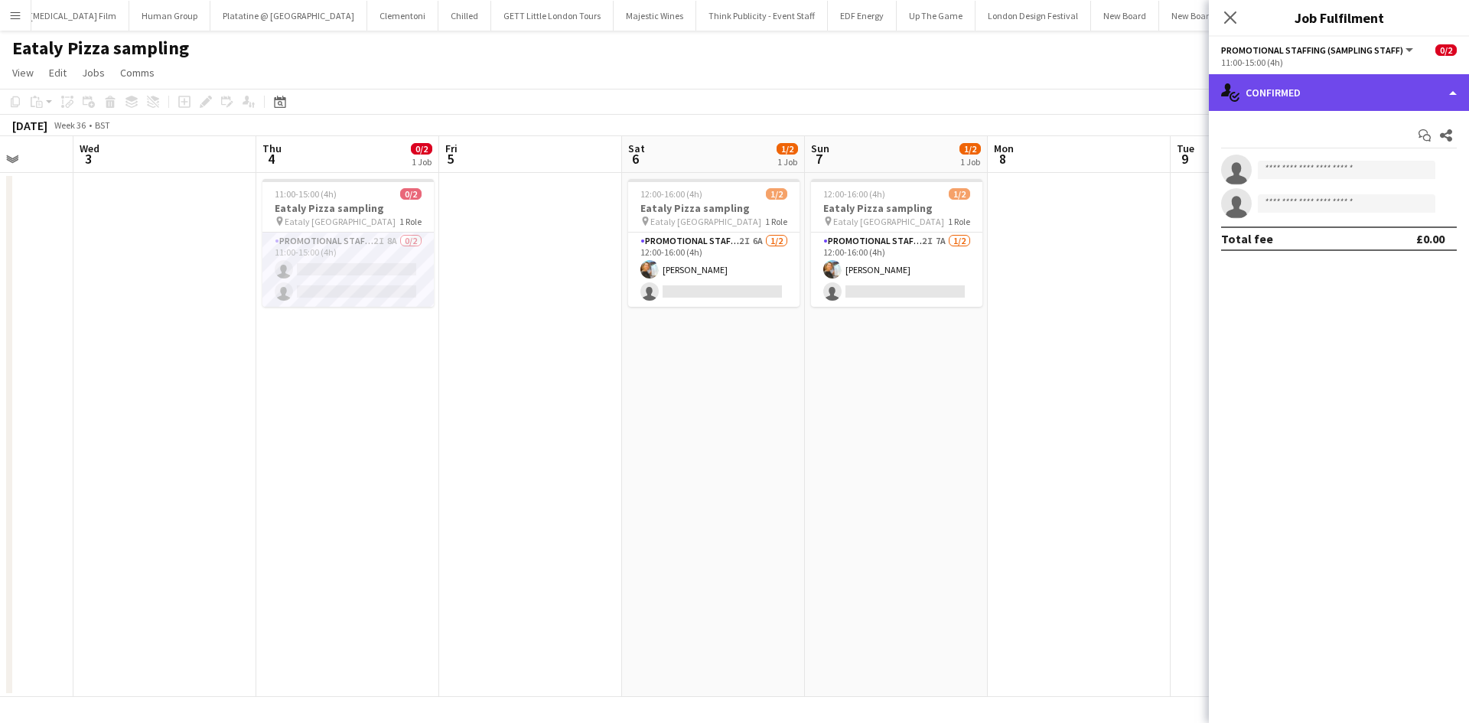
click at [1309, 99] on div "single-neutral-actions-check-2 Confirmed" at bounding box center [1339, 92] width 260 height 37
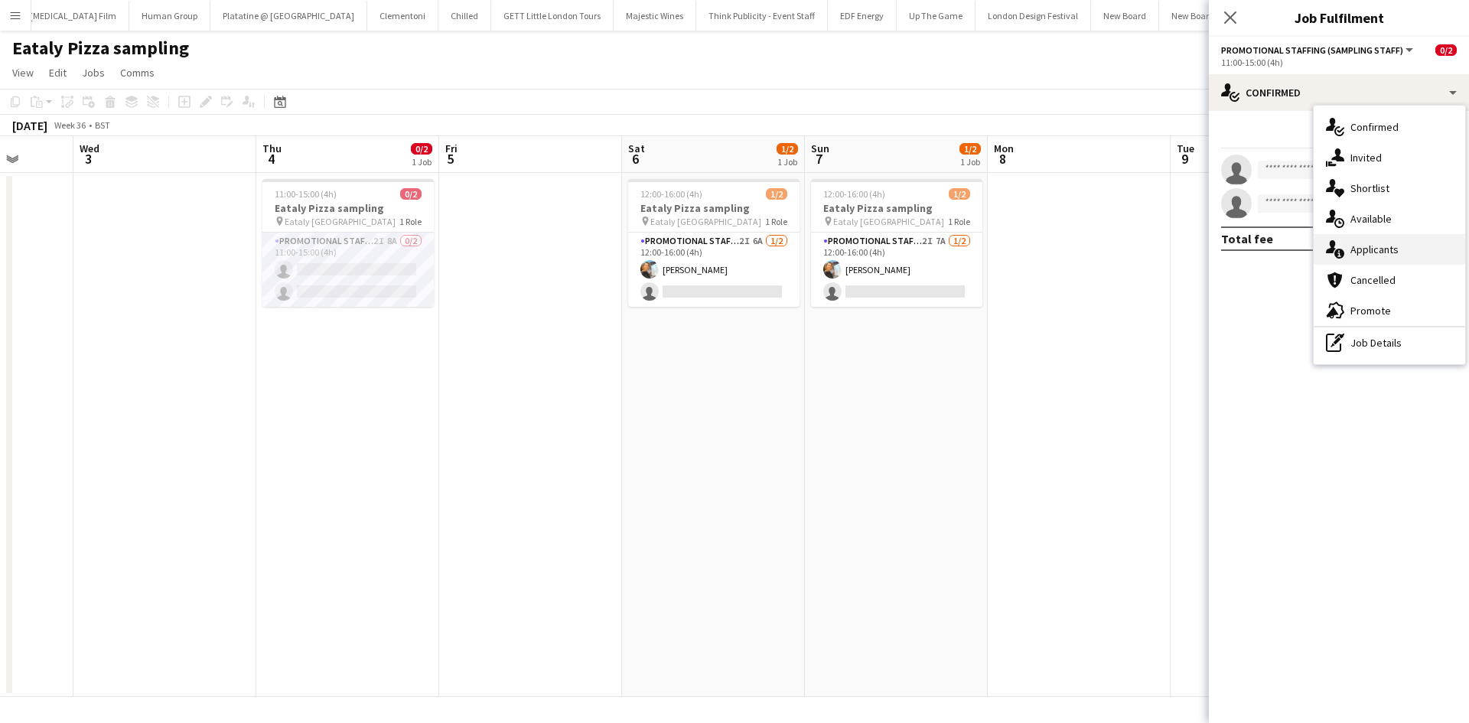
click at [1389, 252] on div "single-neutral-actions-information Applicants" at bounding box center [1389, 249] width 151 height 31
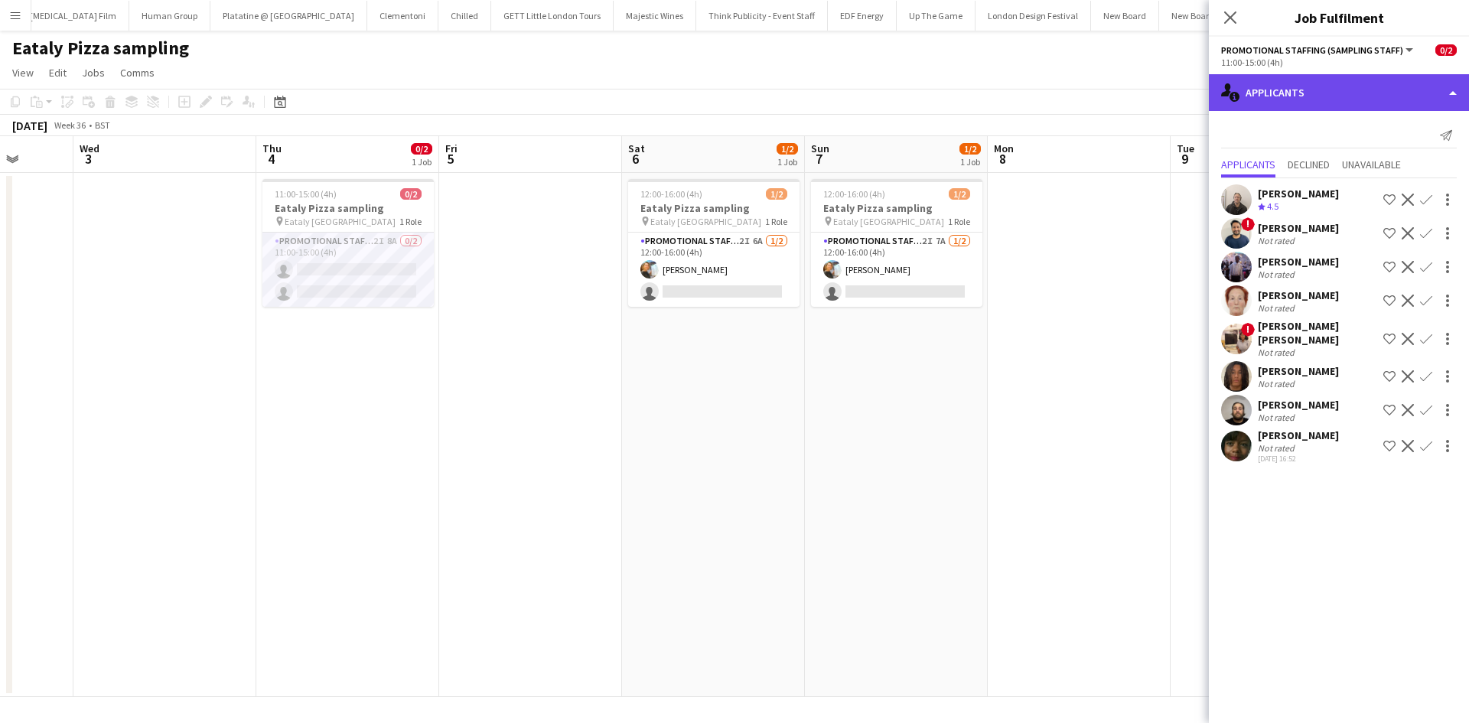
drag, startPoint x: 1340, startPoint y: 101, endPoint x: 1341, endPoint y: 89, distance: 12.3
click at [1340, 99] on div "single-neutral-actions-information Applicants" at bounding box center [1339, 92] width 260 height 37
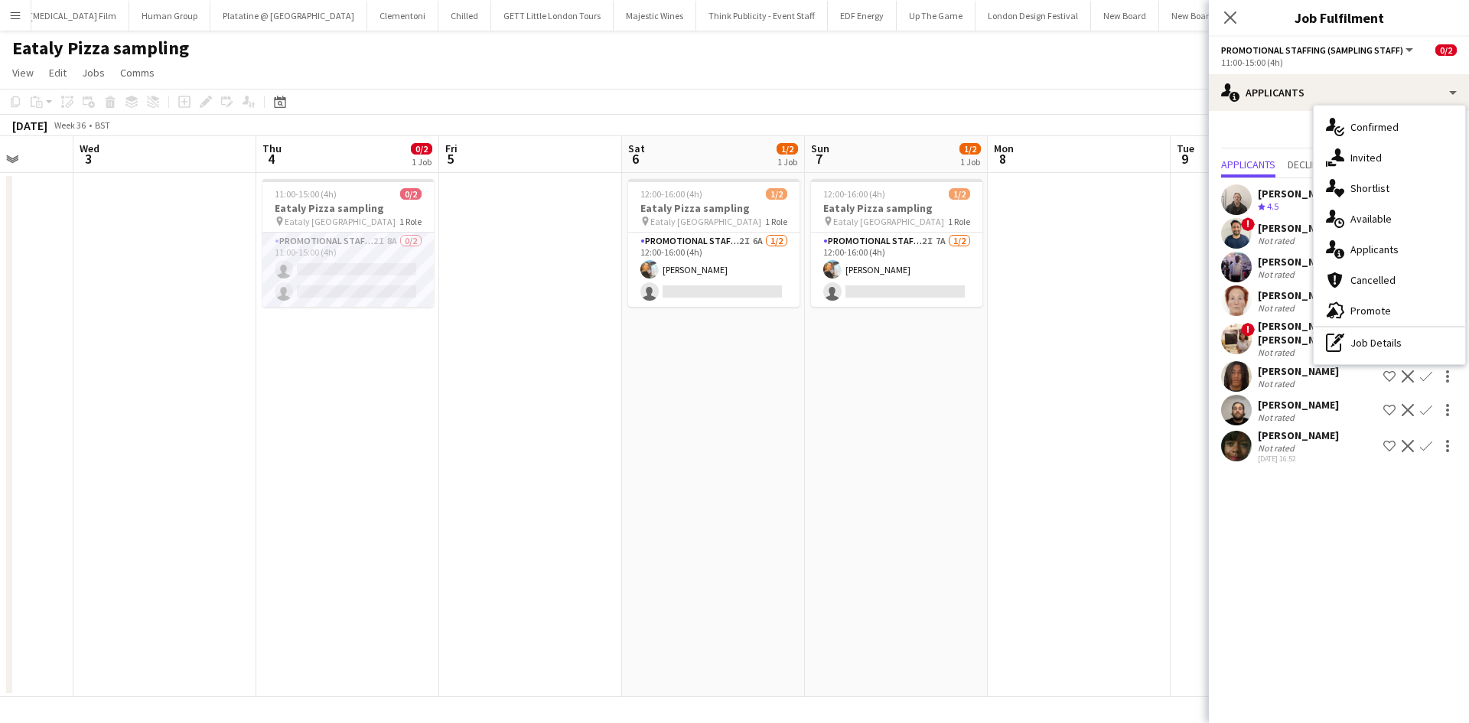
click at [1053, 421] on app-date-cell at bounding box center [1079, 435] width 183 height 524
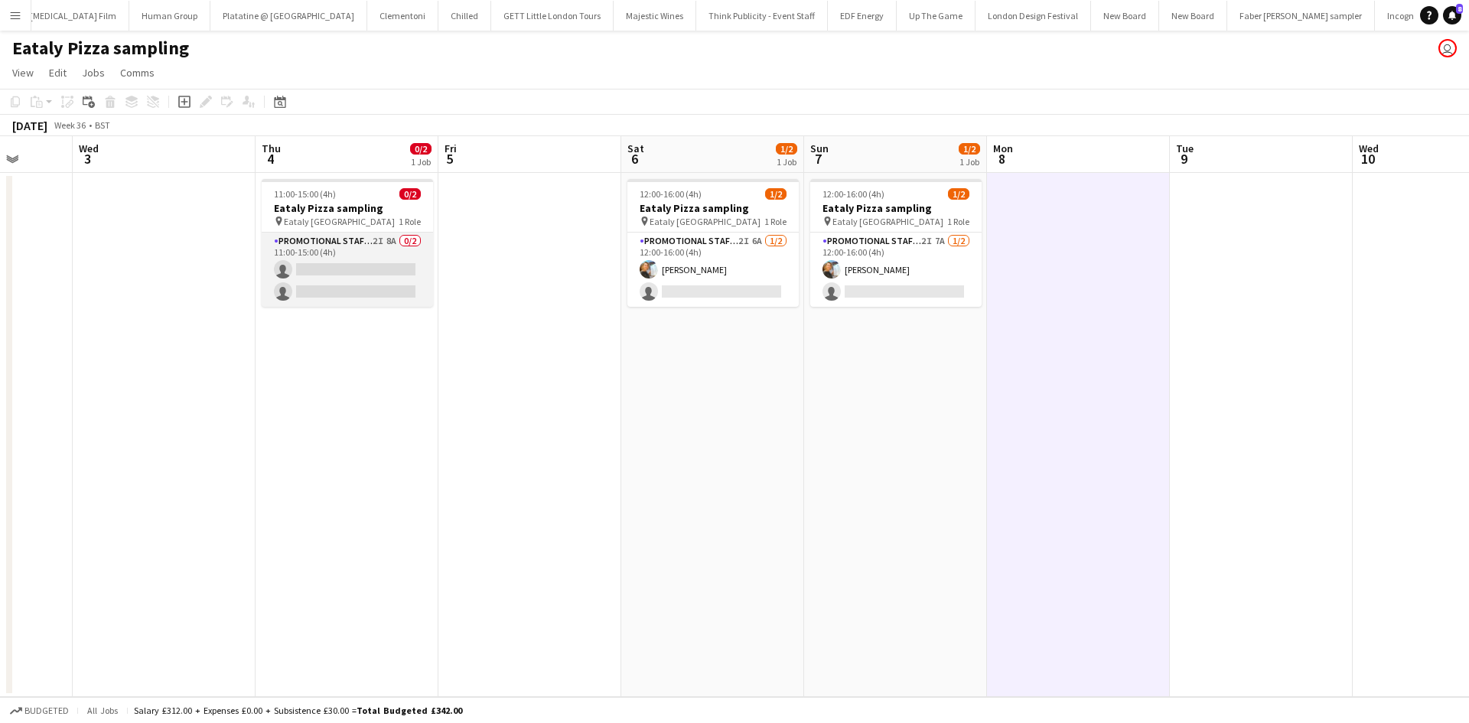
drag, startPoint x: 373, startPoint y: 277, endPoint x: 277, endPoint y: 266, distance: 97.1
click at [373, 277] on app-card-role "Promotional Staffing (Sampling Staff) 2I 8A 0/2 11:00-15:00 (4h) single-neutral…" at bounding box center [347, 270] width 171 height 74
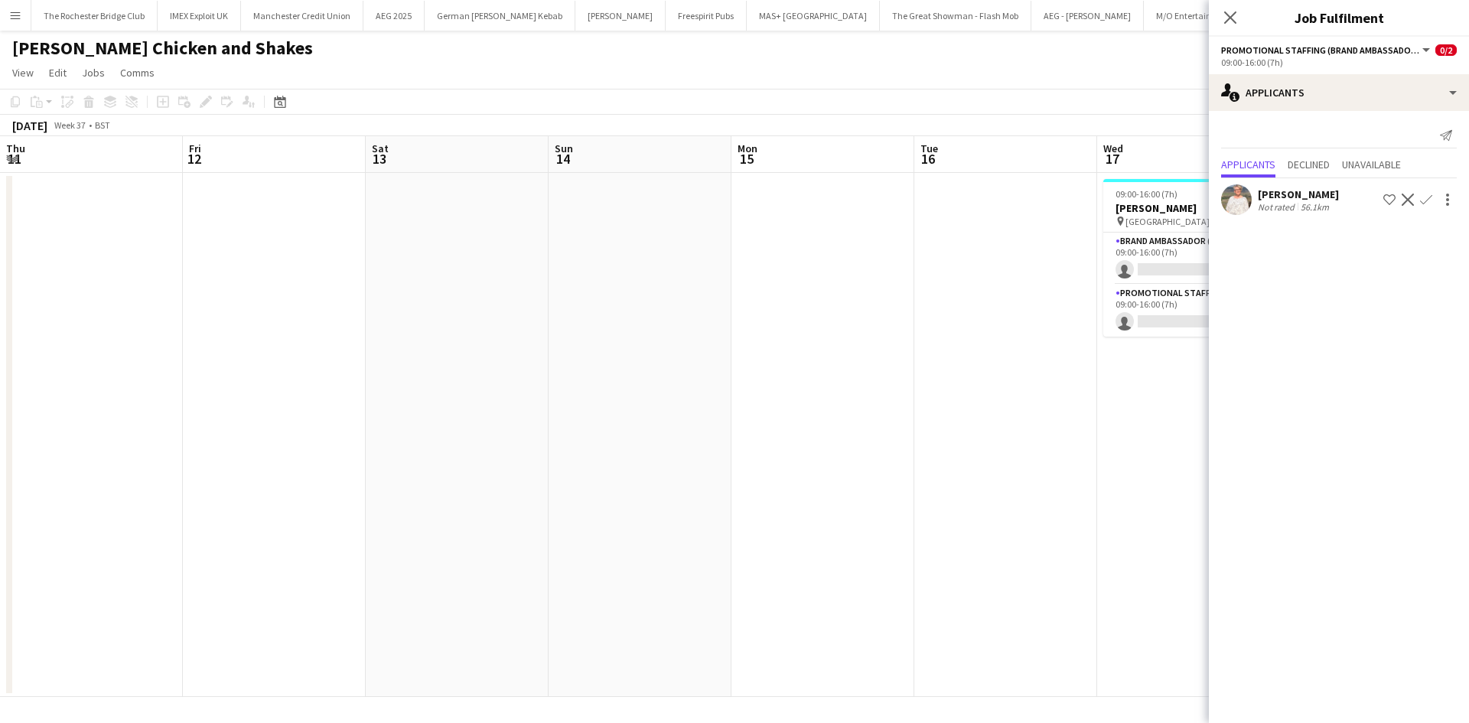
scroll to position [0, 431]
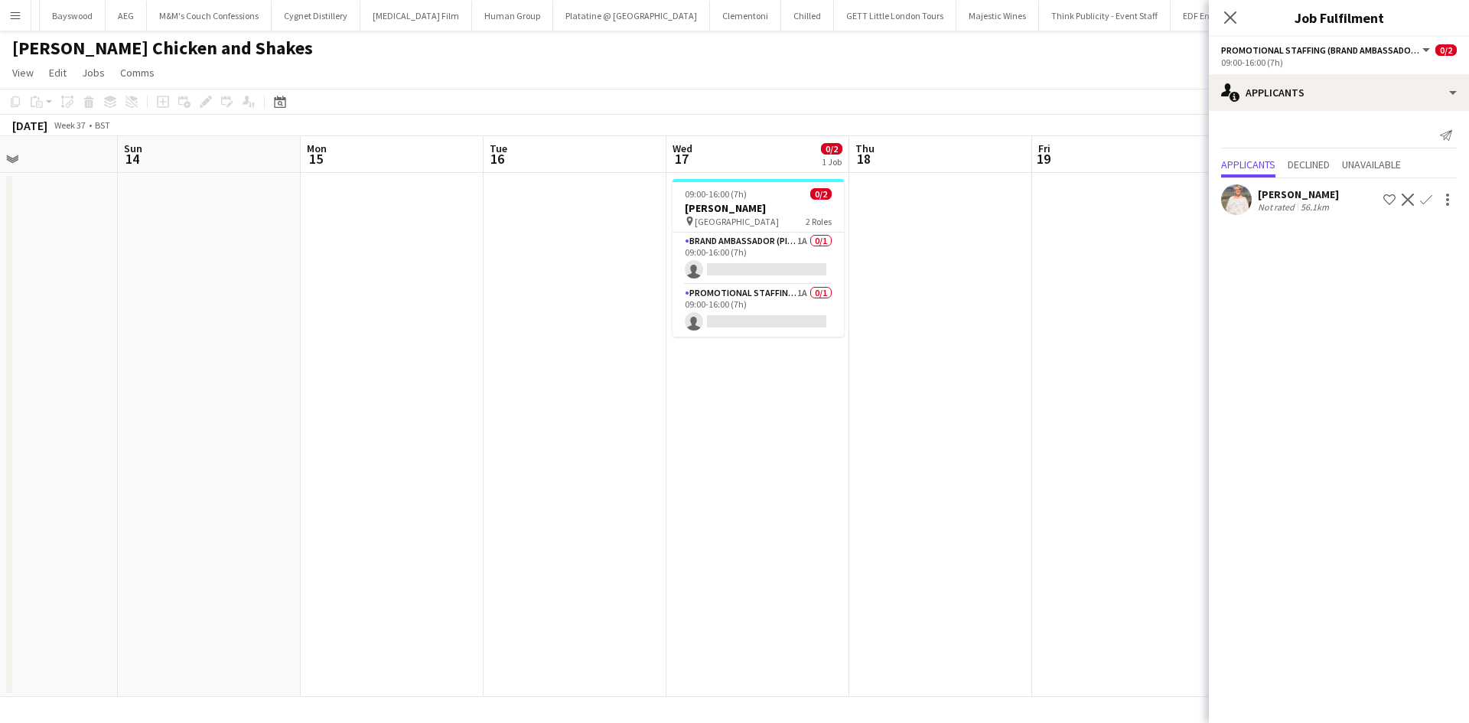
click at [1013, 292] on app-date-cell at bounding box center [940, 435] width 183 height 524
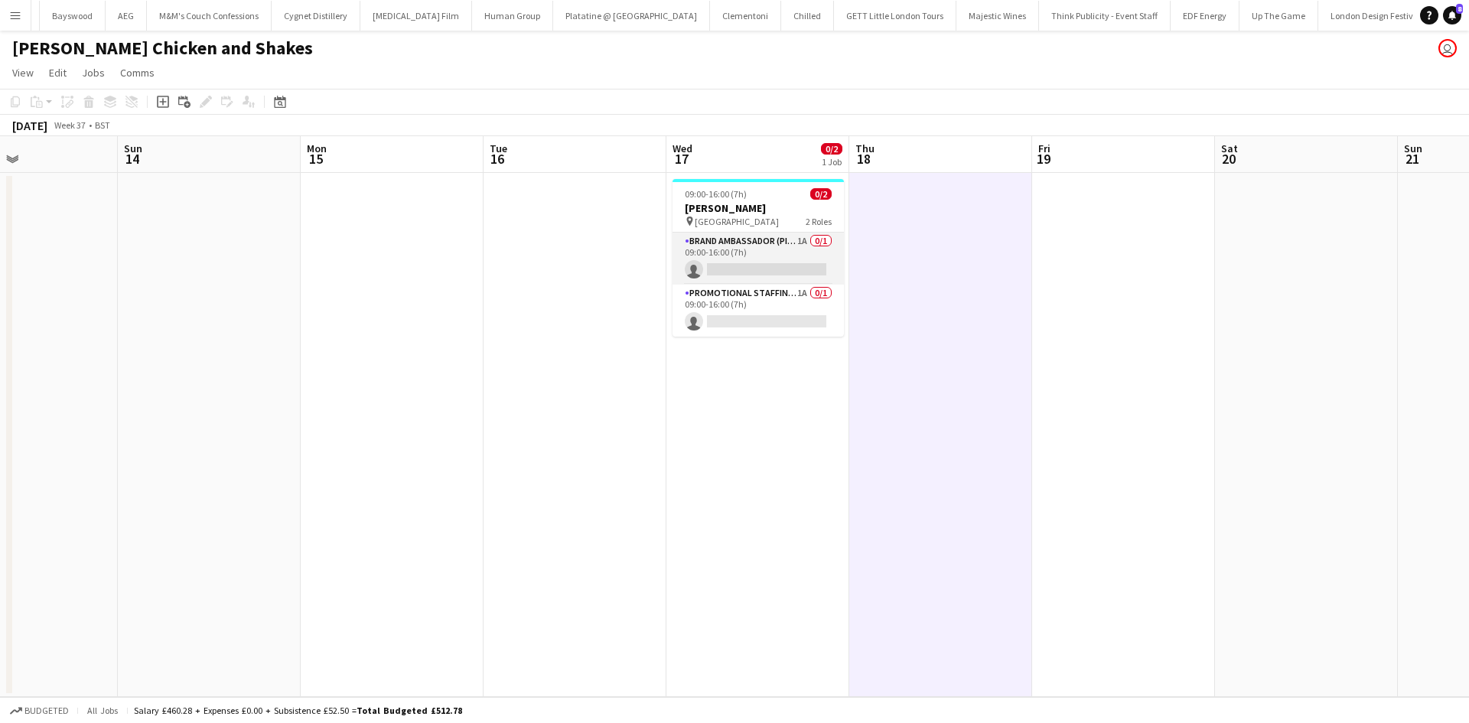
click at [803, 237] on app-card-role "Brand Ambassador (Pick up) 1A 0/1 09:00-16:00 (7h) single-neutral-actions" at bounding box center [758, 259] width 171 height 52
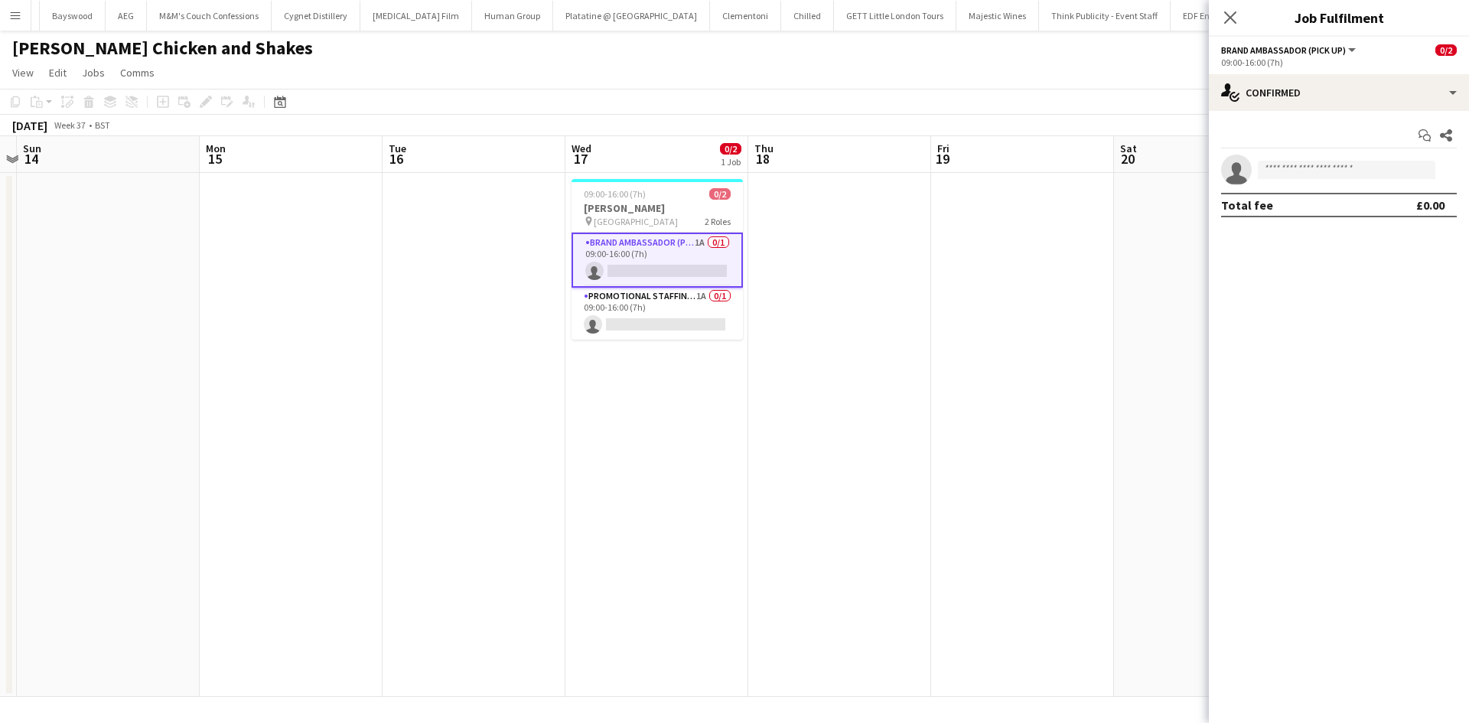
drag, startPoint x: 765, startPoint y: 366, endPoint x: 790, endPoint y: 371, distance: 25.1
click at [761, 365] on app-calendar-viewport "Thu 11 Fri 12 Sat 13 Sun 14 Mon 15 Tue 16 Wed 17 0/2 1 Job Thu 18 Fri 19 Sat 20…" at bounding box center [734, 416] width 1469 height 561
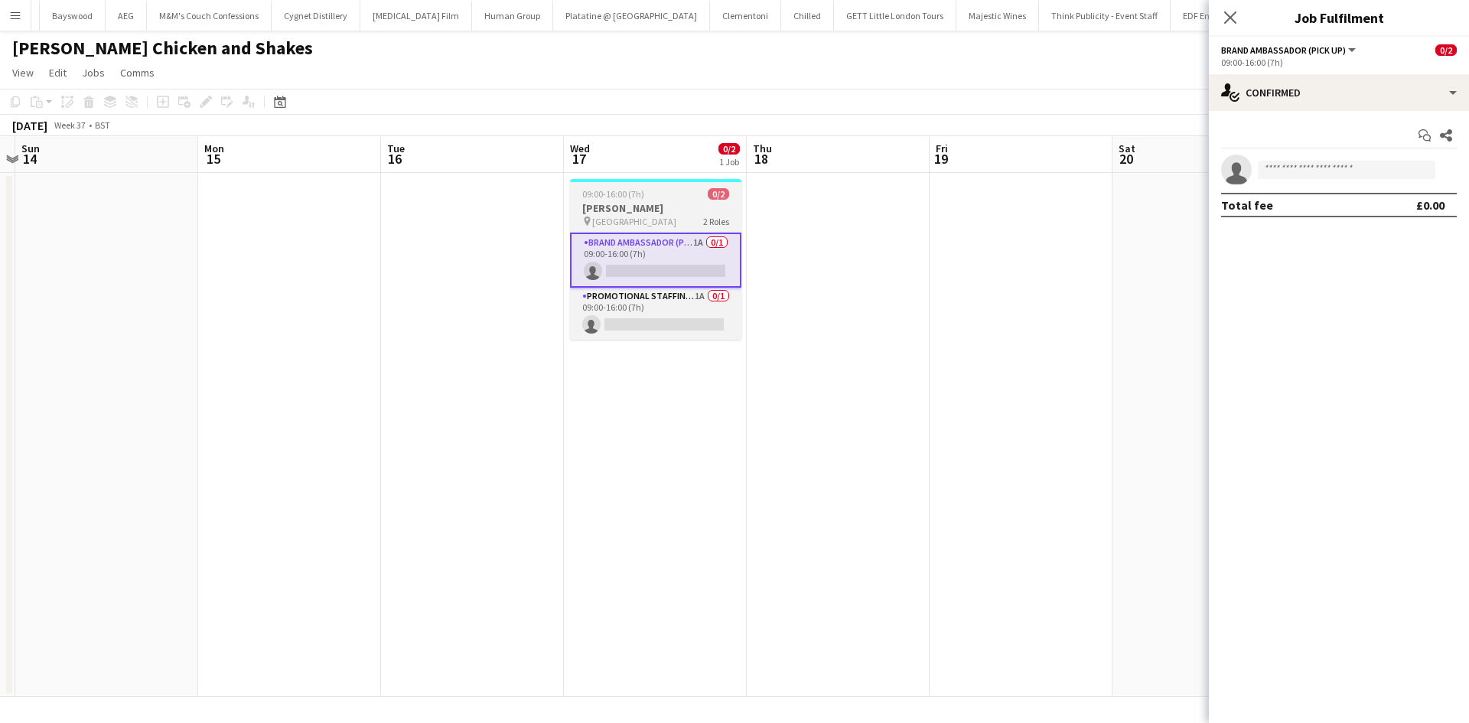
drag, startPoint x: 636, startPoint y: 199, endPoint x: 582, endPoint y: 198, distance: 54.3
click at [635, 199] on span "09:00-16:00 (7h)" at bounding box center [613, 193] width 62 height 11
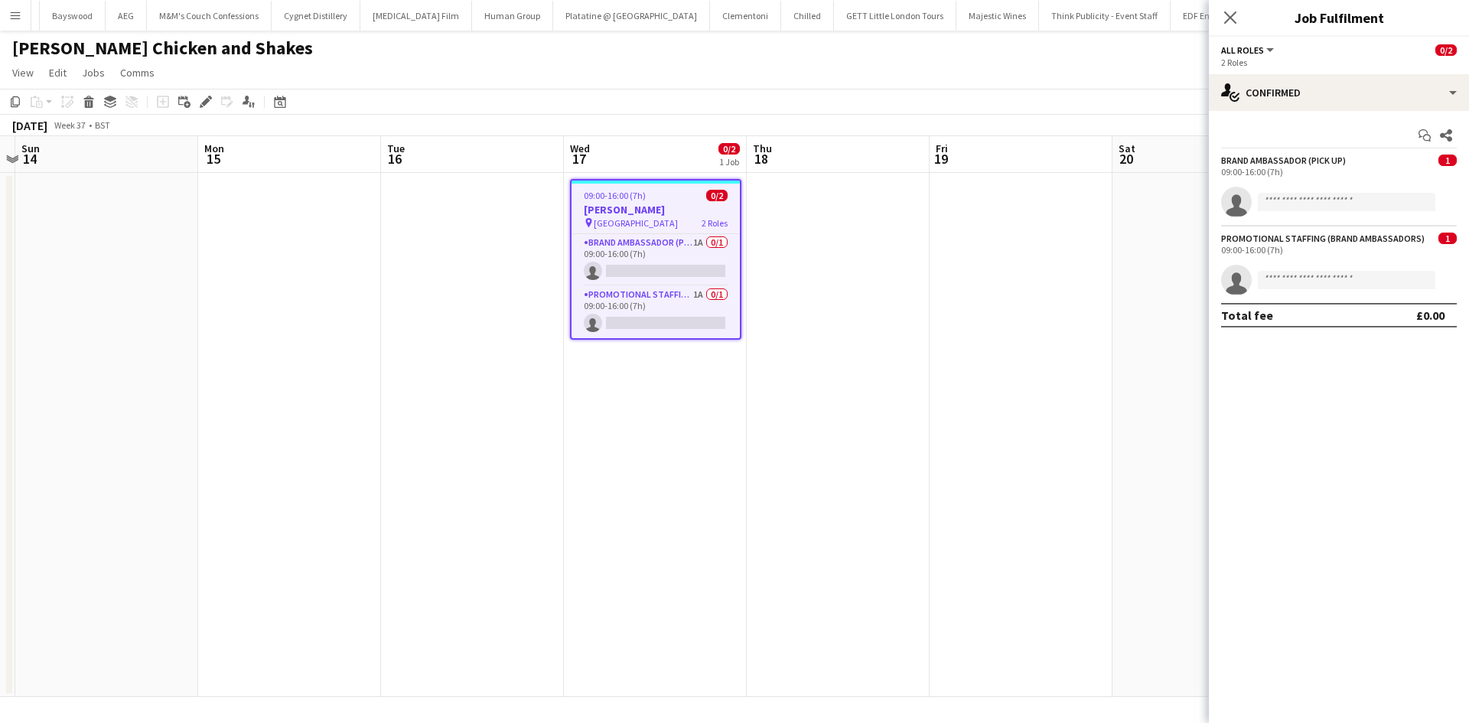
scroll to position [0, 534]
click at [208, 102] on icon at bounding box center [205, 102] width 8 height 8
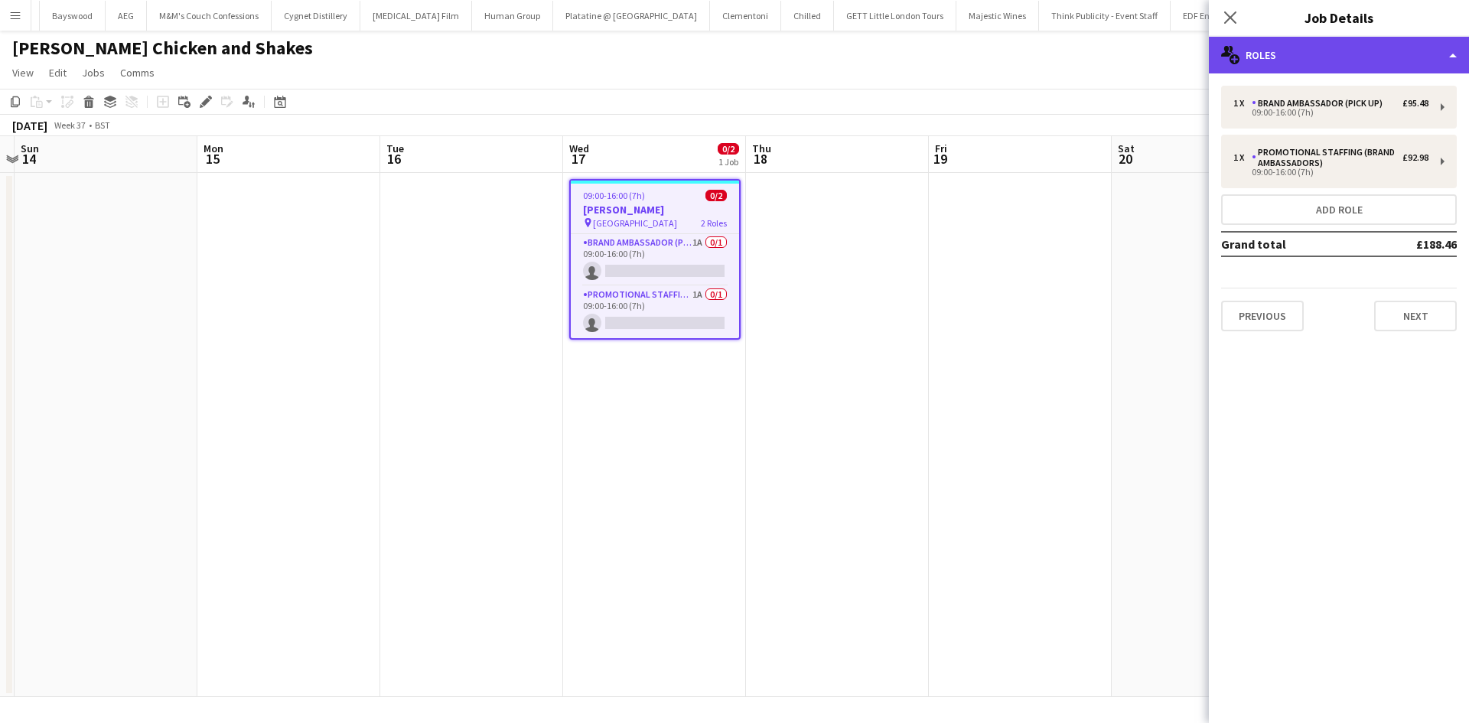
click at [1363, 54] on div "multiple-users-add Roles" at bounding box center [1339, 55] width 260 height 37
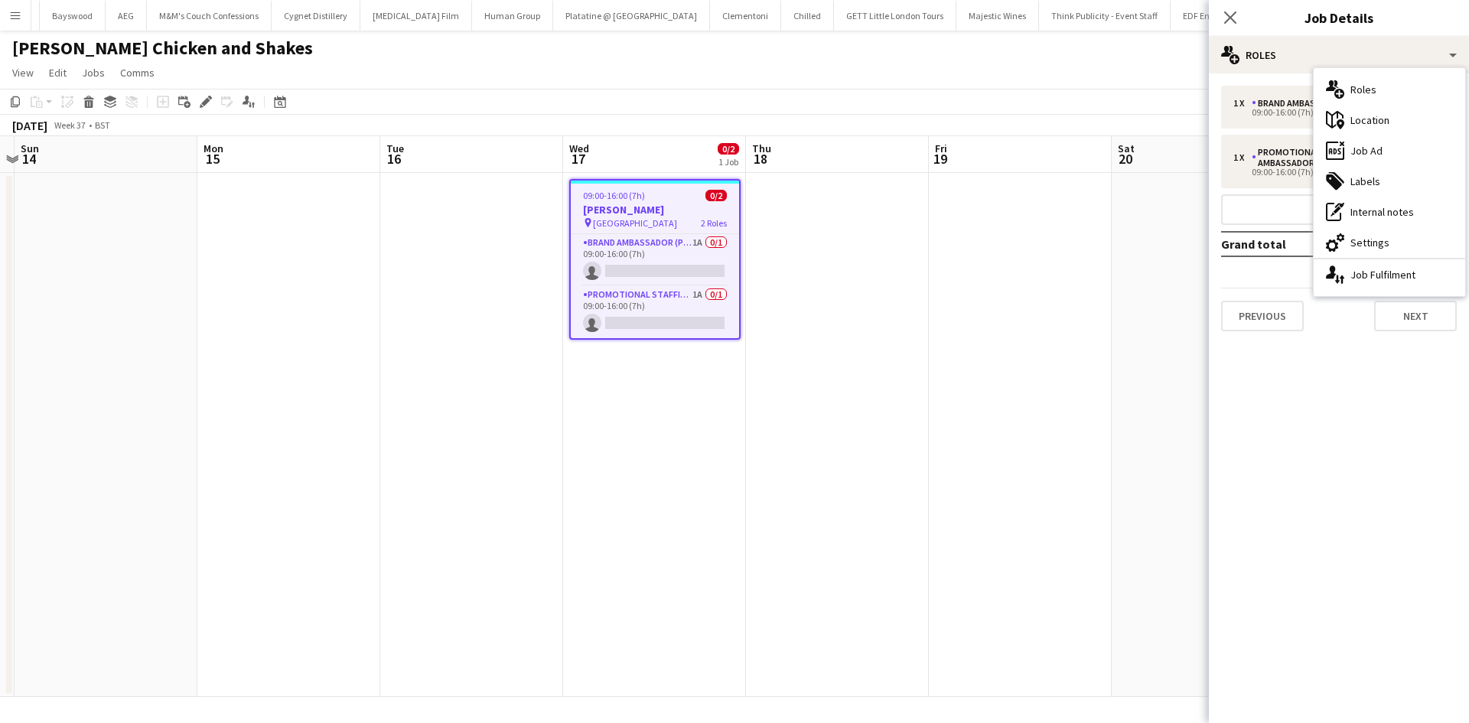
click at [1394, 112] on div "maps-pin-1 Location" at bounding box center [1389, 120] width 151 height 31
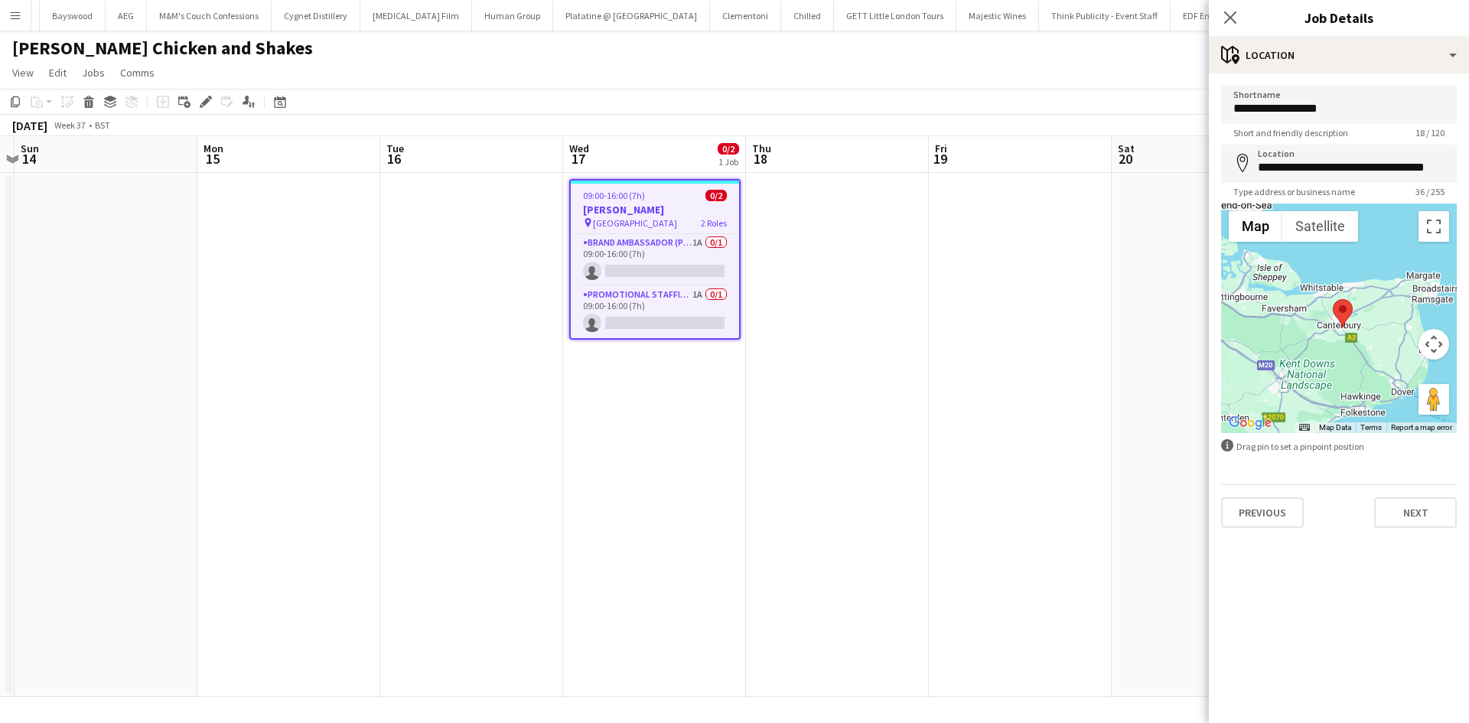
drag, startPoint x: 1358, startPoint y: 376, endPoint x: 1350, endPoint y: 362, distance: 16.4
click at [1350, 362] on div at bounding box center [1339, 319] width 236 height 230
click at [653, 284] on app-card-role "Brand Ambassador (Pick up) 1A 0/1 09:00-16:00 (7h) single-neutral-actions" at bounding box center [655, 260] width 168 height 52
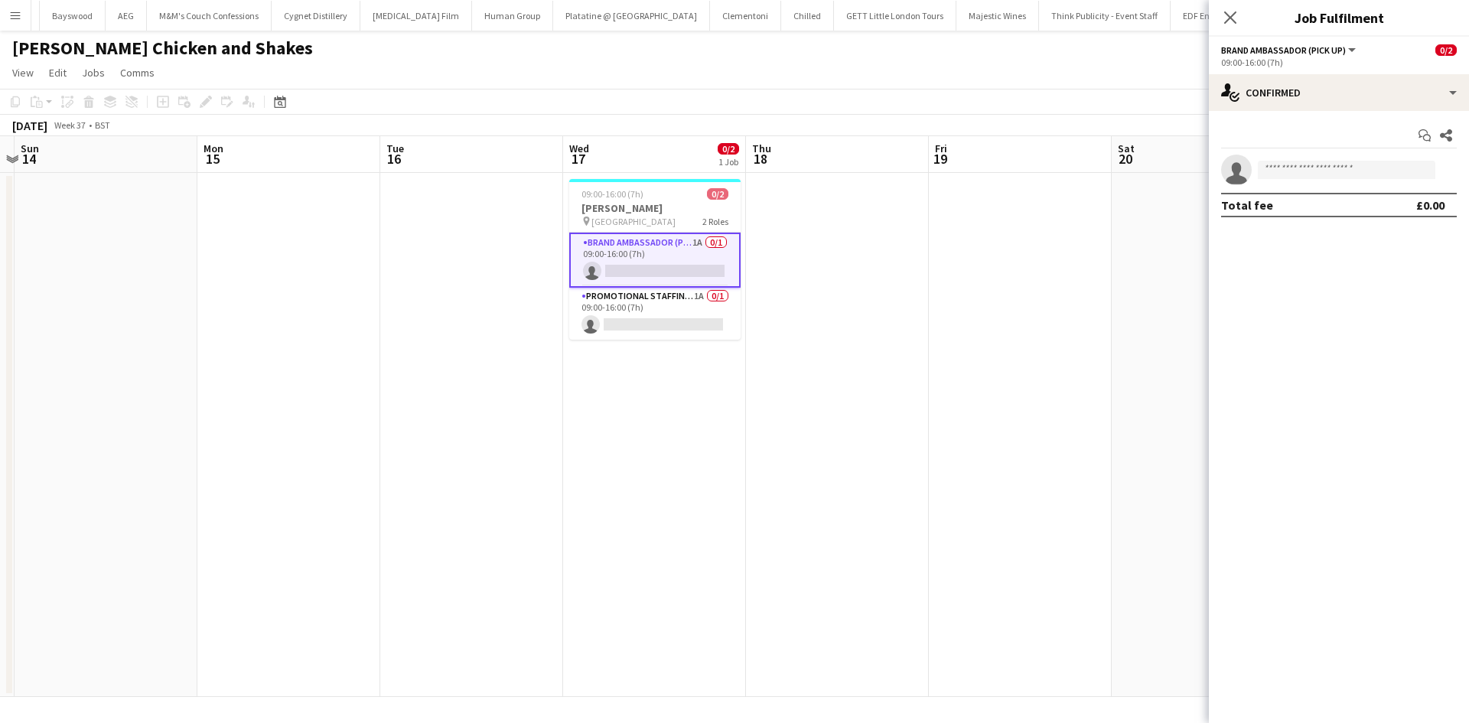
click at [1347, 73] on app-options-switcher "Brand Ambassador (Pick up) All roles Brand Ambassador (Pick up) 0/2 09:00-16:00…" at bounding box center [1339, 55] width 260 height 37
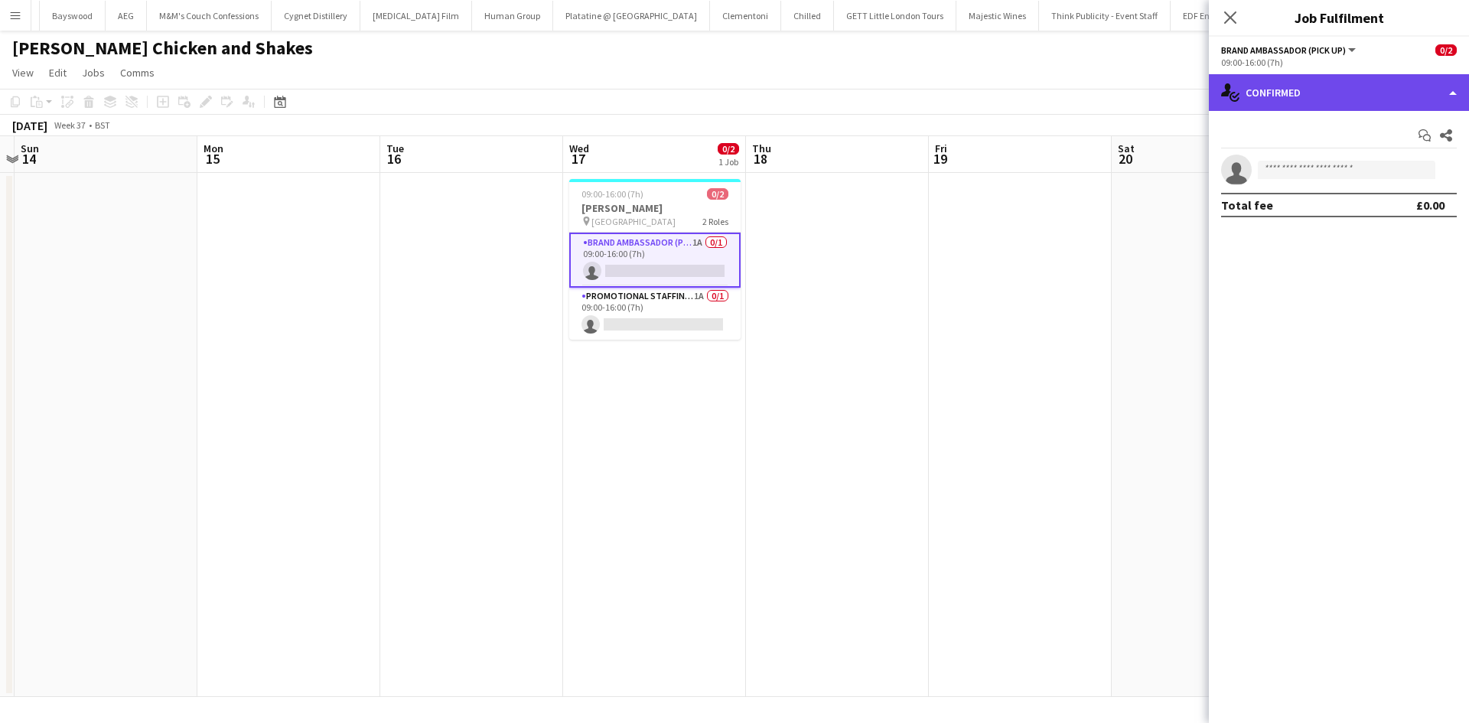
click at [1338, 86] on div "single-neutral-actions-check-2 Confirmed" at bounding box center [1339, 92] width 260 height 37
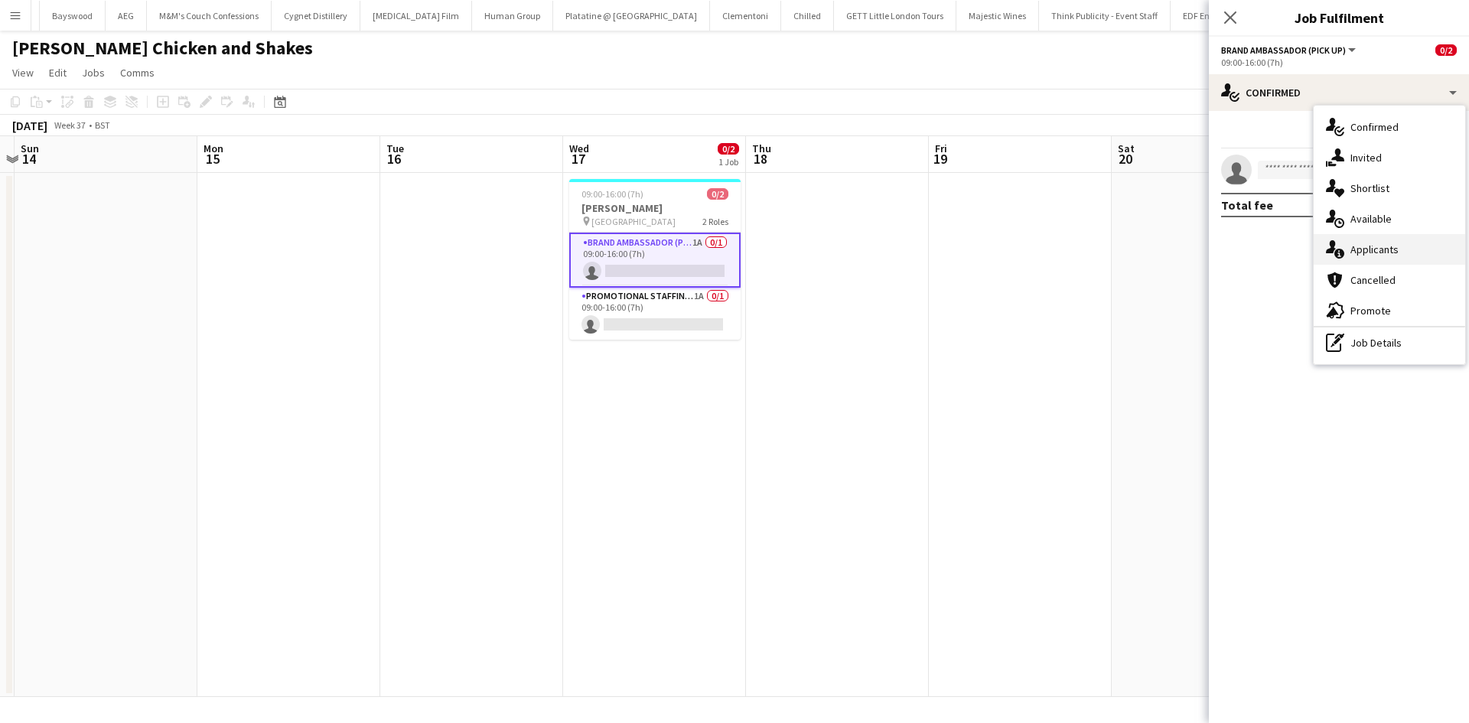
click at [1414, 262] on div "single-neutral-actions-information Applicants" at bounding box center [1389, 249] width 151 height 31
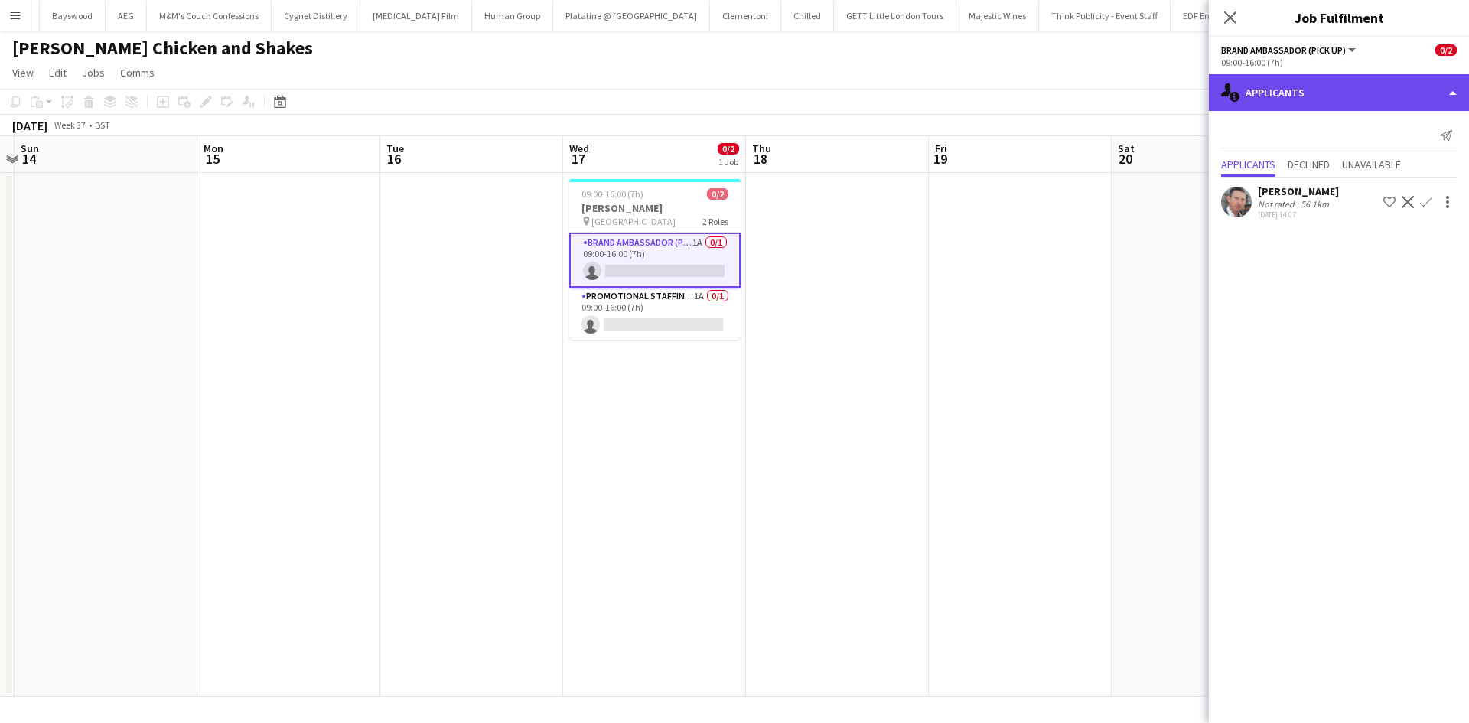
click at [1337, 110] on div "single-neutral-actions-information Applicants" at bounding box center [1339, 92] width 260 height 37
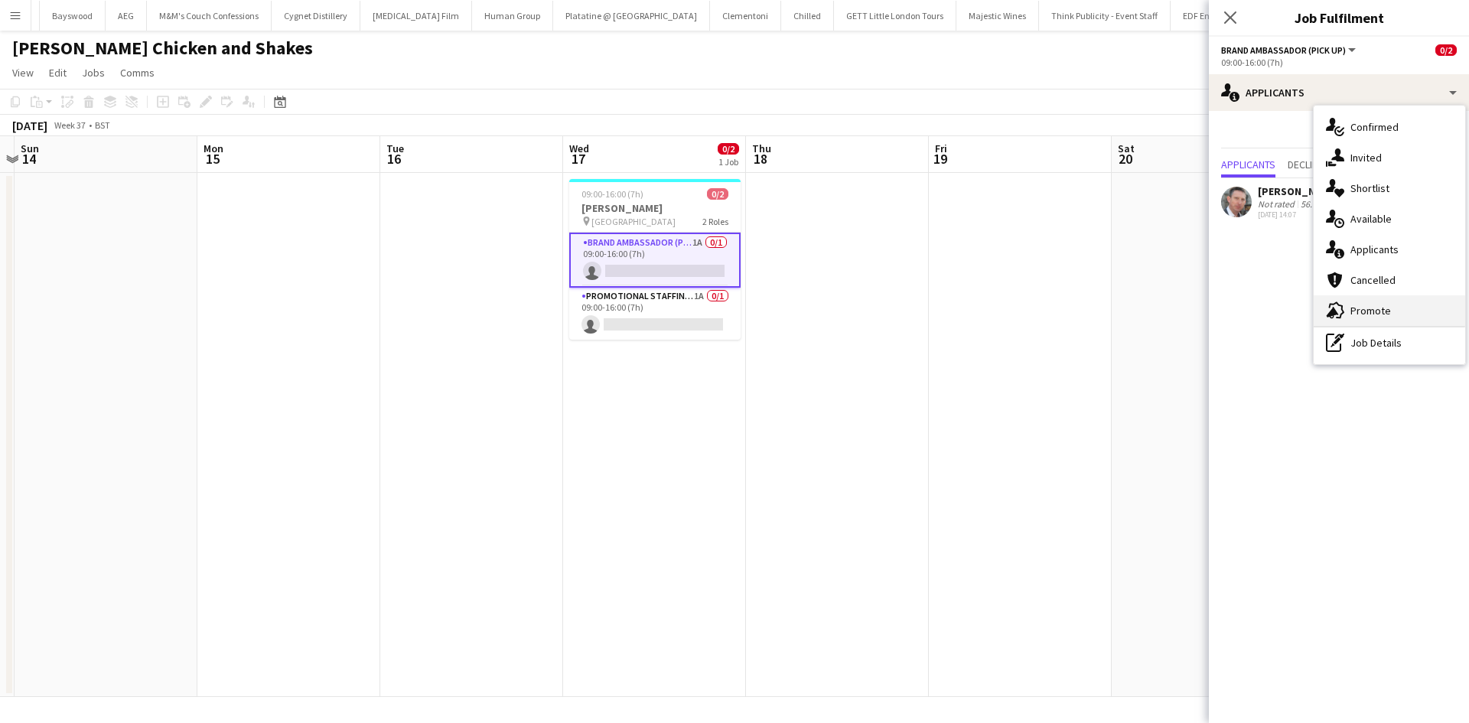
click at [1396, 307] on div "advertising-megaphone Promote" at bounding box center [1389, 310] width 151 height 31
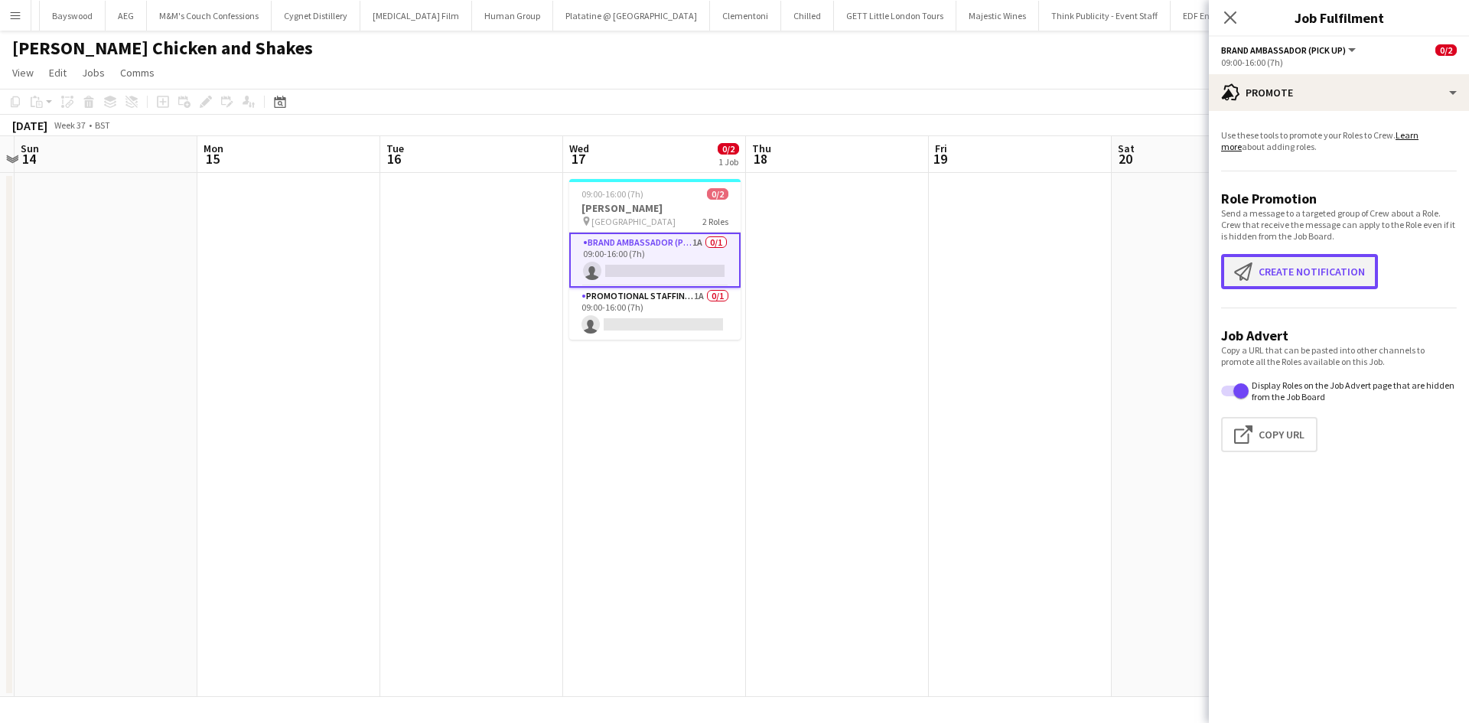
click at [1284, 266] on button "Create notification Create notification" at bounding box center [1299, 271] width 157 height 35
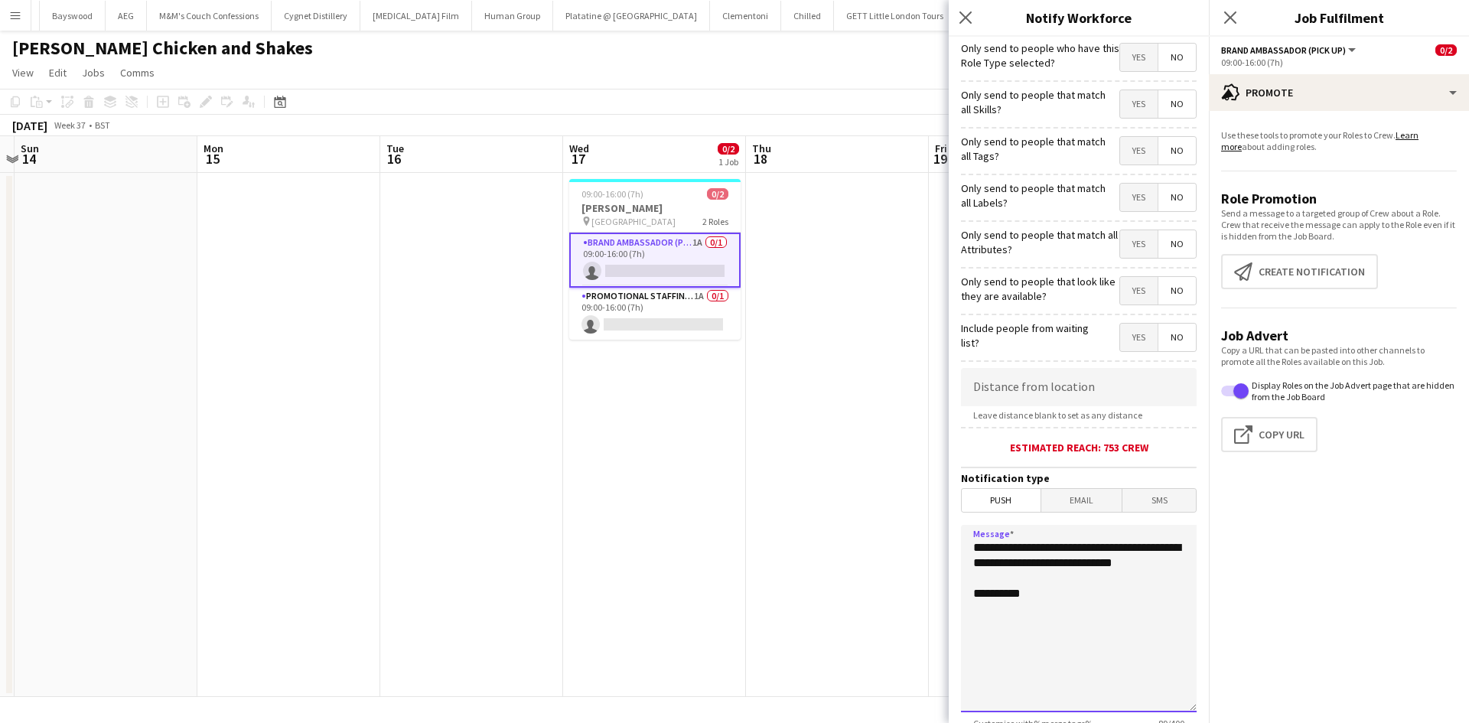
drag, startPoint x: 1077, startPoint y: 621, endPoint x: 928, endPoint y: 456, distance: 222.1
click at [928, 456] on body "Menu Boards Boards Boards All jobs Status Workforce Workforce My Workforce Recr…" at bounding box center [734, 361] width 1469 height 723
drag, startPoint x: 1171, startPoint y: 552, endPoint x: 1179, endPoint y: 554, distance: 8.0
click at [1170, 552] on textarea "**********" at bounding box center [1079, 618] width 236 height 187
drag, startPoint x: 1090, startPoint y: 656, endPoint x: 940, endPoint y: 525, distance: 199.0
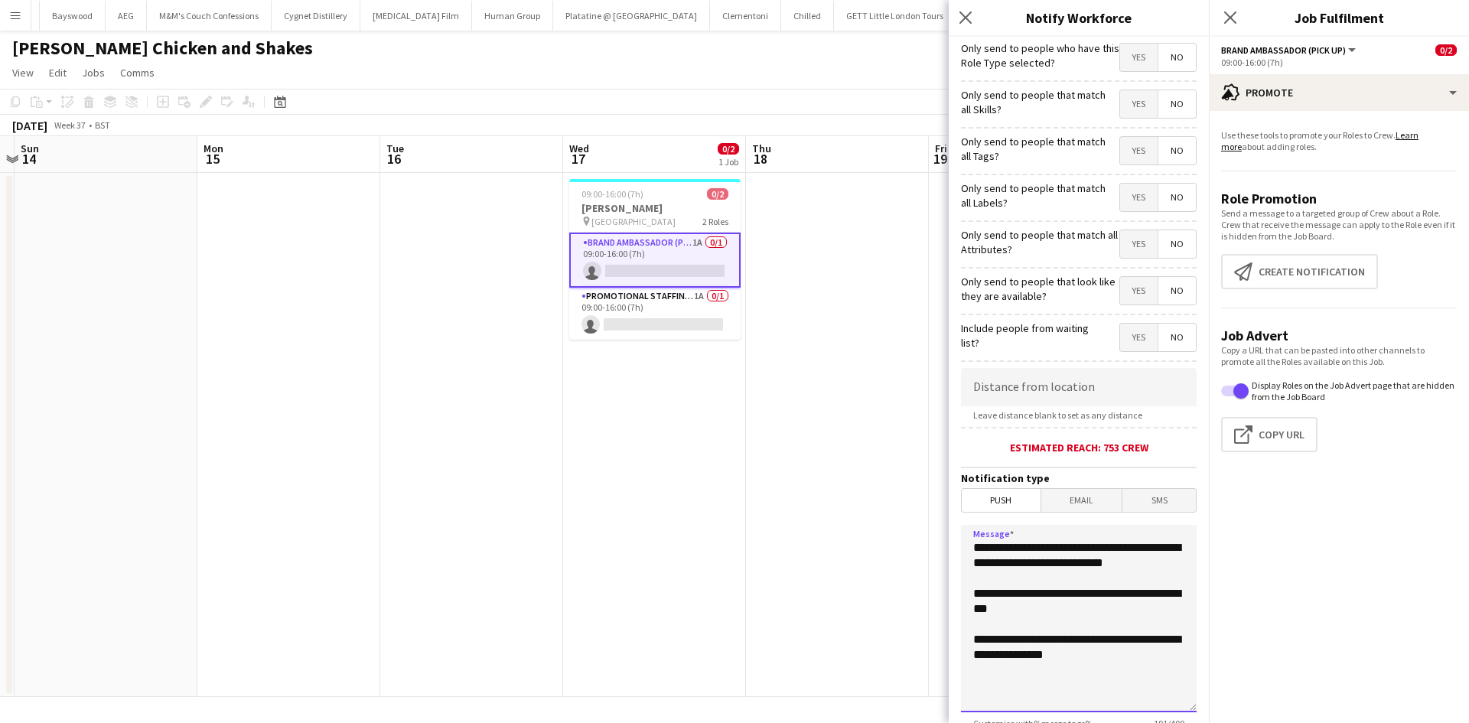
click at [940, 525] on body "Menu Boards Boards Boards All jobs Status Workforce Workforce My Workforce Recr…" at bounding box center [734, 361] width 1469 height 723
type textarea "**********"
drag, startPoint x: 1016, startPoint y: 384, endPoint x: 1020, endPoint y: 375, distance: 9.9
click at [1016, 385] on input at bounding box center [1079, 387] width 236 height 38
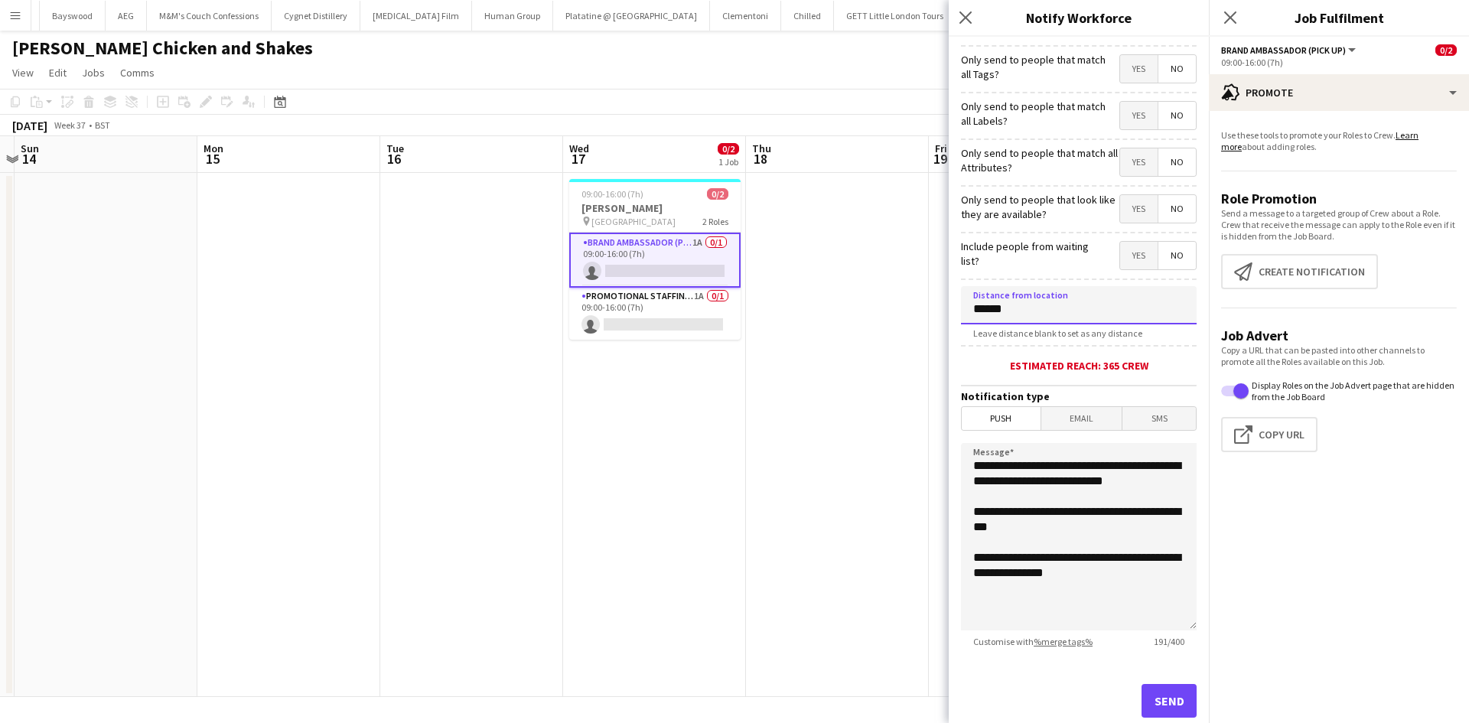
scroll to position [119, 0]
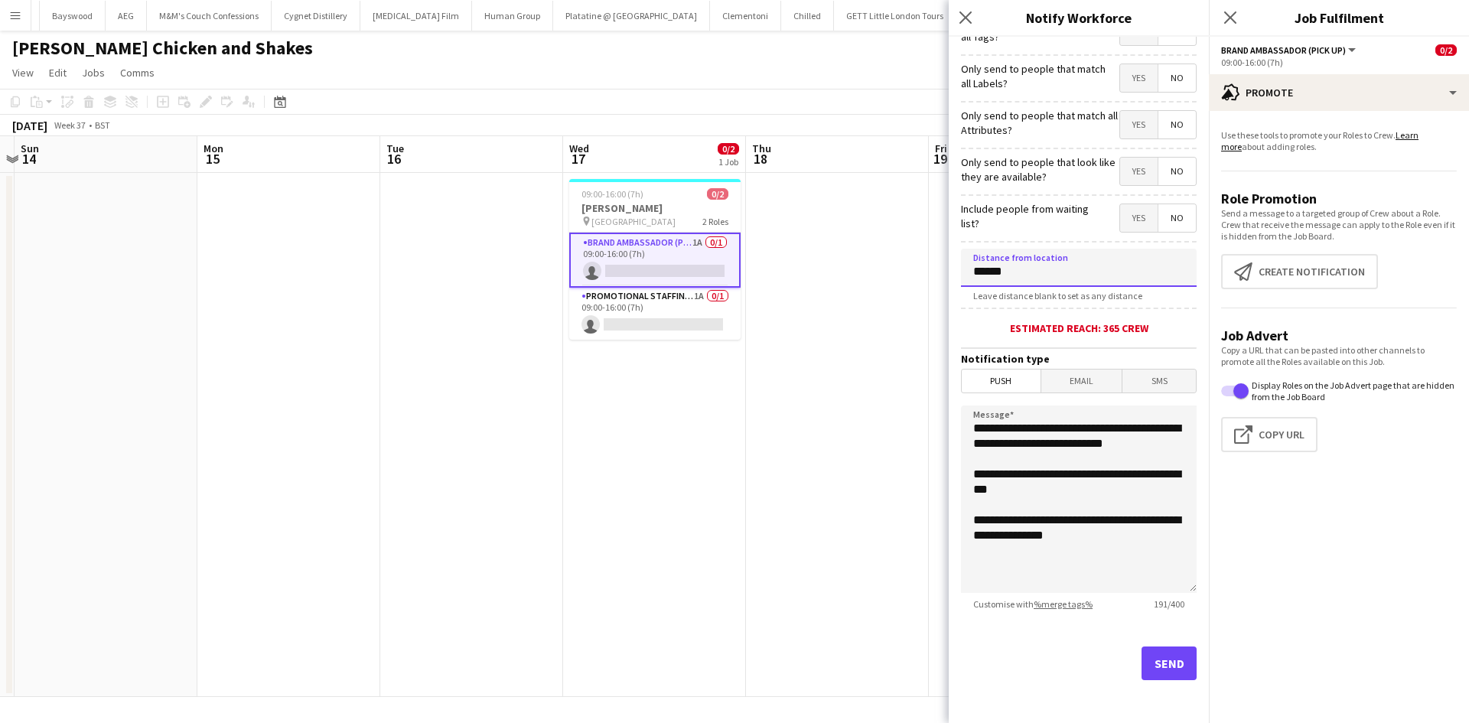
type input "******"
click at [1161, 655] on button "Send" at bounding box center [1169, 664] width 55 height 34
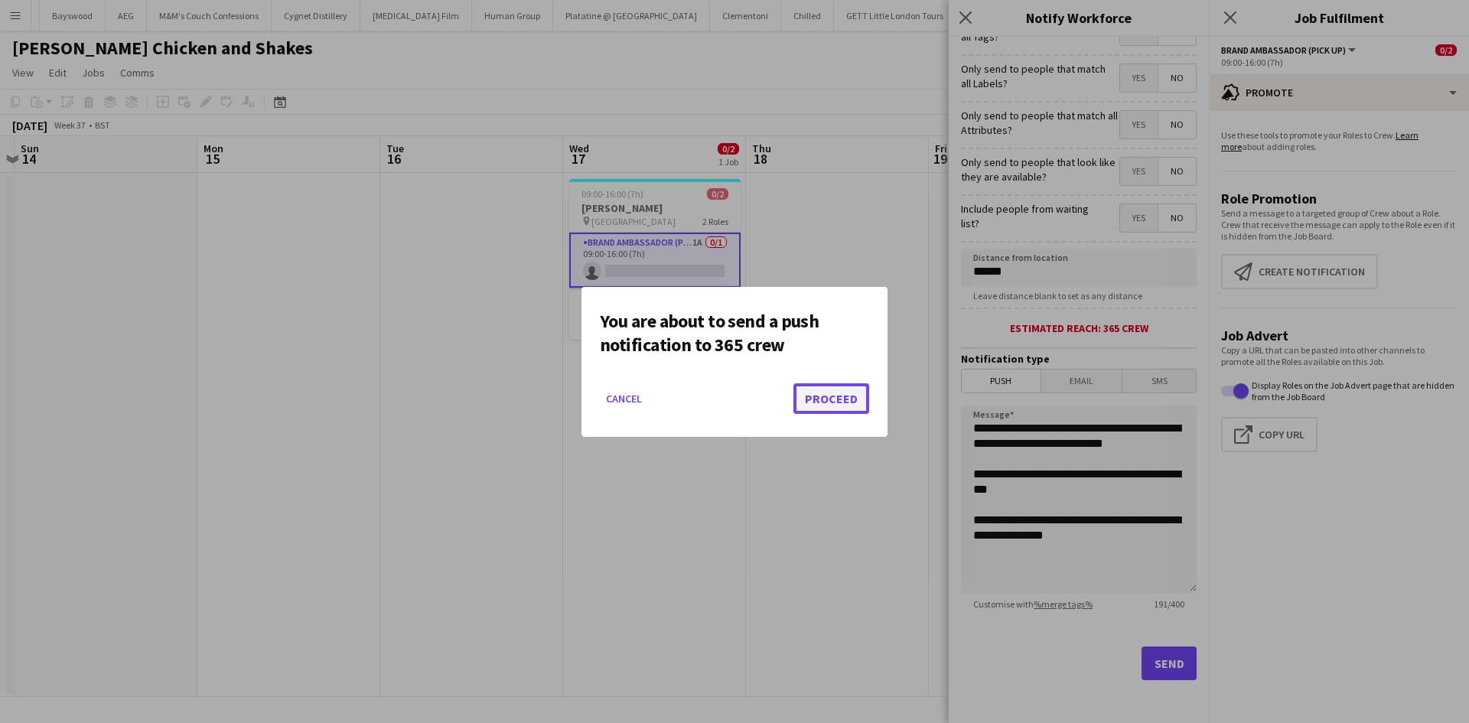
click at [820, 399] on button "Proceed" at bounding box center [831, 398] width 76 height 31
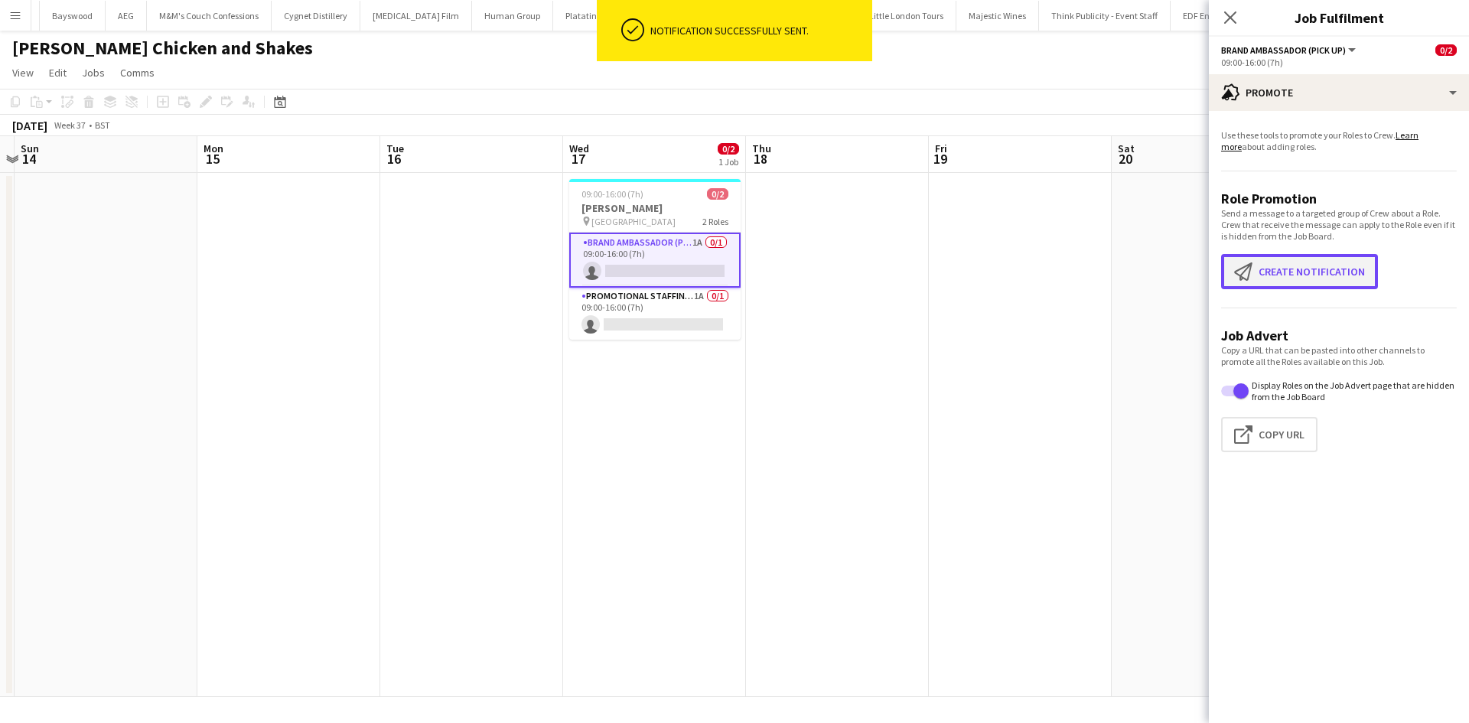
click at [1259, 269] on button "Create notification Create notification" at bounding box center [1299, 271] width 157 height 35
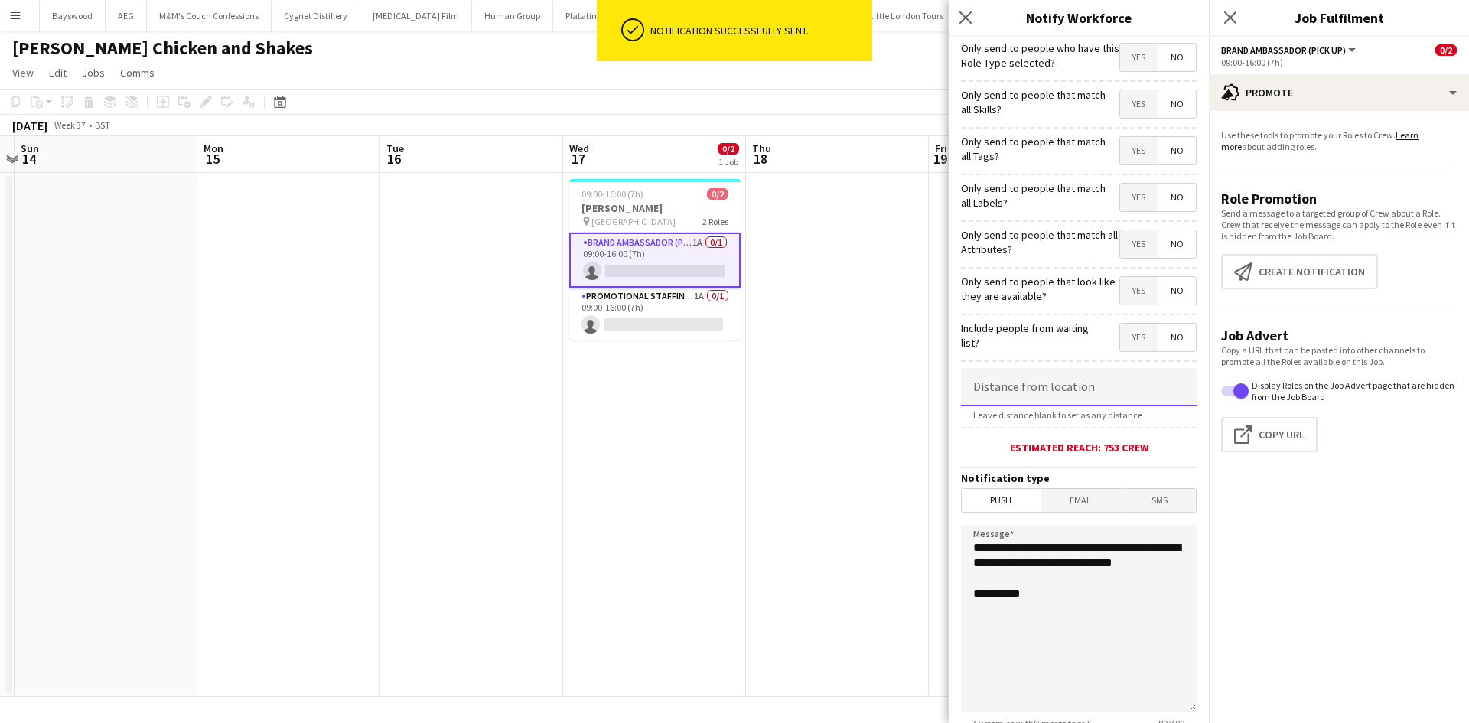
click at [1068, 380] on input at bounding box center [1079, 387] width 236 height 38
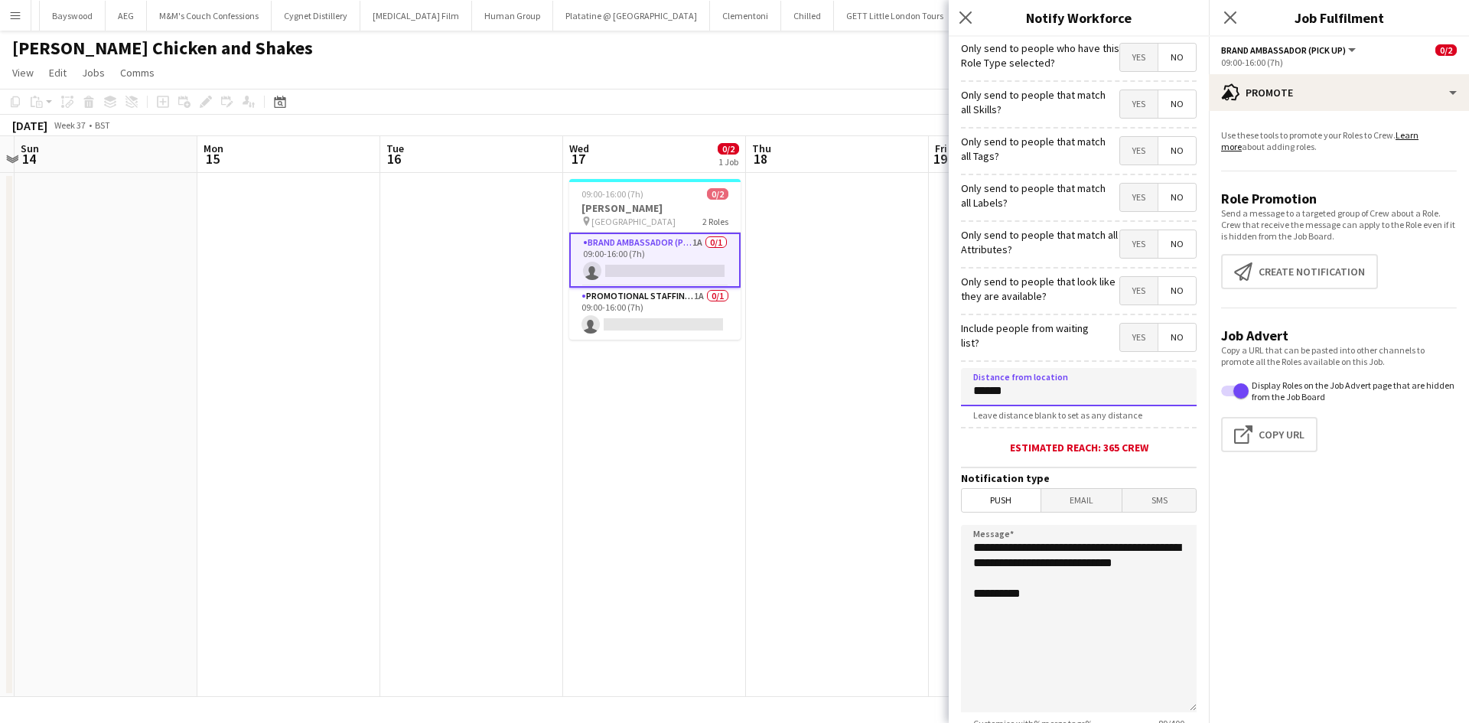
type input "******"
drag, startPoint x: 1061, startPoint y: 484, endPoint x: 1066, endPoint y: 500, distance: 16.0
click at [1061, 485] on h3 "Notification type" at bounding box center [1079, 478] width 236 height 14
drag, startPoint x: 1067, startPoint y: 503, endPoint x: 1068, endPoint y: 494, distance: 10.0
click at [1068, 503] on span "Email" at bounding box center [1081, 500] width 81 height 23
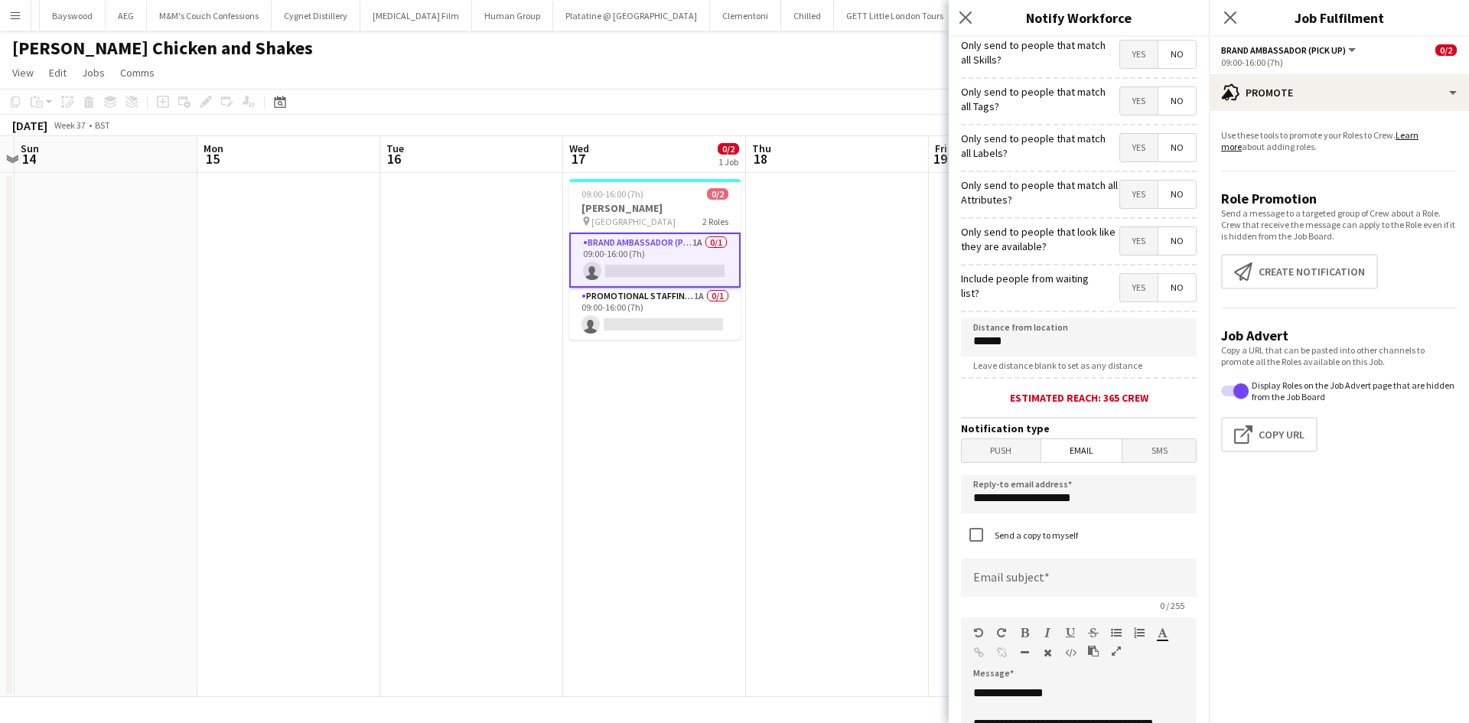
scroll to position [77, 0]
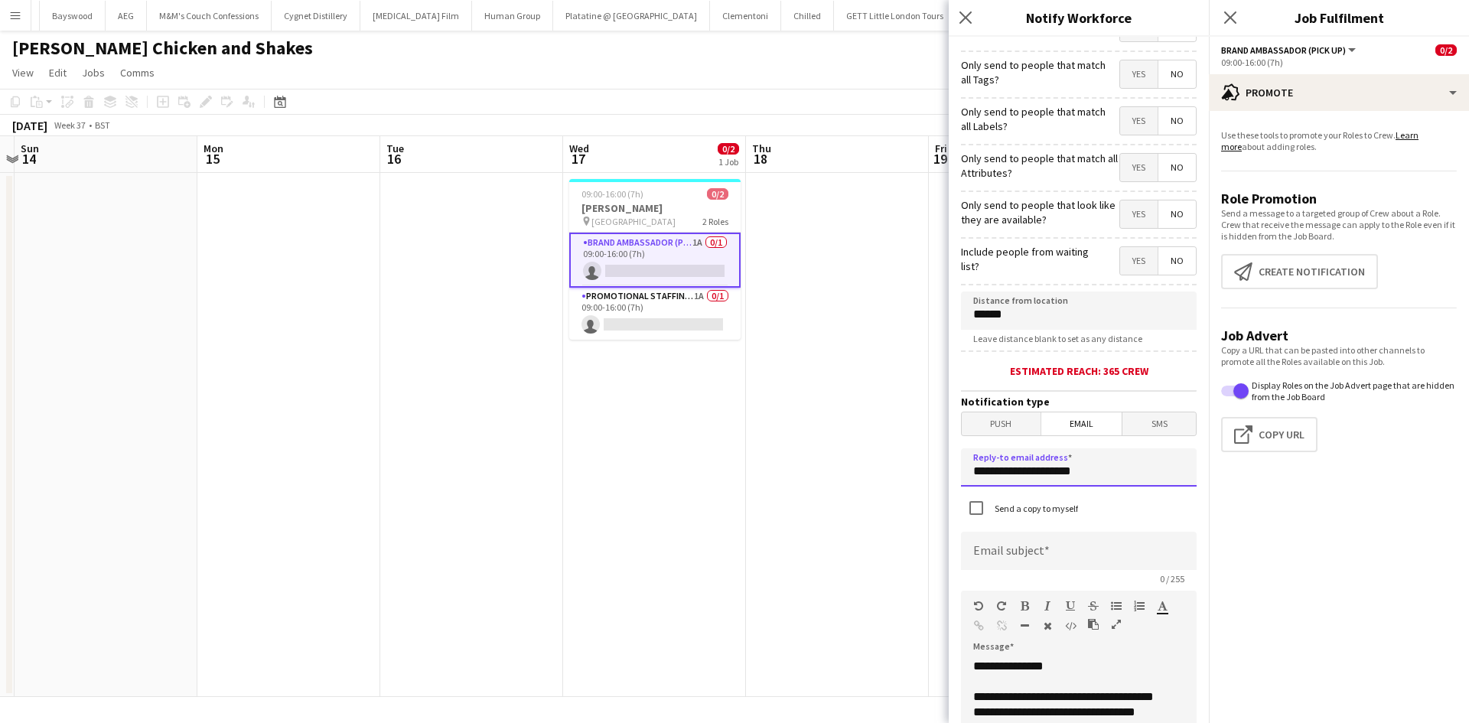
drag, startPoint x: 1103, startPoint y: 465, endPoint x: 785, endPoint y: 426, distance: 320.7
click at [793, 440] on body "Menu Boards Boards Boards All jobs Status Workforce Workforce My Workforce Recr…" at bounding box center [734, 361] width 1469 height 723
type input "**********"
drag, startPoint x: 1025, startPoint y: 539, endPoint x: 1028, endPoint y: 547, distance: 8.6
click at [1025, 541] on input at bounding box center [1079, 551] width 236 height 38
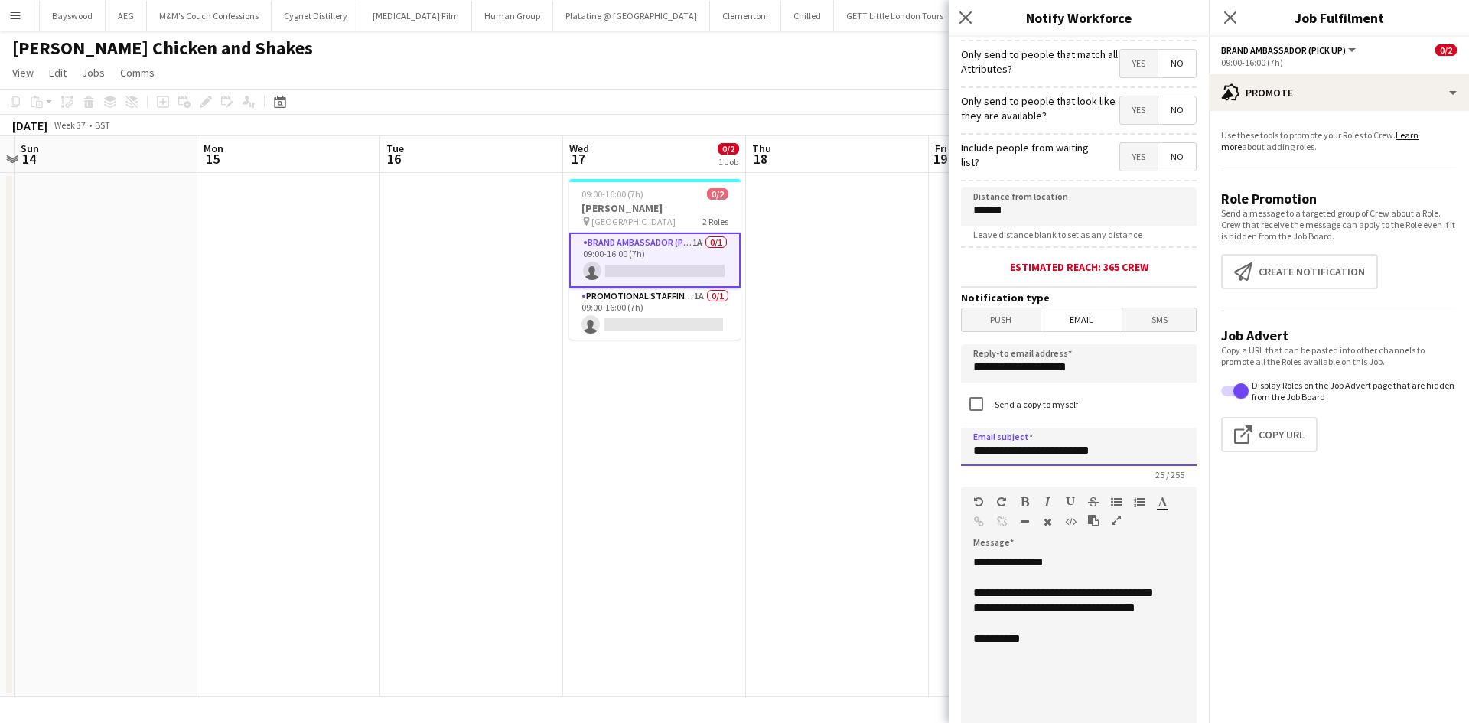
scroll to position [536, 0]
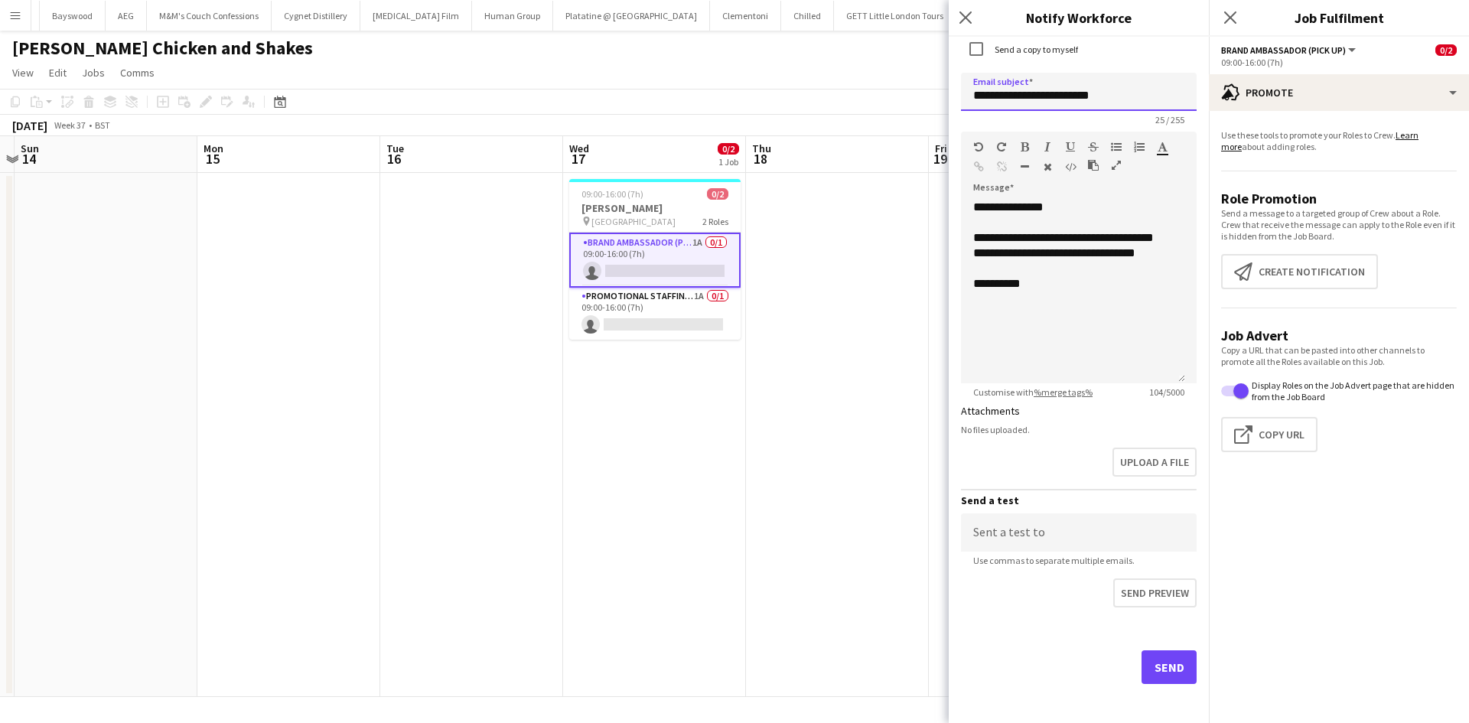
type input "**********"
click at [1158, 685] on div "Send" at bounding box center [1079, 673] width 236 height 107
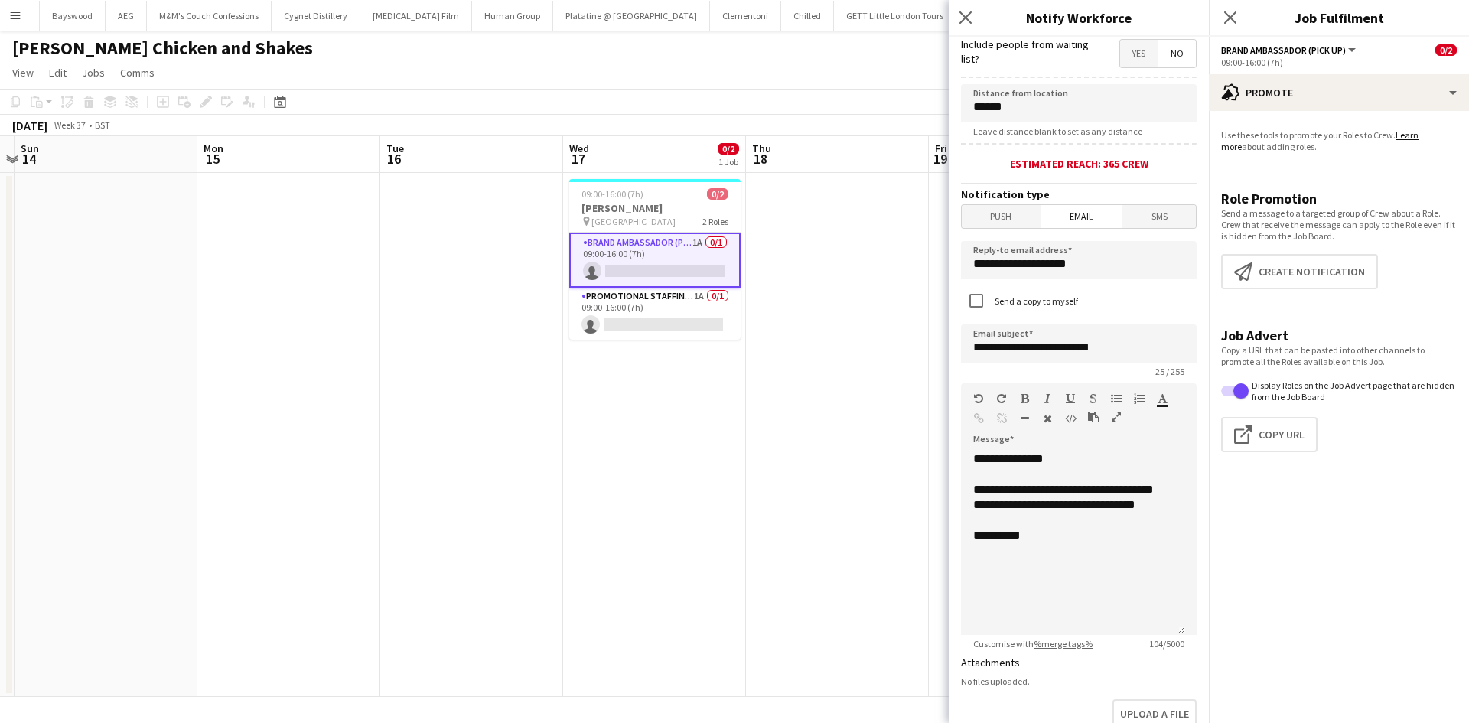
scroll to position [153, 0]
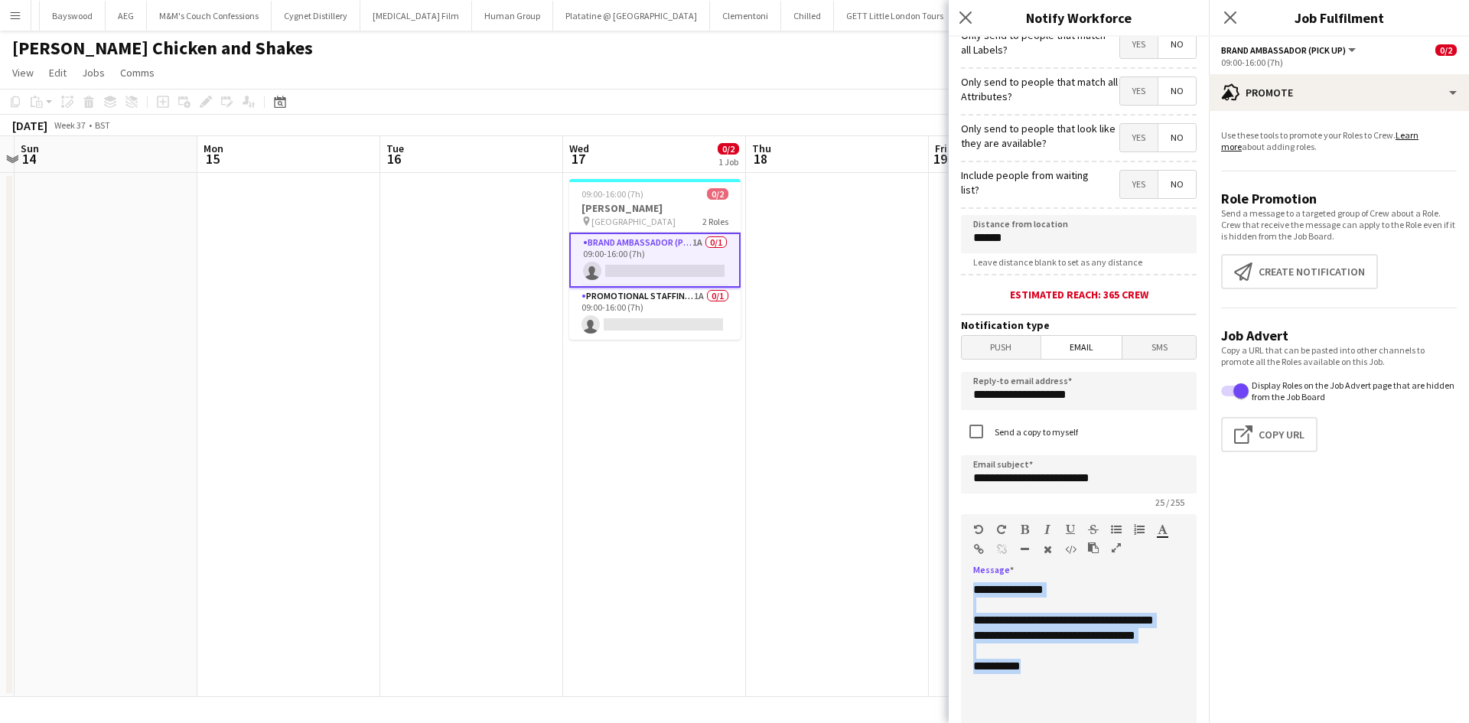
drag, startPoint x: 925, startPoint y: 589, endPoint x: 904, endPoint y: 500, distance: 91.1
click at [904, 500] on body "Menu Boards Boards Boards All jobs Status Workforce Workforce My Workforce Recr…" at bounding box center [734, 361] width 1469 height 723
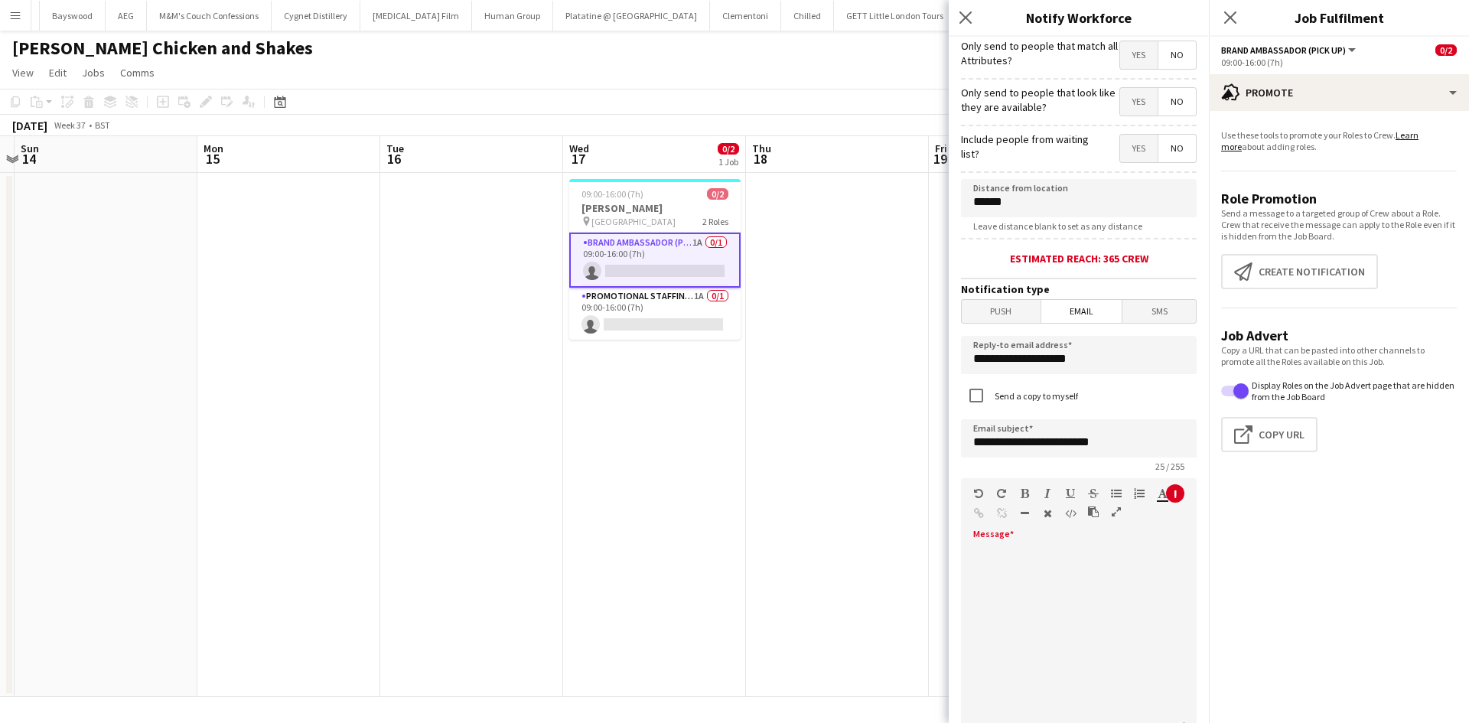
scroll to position [291, 0]
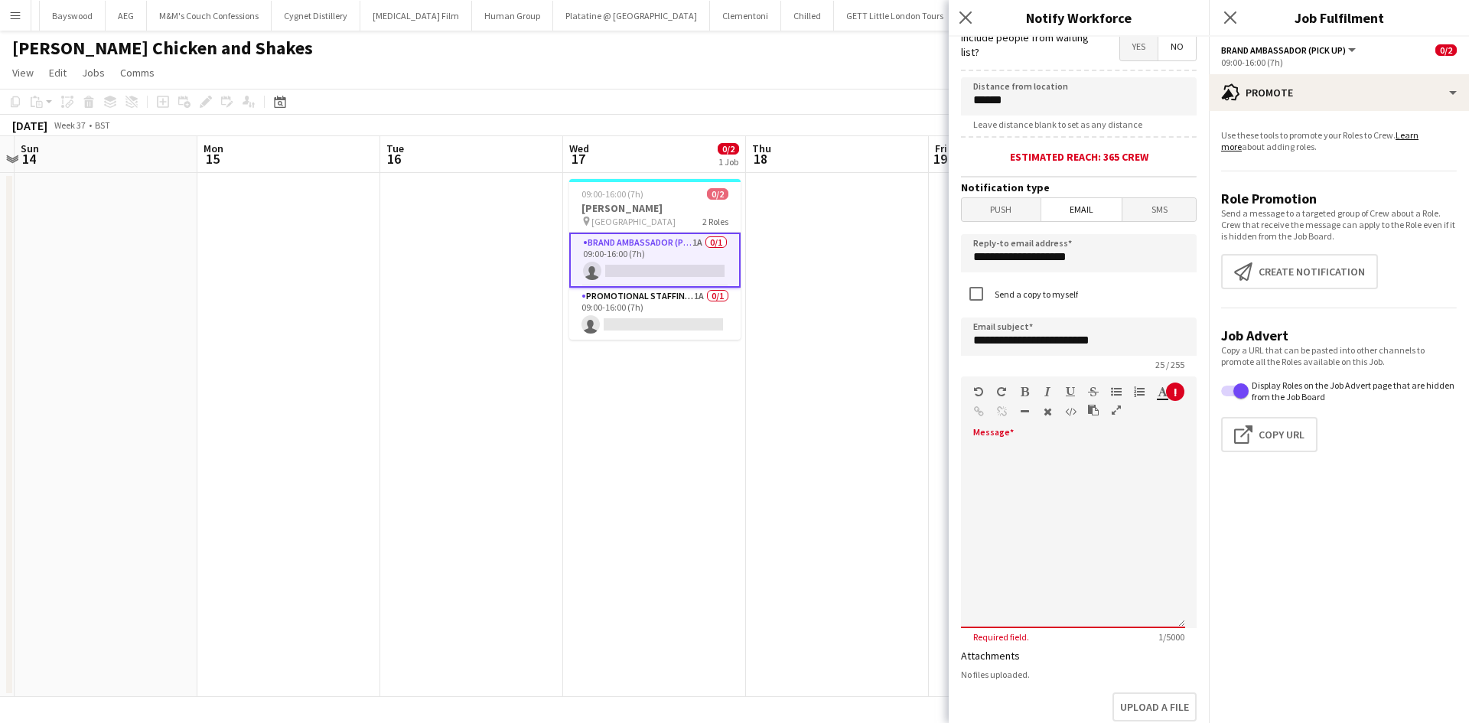
click at [1026, 462] on div at bounding box center [1073, 537] width 224 height 184
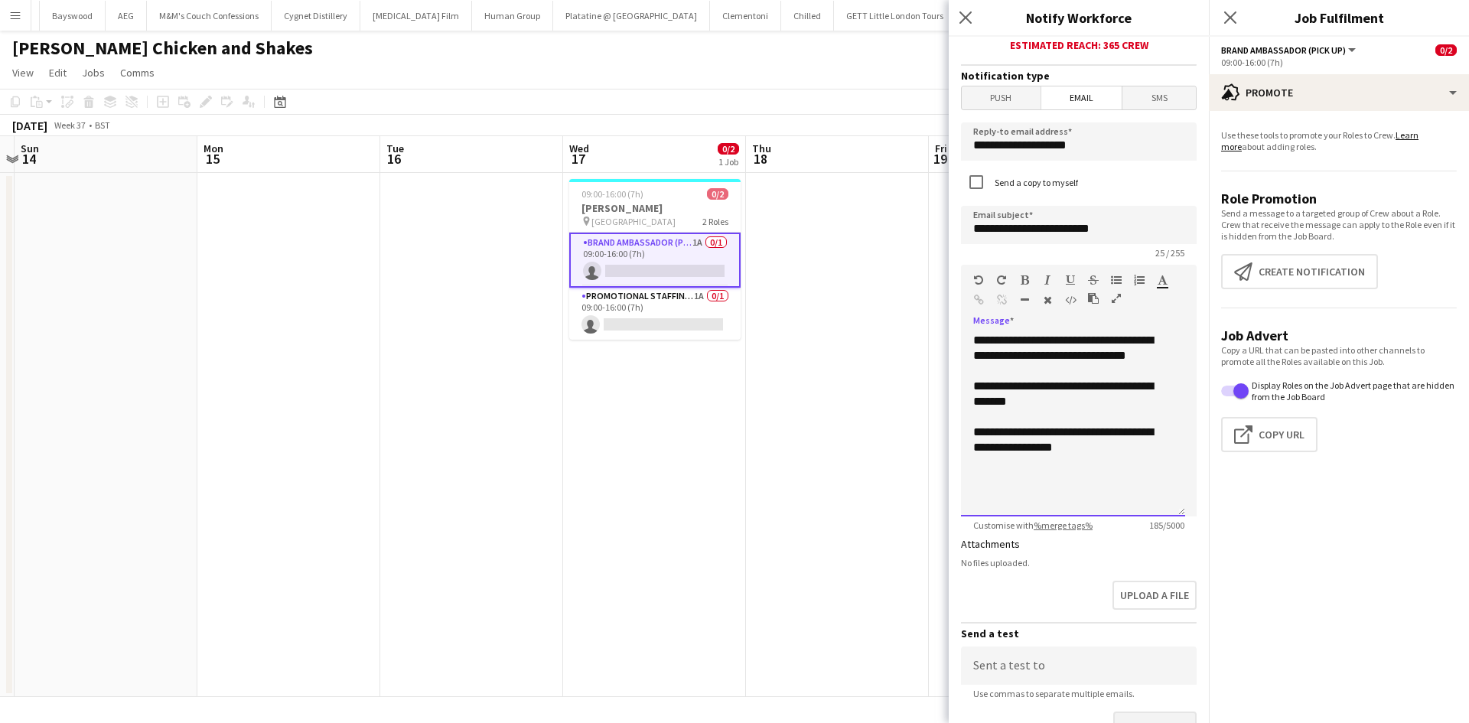
scroll to position [539, 0]
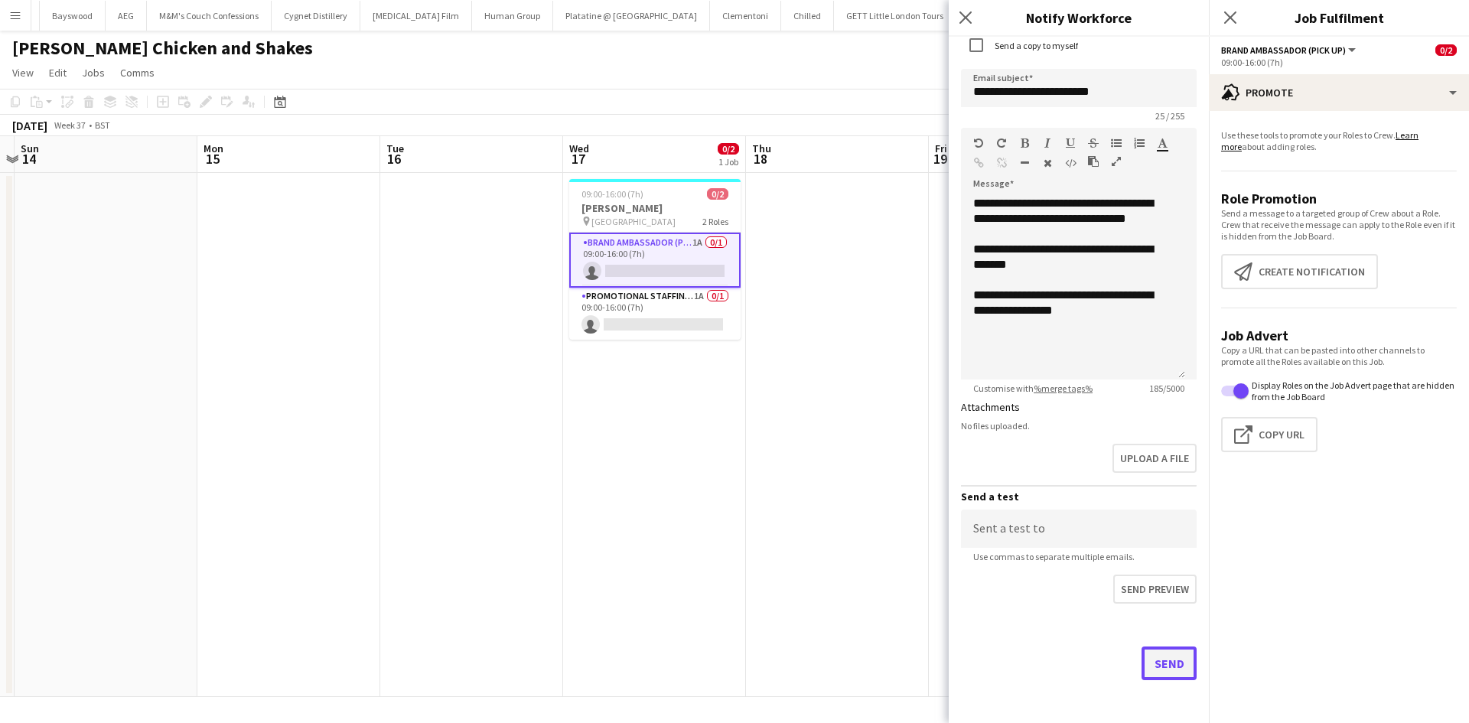
click at [1166, 669] on button "Send" at bounding box center [1169, 664] width 55 height 34
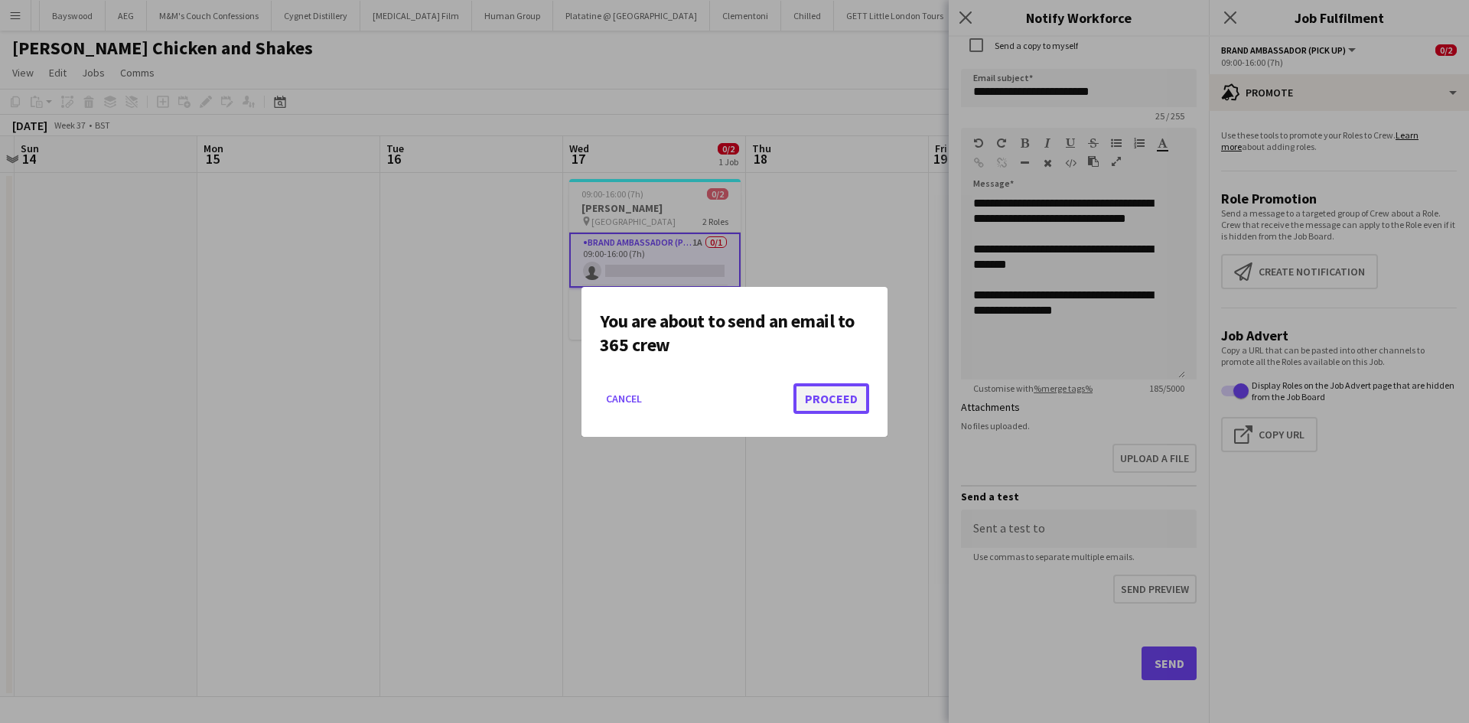
click at [818, 392] on button "Proceed" at bounding box center [831, 398] width 76 height 31
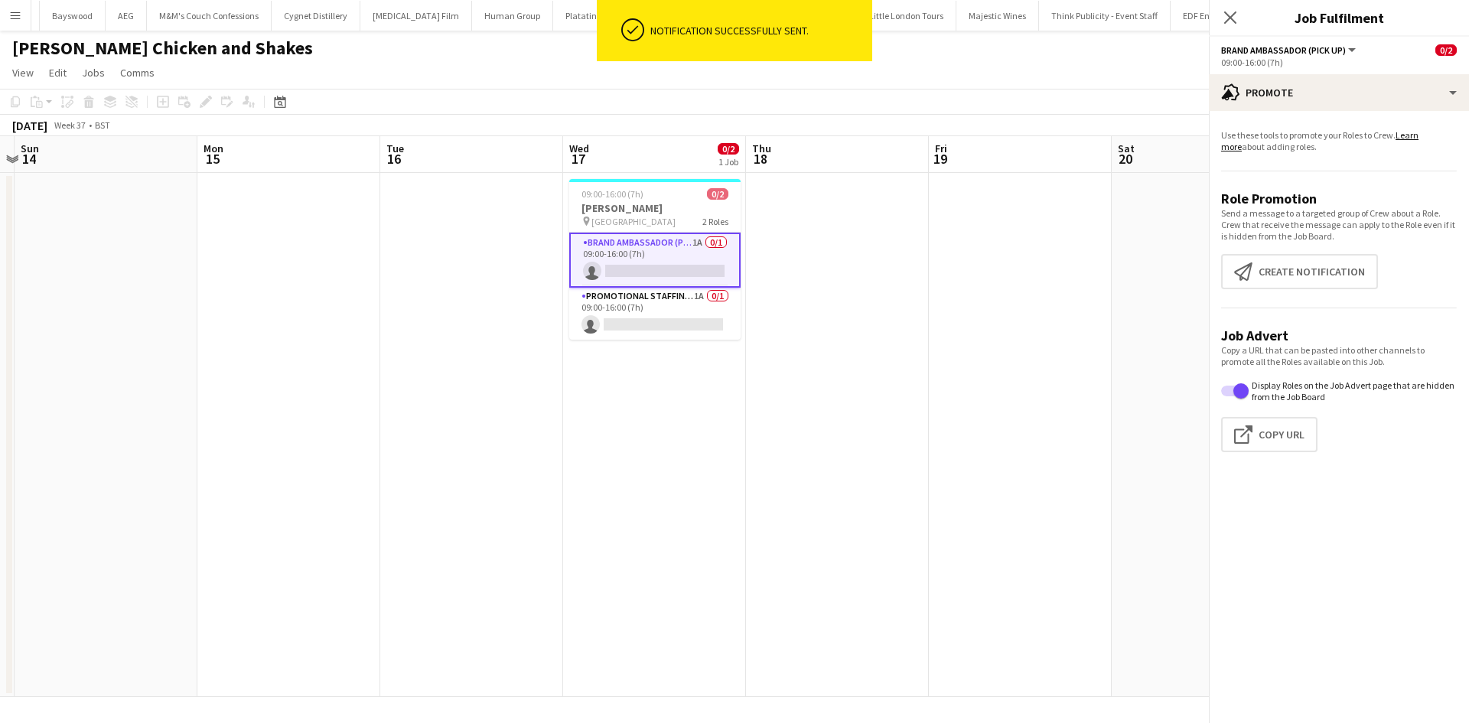
click at [888, 419] on app-calendar-viewport "Thu 11 Fri 12 Sat 13 Sun 14 Mon 15 Tue 16 Wed 17 0/2 1 Job Thu 18 Fri 19 Sat 20…" at bounding box center [734, 416] width 1469 height 561
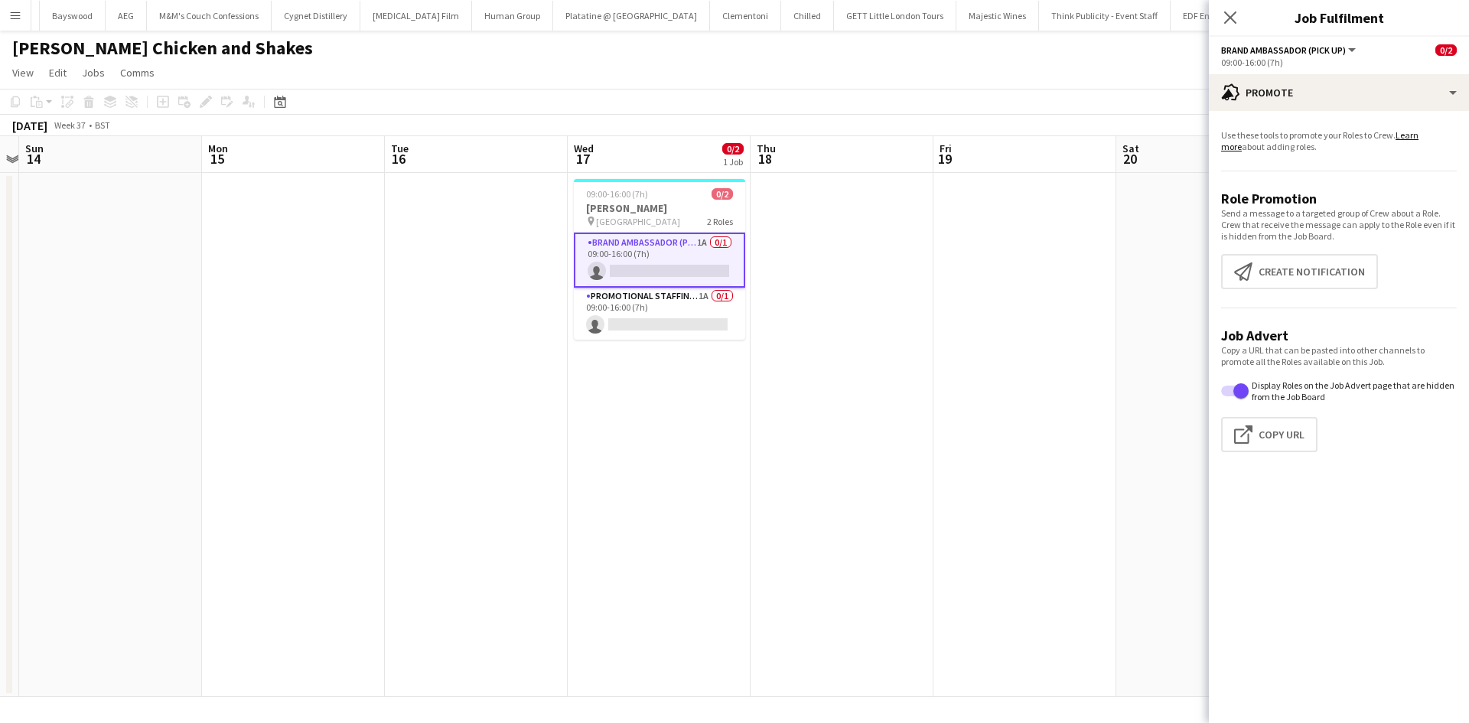
drag, startPoint x: 990, startPoint y: 554, endPoint x: 979, endPoint y: 561, distance: 13.4
click at [986, 561] on app-calendar-viewport "Thu 11 Fri 12 Sat 13 Sun 14 Mon 15 Tue 16 Wed 17 0/2 1 Job Thu 18 Fri 19 Sat 20…" at bounding box center [734, 416] width 1469 height 561
drag, startPoint x: 839, startPoint y: 324, endPoint x: 846, endPoint y: 312, distance: 14.4
click at [844, 316] on app-calendar-viewport "Thu 11 Fri 12 Sat 13 Sun 14 Mon 15 Tue 16 Wed 17 0/2 1 Job Thu 18 Fri 19 Sat 20…" at bounding box center [734, 416] width 1469 height 561
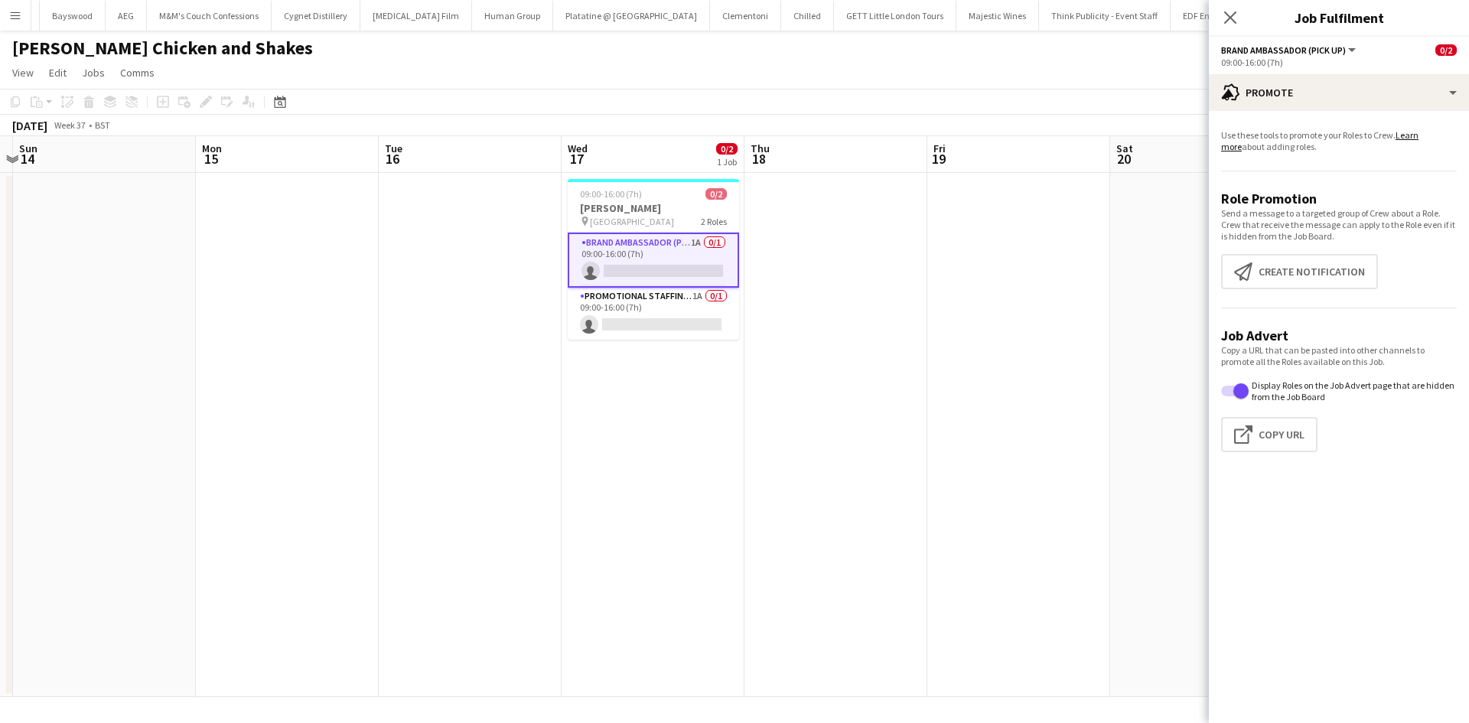
scroll to position [0, 530]
click at [1227, 29] on div "Close pop-in" at bounding box center [1230, 17] width 43 height 35
click at [1235, 24] on icon "Close pop-in" at bounding box center [1230, 17] width 15 height 15
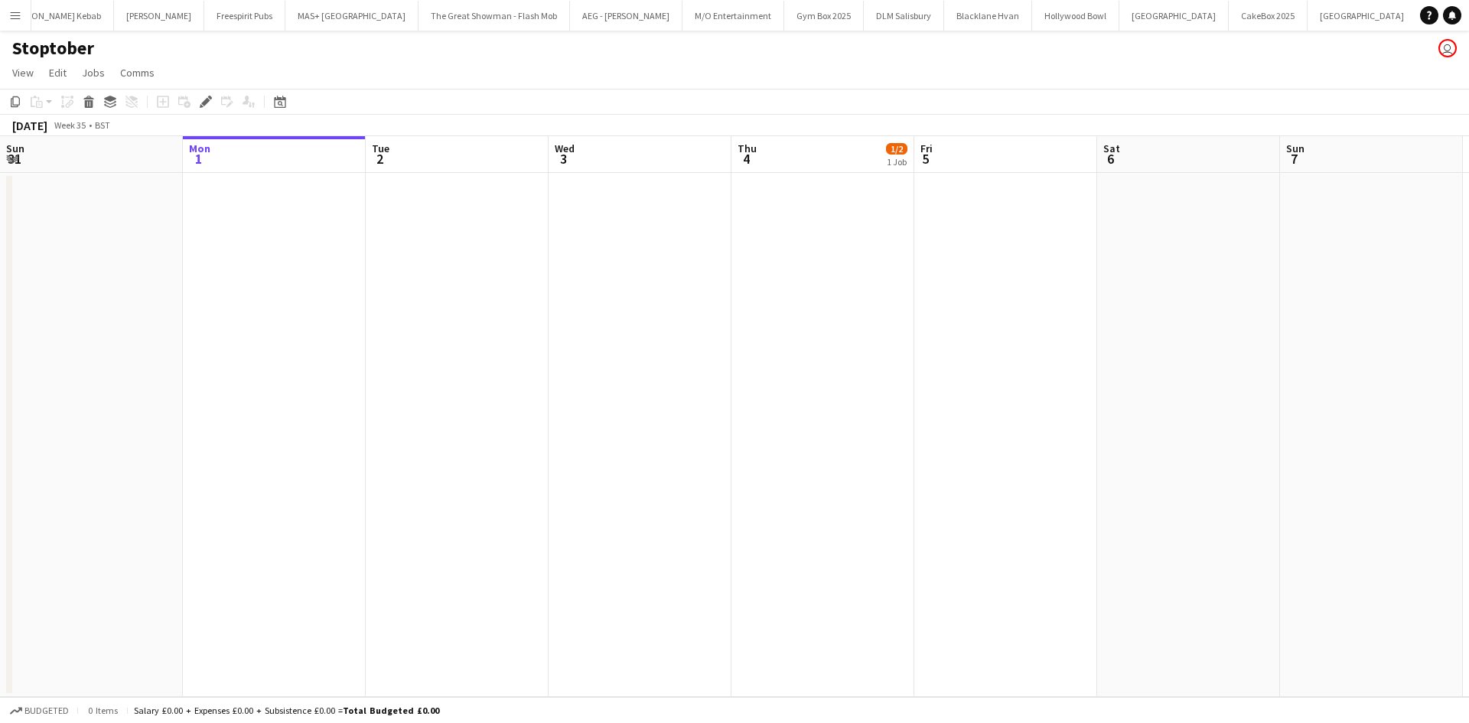
scroll to position [0, 526]
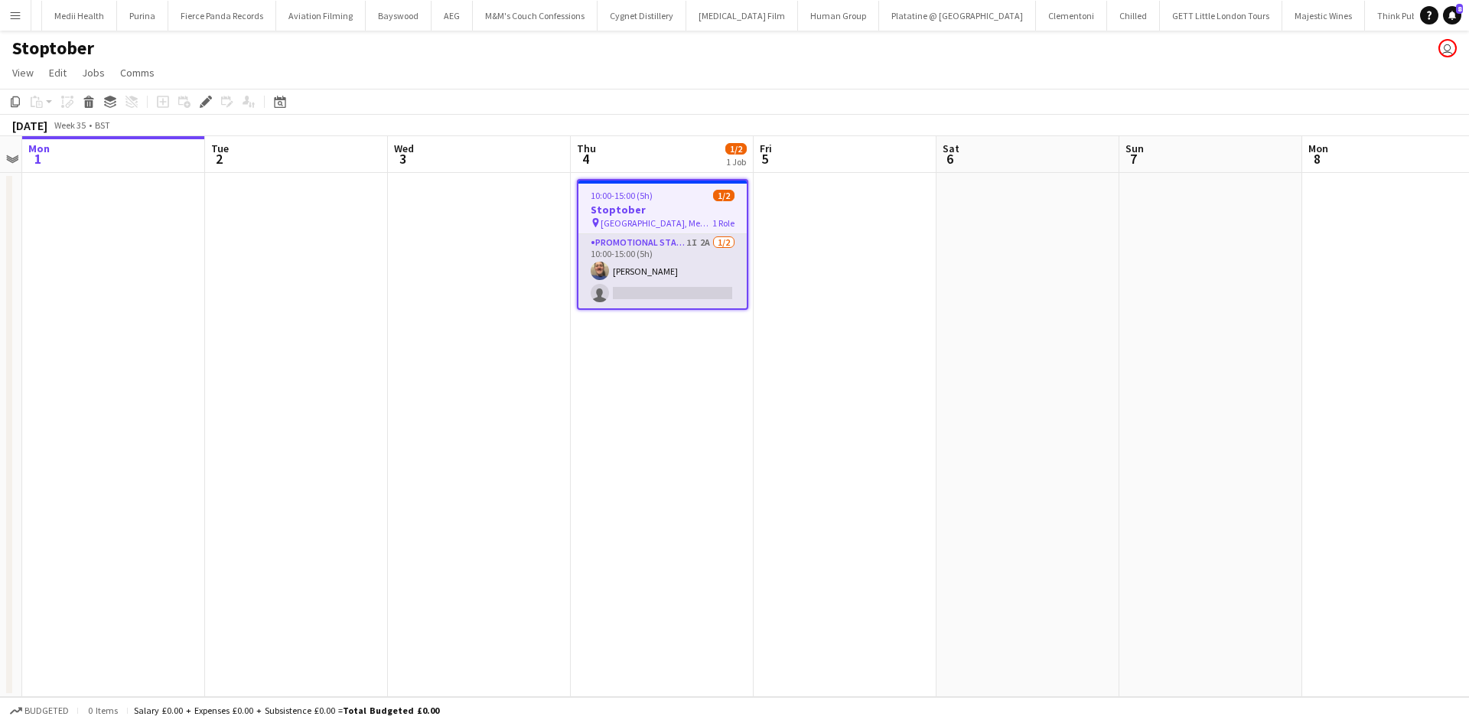
click at [712, 238] on app-card-role "Promotional Staffing (Brand Ambassadors) 1I 2A [DATE] 10:00-15:00 (5h) [PERSON_…" at bounding box center [662, 271] width 168 height 74
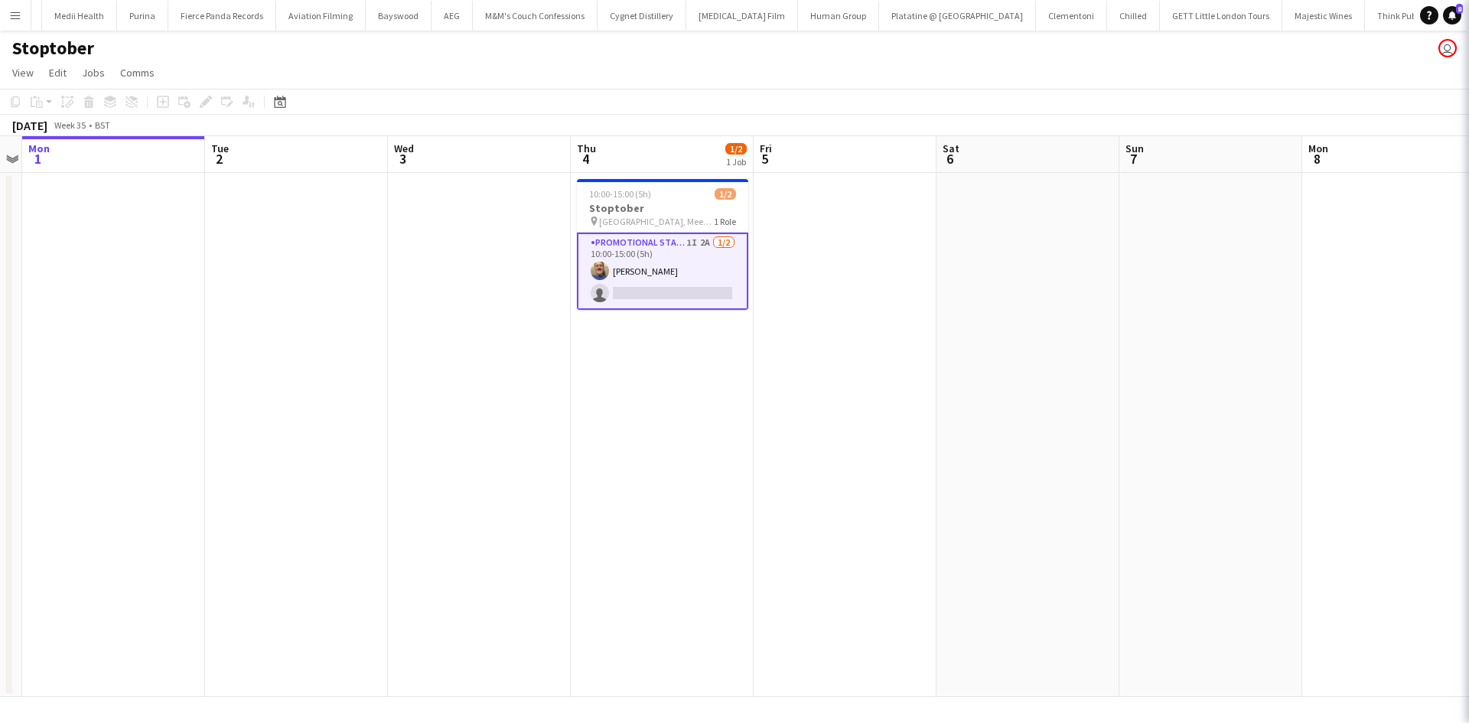
scroll to position [0, 9581]
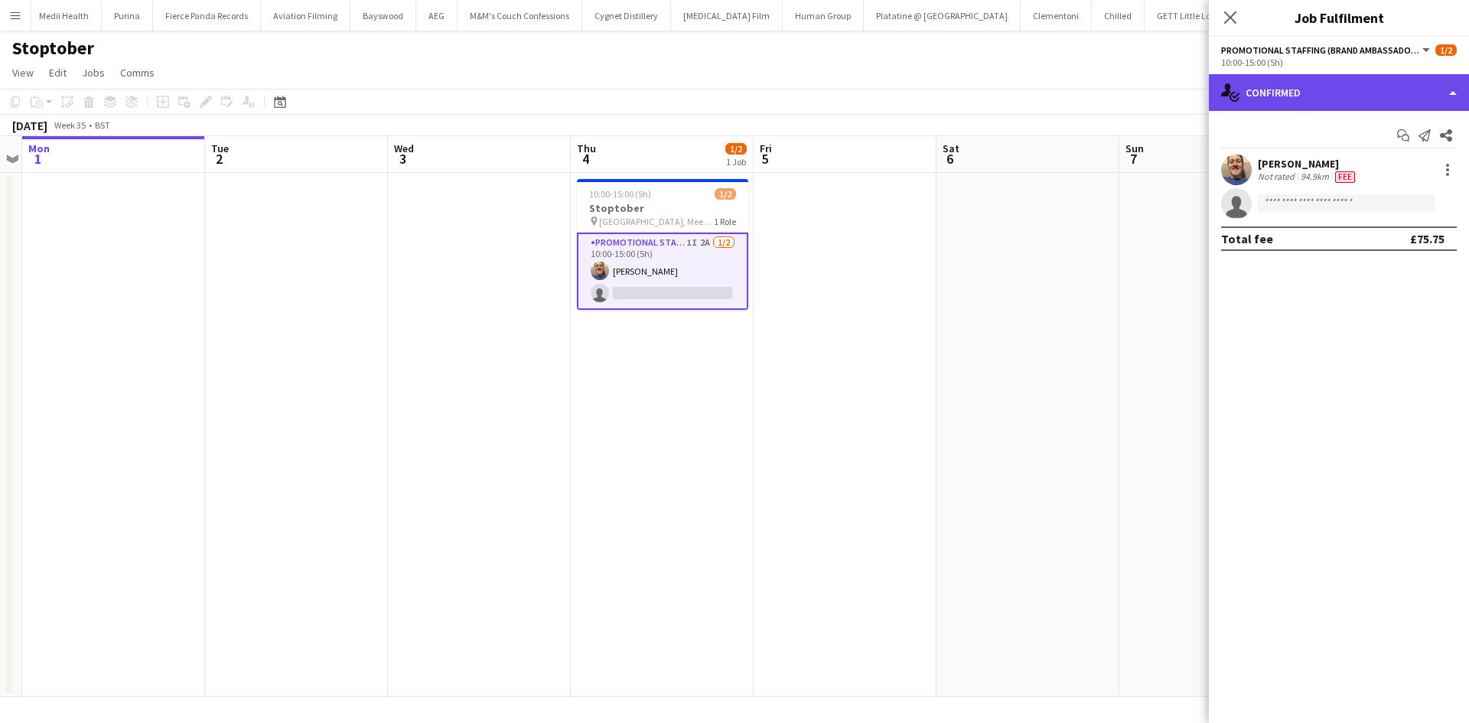
click at [1288, 86] on div "single-neutral-actions-check-2 Confirmed" at bounding box center [1339, 92] width 260 height 37
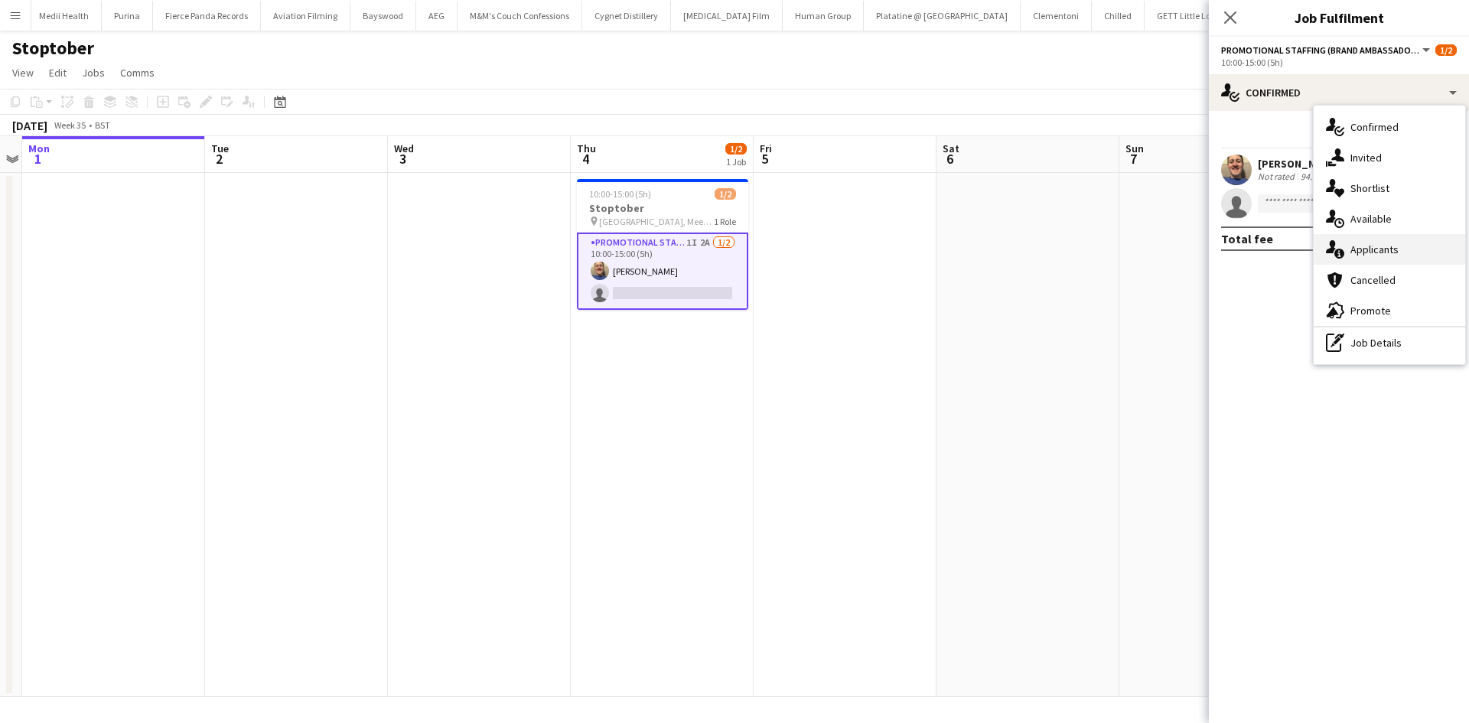
click at [1403, 239] on div "single-neutral-actions-information Applicants" at bounding box center [1389, 249] width 151 height 31
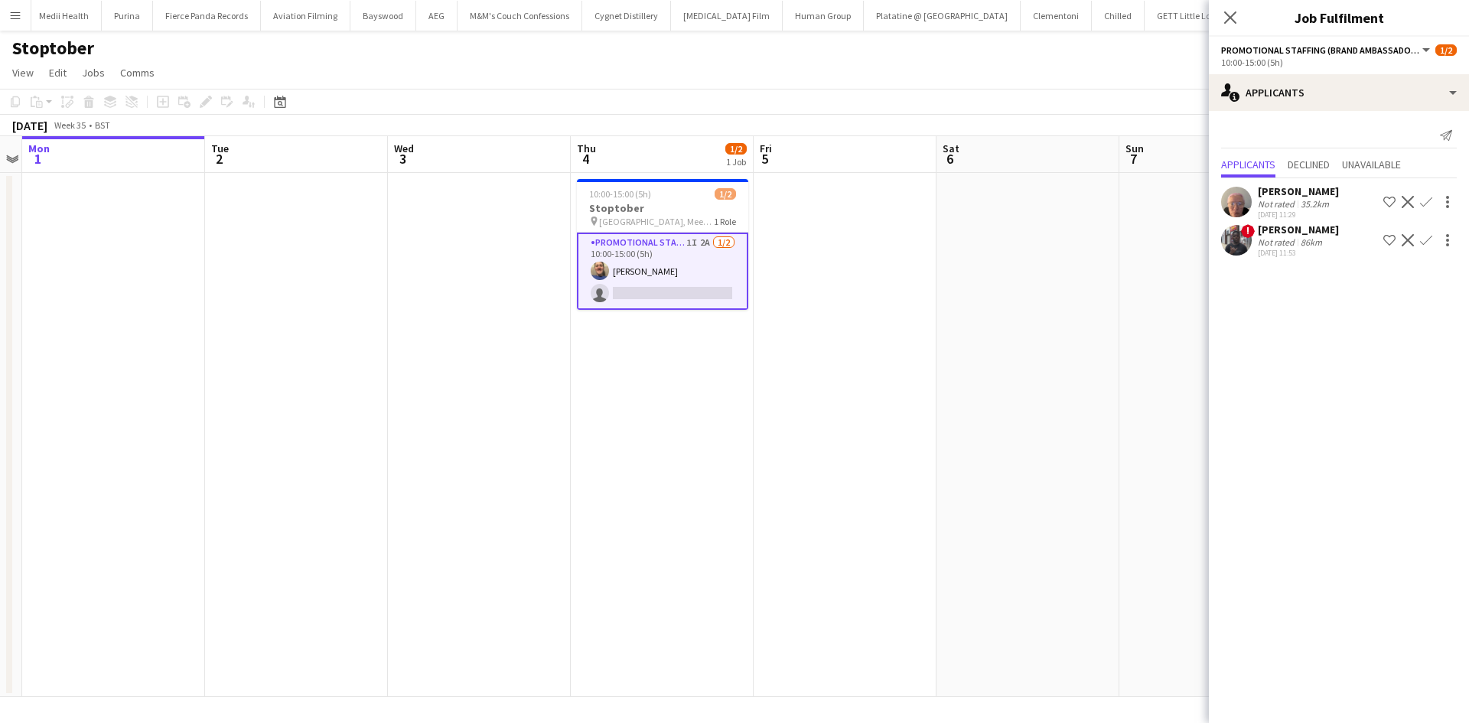
click at [1288, 199] on div "Not rated" at bounding box center [1278, 203] width 40 height 11
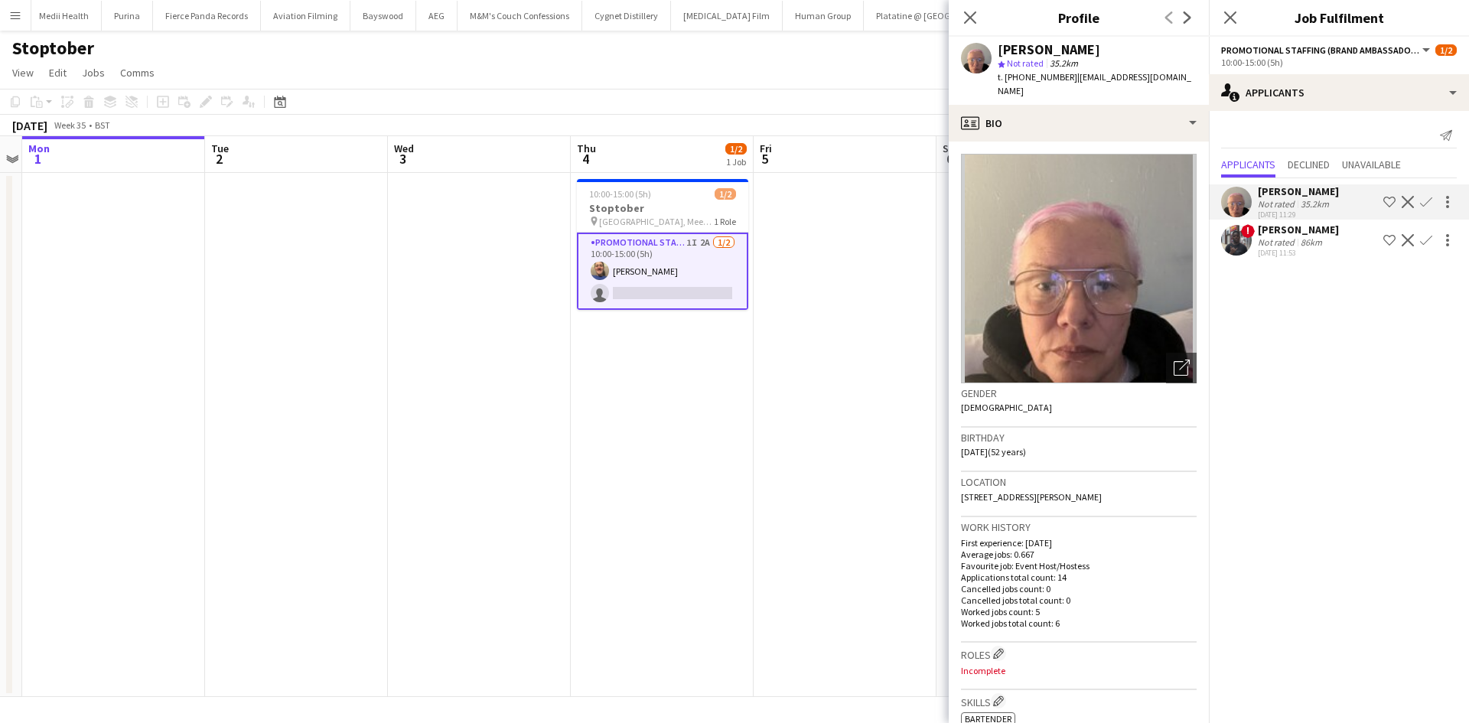
click at [1298, 243] on div "86km" at bounding box center [1312, 241] width 28 height 11
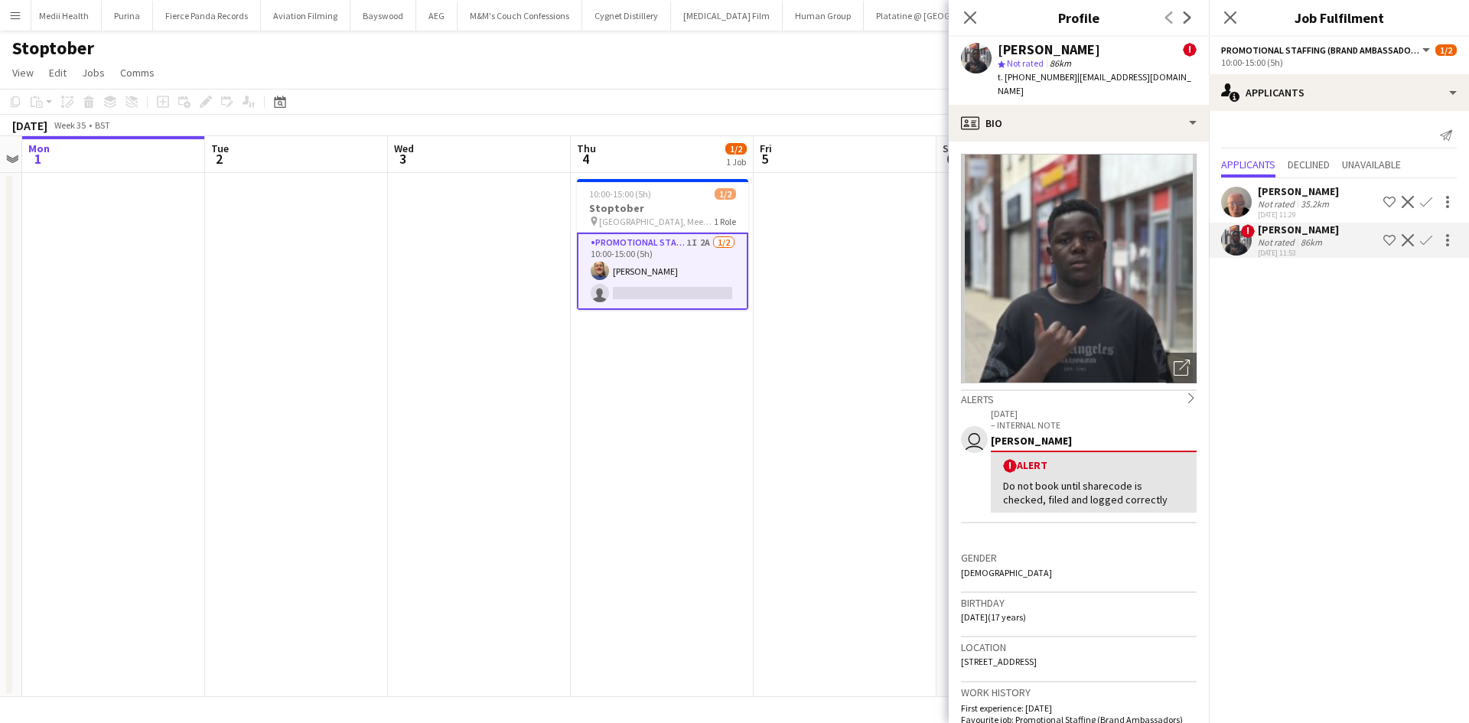
click at [1290, 194] on div "[PERSON_NAME]" at bounding box center [1298, 191] width 81 height 14
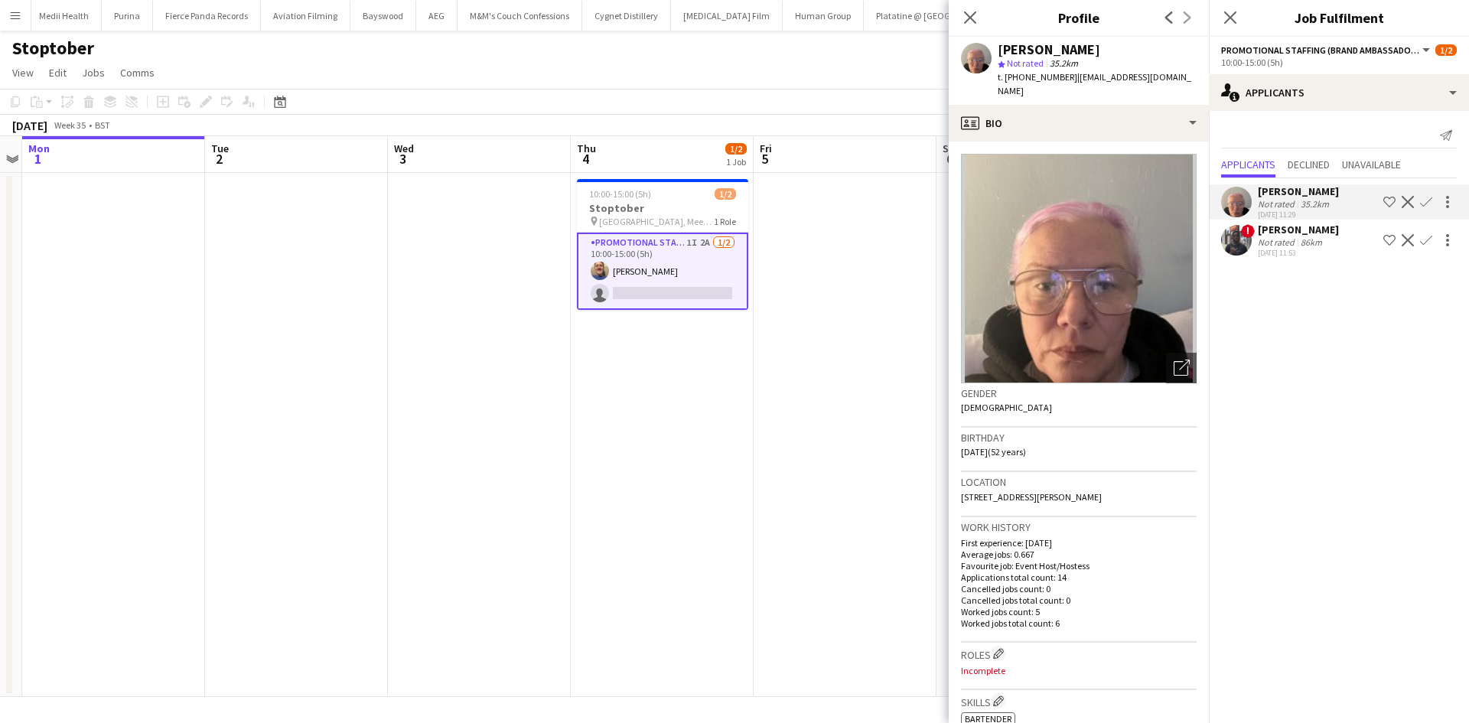
click at [1279, 214] on div "[DATE] 11:29" at bounding box center [1298, 215] width 81 height 10
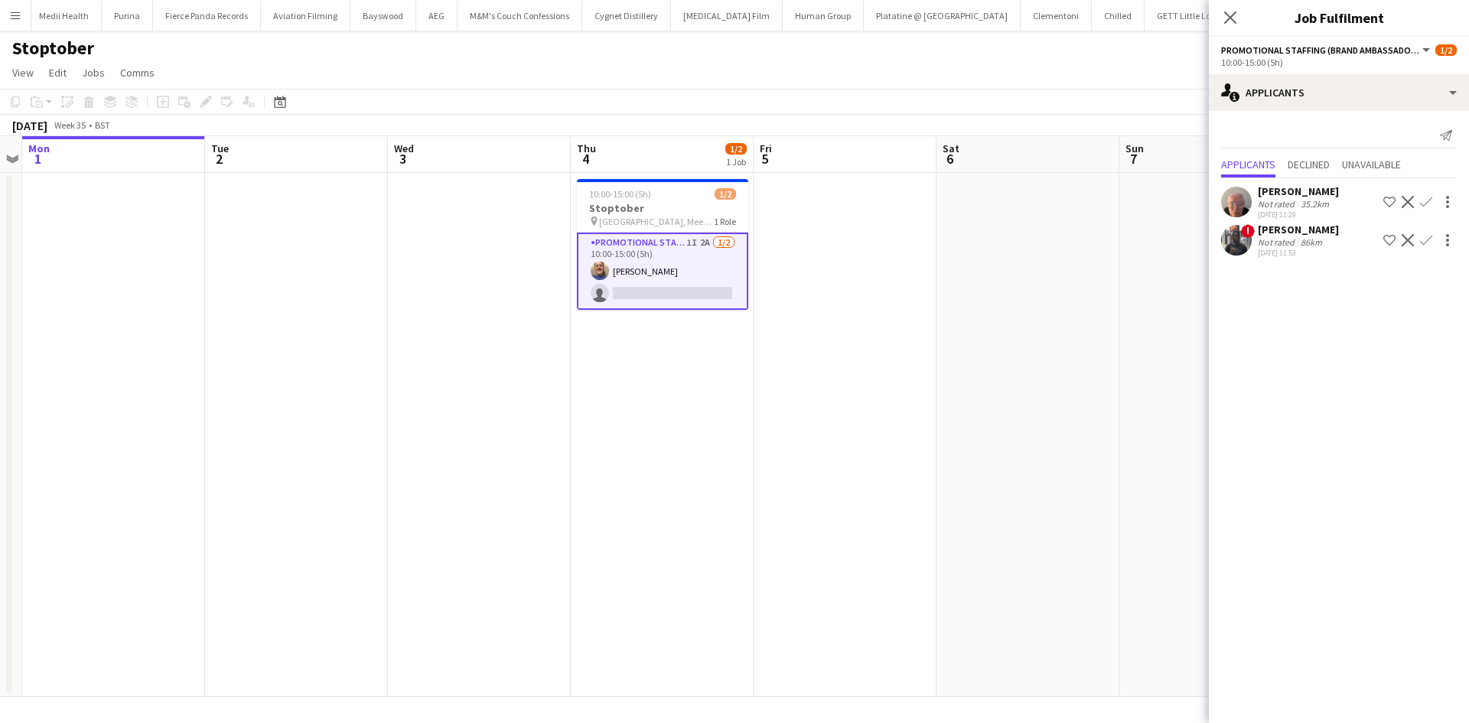
click at [1262, 190] on div "[PERSON_NAME]" at bounding box center [1298, 191] width 81 height 14
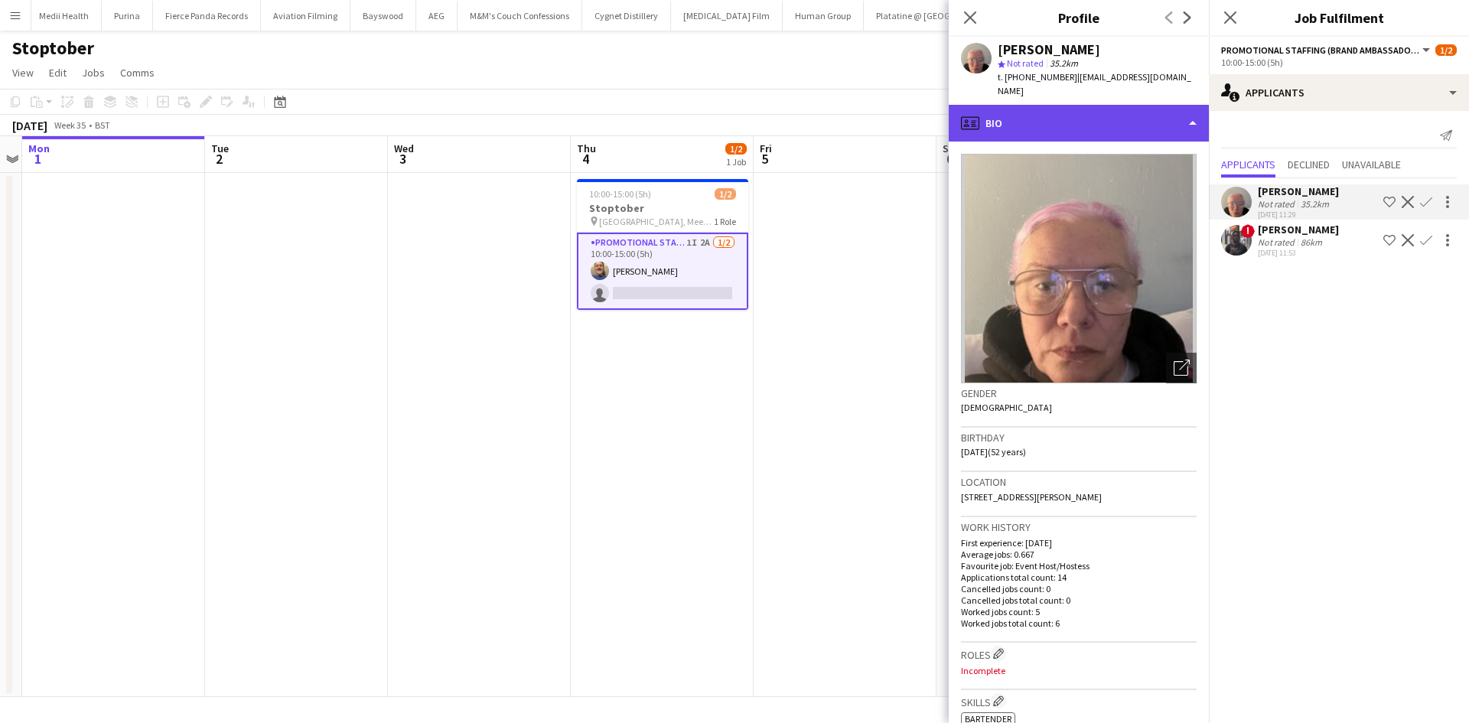
click at [1066, 112] on div "profile Bio" at bounding box center [1079, 123] width 260 height 37
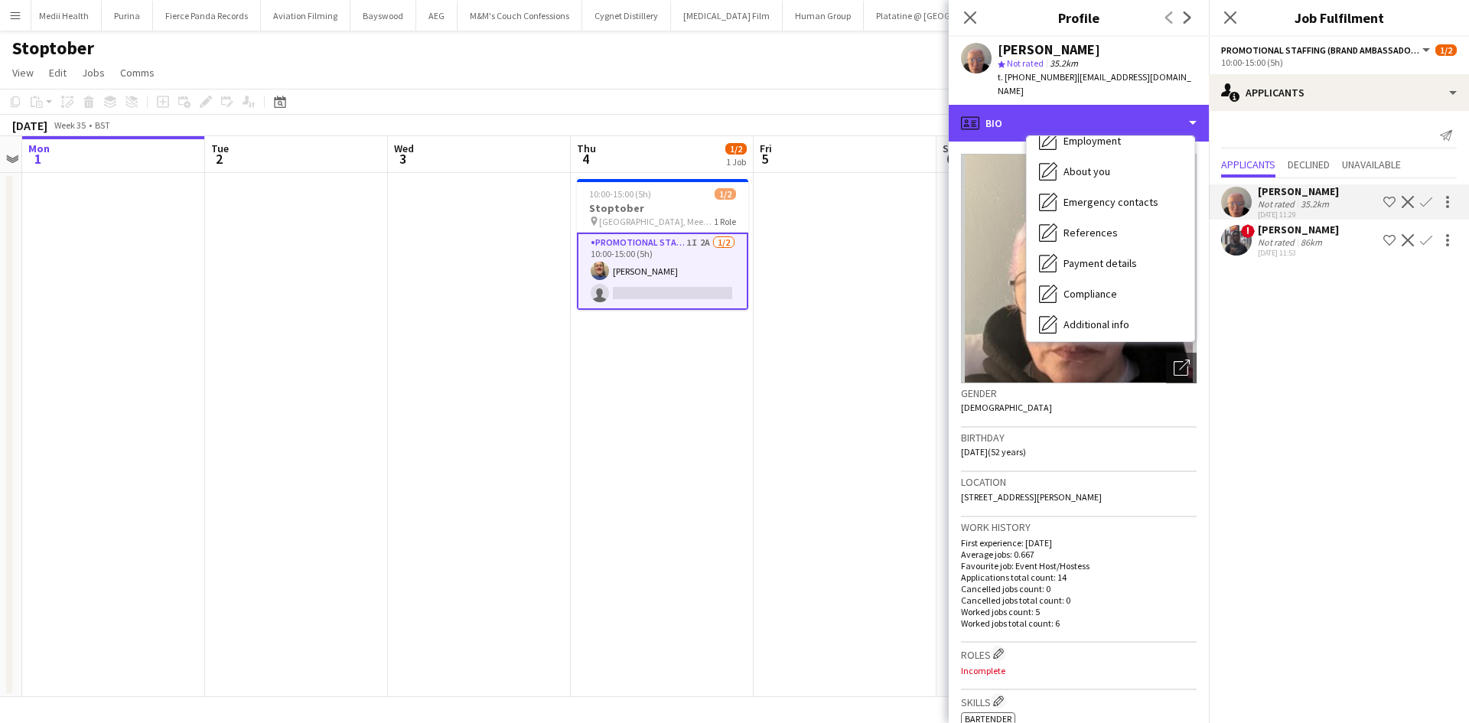
scroll to position [205, 0]
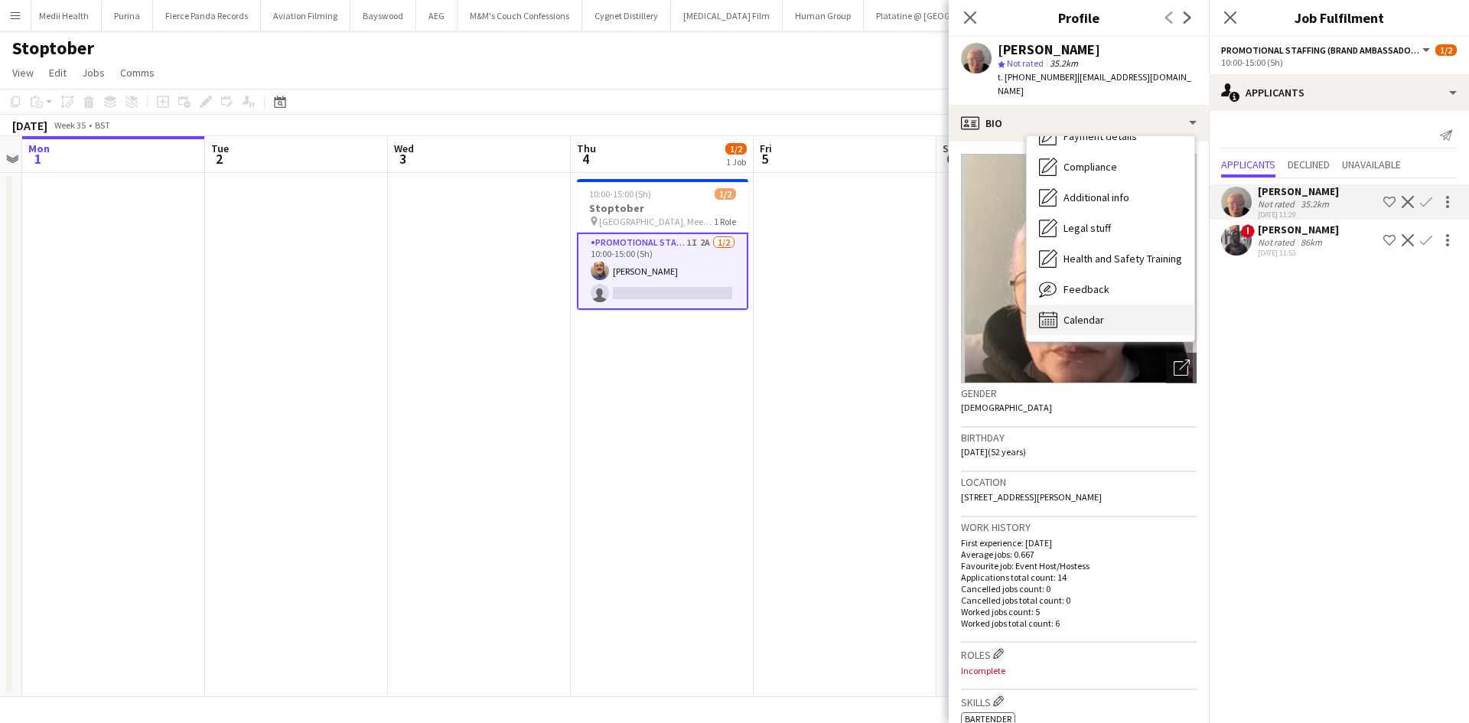
click at [1122, 305] on div "Calendar Calendar" at bounding box center [1111, 320] width 168 height 31
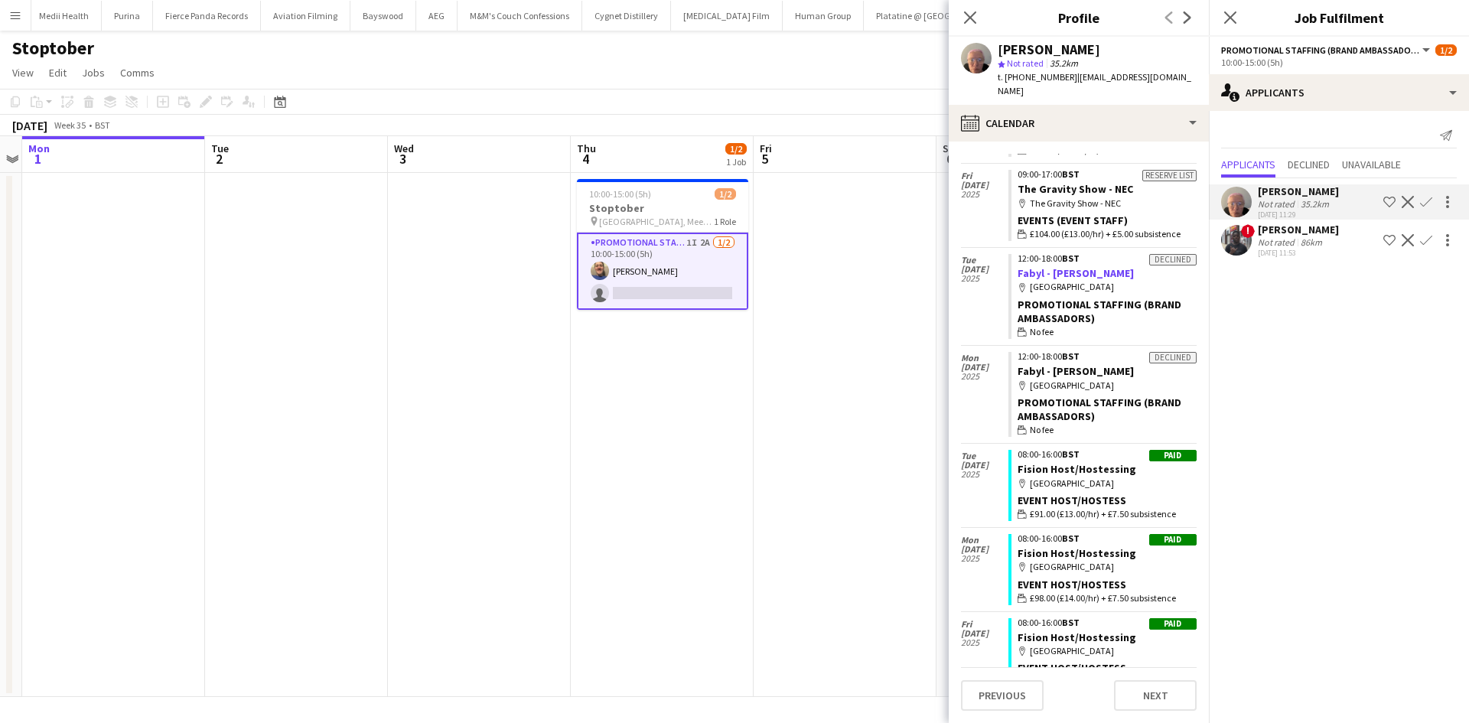
scroll to position [0, 0]
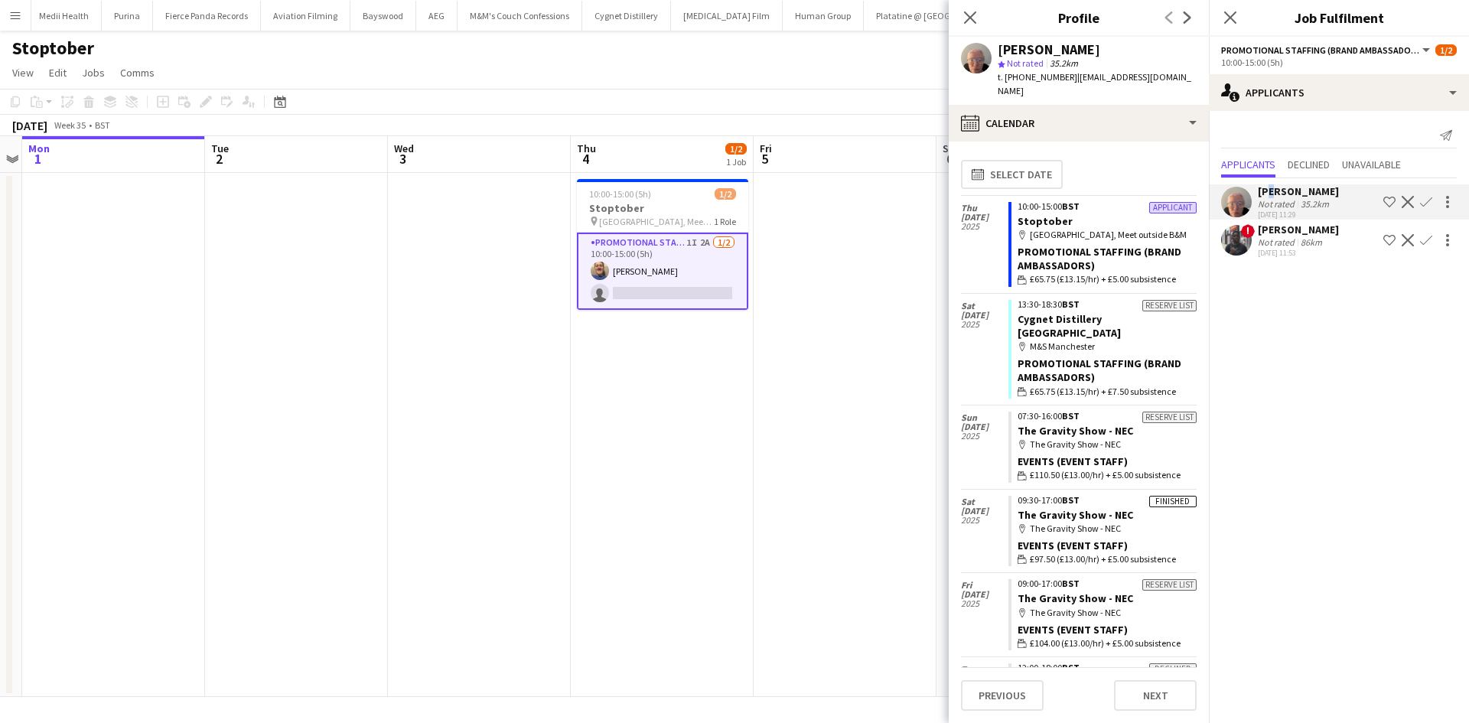
click at [1268, 191] on div "[PERSON_NAME]" at bounding box center [1298, 191] width 81 height 14
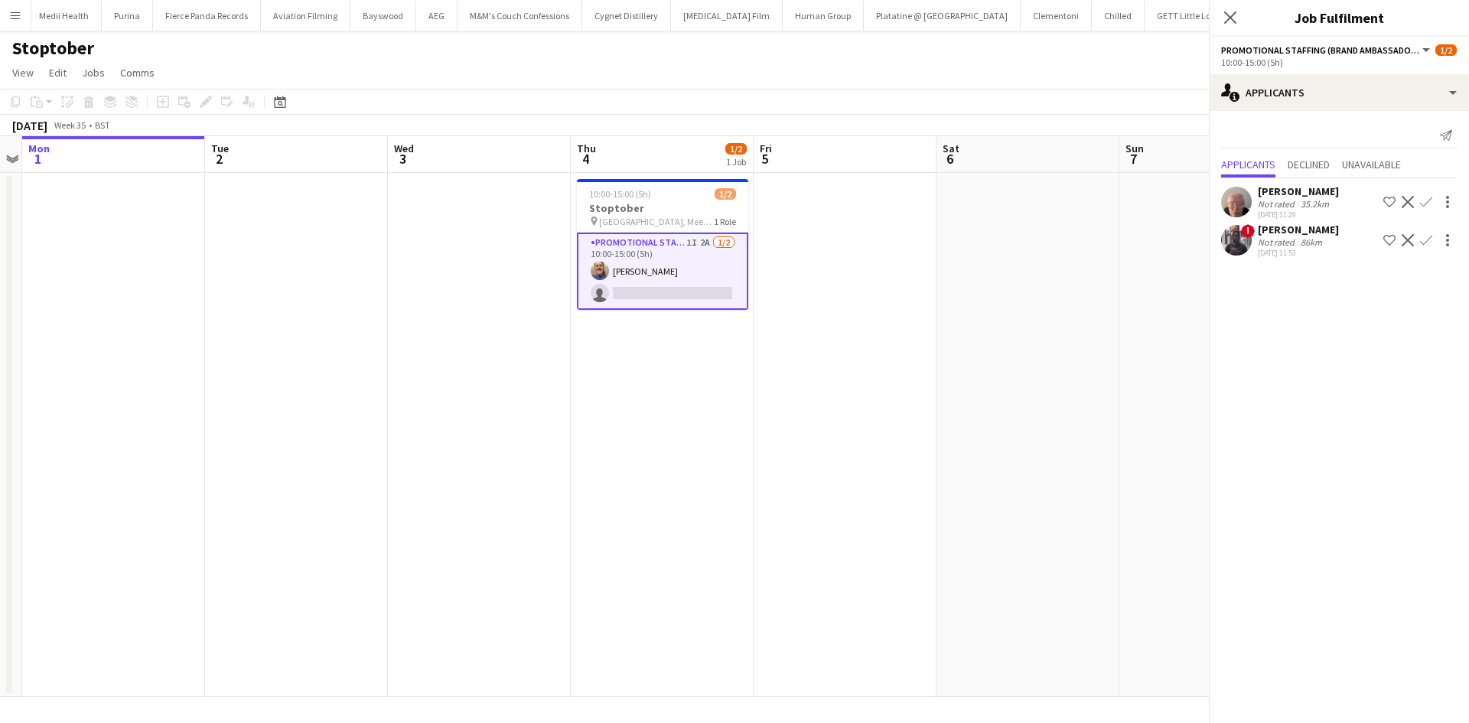
click at [1279, 197] on div "[PERSON_NAME]" at bounding box center [1298, 191] width 81 height 14
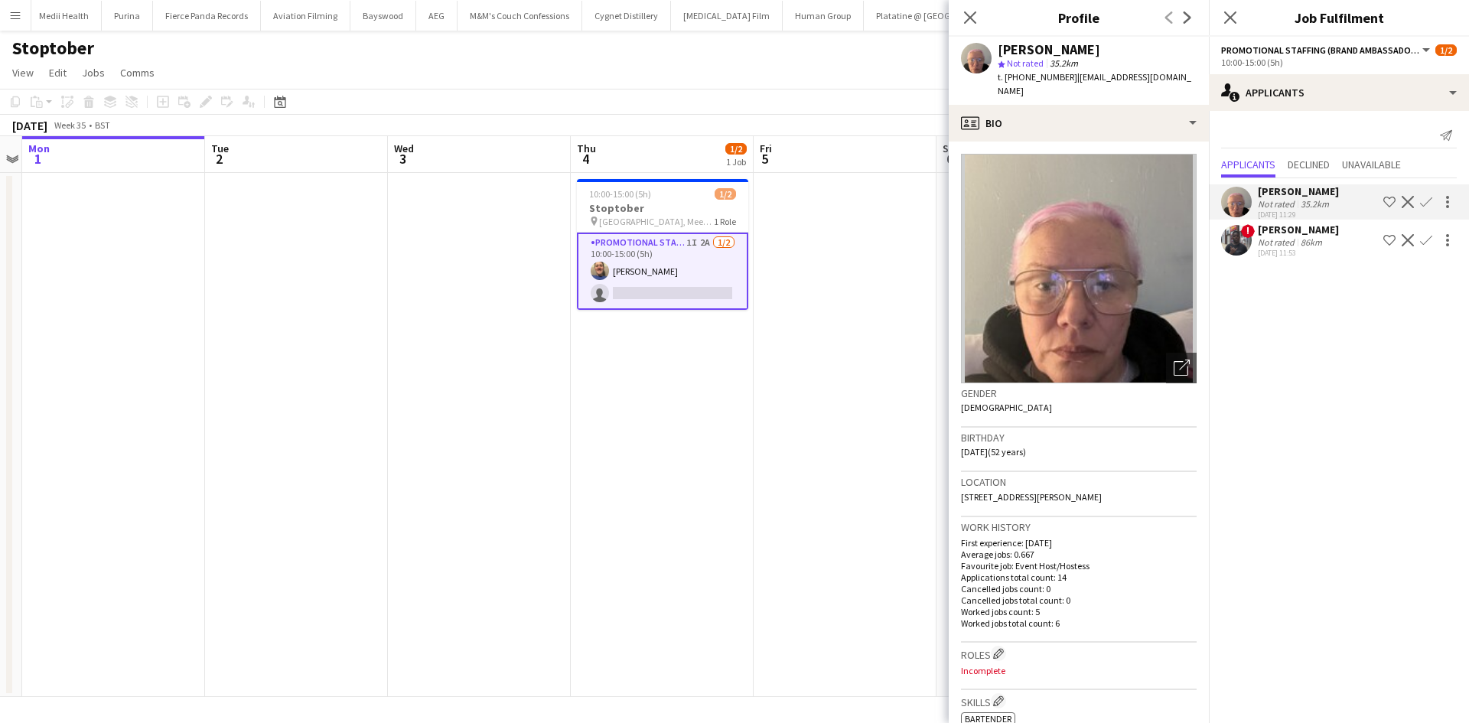
click at [1429, 202] on app-icon "Confirm" at bounding box center [1426, 202] width 12 height 12
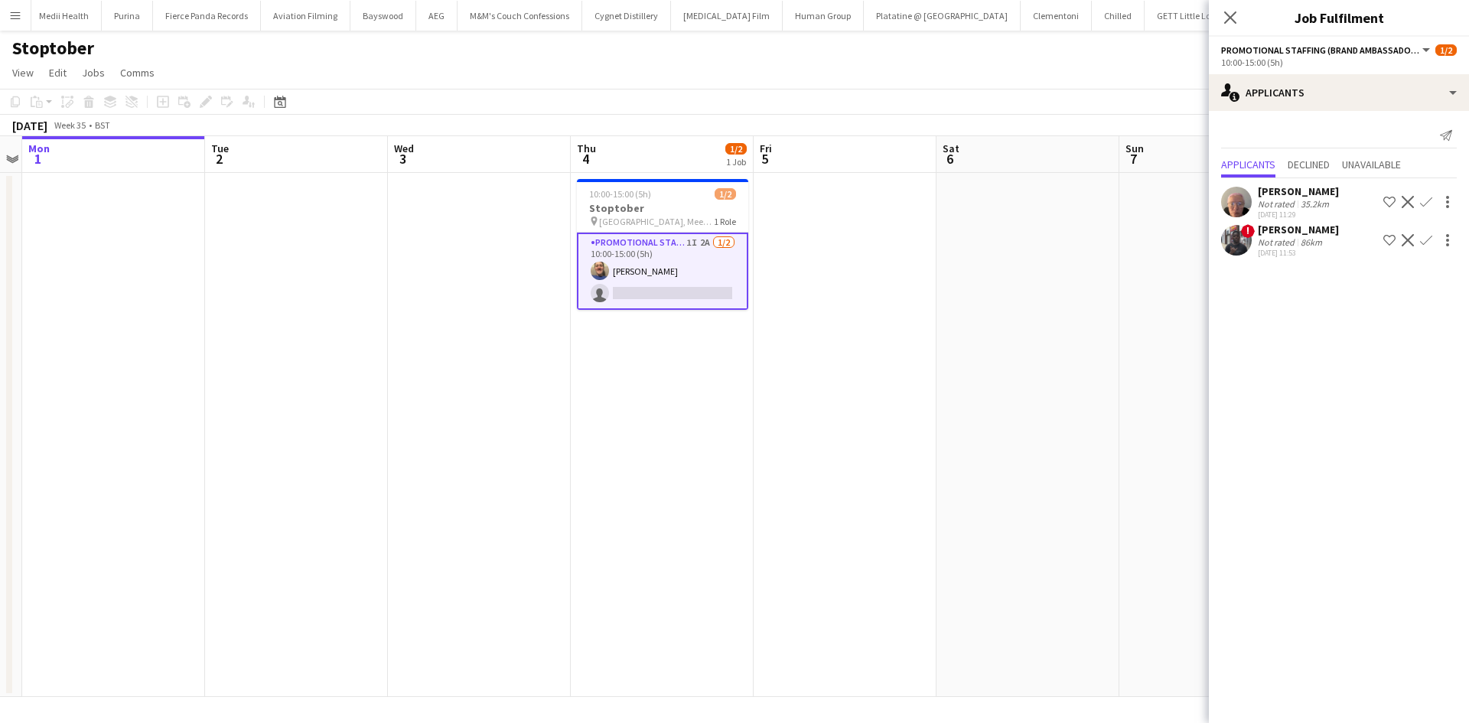
click at [1428, 201] on app-icon "Confirm" at bounding box center [1426, 202] width 12 height 12
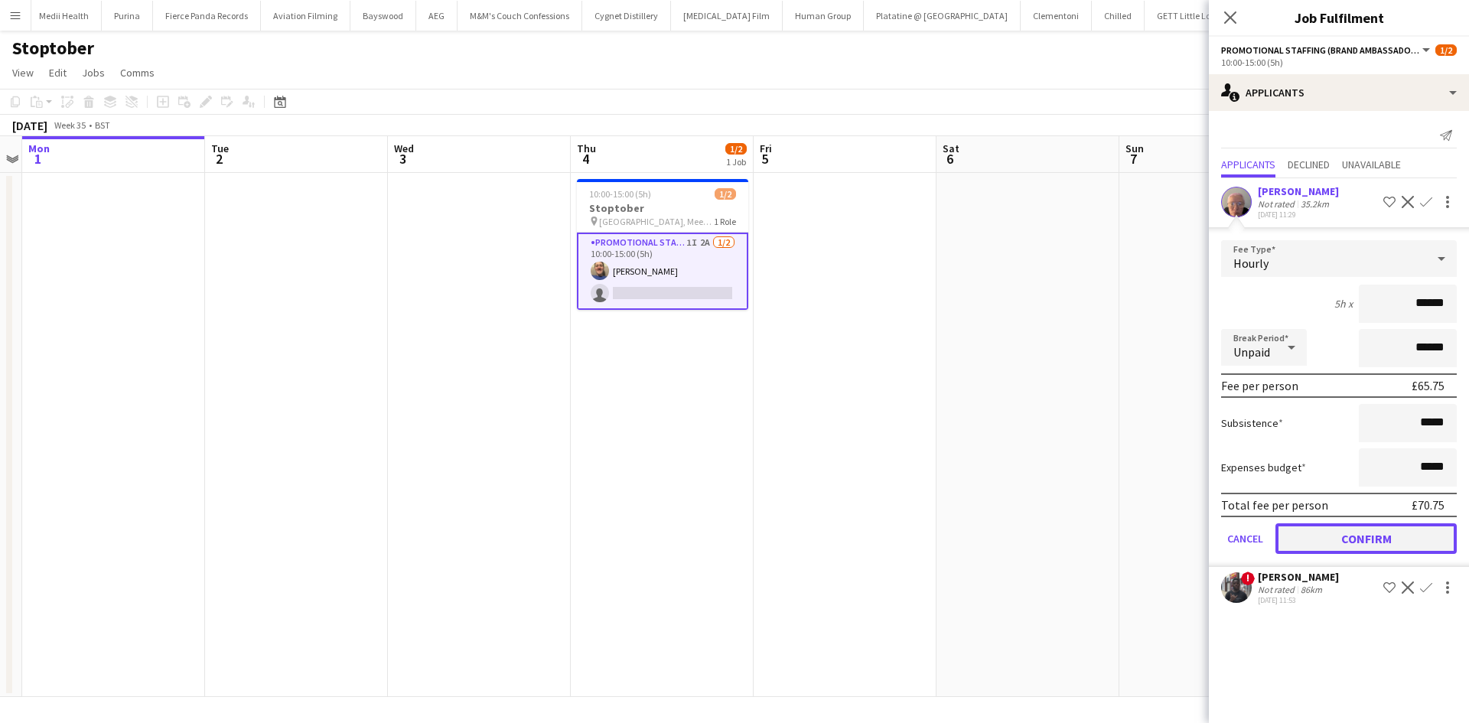
click at [1340, 546] on button "Confirm" at bounding box center [1365, 538] width 181 height 31
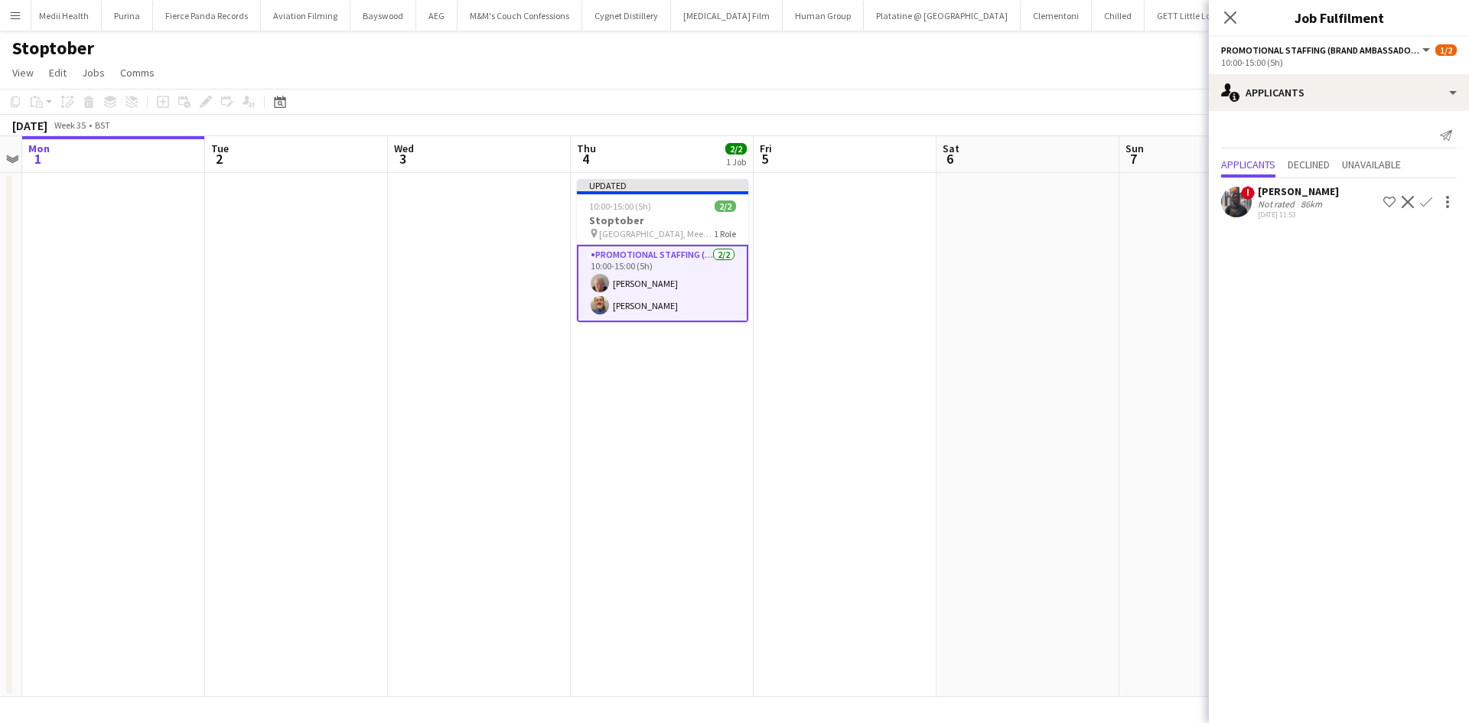
click at [1058, 475] on app-date-cell at bounding box center [1028, 435] width 183 height 524
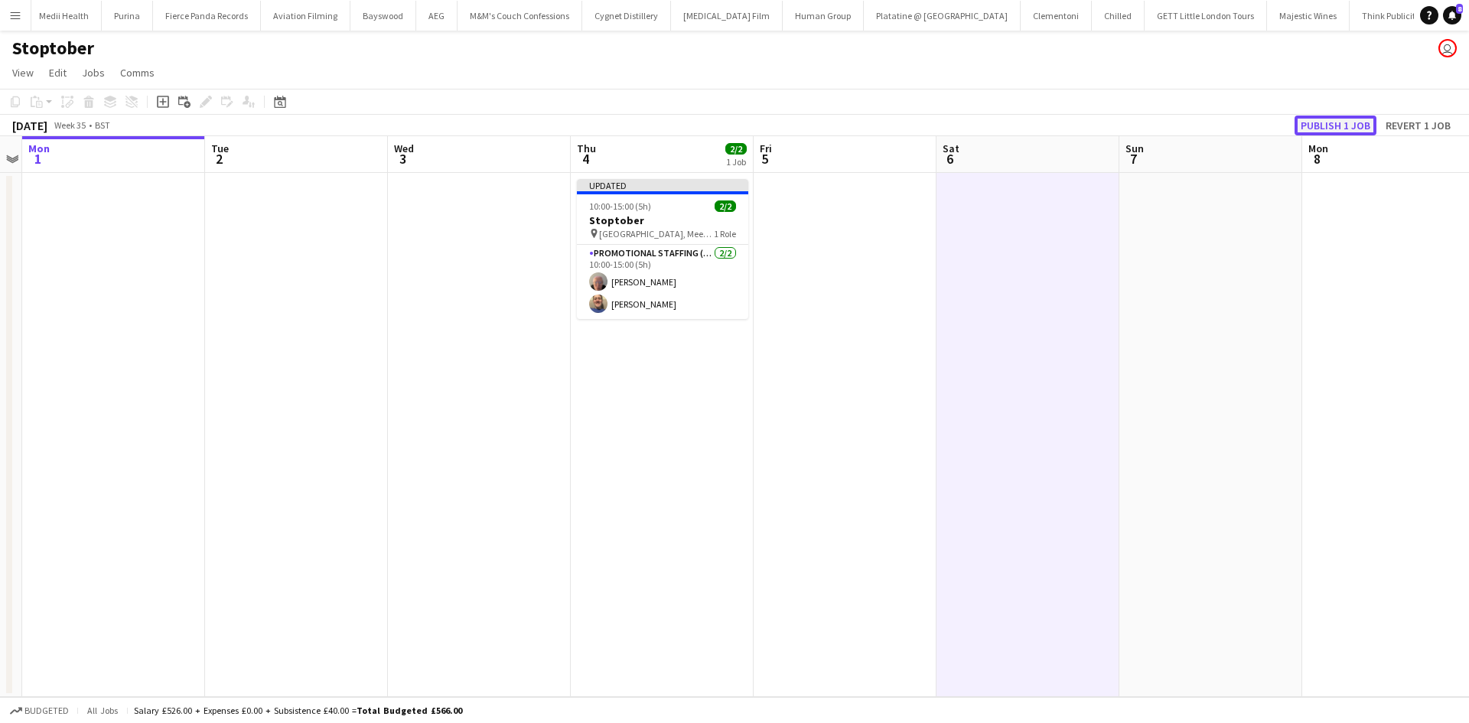
click at [1320, 125] on button "Publish 1 job" at bounding box center [1336, 126] width 82 height 20
